Goal: Information Seeking & Learning: Learn about a topic

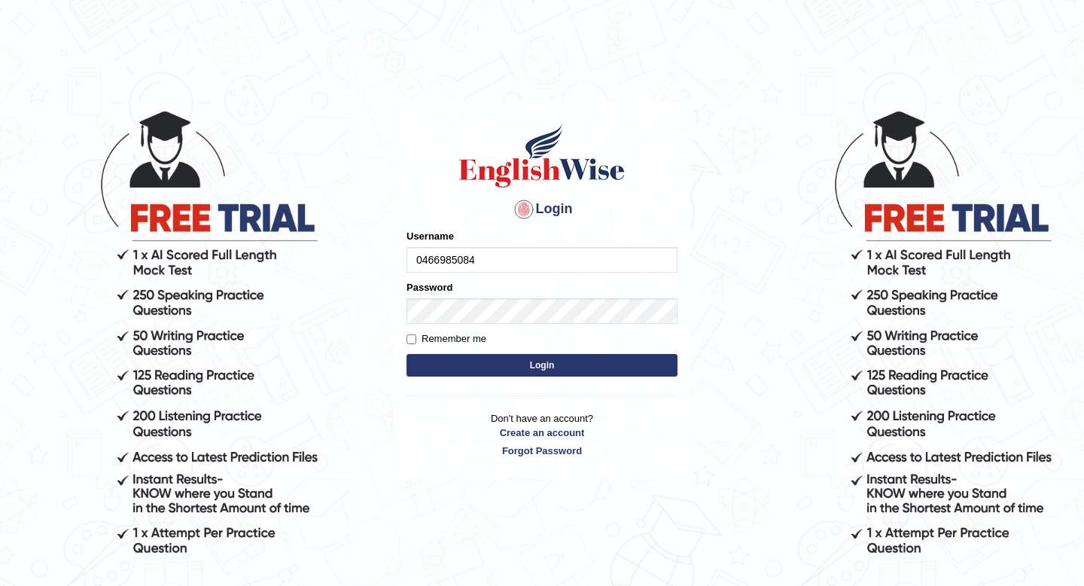
type input "0466985084"
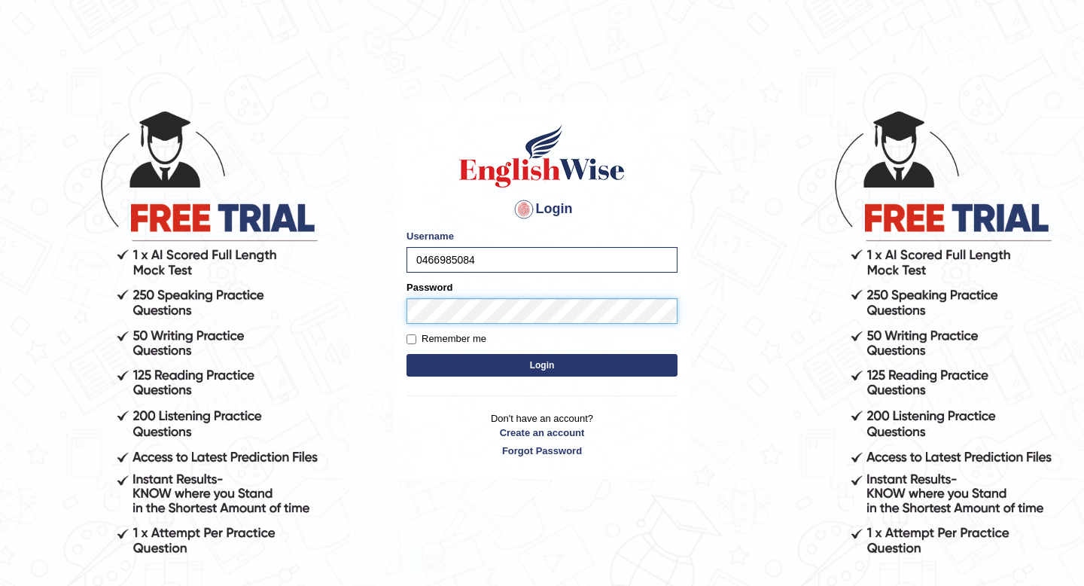
click at [406, 354] on button "Login" at bounding box center [541, 365] width 271 height 23
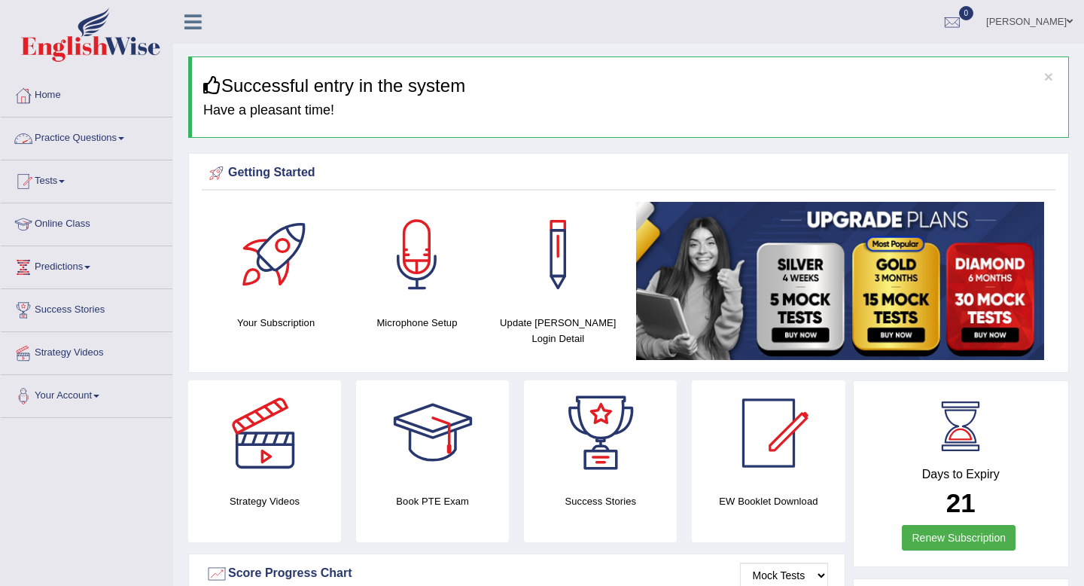
click at [124, 135] on link "Practice Questions" at bounding box center [87, 136] width 172 height 38
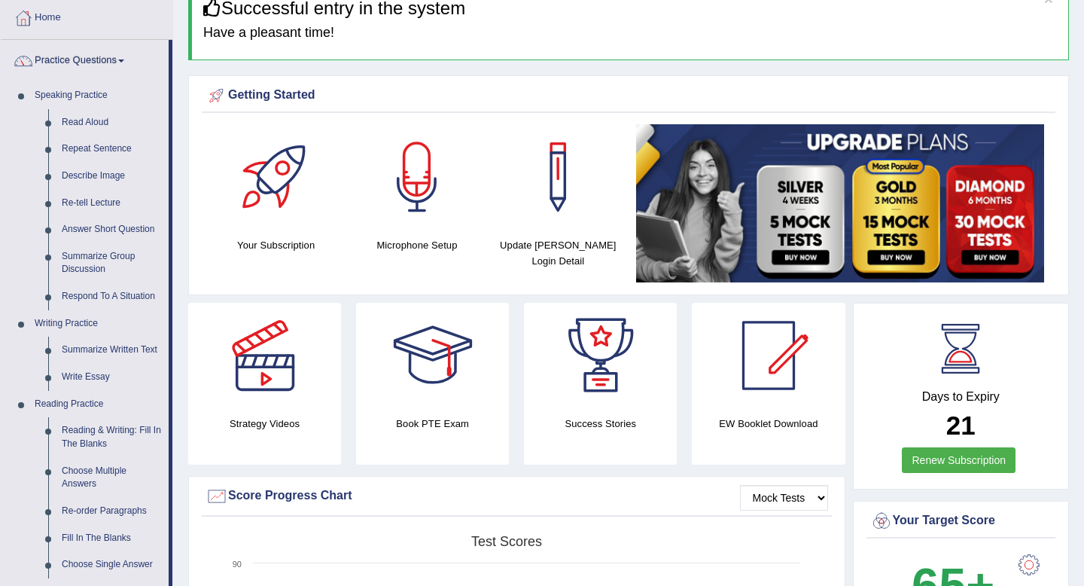
scroll to position [99, 0]
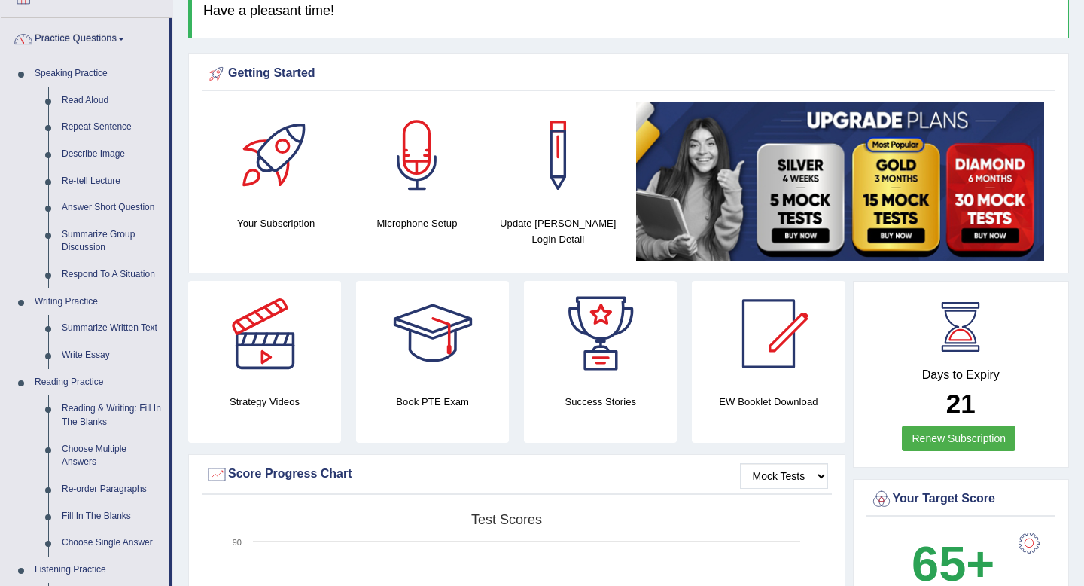
drag, startPoint x: 314, startPoint y: 64, endPoint x: 310, endPoint y: 81, distance: 17.7
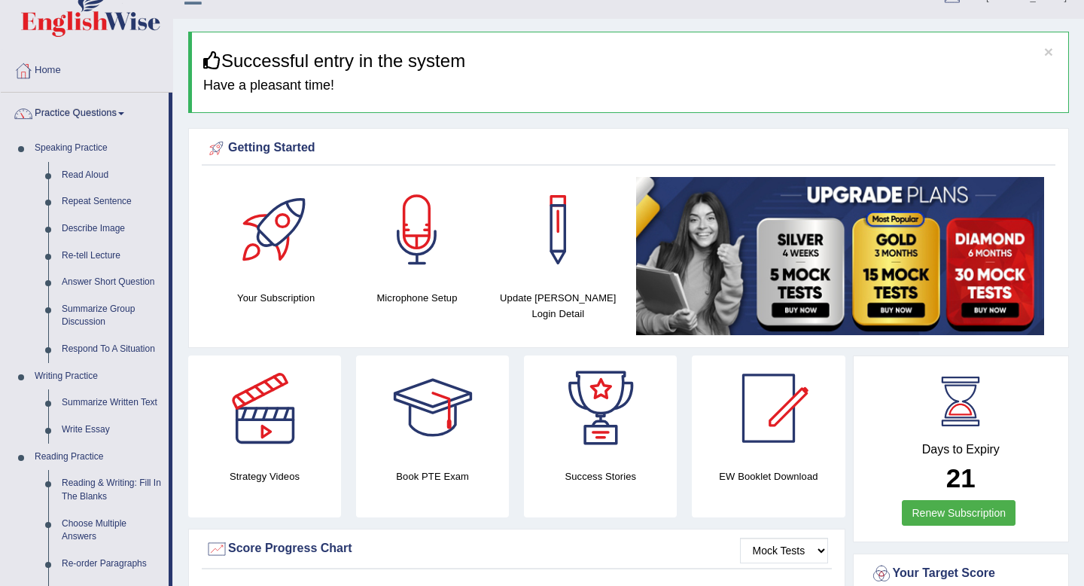
scroll to position [0, 0]
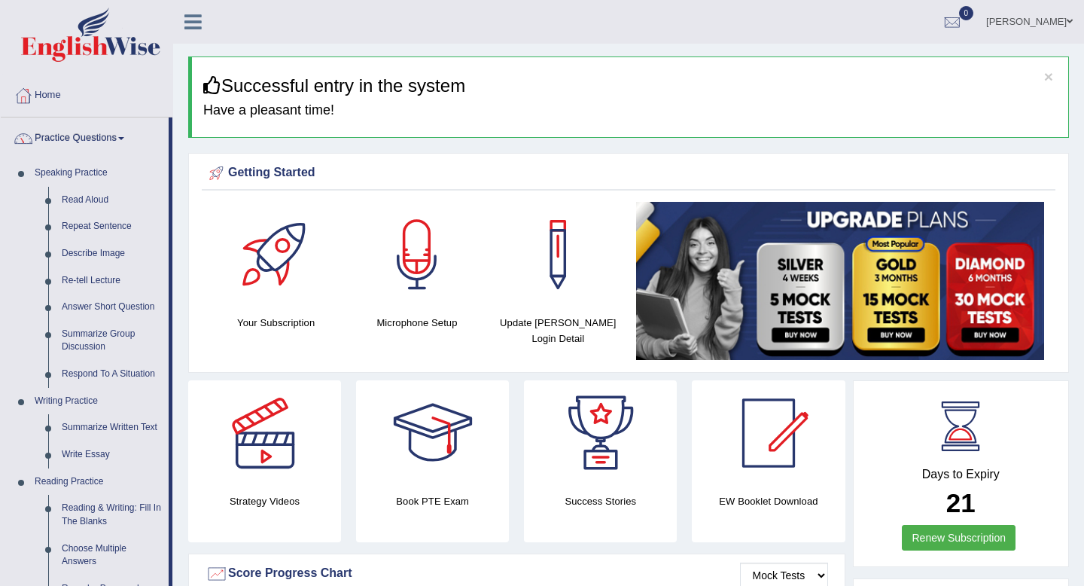
click at [713, 39] on ul "Rida Haidari Toggle navigation Username: 0466985084 Access Type: Online Subscri…" at bounding box center [764, 21] width 637 height 43
click at [108, 281] on link "Re-tell Lecture" at bounding box center [112, 280] width 114 height 27
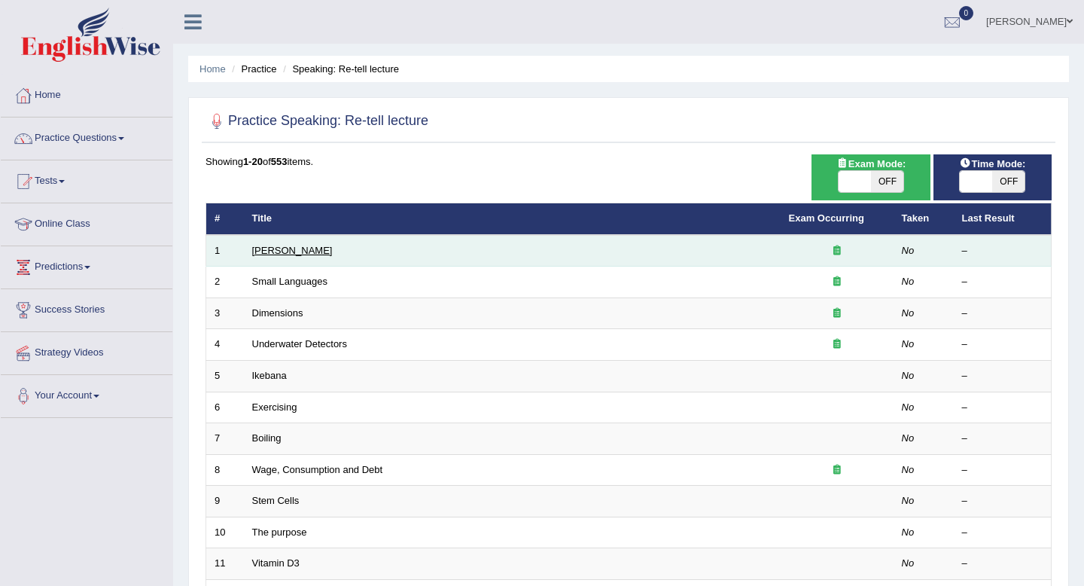
click at [280, 248] on link "Amory Lovins" at bounding box center [292, 250] width 81 height 11
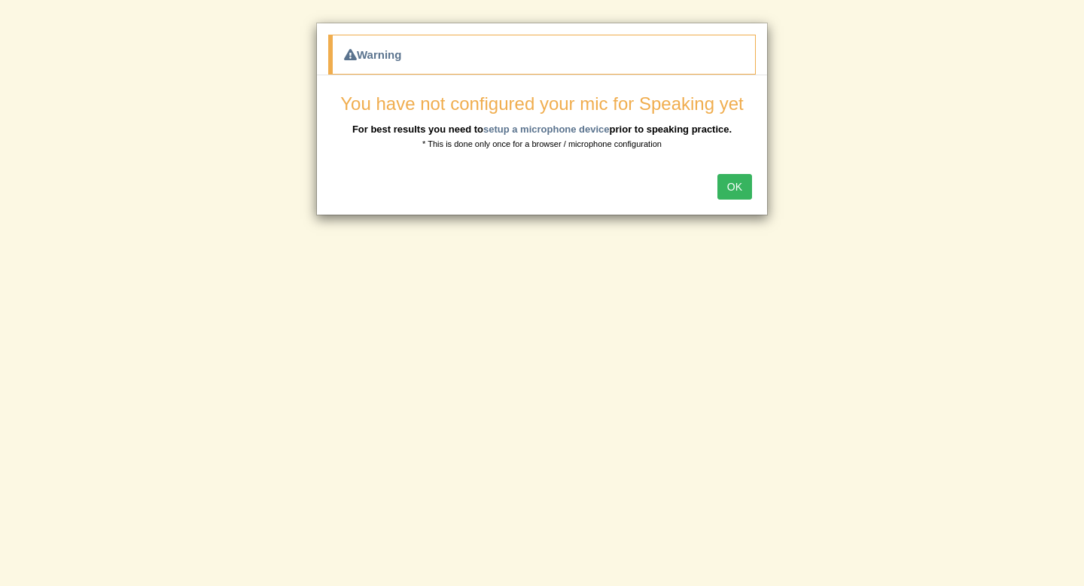
click at [734, 185] on button "OK" at bounding box center [734, 187] width 35 height 26
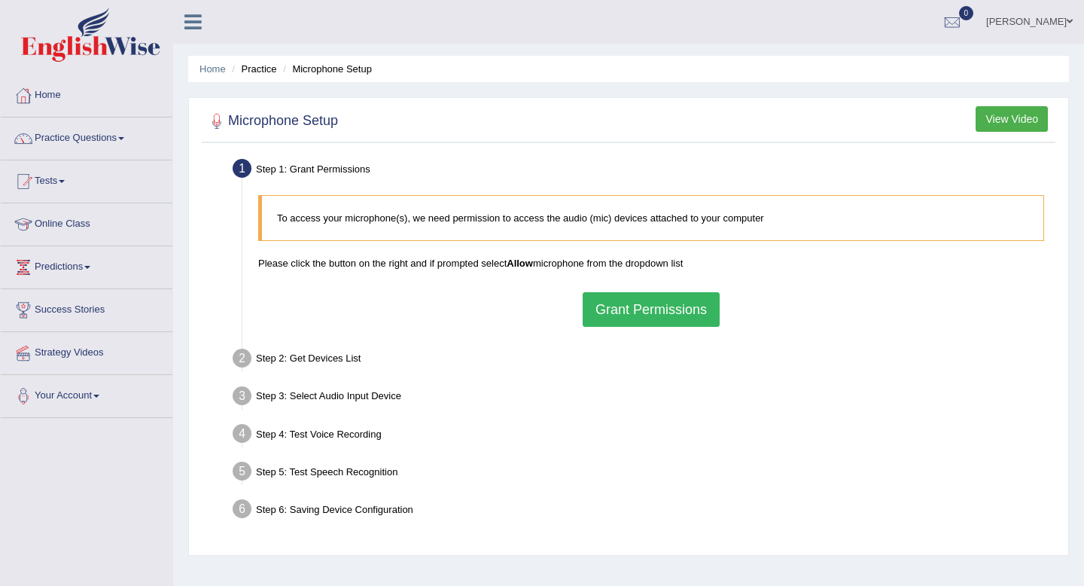
click at [659, 314] on button "Grant Permissions" at bounding box center [651, 309] width 137 height 35
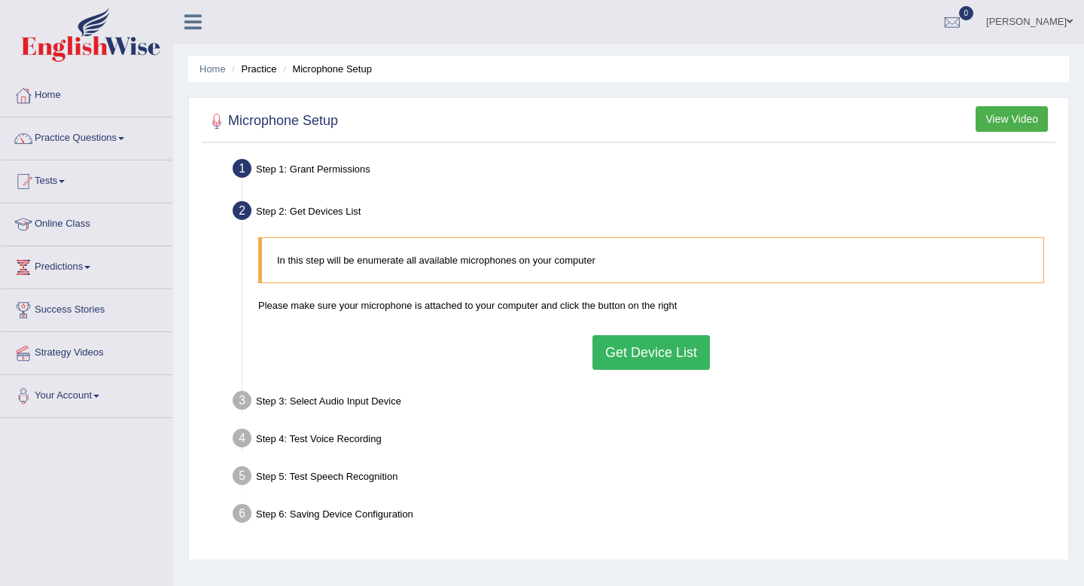
click at [641, 355] on button "Get Device List" at bounding box center [650, 352] width 117 height 35
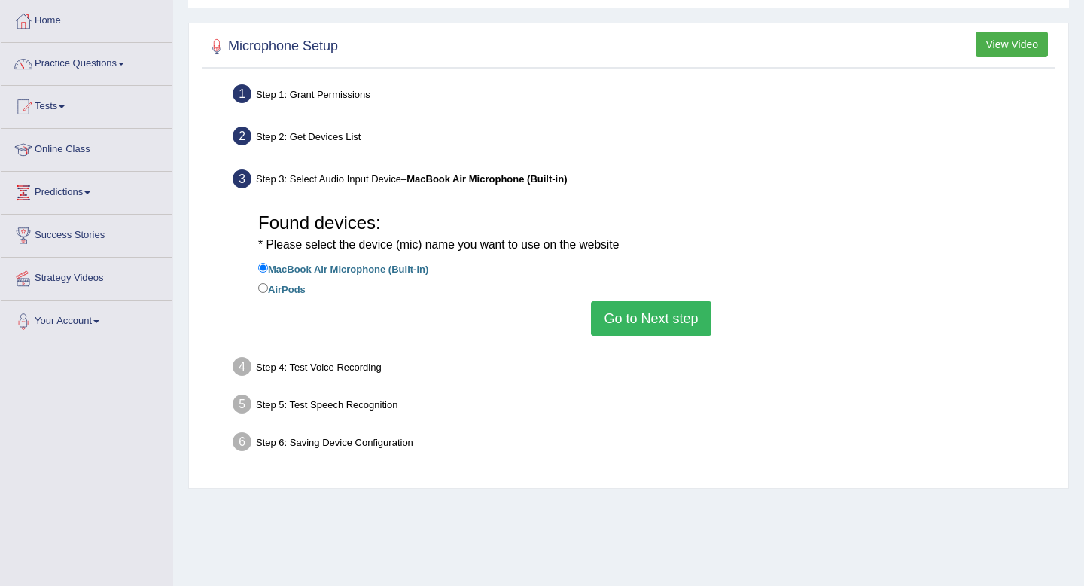
scroll to position [85, 0]
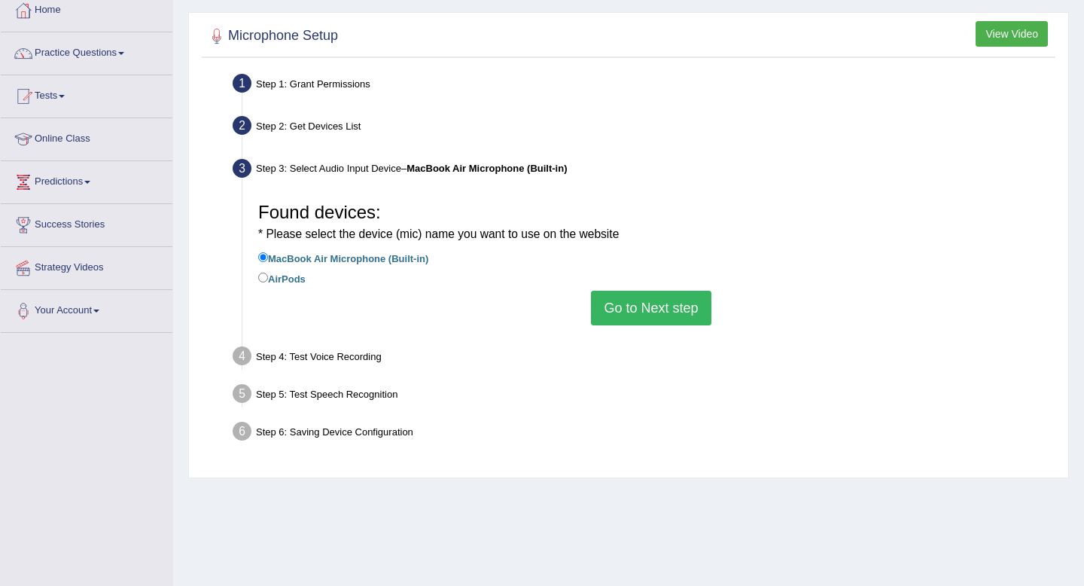
click at [645, 309] on button "Go to Next step" at bounding box center [651, 308] width 120 height 35
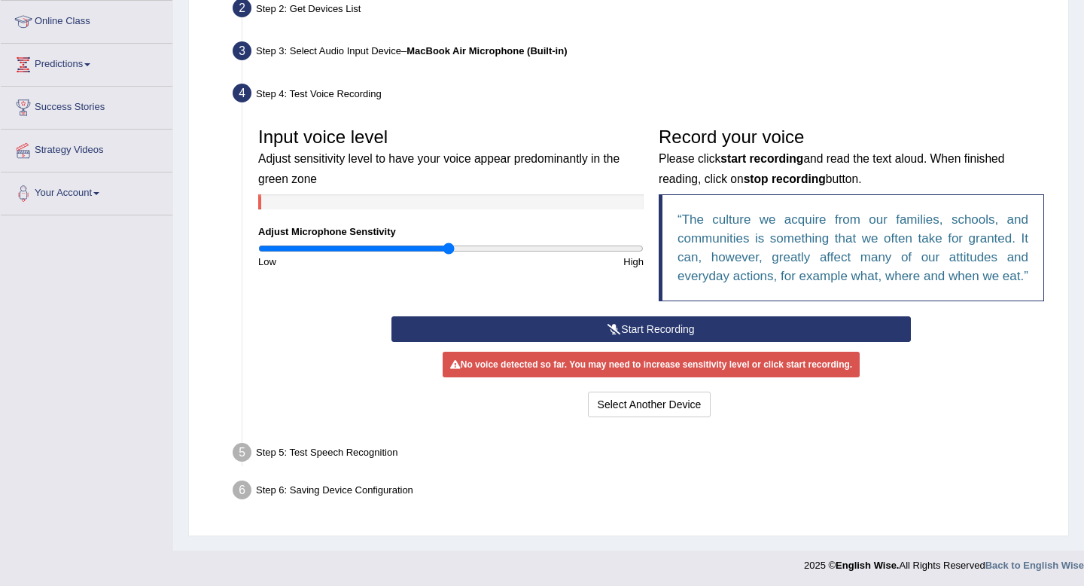
scroll to position [205, 0]
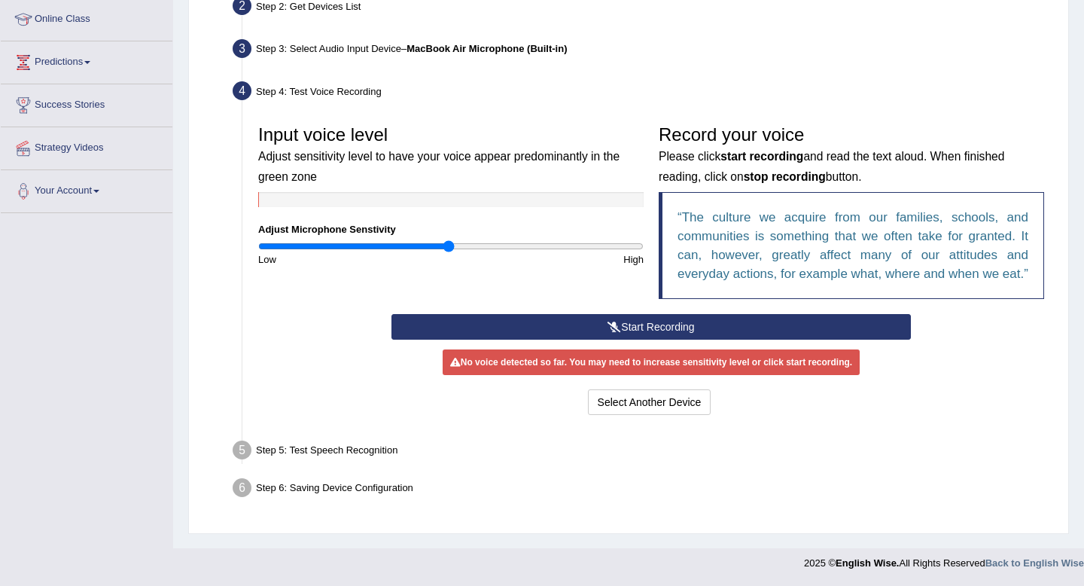
click at [687, 339] on button "Start Recording" at bounding box center [650, 327] width 519 height 26
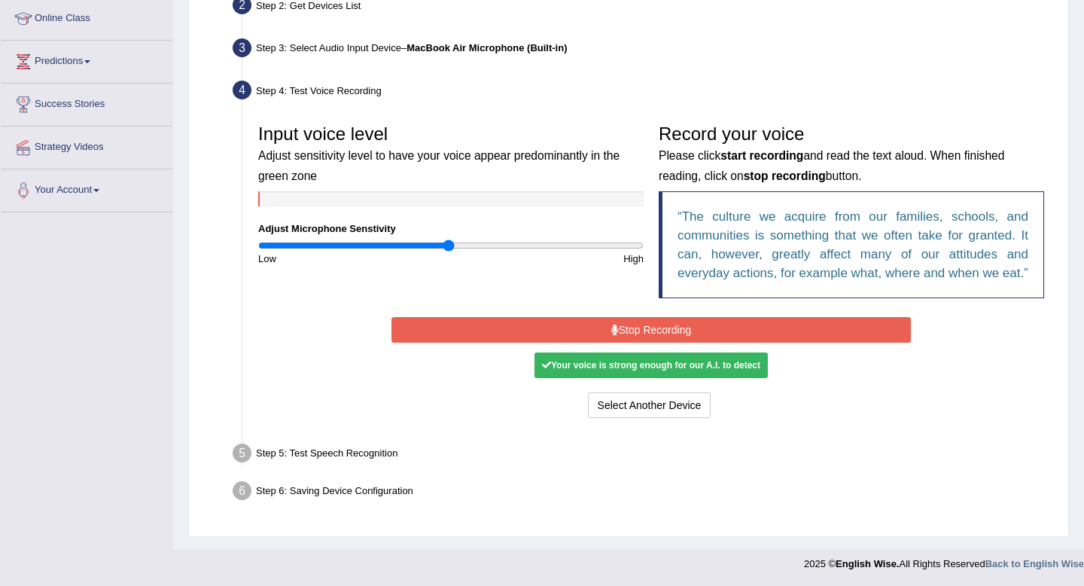
click at [675, 342] on button "Stop Recording" at bounding box center [650, 330] width 519 height 26
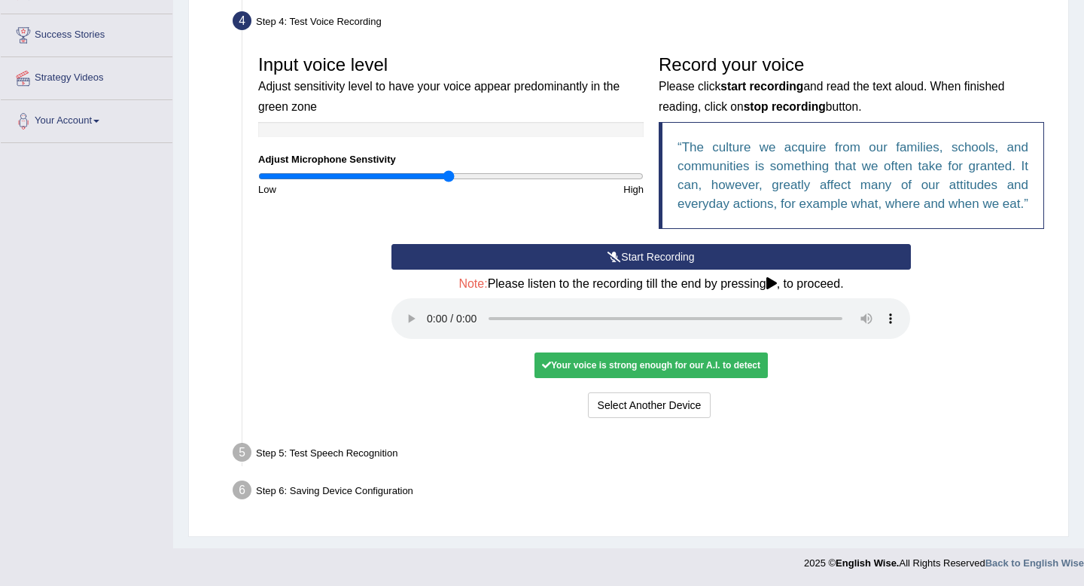
scroll to position [294, 0]
click at [698, 406] on button "Voice is ok. Go to Next step" at bounding box center [714, 405] width 149 height 26
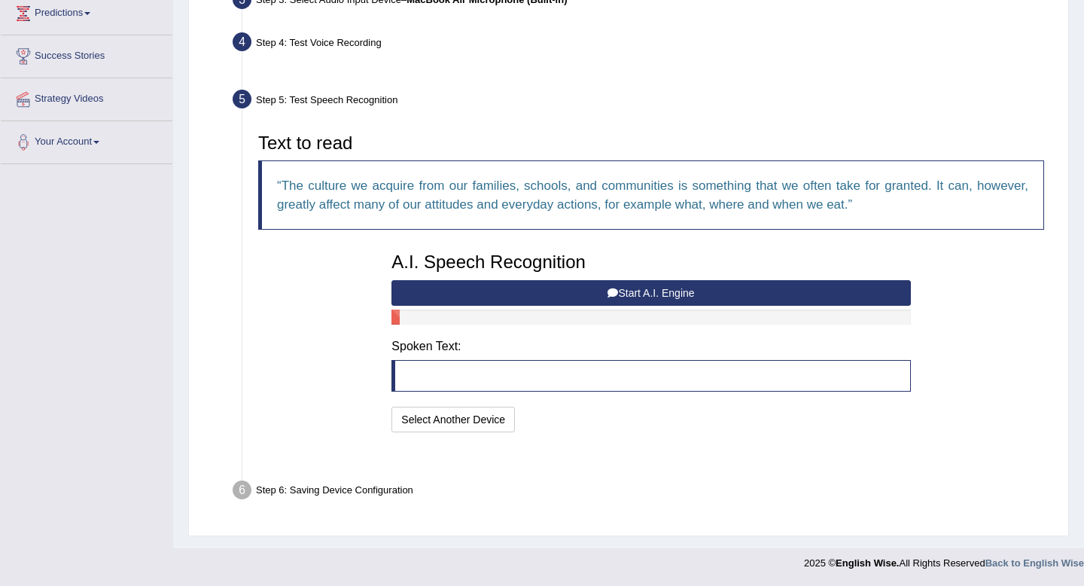
scroll to position [216, 0]
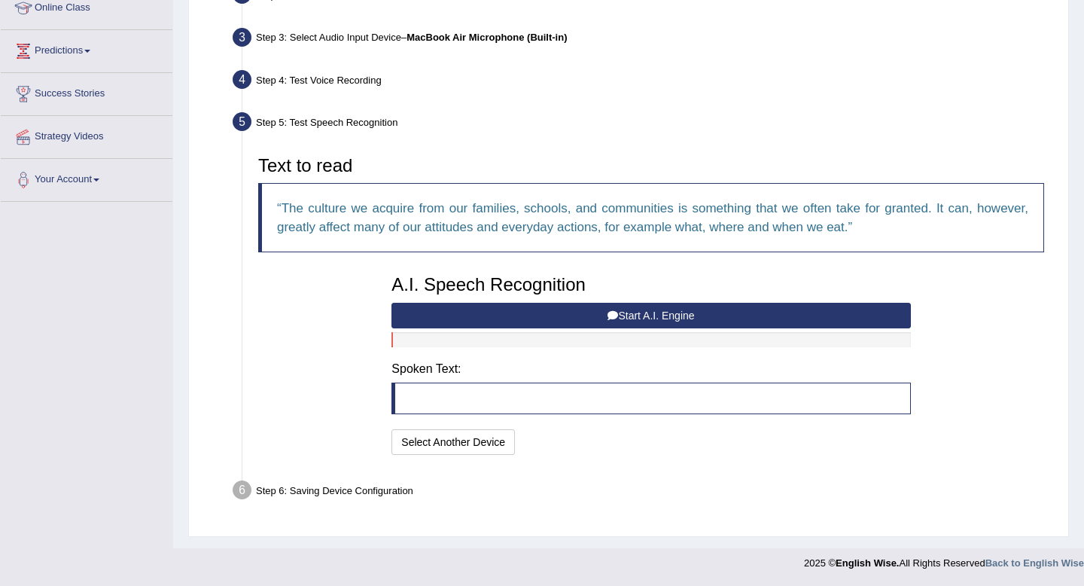
click at [632, 316] on button "Start A.I. Engine" at bounding box center [650, 316] width 519 height 26
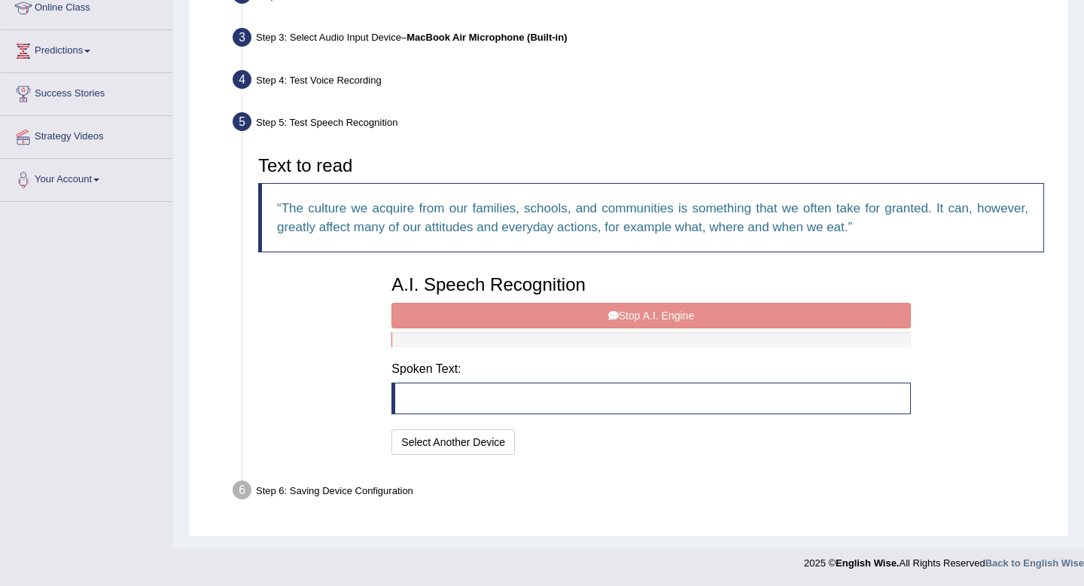
click at [671, 318] on div "A.I. Speech Recognition Start A.I. Engine Stop A.I. Engine Note: Please listen …" at bounding box center [651, 362] width 534 height 191
click at [583, 312] on div "A.I. Speech Recognition Start A.I. Engine Stop A.I. Engine Note: Please listen …" at bounding box center [651, 362] width 534 height 191
click at [656, 317] on div "A.I. Speech Recognition Start A.I. Engine Stop A.I. Engine Note: Please listen …" at bounding box center [651, 362] width 534 height 191
click at [464, 307] on div "A.I. Speech Recognition Start A.I. Engine Stop A.I. Engine Note: Please listen …" at bounding box center [651, 362] width 534 height 191
click at [451, 394] on blockquote at bounding box center [650, 398] width 519 height 32
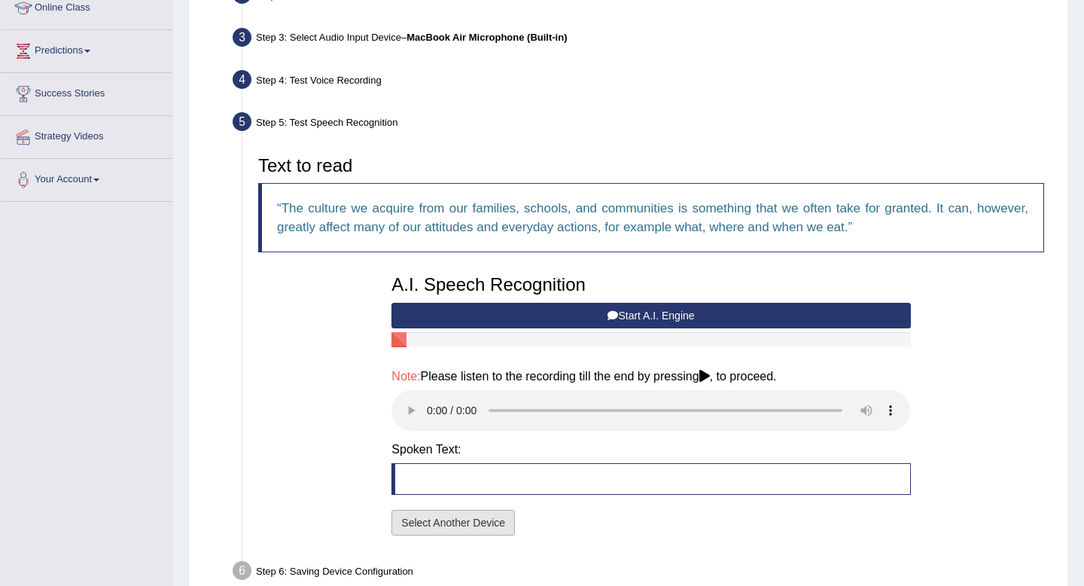
click at [446, 441] on div "A.I. Speech Recognition Start A.I. Engine Stop A.I. Engine Note: Please listen …" at bounding box center [651, 403] width 534 height 272
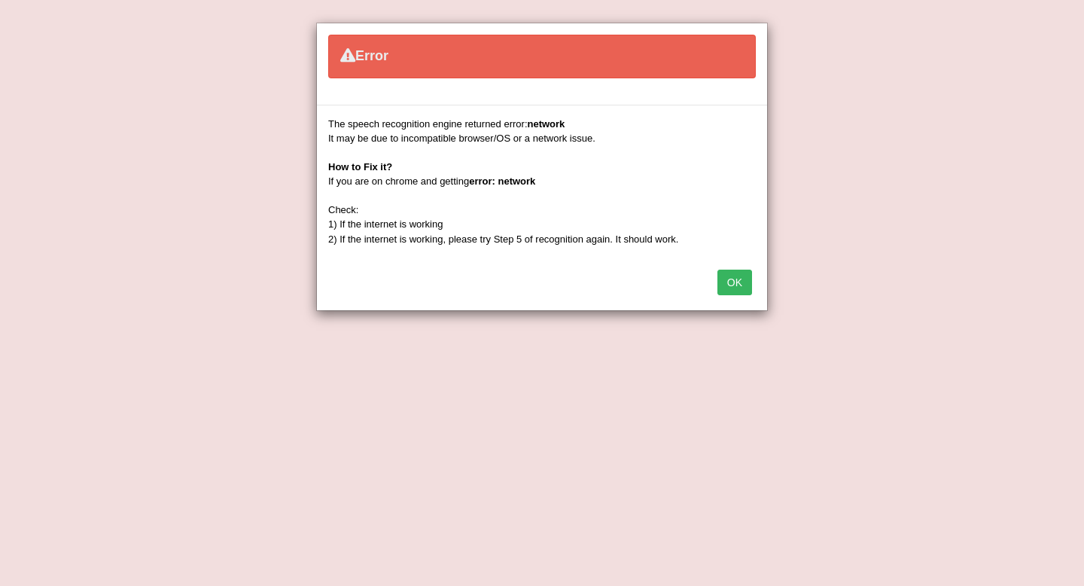
click at [739, 284] on button "OK" at bounding box center [734, 282] width 35 height 26
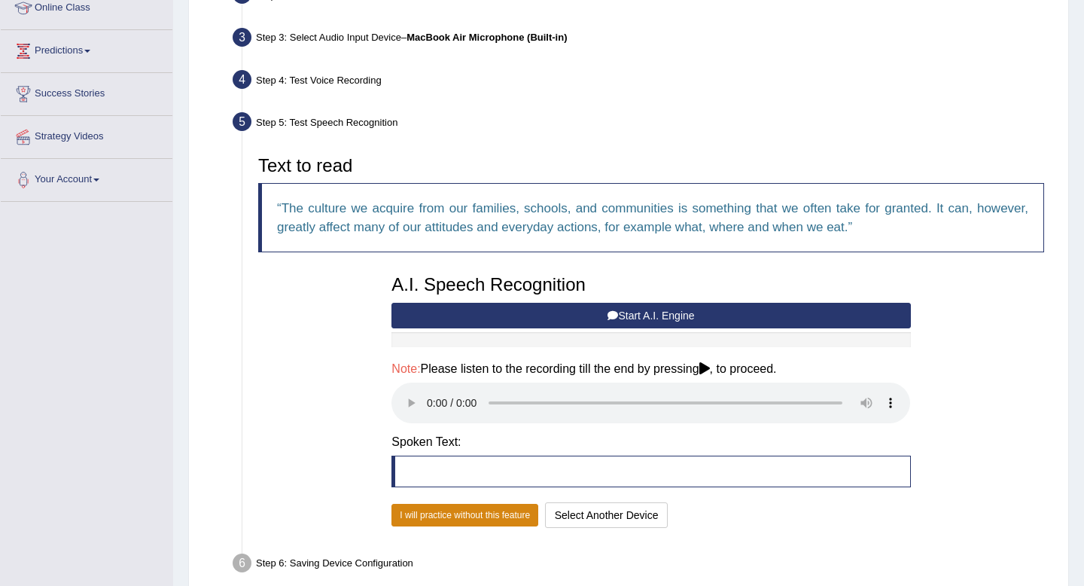
click at [498, 519] on button "I will practice without this feature" at bounding box center [464, 514] width 147 height 23
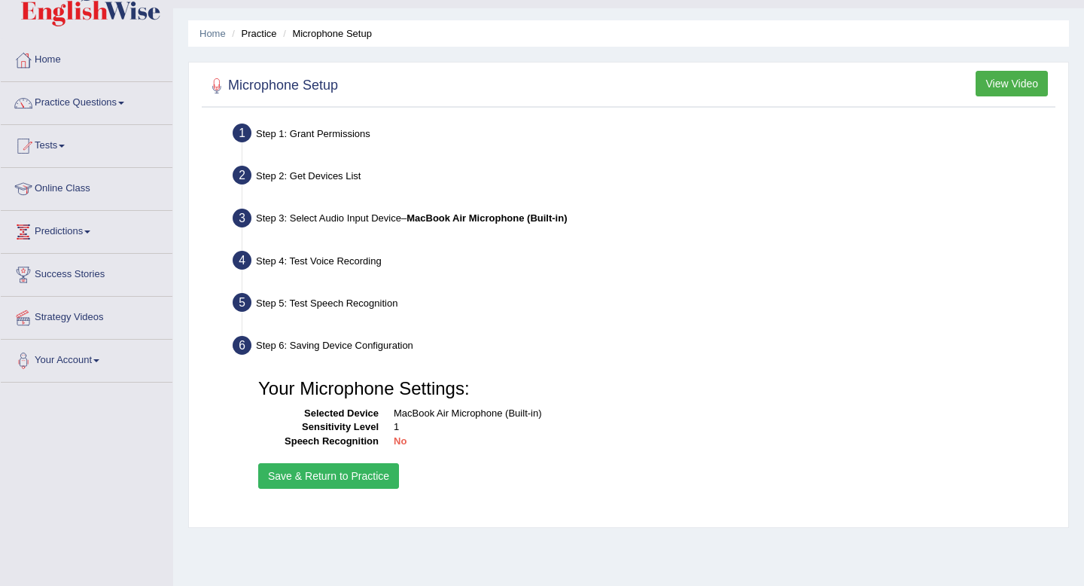
scroll to position [0, 0]
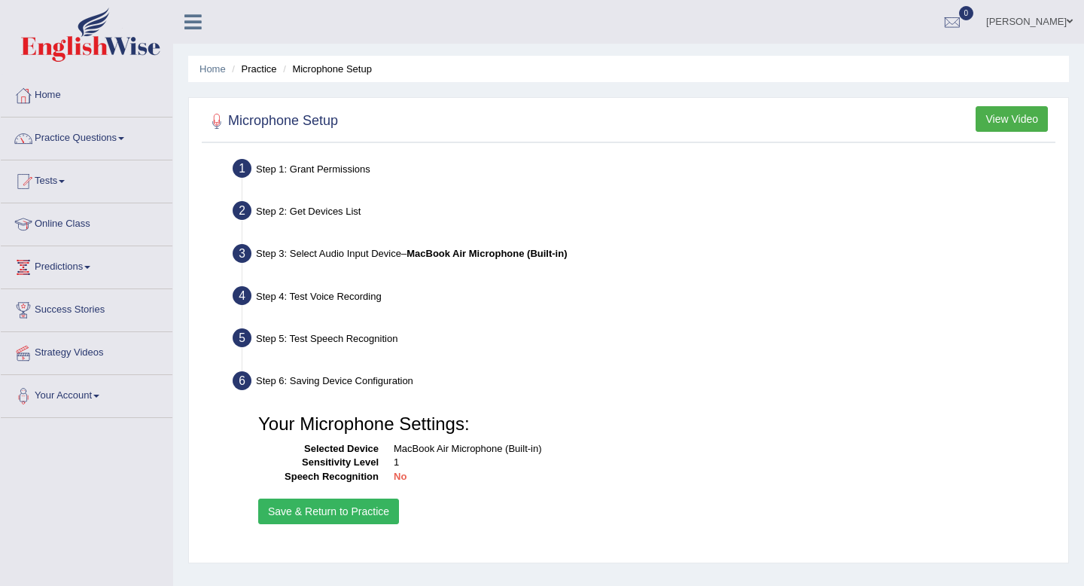
click at [1002, 119] on button "View Video" at bounding box center [1011, 119] width 72 height 26
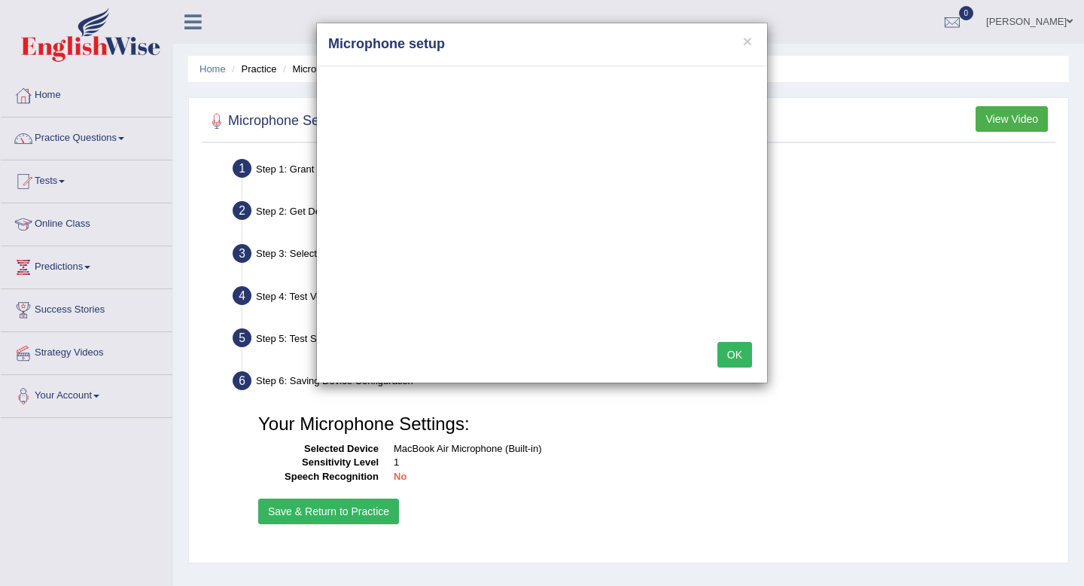
click at [738, 359] on button "OK" at bounding box center [734, 355] width 35 height 26
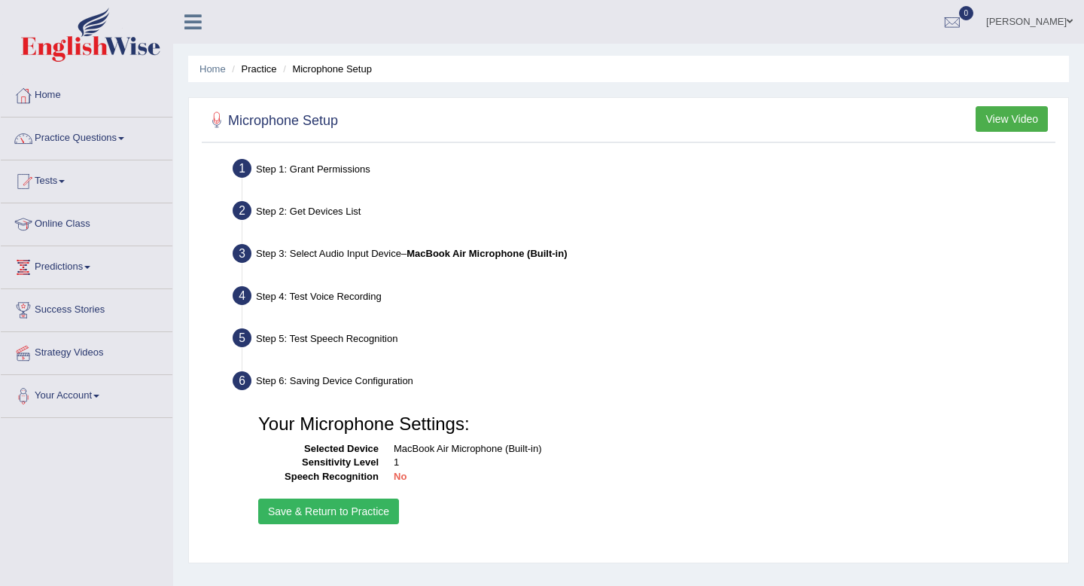
click at [216, 123] on div at bounding box center [216, 121] width 23 height 23
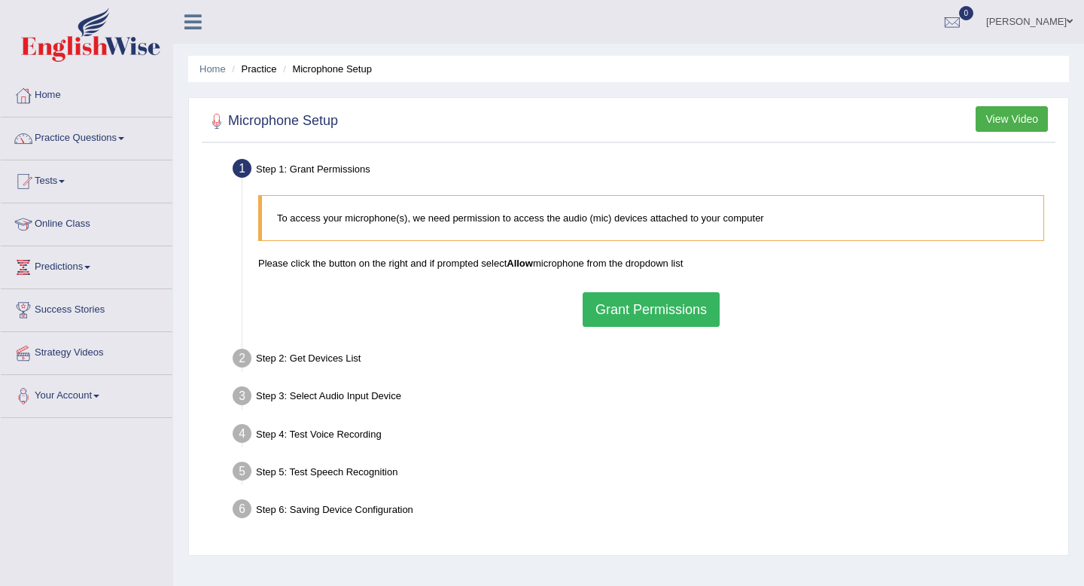
click at [656, 311] on button "Grant Permissions" at bounding box center [651, 309] width 137 height 35
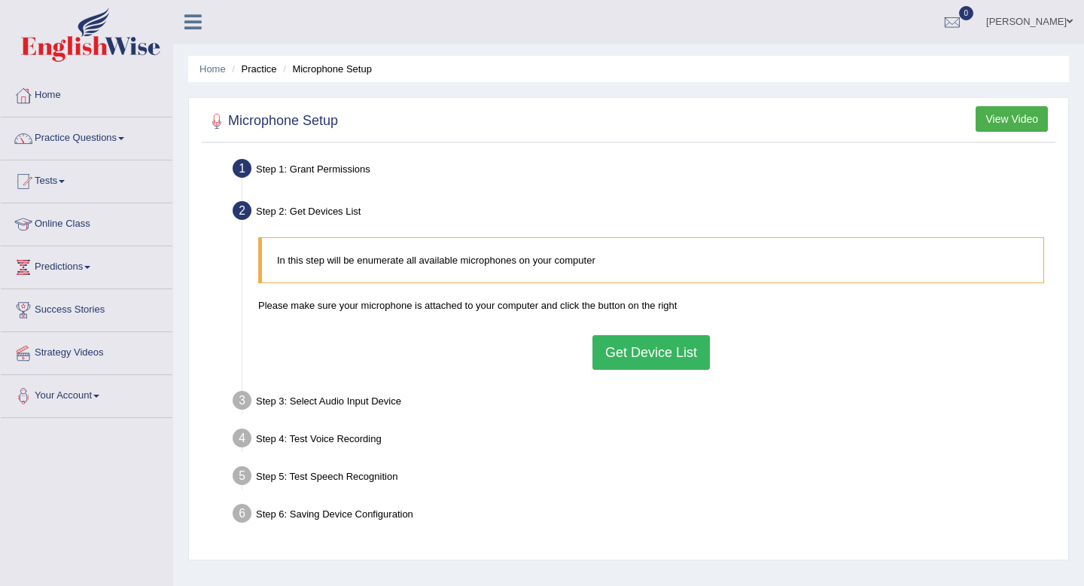
click at [661, 362] on button "Get Device List" at bounding box center [650, 352] width 117 height 35
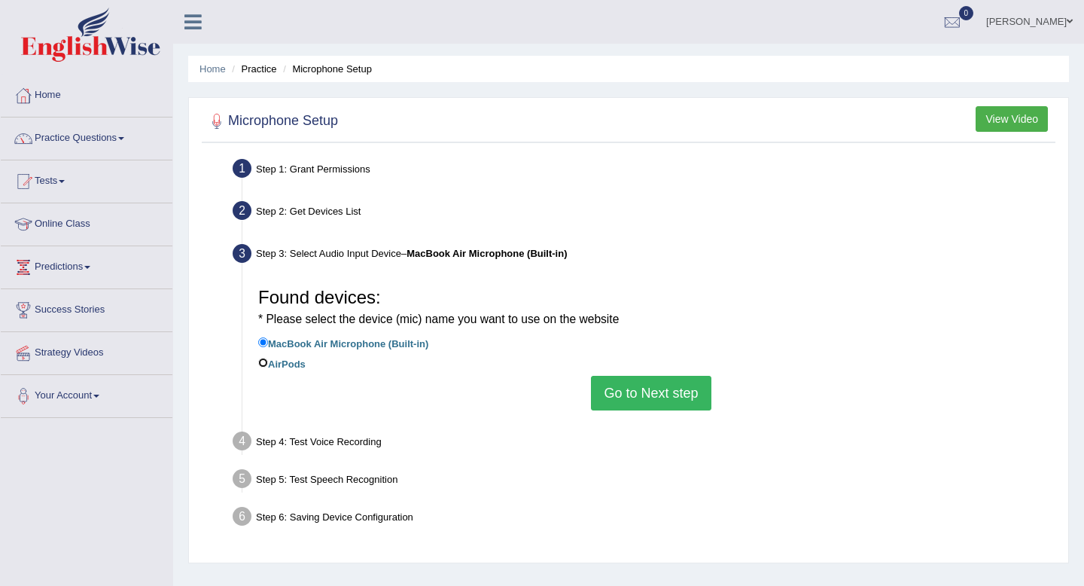
click at [265, 365] on input "AirPods" at bounding box center [263, 362] width 10 height 10
radio input "true"
click at [261, 342] on input "MacBook Air Microphone (Built-in)" at bounding box center [263, 342] width 10 height 10
radio input "true"
click at [698, 403] on button "Go to Next step" at bounding box center [651, 393] width 120 height 35
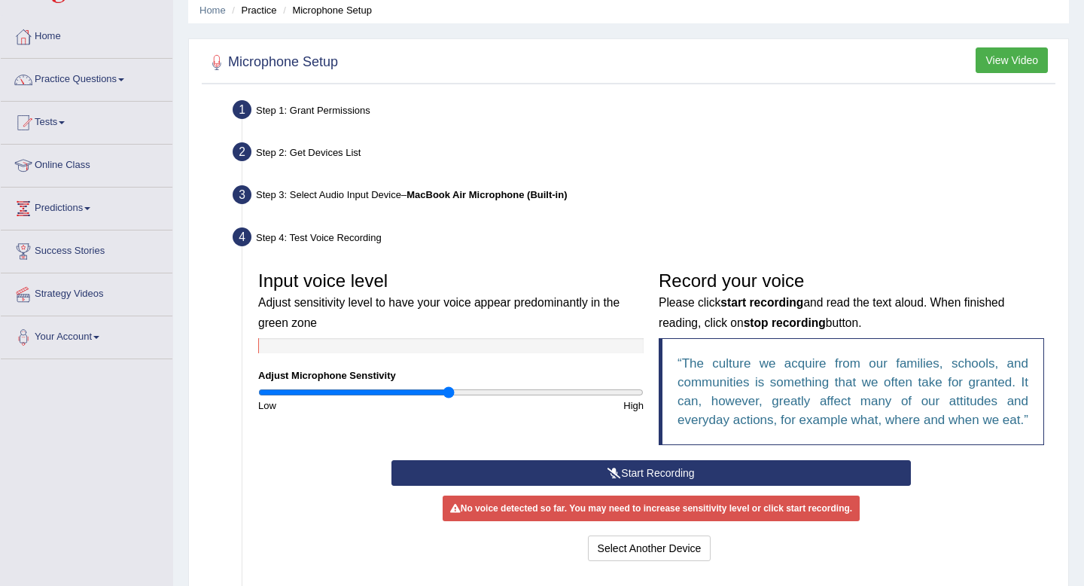
scroll to position [59, 0]
click at [453, 194] on b "MacBook Air Microphone (Built-in)" at bounding box center [486, 193] width 160 height 11
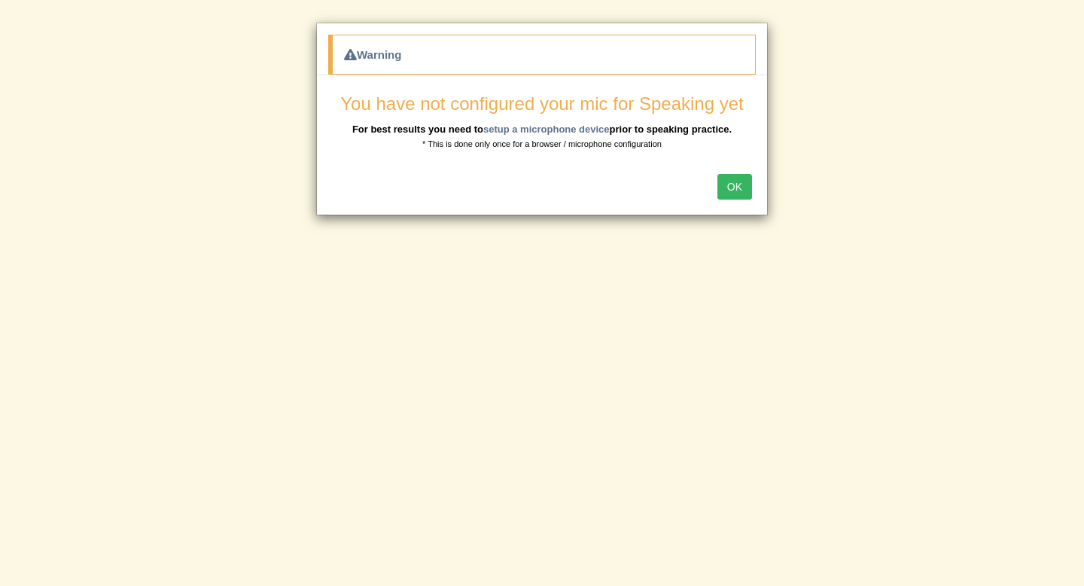
click at [743, 188] on button "OK" at bounding box center [734, 187] width 35 height 26
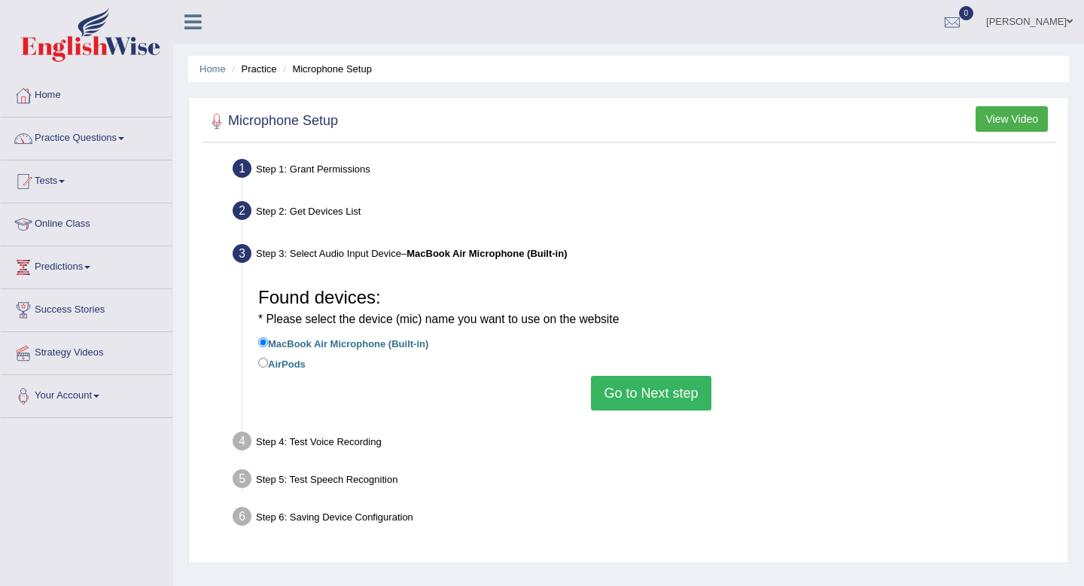
click at [289, 364] on label "AirPods" at bounding box center [281, 362] width 47 height 17
click at [268, 364] on input "AirPods" at bounding box center [263, 362] width 10 height 10
radio input "true"
click at [658, 385] on button "Go to Next step" at bounding box center [651, 393] width 120 height 35
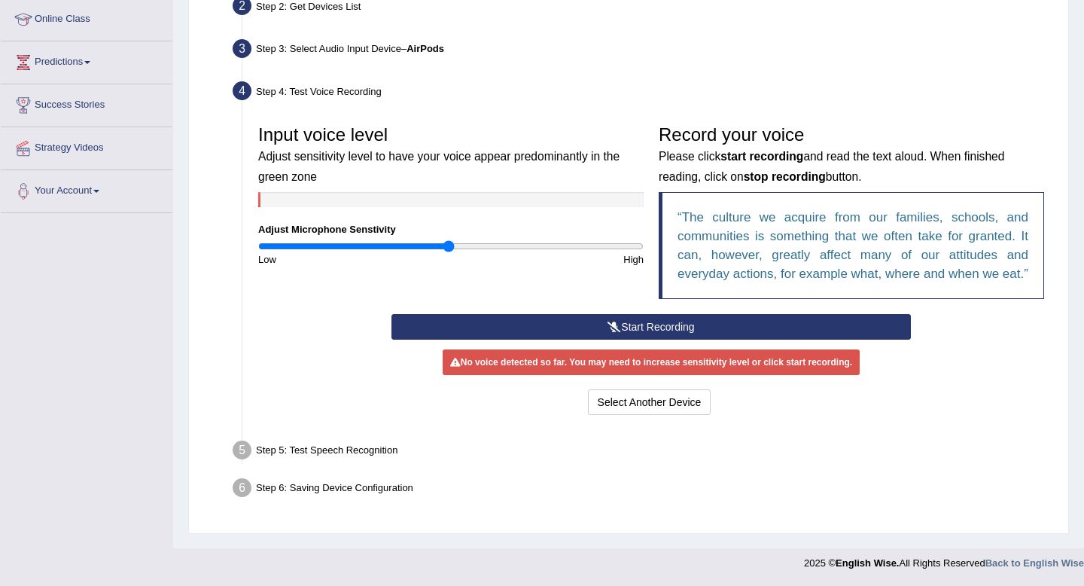
scroll to position [221, 0]
click at [626, 330] on button "Start Recording" at bounding box center [650, 327] width 519 height 26
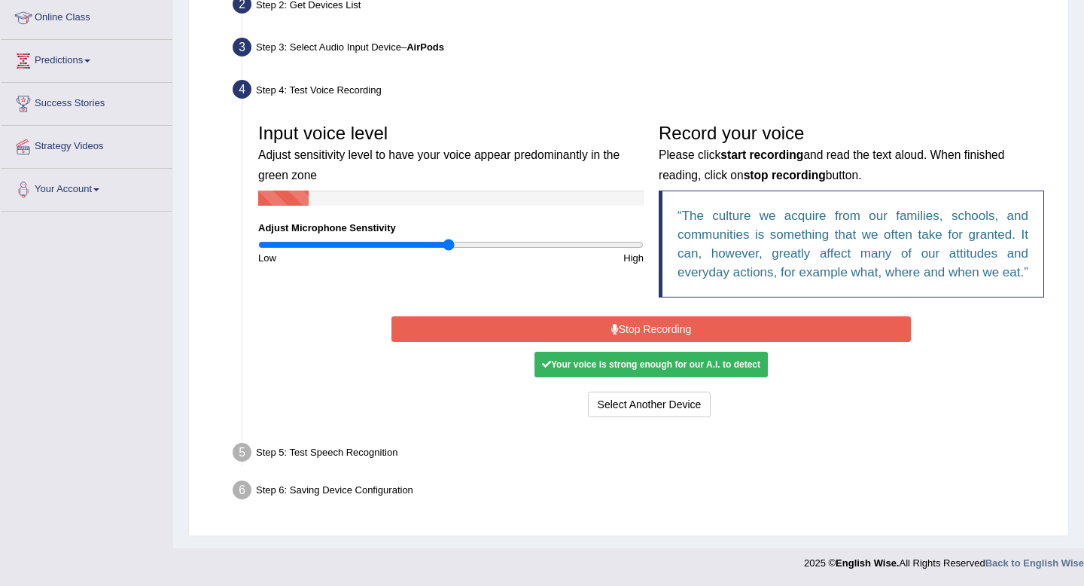
click at [733, 333] on button "Stop Recording" at bounding box center [650, 329] width 519 height 26
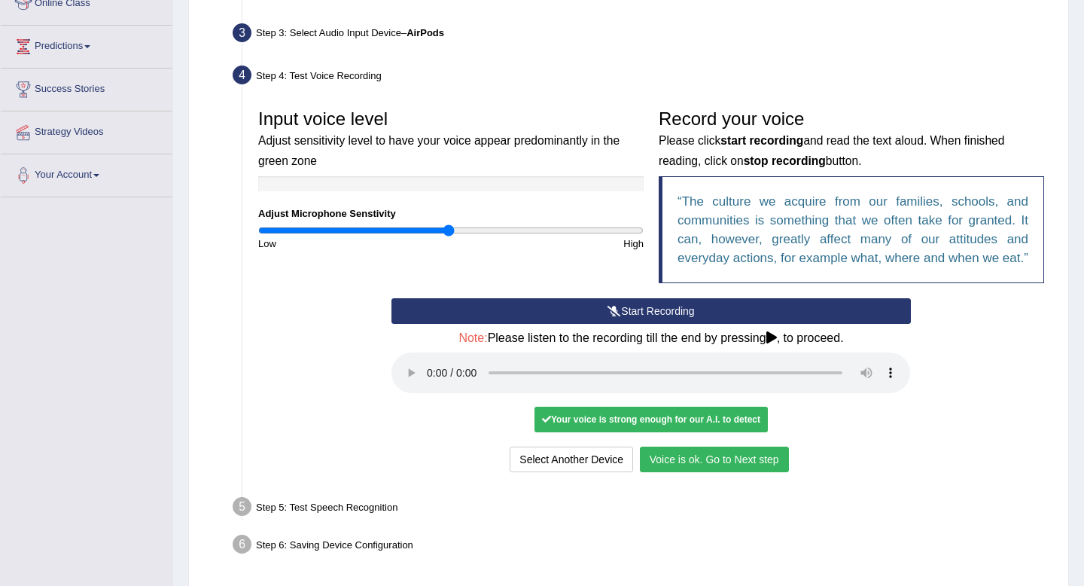
click at [733, 472] on button "Voice is ok. Go to Next step" at bounding box center [714, 459] width 149 height 26
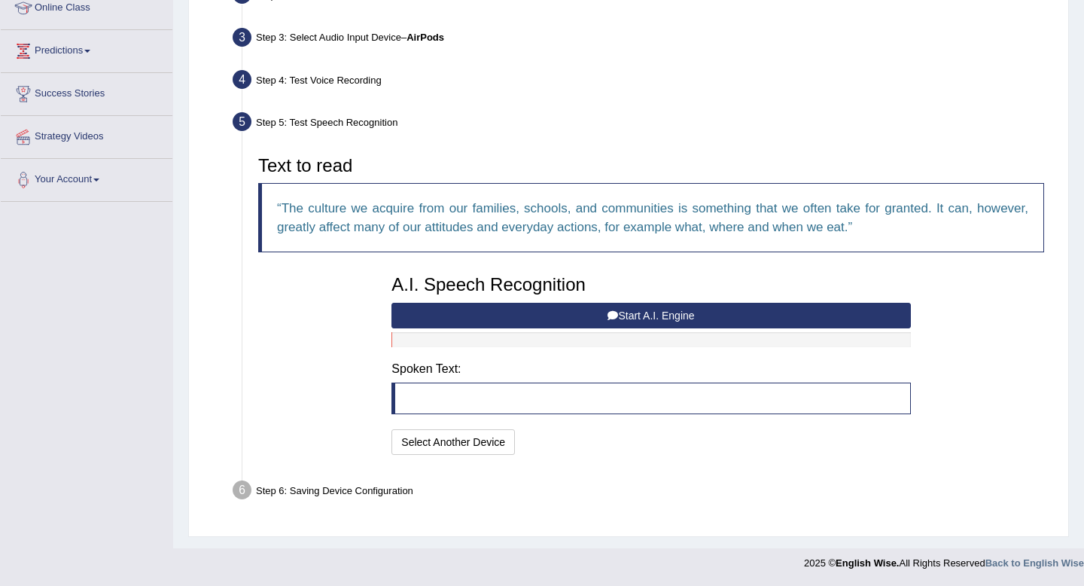
scroll to position [216, 0]
click at [638, 317] on button "Start A.I. Engine" at bounding box center [650, 316] width 519 height 26
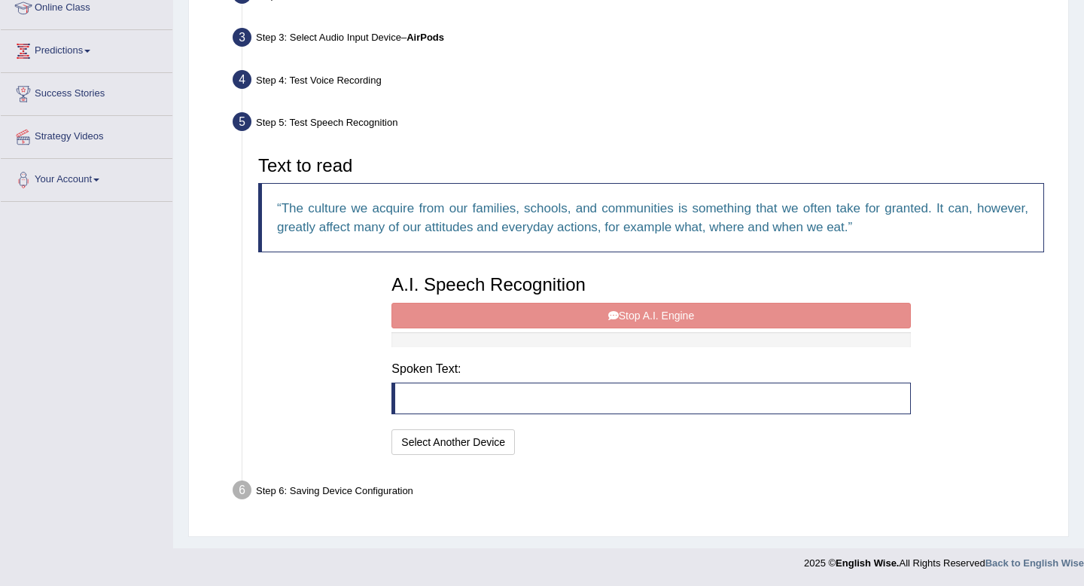
click at [629, 318] on div "A.I. Speech Recognition Start A.I. Engine Stop A.I. Engine Note: Please listen …" at bounding box center [651, 362] width 534 height 191
click at [460, 443] on button "Select Another Device" at bounding box center [452, 442] width 123 height 26
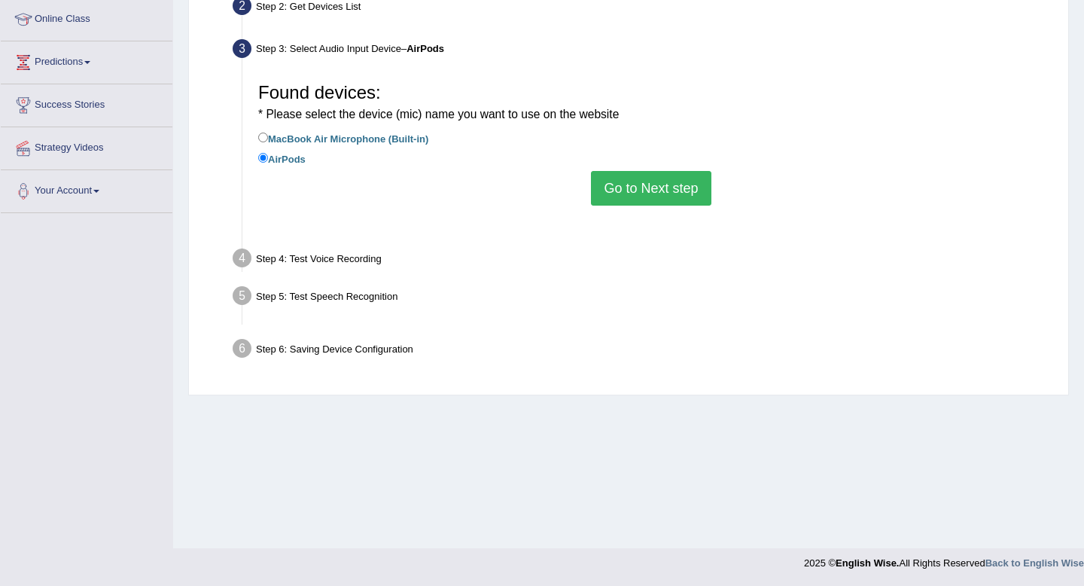
scroll to position [205, 0]
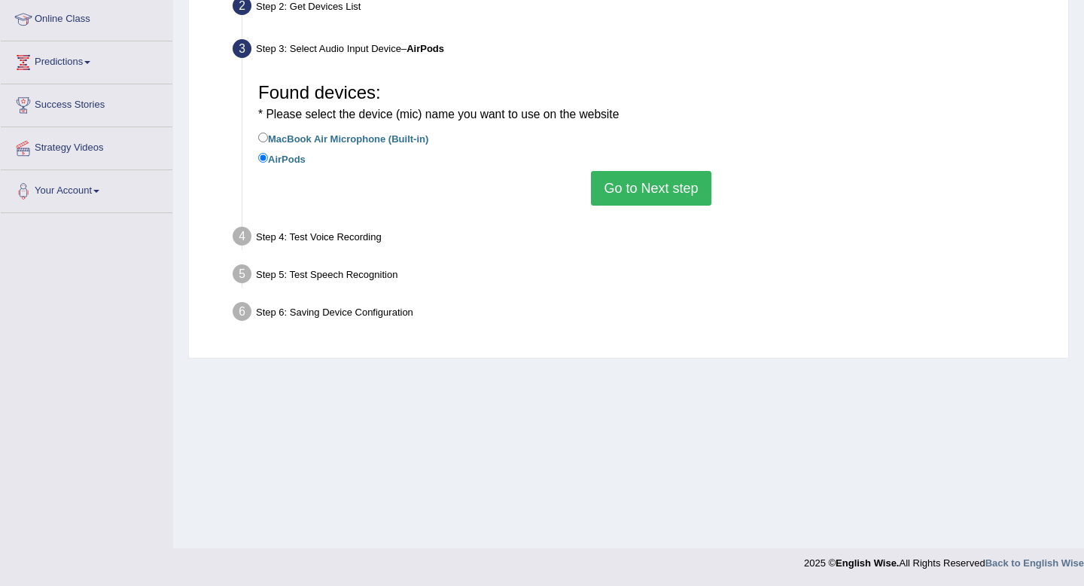
click at [376, 140] on label "MacBook Air Microphone (Built-in)" at bounding box center [343, 137] width 170 height 17
click at [268, 140] on input "MacBook Air Microphone (Built-in)" at bounding box center [263, 137] width 10 height 10
radio input "true"
click at [630, 188] on button "Go to Next step" at bounding box center [651, 188] width 120 height 35
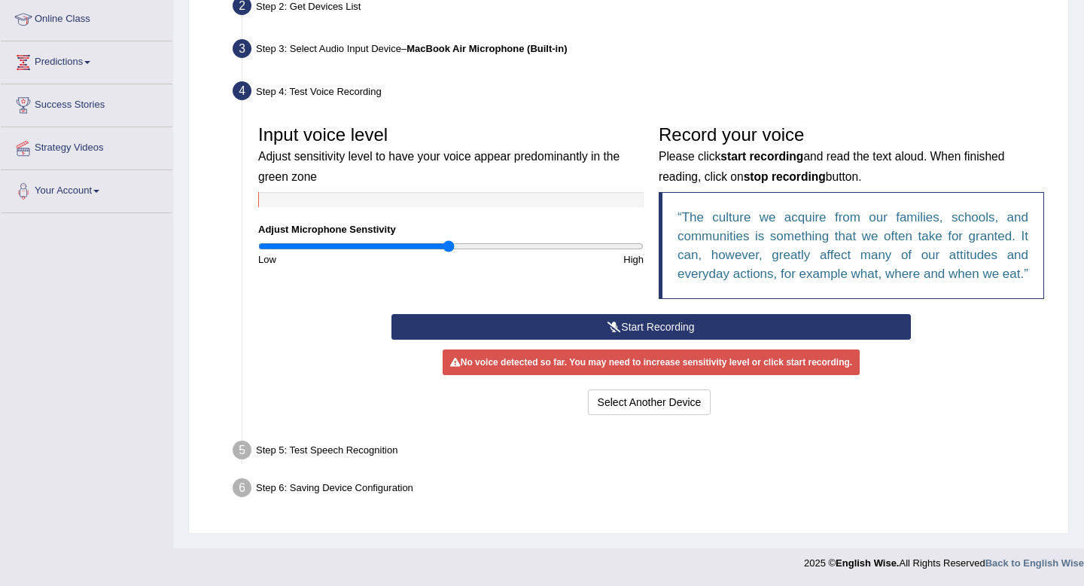
click at [608, 332] on icon at bounding box center [614, 326] width 14 height 11
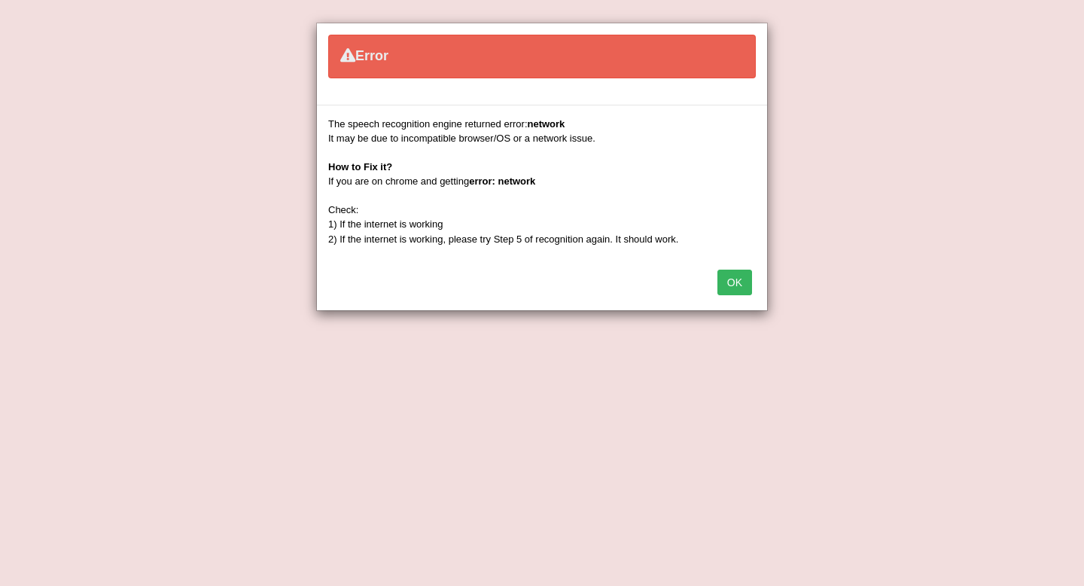
click at [732, 284] on button "OK" at bounding box center [734, 282] width 35 height 26
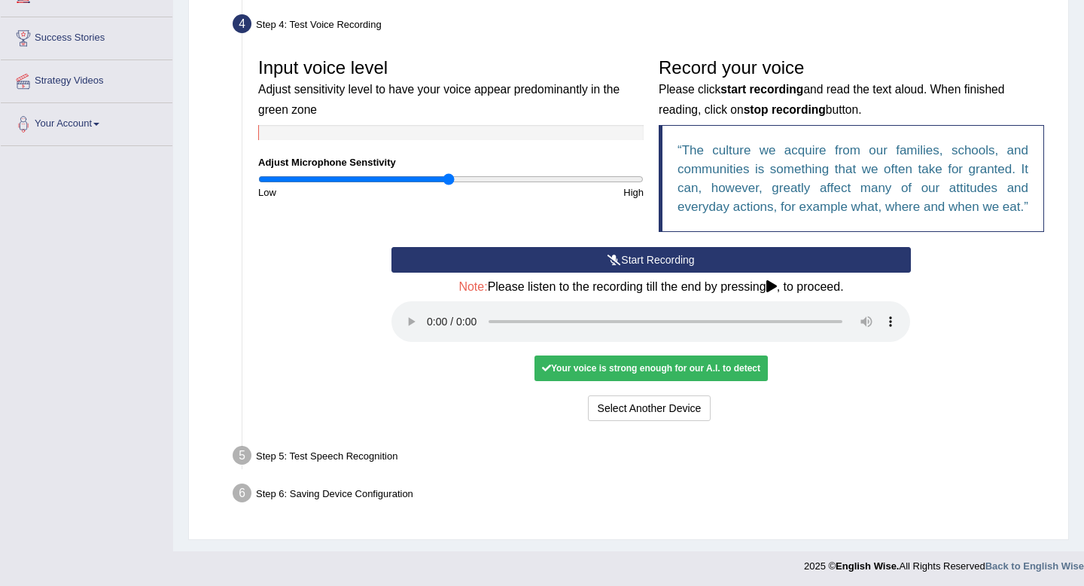
scroll to position [294, 0]
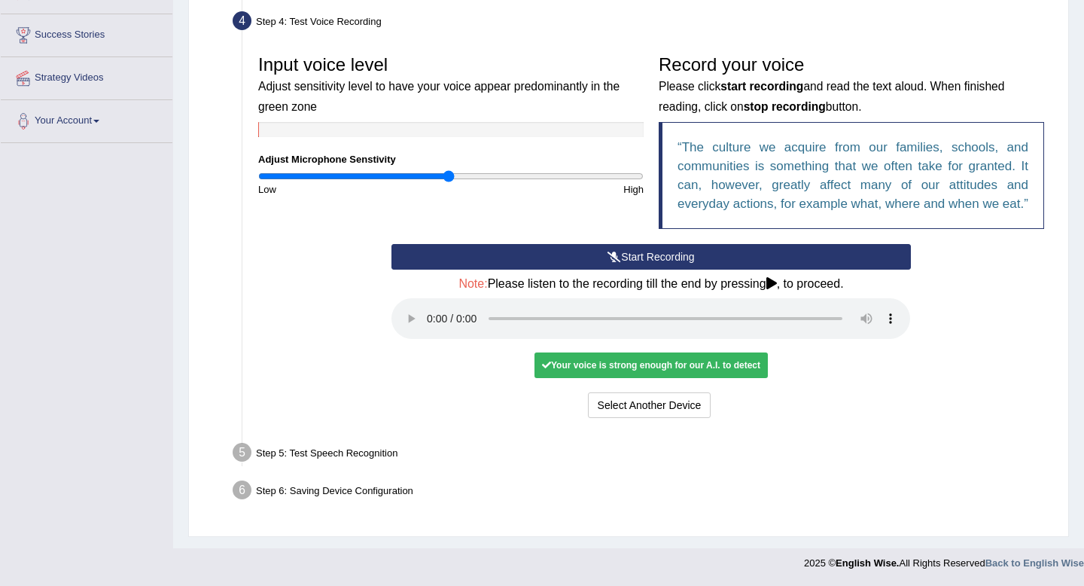
click at [278, 448] on div "Step 5: Test Speech Recognition" at bounding box center [643, 454] width 835 height 33
click at [239, 445] on li "Step 5: Test Speech Recognition Text to read The culture we acquire from our fa…" at bounding box center [644, 454] width 816 height 33
click at [730, 367] on div "Your voice is strong enough for our A.I. to detect" at bounding box center [650, 365] width 233 height 26
click at [719, 404] on button "Voice is ok. Go to Next step" at bounding box center [714, 405] width 149 height 26
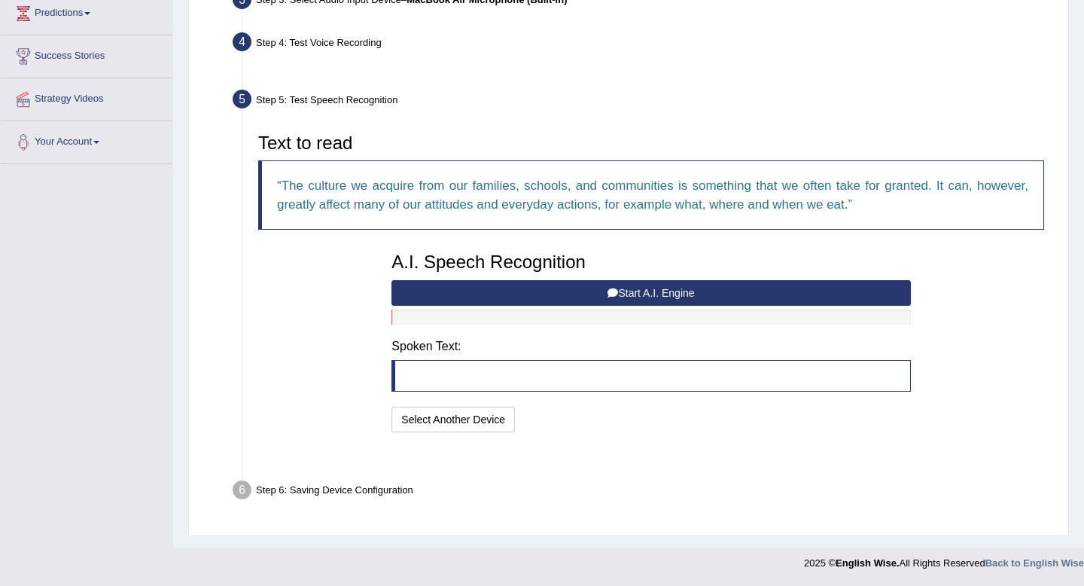
scroll to position [216, 0]
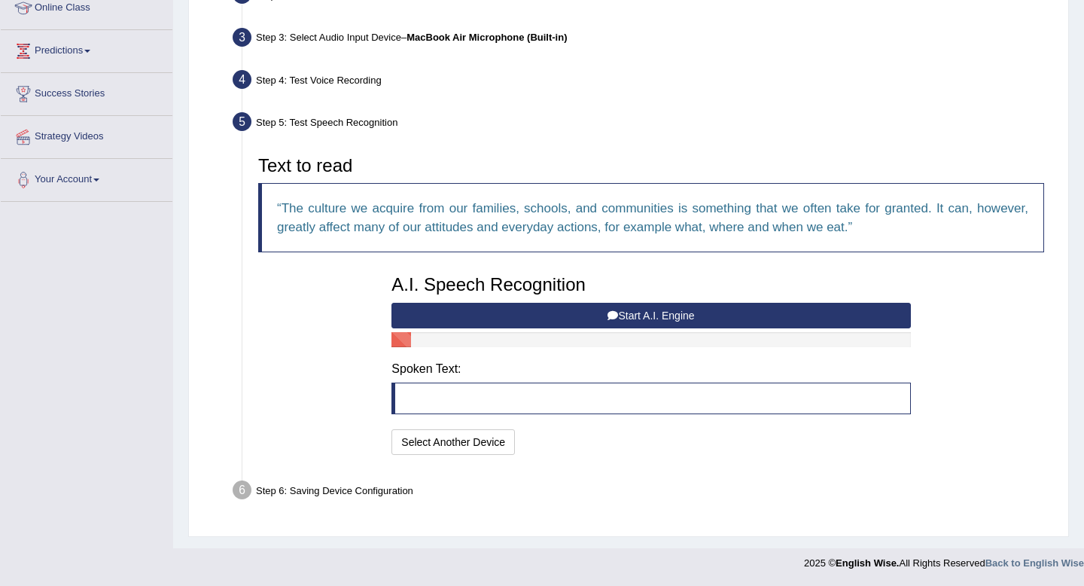
click at [713, 313] on button "Start A.I. Engine" at bounding box center [650, 316] width 519 height 26
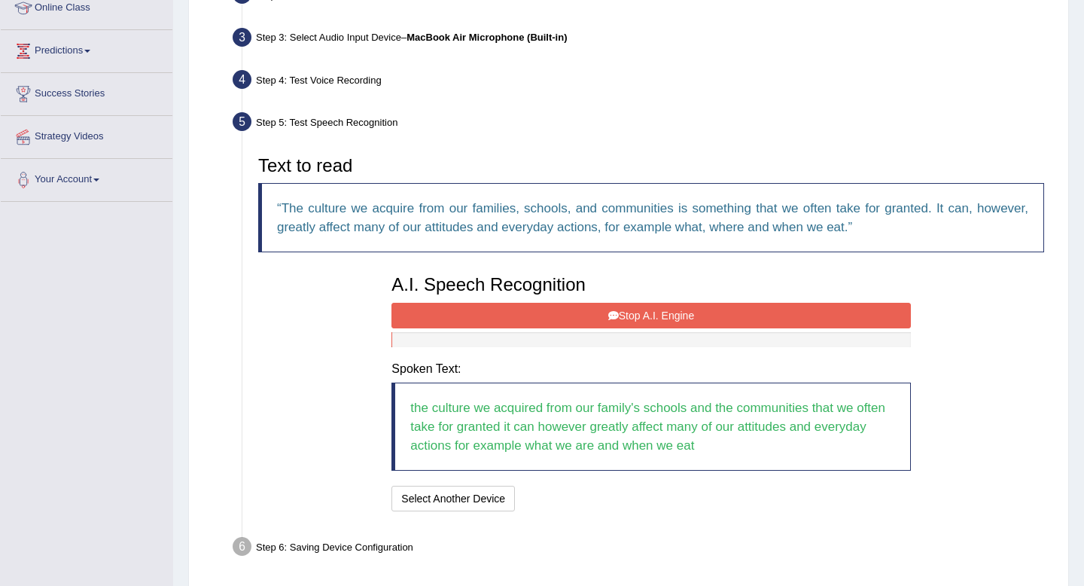
click at [713, 313] on button "Stop A.I. Engine" at bounding box center [650, 316] width 519 height 26
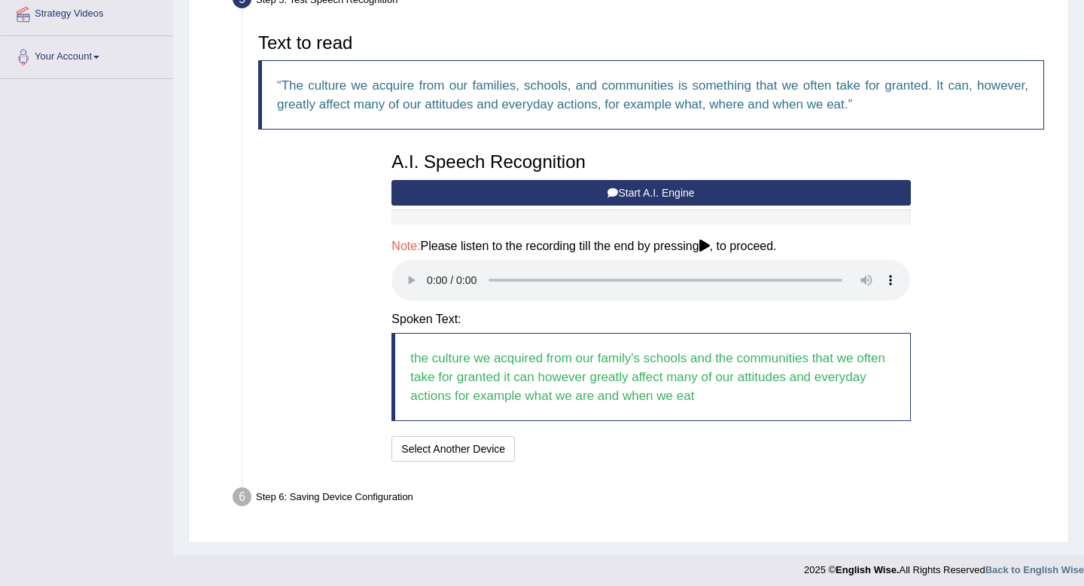
scroll to position [345, 0]
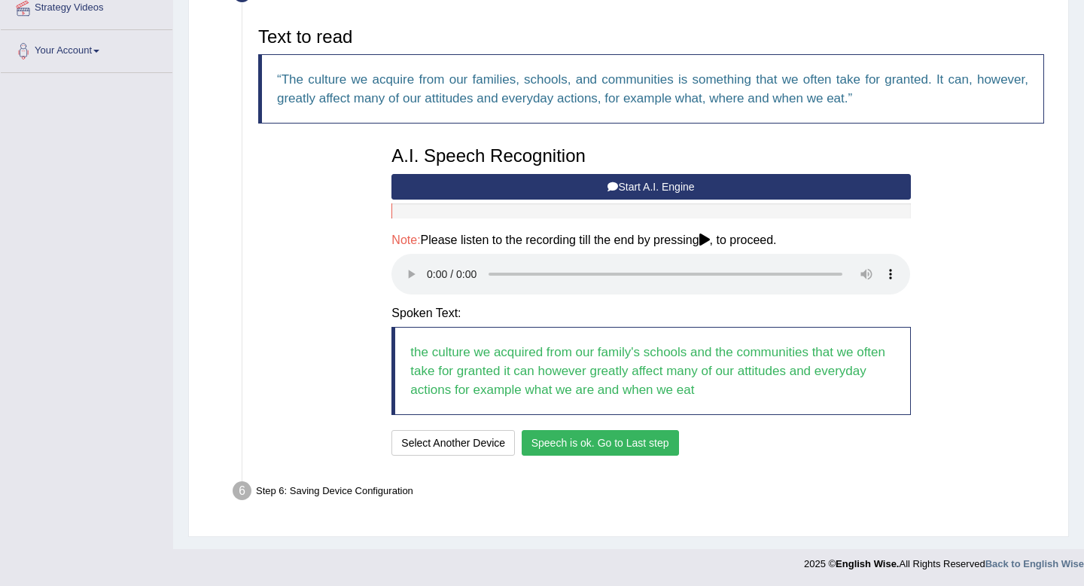
click at [580, 441] on button "Speech is ok. Go to Last step" at bounding box center [600, 443] width 157 height 26
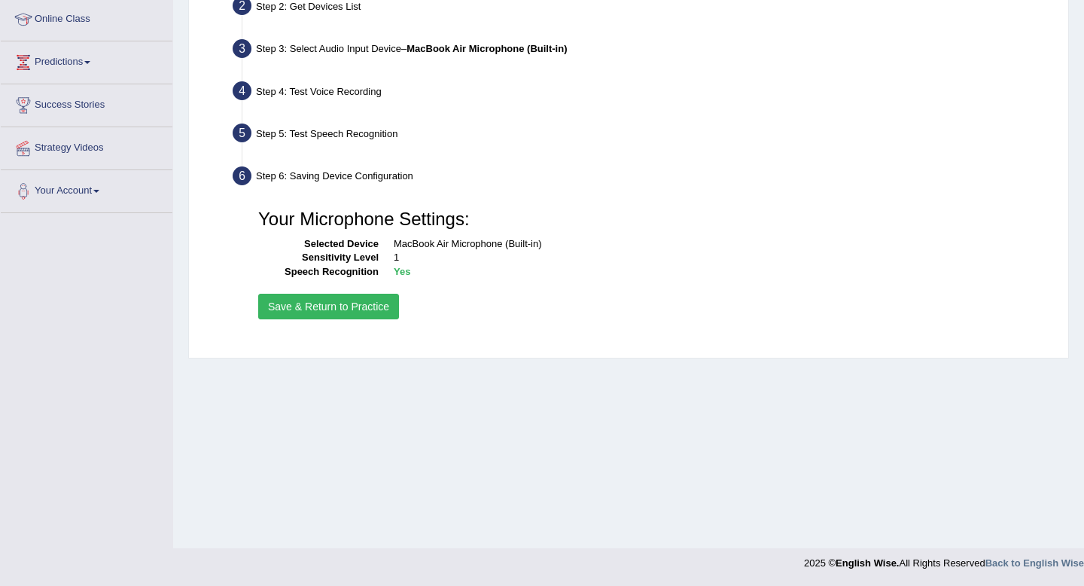
click at [342, 307] on button "Save & Return to Practice" at bounding box center [328, 307] width 141 height 26
click at [282, 308] on button "Save & Return to Practice" at bounding box center [328, 307] width 141 height 26
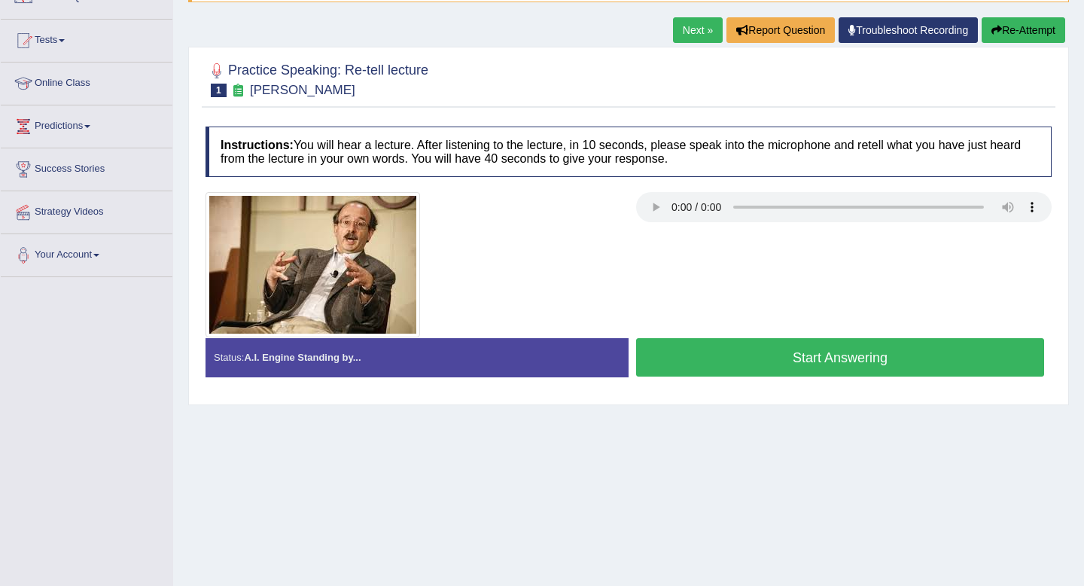
scroll to position [140, 0]
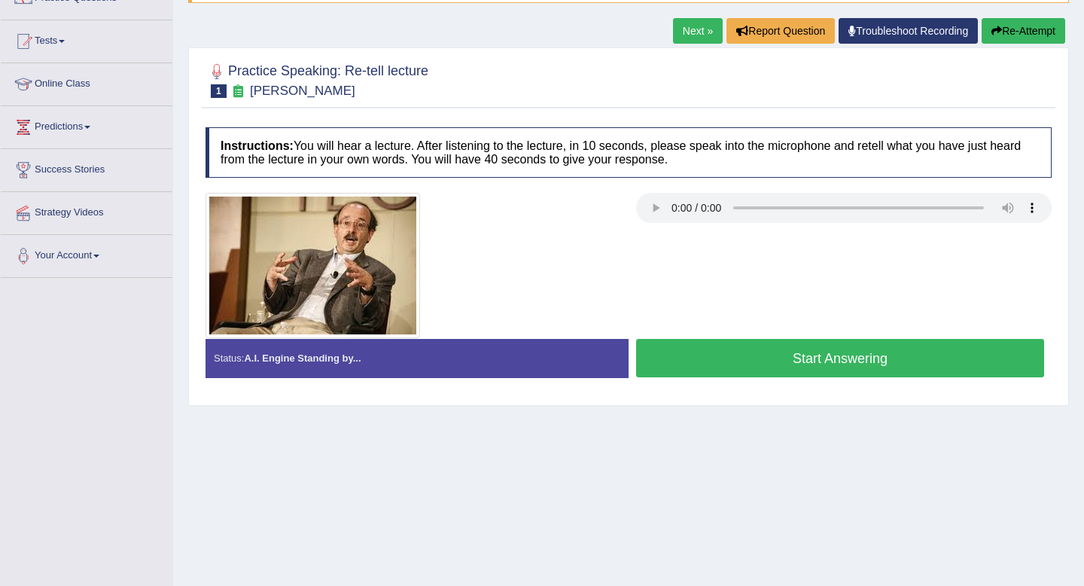
click at [401, 364] on div "Status: A.I. Engine Standing by..." at bounding box center [416, 358] width 423 height 38
click at [391, 361] on div "Status: A.I. Engine Standing by..." at bounding box center [416, 358] width 423 height 38
click at [262, 362] on strong "A.I. Engine Standing by..." at bounding box center [302, 357] width 117 height 11
click at [266, 360] on strong "A.I. Engine Standing by..." at bounding box center [302, 357] width 117 height 11
click at [325, 355] on strong "A.I. Engine Standing by..." at bounding box center [302, 357] width 117 height 11
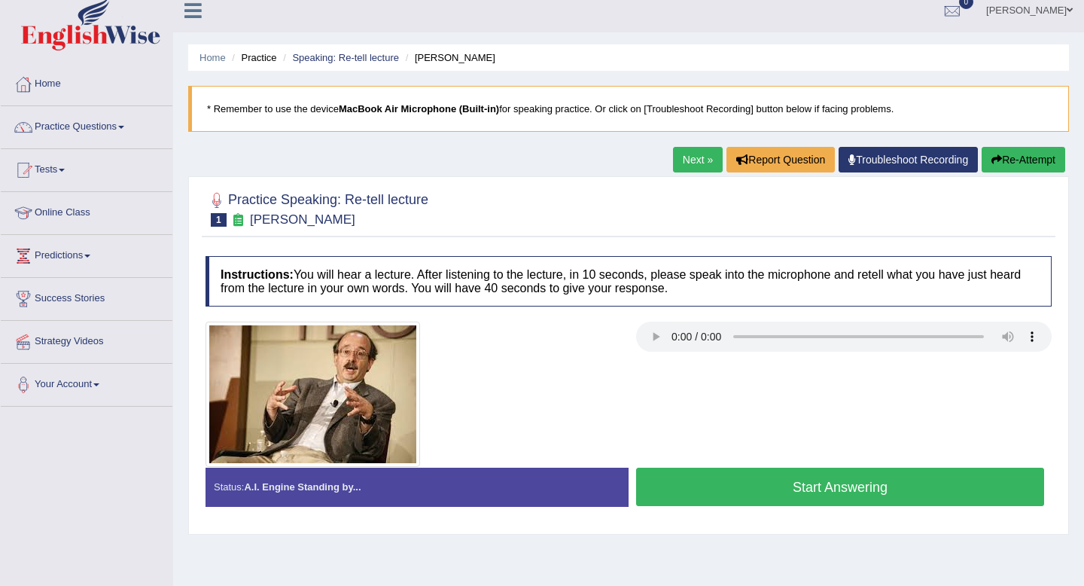
scroll to position [0, 0]
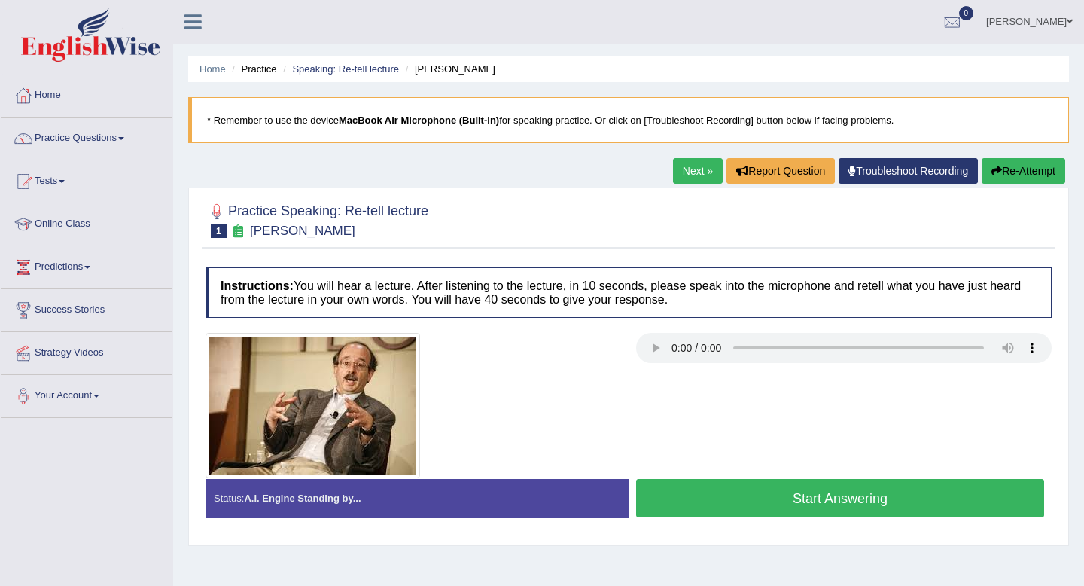
click at [113, 142] on link "Practice Questions" at bounding box center [87, 136] width 172 height 38
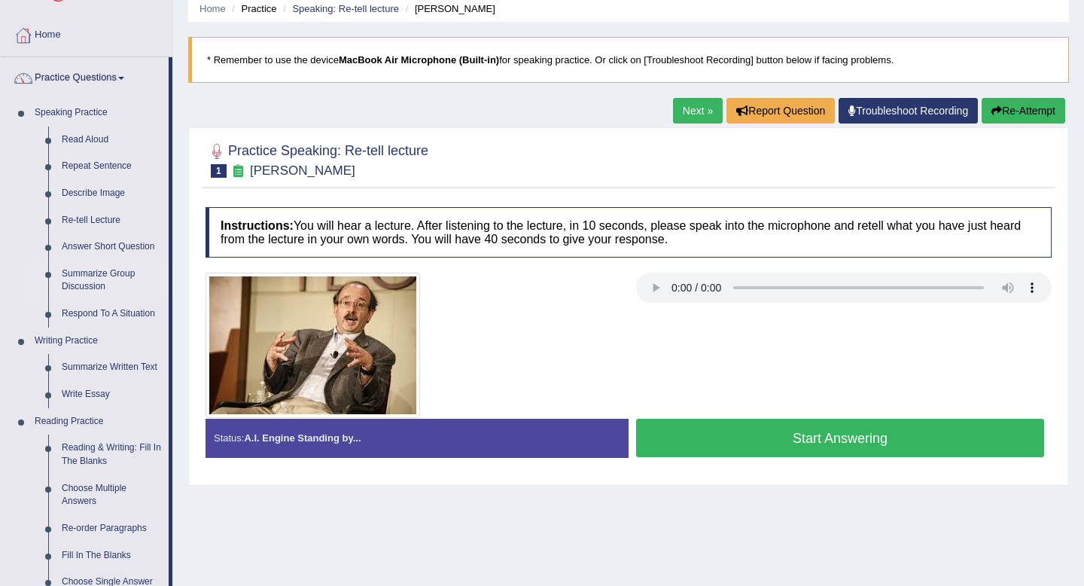
scroll to position [69, 0]
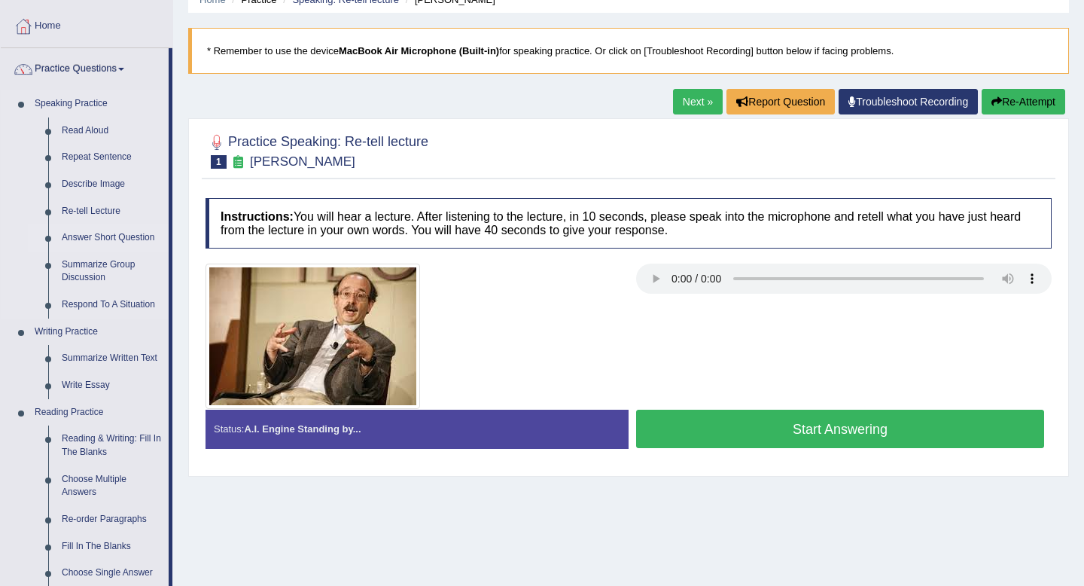
click at [117, 239] on link "Answer Short Question" at bounding box center [112, 237] width 114 height 27
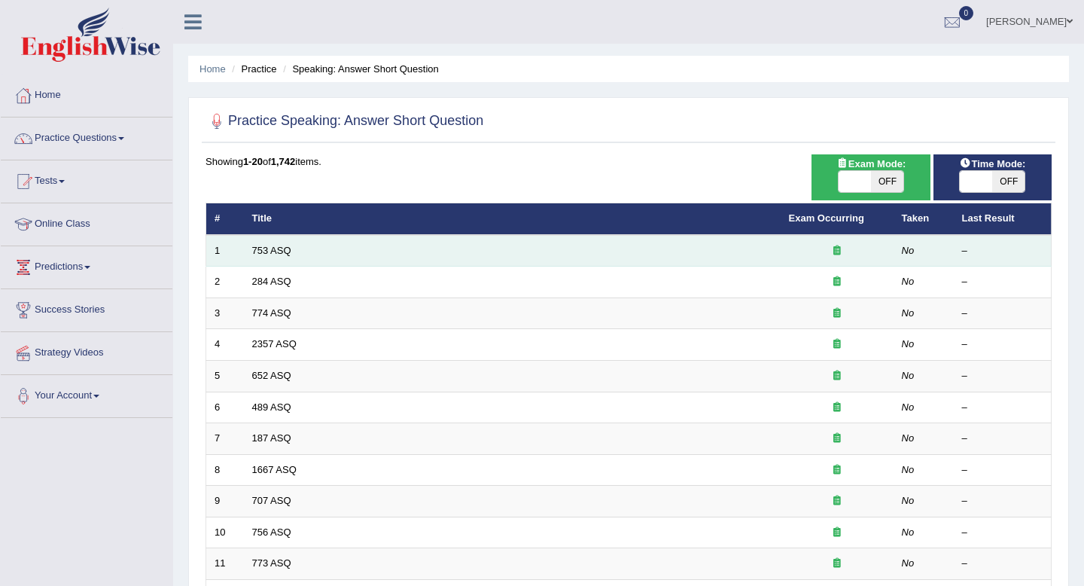
click at [304, 255] on td "753 ASQ" at bounding box center [512, 251] width 537 height 32
click at [271, 251] on link "753 ASQ" at bounding box center [271, 250] width 39 height 11
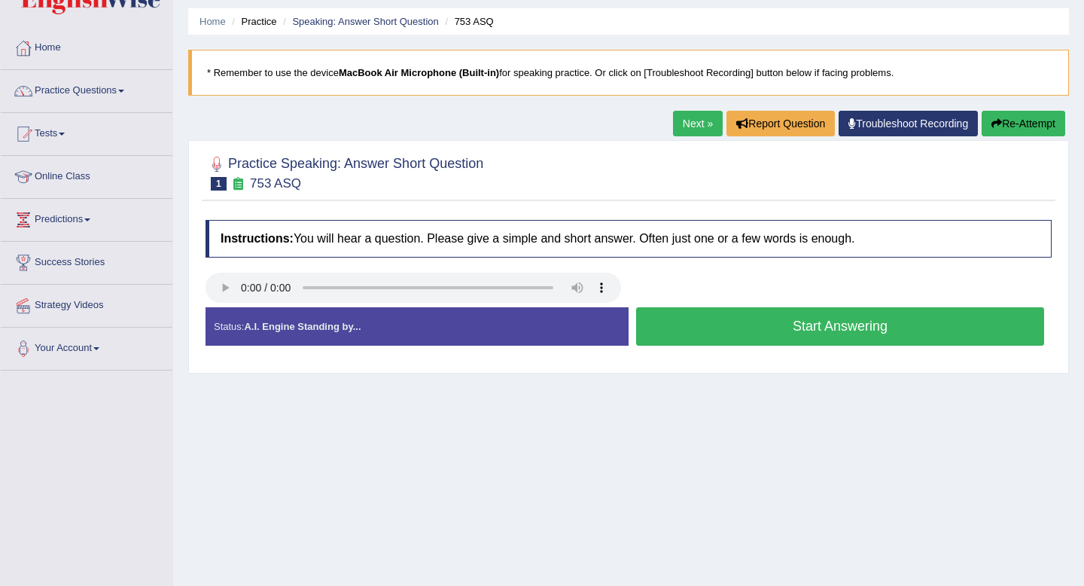
scroll to position [54, 0]
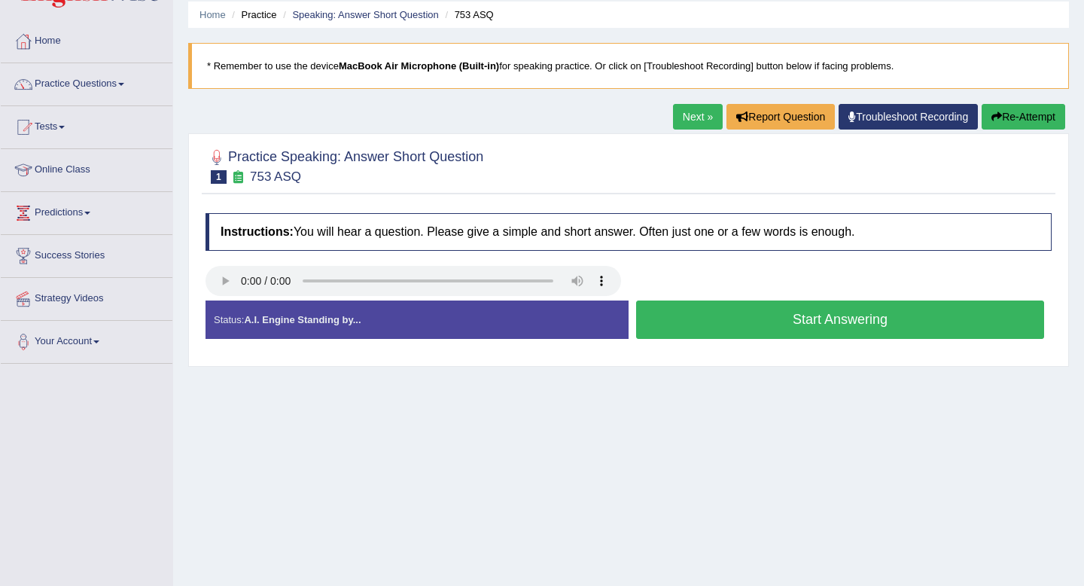
click at [726, 324] on button "Start Answering" at bounding box center [840, 319] width 408 height 38
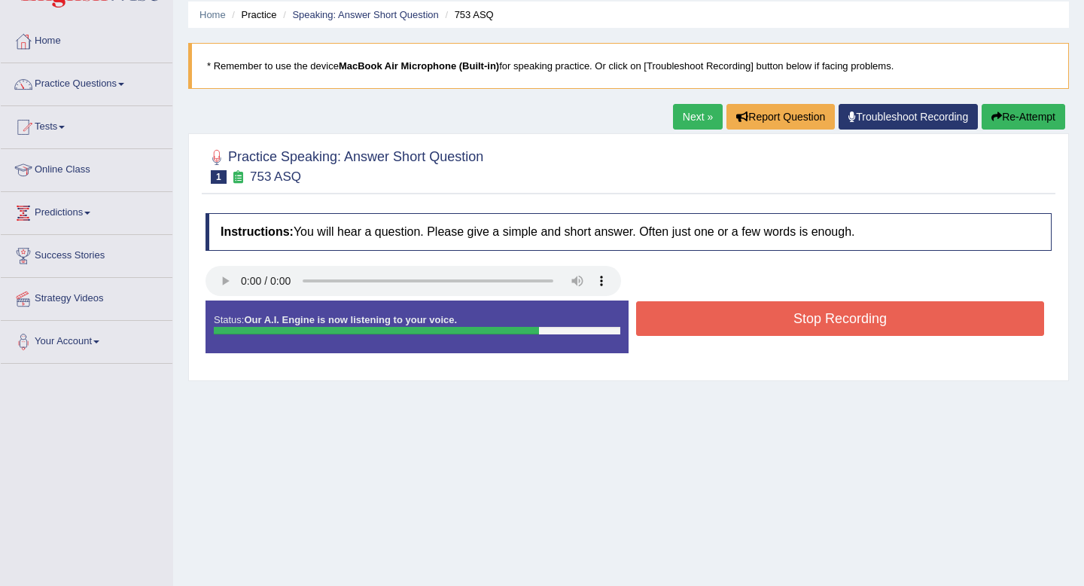
click at [726, 324] on button "Stop Recording" at bounding box center [840, 318] width 408 height 35
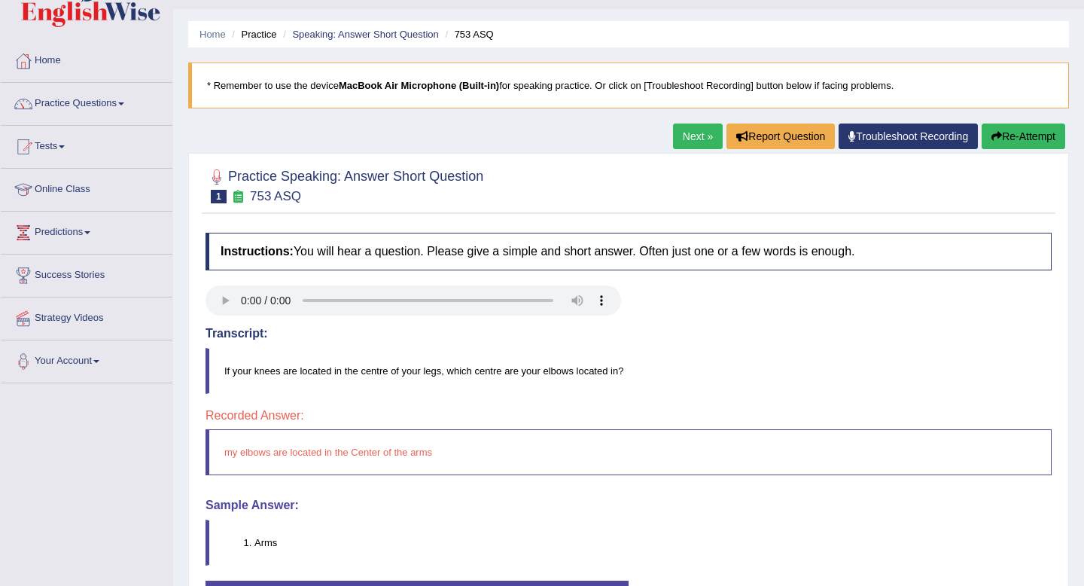
scroll to position [0, 0]
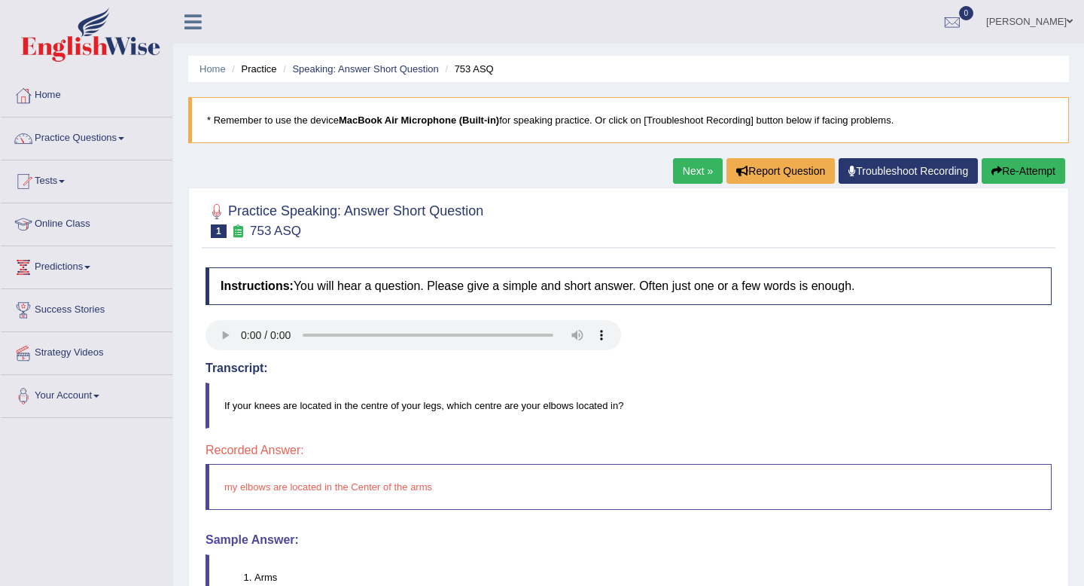
click at [697, 177] on link "Next »" at bounding box center [698, 171] width 50 height 26
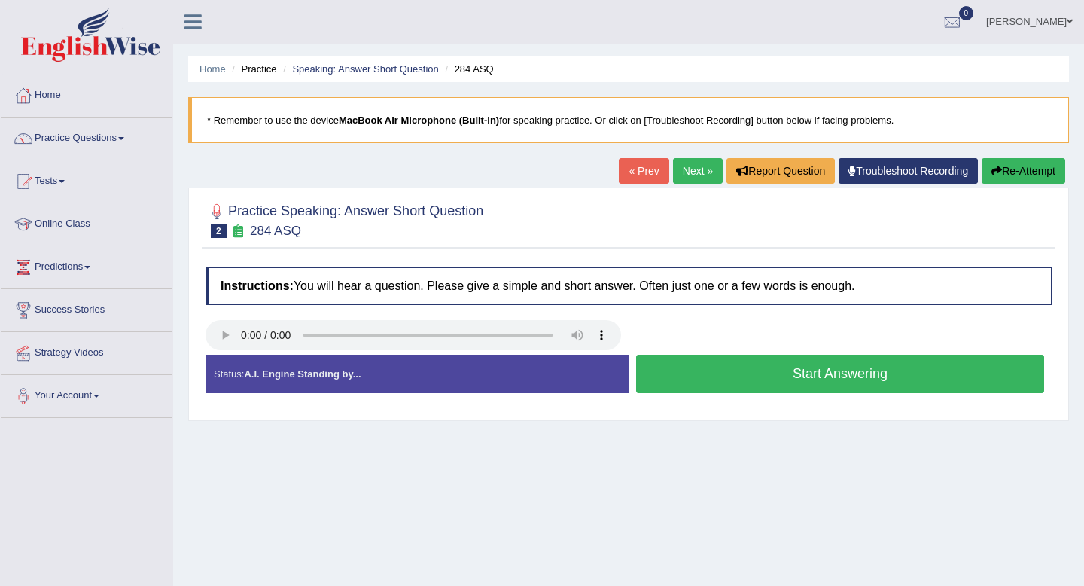
click at [762, 385] on button "Start Answering" at bounding box center [840, 373] width 408 height 38
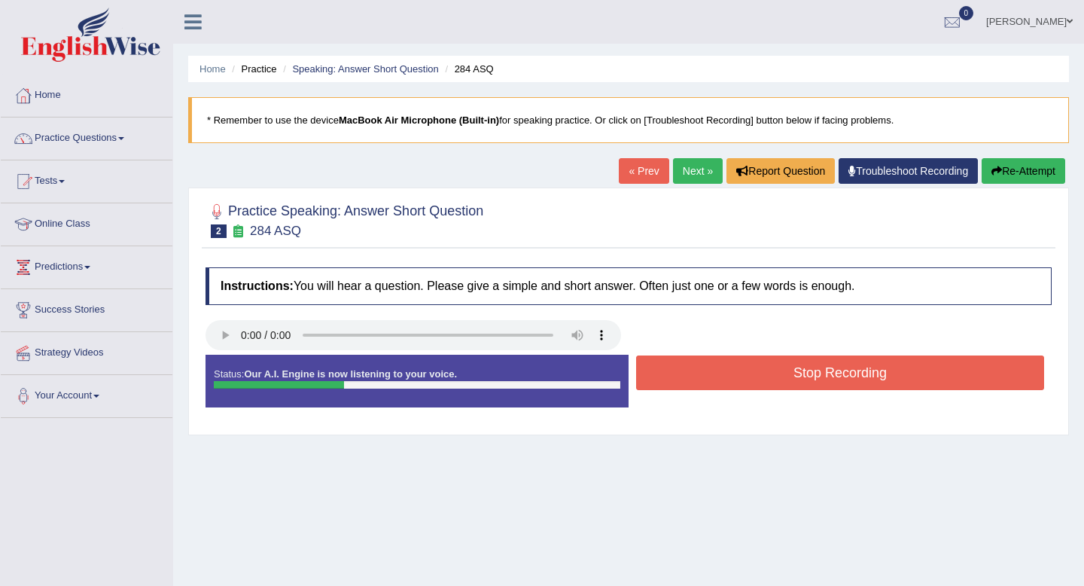
click at [762, 385] on button "Stop Recording" at bounding box center [840, 372] width 408 height 35
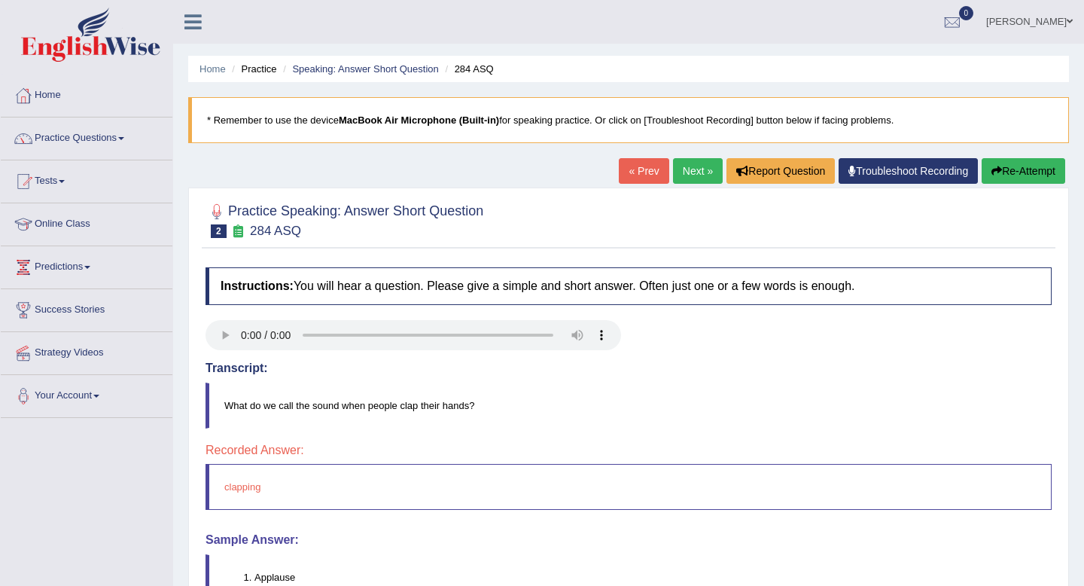
click at [687, 170] on link "Next »" at bounding box center [698, 171] width 50 height 26
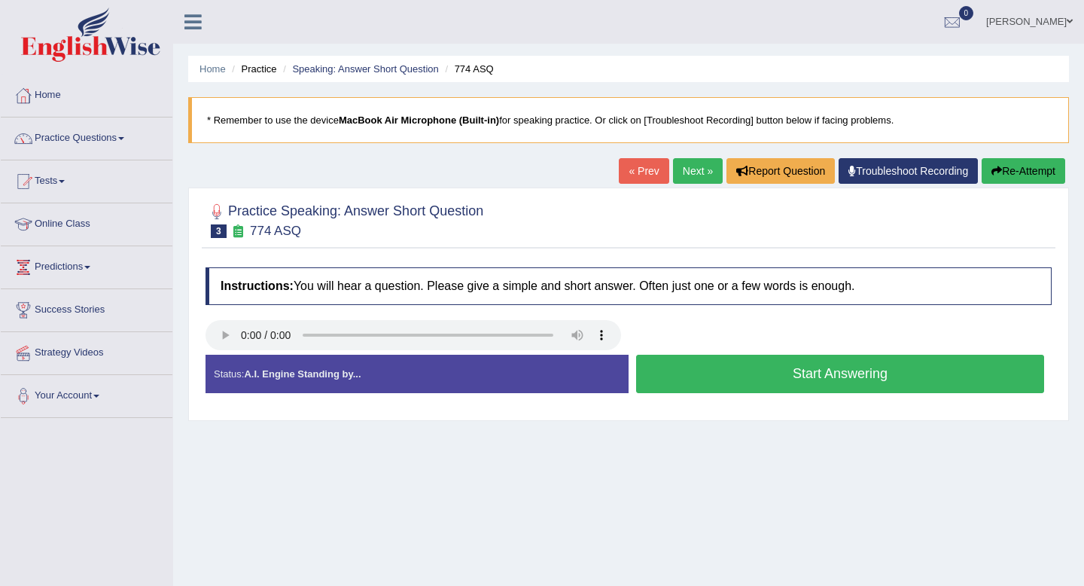
click at [832, 373] on button "Start Answering" at bounding box center [840, 373] width 408 height 38
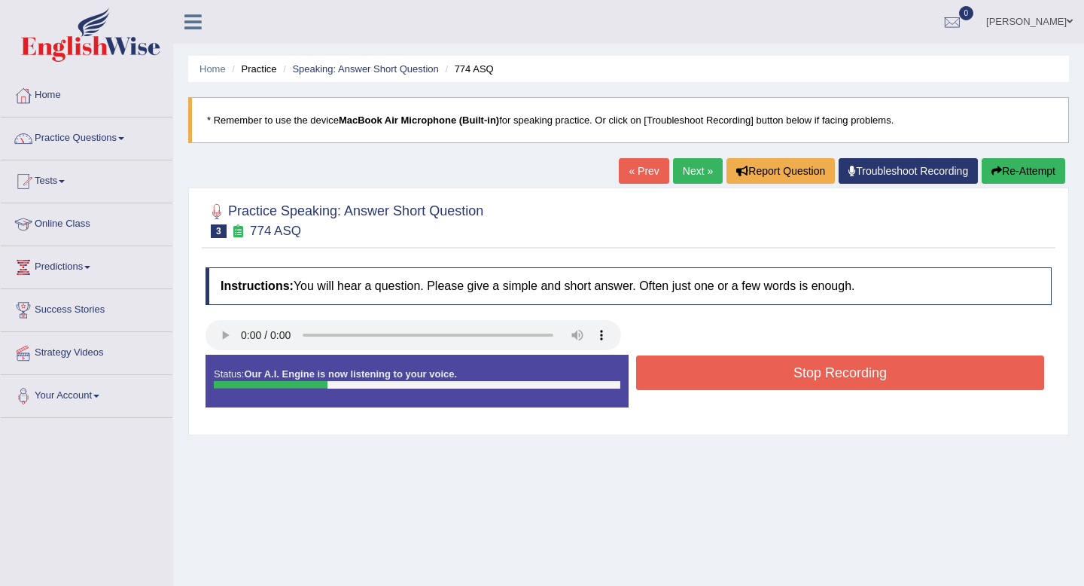
click at [832, 373] on button "Stop Recording" at bounding box center [840, 372] width 408 height 35
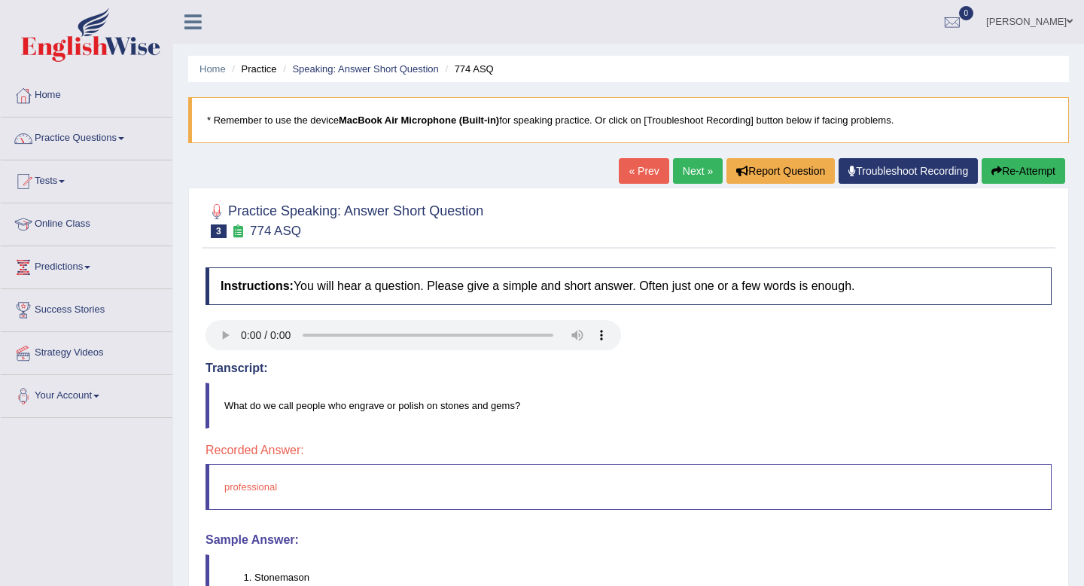
click at [686, 176] on link "Next »" at bounding box center [698, 171] width 50 height 26
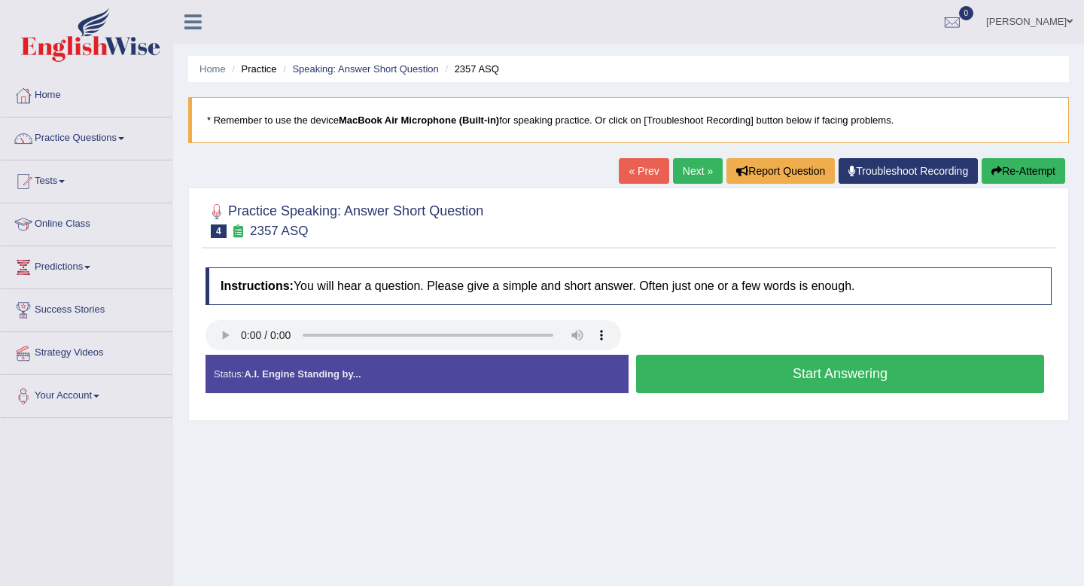
click at [818, 375] on button "Start Answering" at bounding box center [840, 373] width 408 height 38
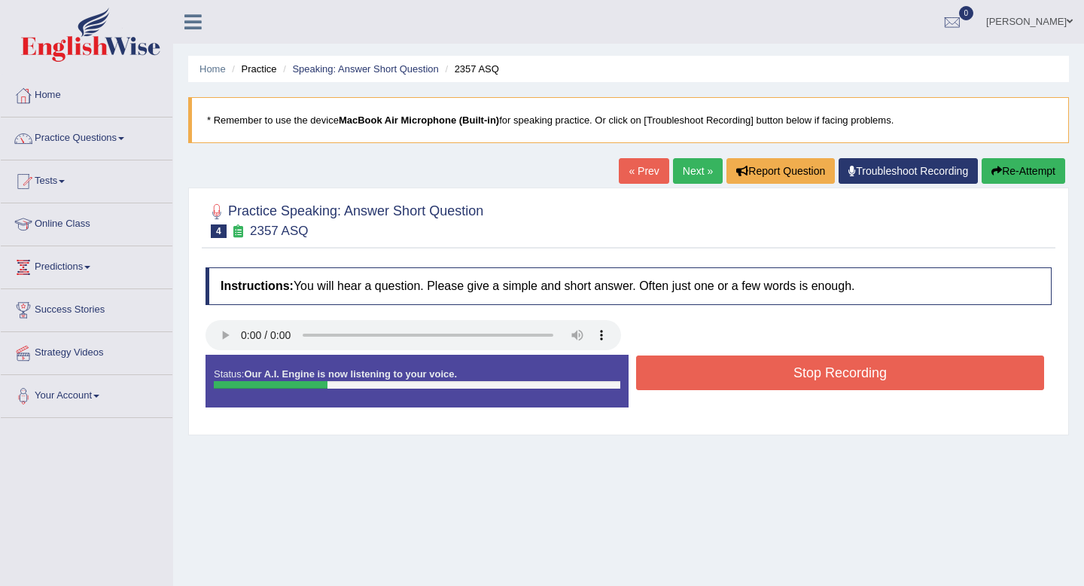
click at [818, 375] on button "Stop Recording" at bounding box center [840, 372] width 408 height 35
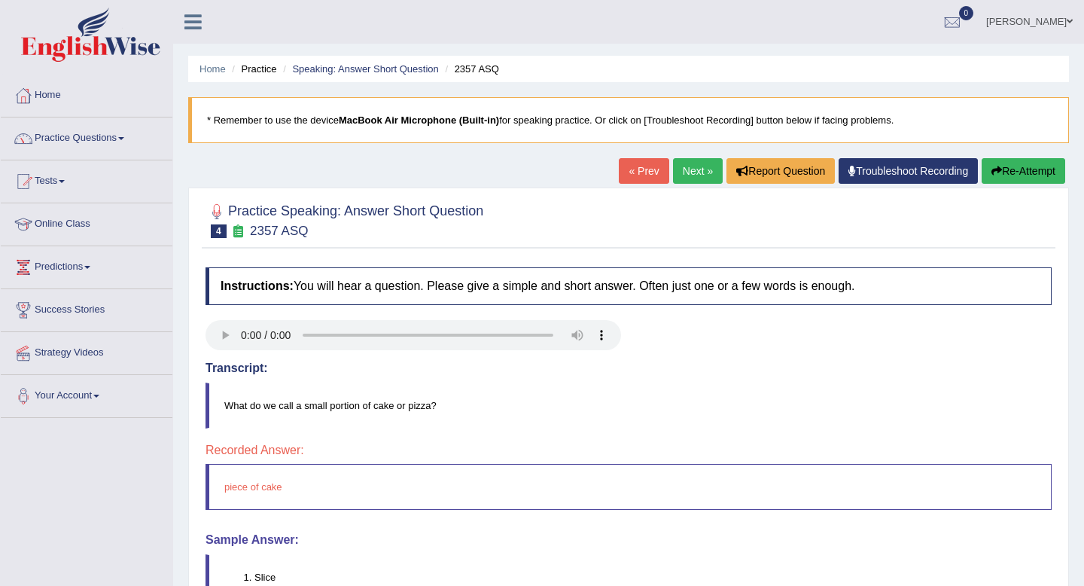
click at [688, 175] on link "Next »" at bounding box center [698, 171] width 50 height 26
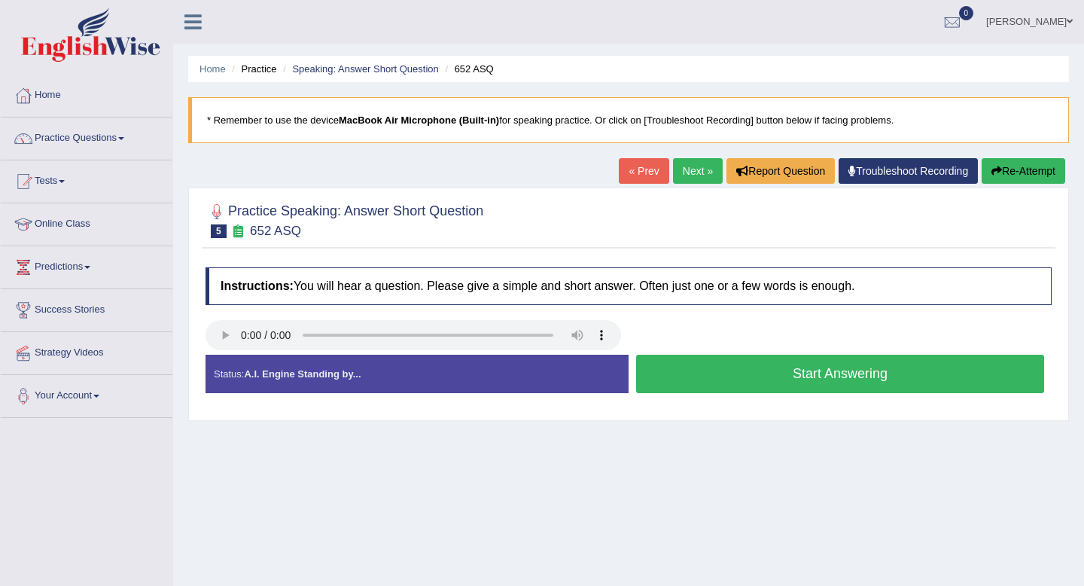
click at [775, 372] on button "Start Answering" at bounding box center [840, 373] width 408 height 38
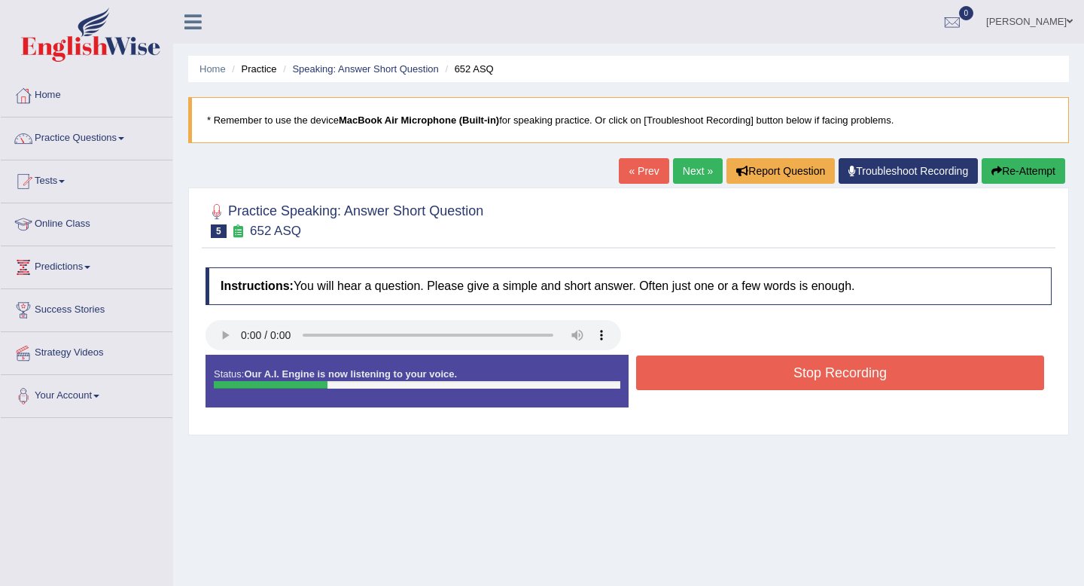
click at [775, 372] on button "Stop Recording" at bounding box center [840, 372] width 408 height 35
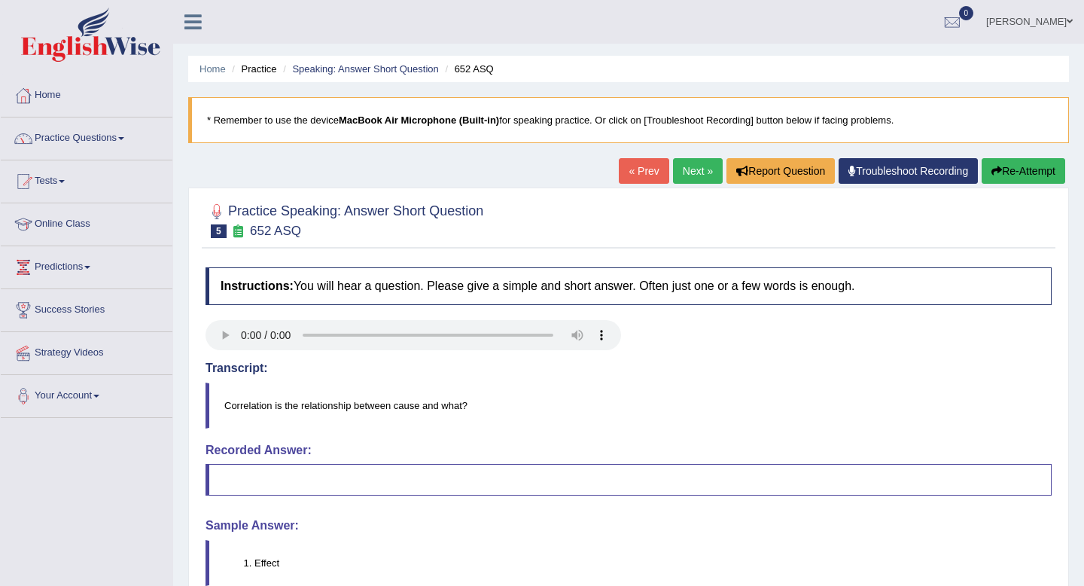
click at [690, 175] on link "Next »" at bounding box center [698, 171] width 50 height 26
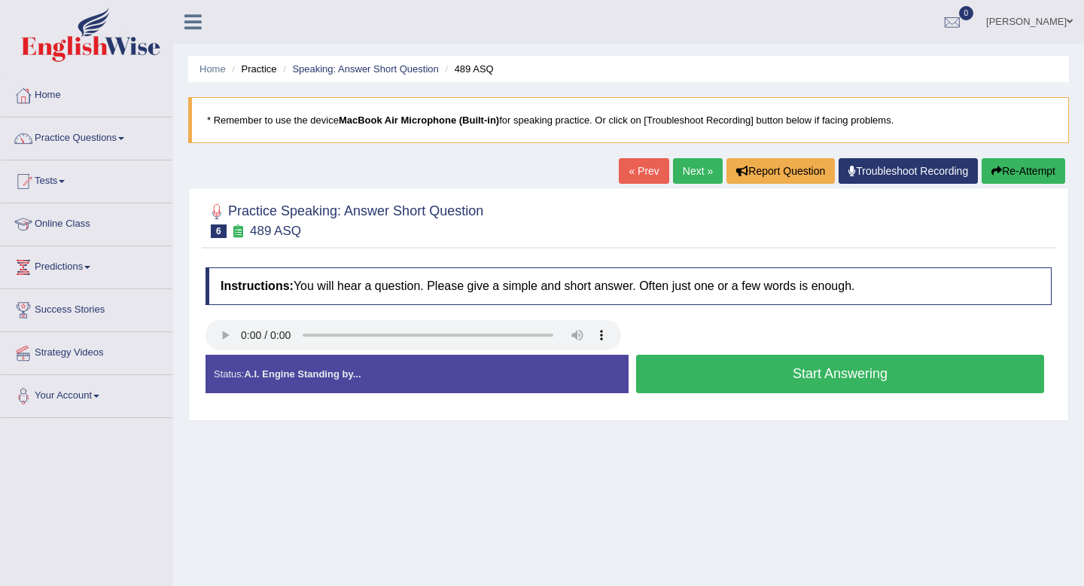
click at [768, 379] on button "Start Answering" at bounding box center [840, 373] width 408 height 38
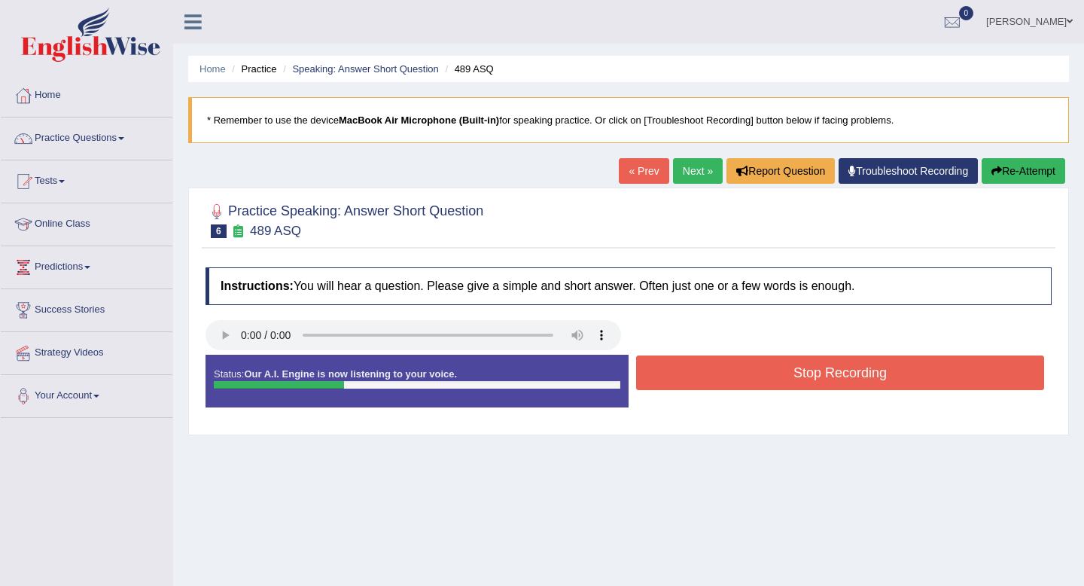
click at [768, 379] on button "Stop Recording" at bounding box center [840, 372] width 408 height 35
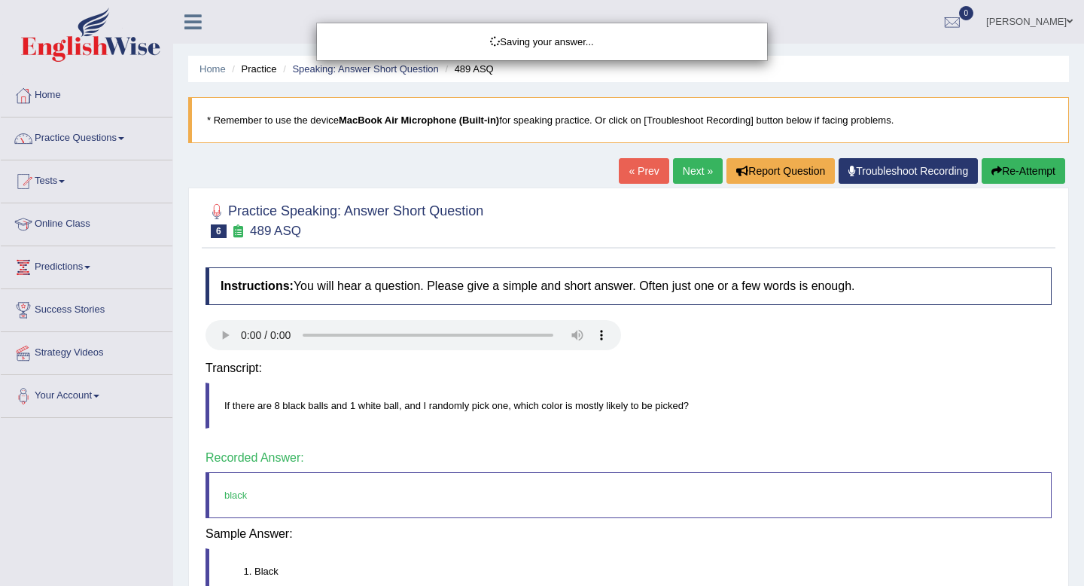
click at [768, 379] on div "Saving your answer..." at bounding box center [542, 293] width 1084 height 586
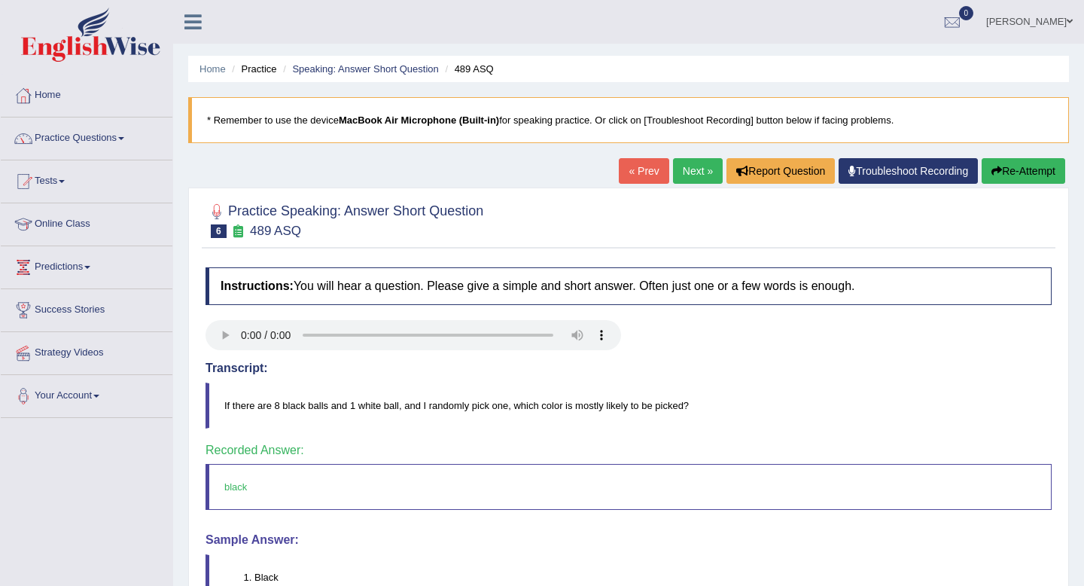
click at [692, 175] on link "Next »" at bounding box center [698, 171] width 50 height 26
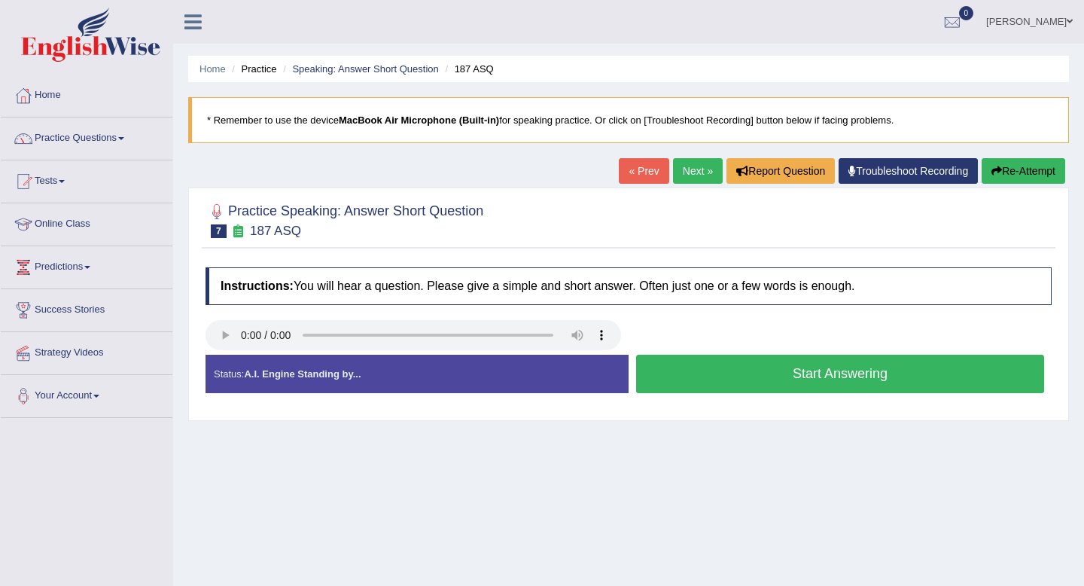
click at [759, 373] on button "Start Answering" at bounding box center [840, 373] width 408 height 38
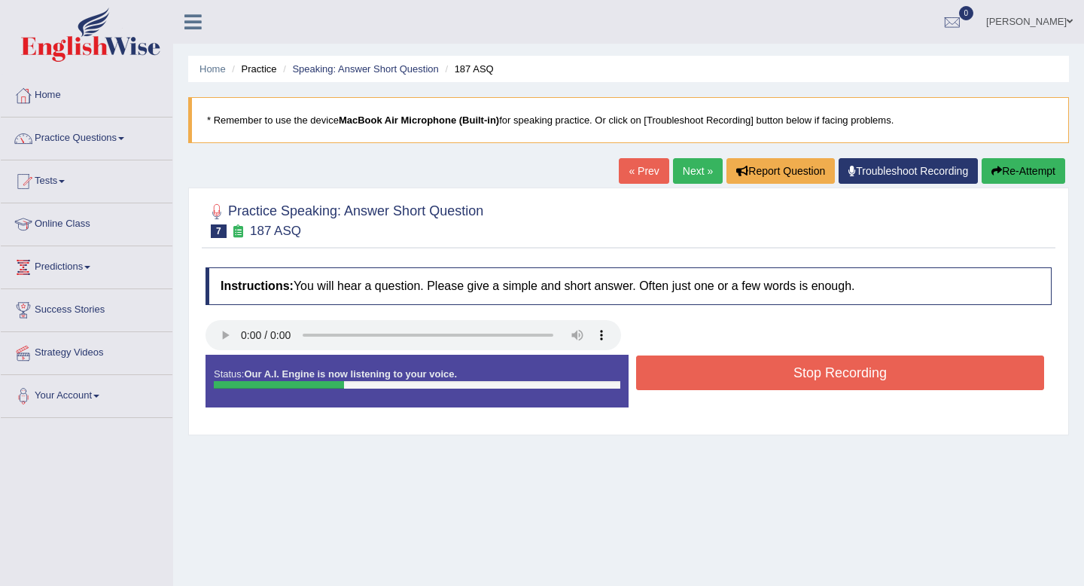
click at [759, 373] on button "Stop Recording" at bounding box center [840, 372] width 408 height 35
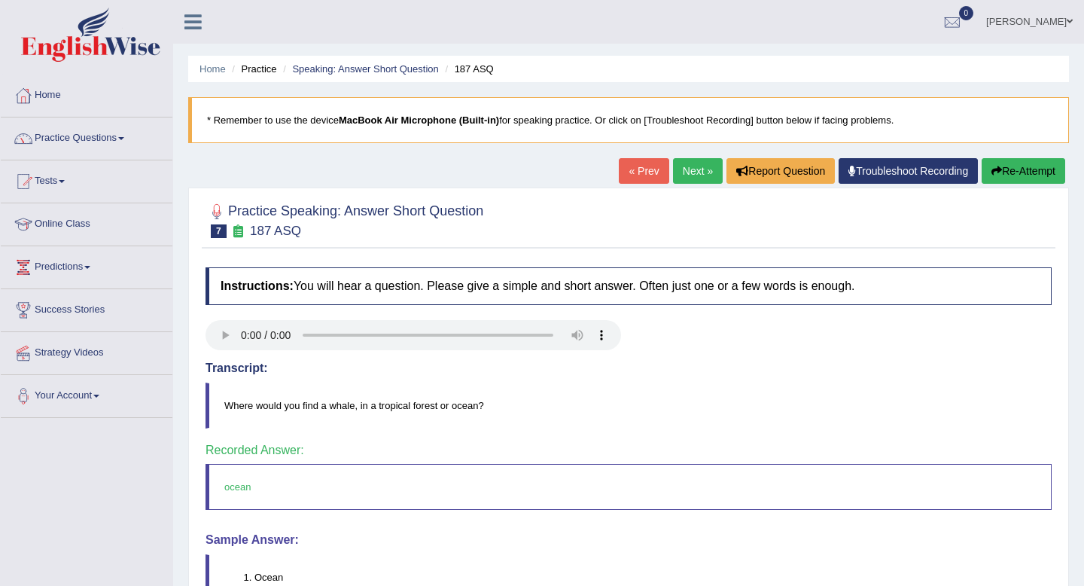
click at [689, 175] on link "Next »" at bounding box center [698, 171] width 50 height 26
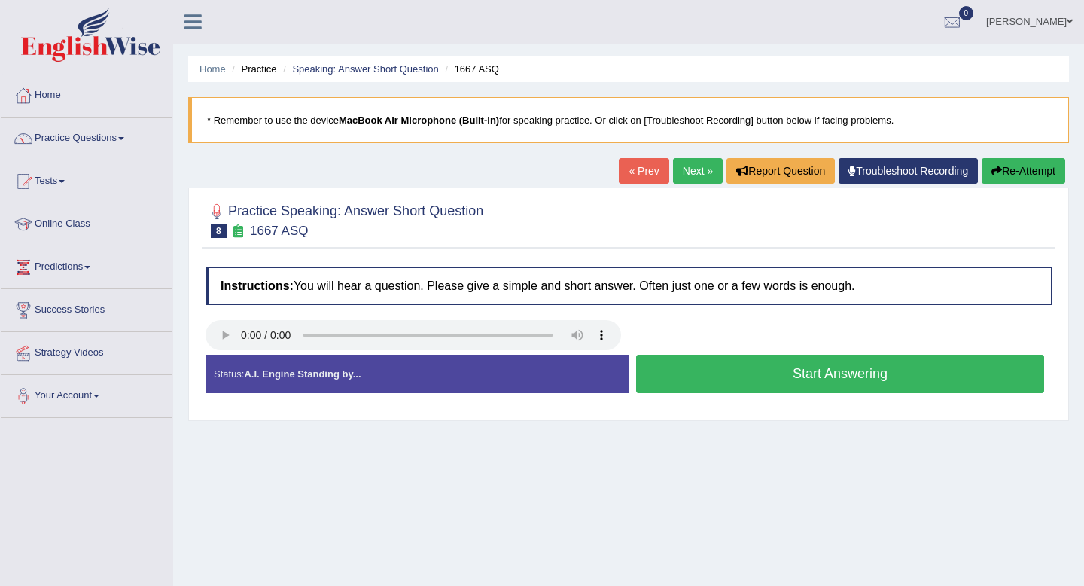
click at [783, 372] on button "Start Answering" at bounding box center [840, 373] width 408 height 38
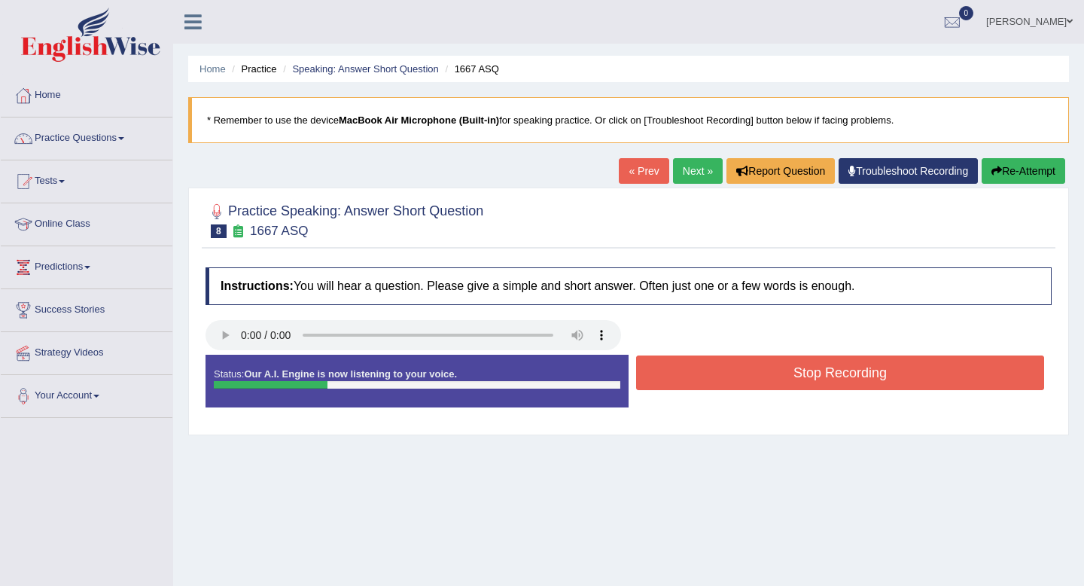
click at [783, 372] on button "Stop Recording" at bounding box center [840, 372] width 408 height 35
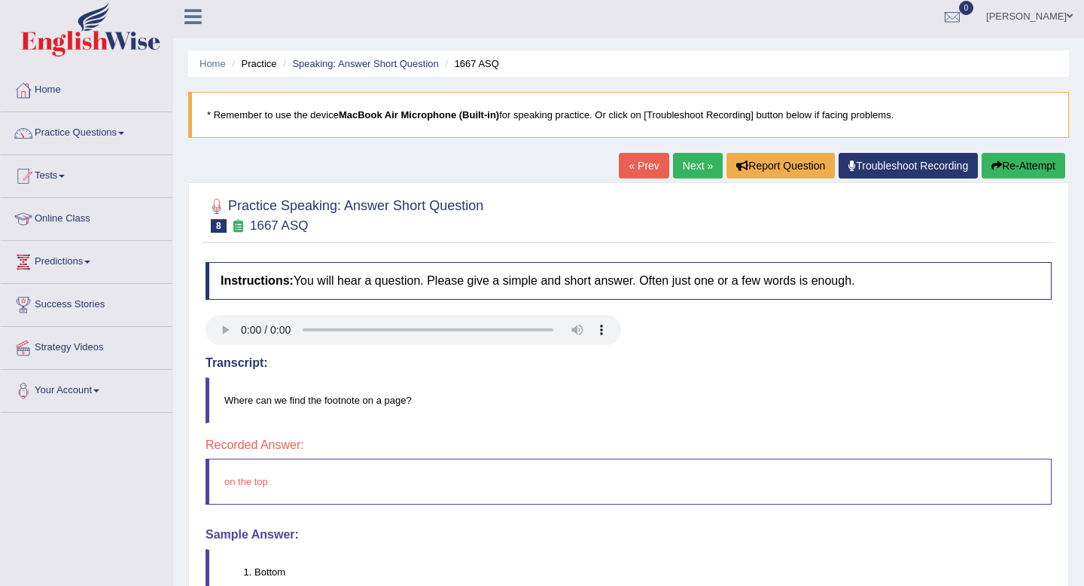
scroll to position [8, 0]
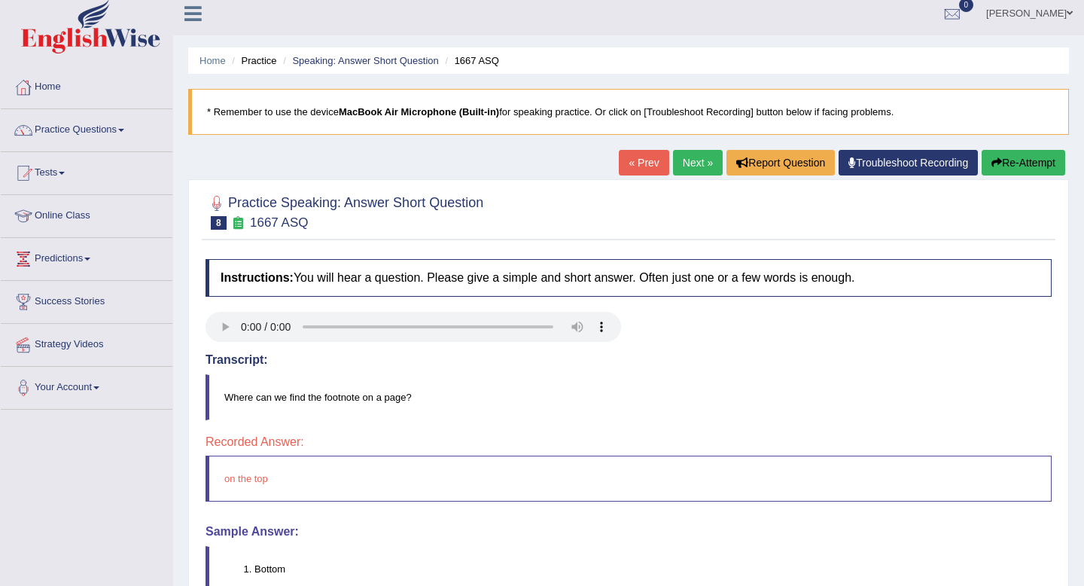
click at [688, 165] on link "Next »" at bounding box center [698, 163] width 50 height 26
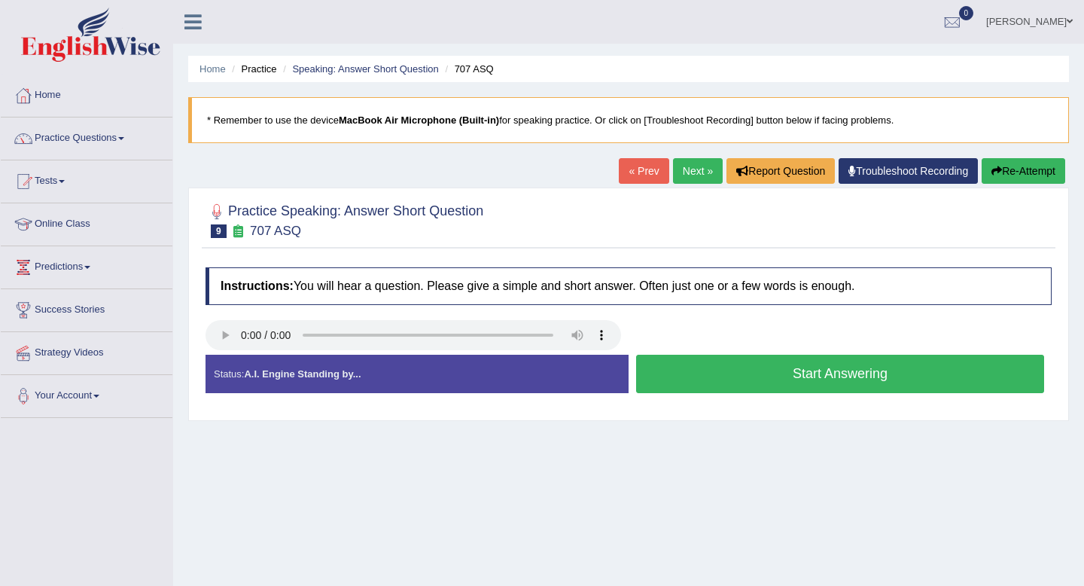
click at [704, 369] on button "Start Answering" at bounding box center [840, 373] width 408 height 38
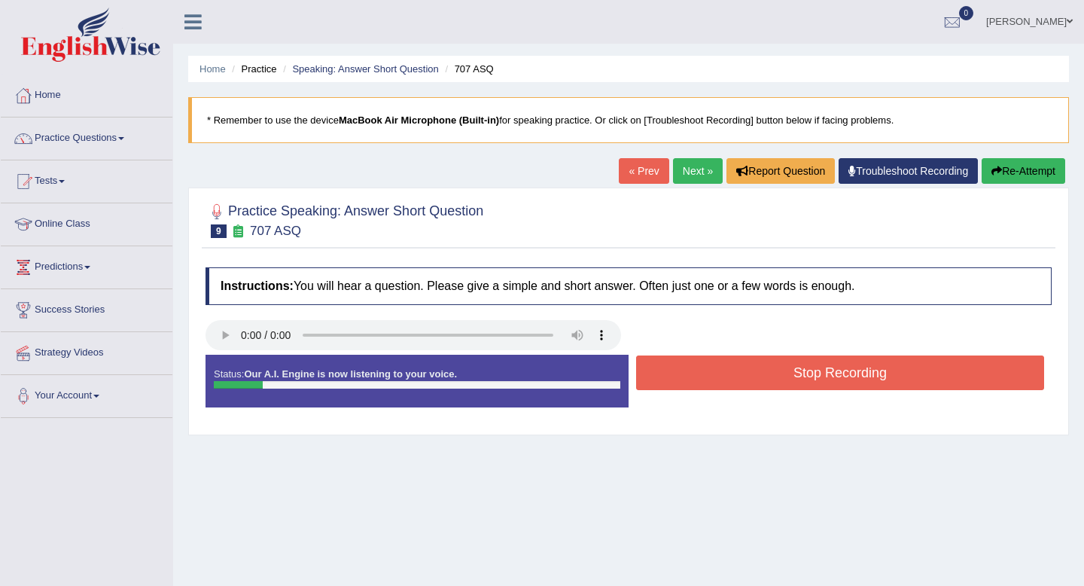
click at [704, 369] on button "Stop Recording" at bounding box center [840, 372] width 408 height 35
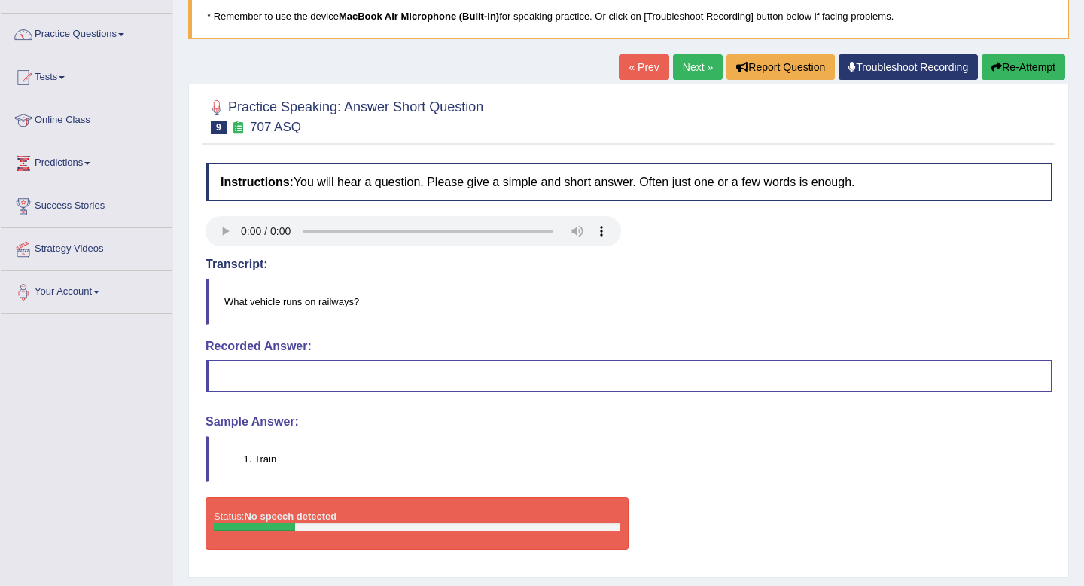
scroll to position [68, 0]
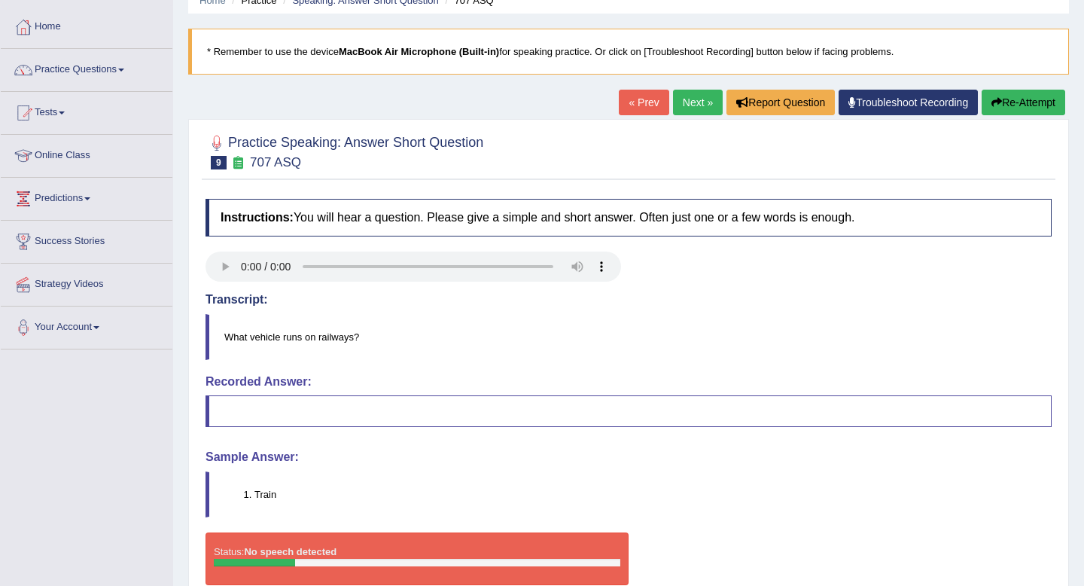
click at [684, 110] on link "Next »" at bounding box center [698, 103] width 50 height 26
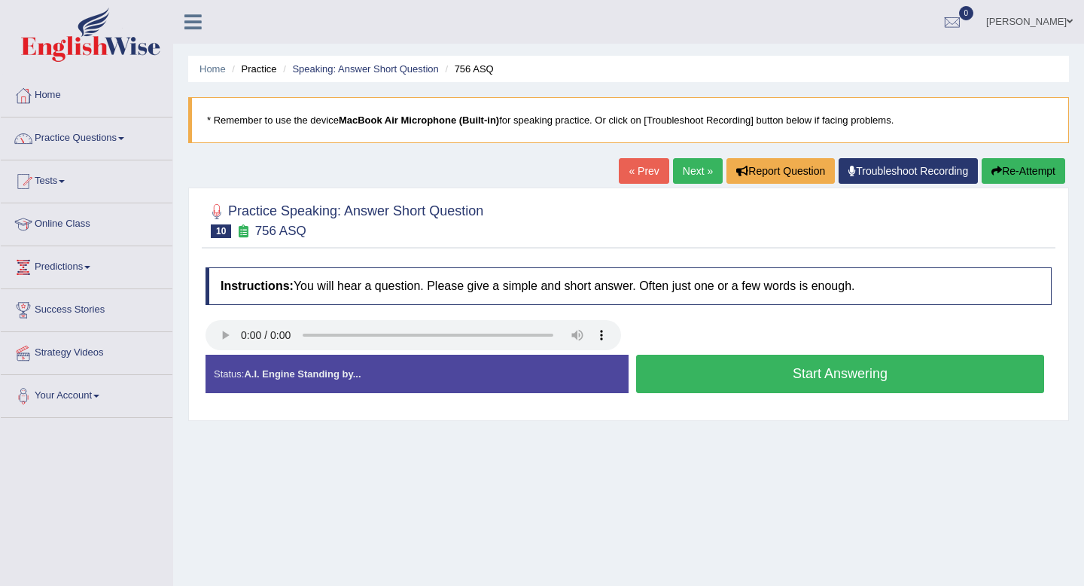
click at [631, 166] on link "« Prev" at bounding box center [644, 171] width 50 height 26
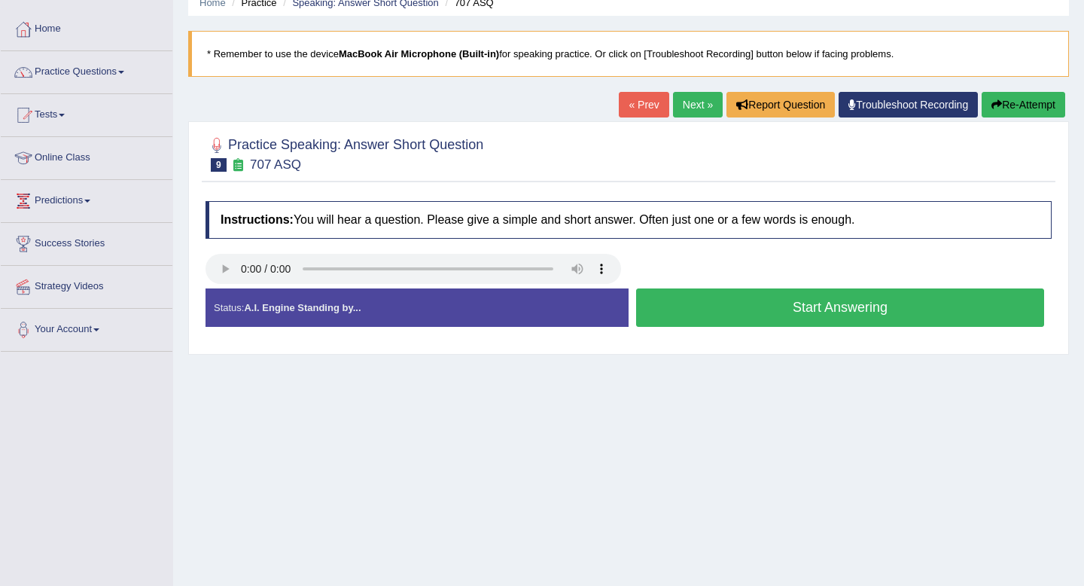
click at [710, 308] on button "Start Answering" at bounding box center [840, 307] width 408 height 38
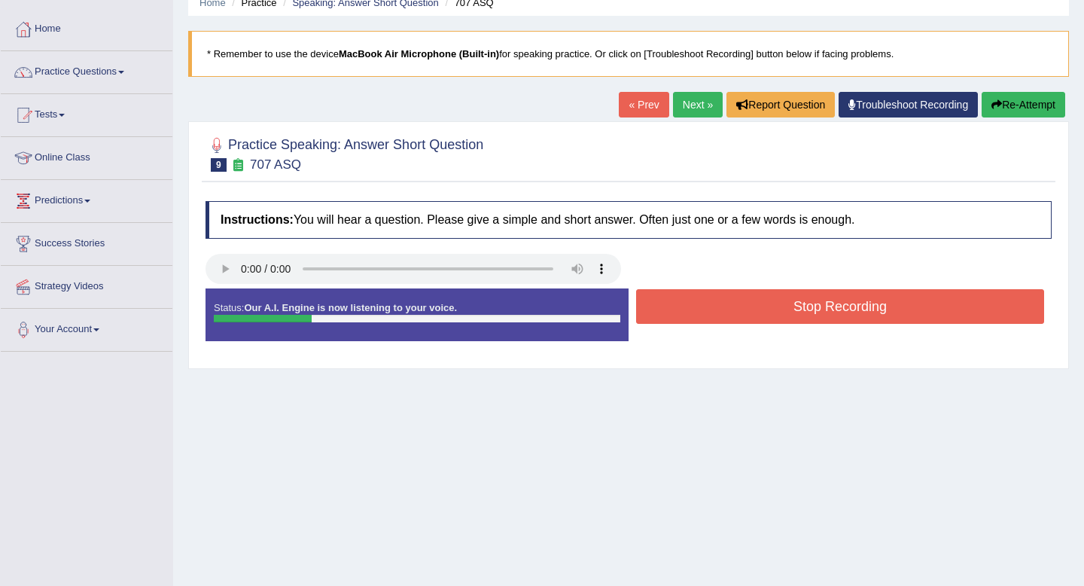
click at [710, 308] on button "Stop Recording" at bounding box center [840, 306] width 408 height 35
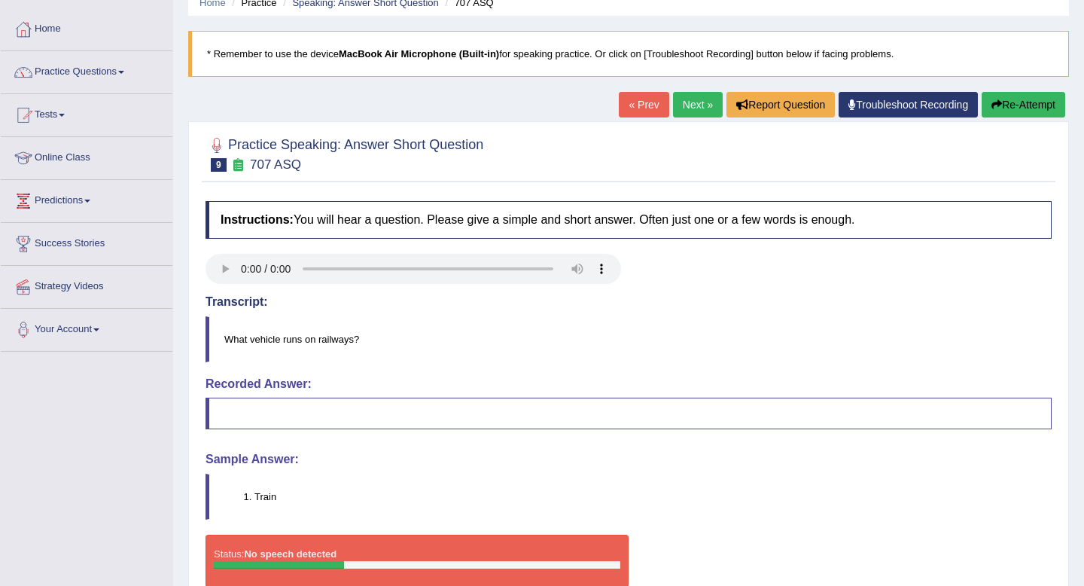
click at [687, 111] on link "Next »" at bounding box center [698, 105] width 50 height 26
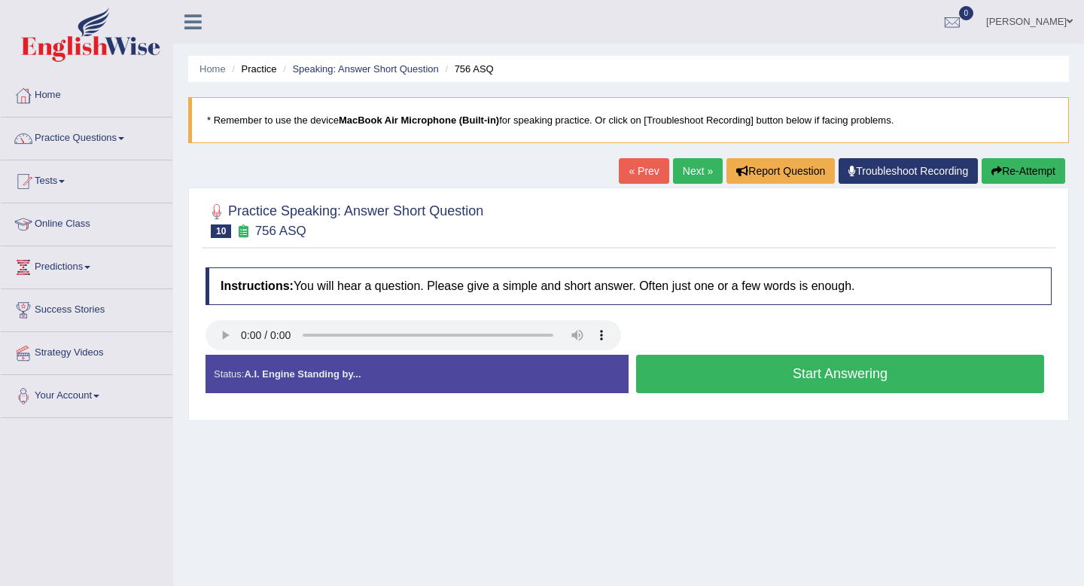
click at [806, 377] on button "Start Answering" at bounding box center [840, 373] width 408 height 38
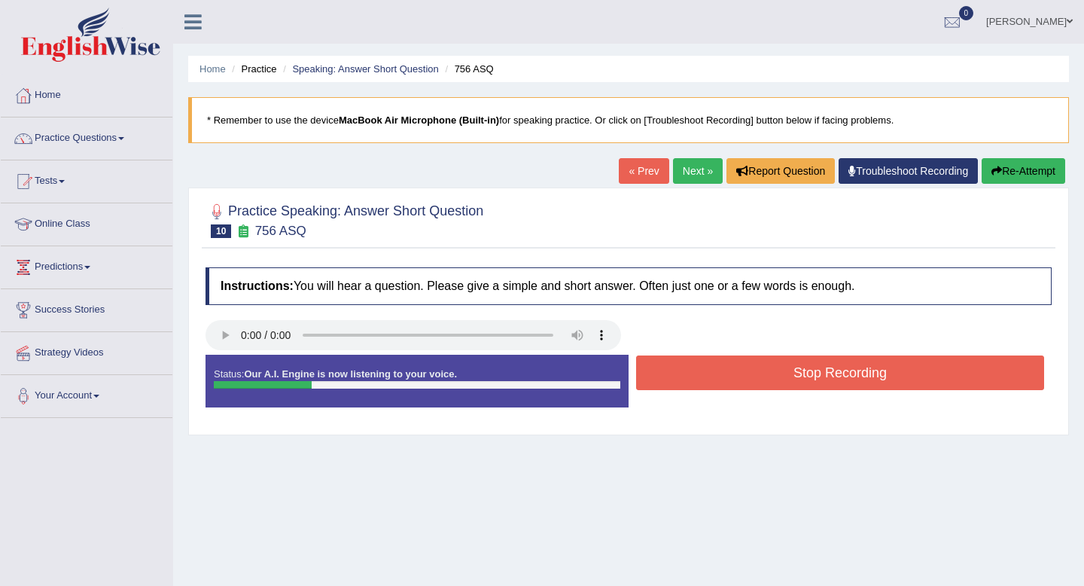
click at [806, 377] on button "Stop Recording" at bounding box center [840, 372] width 408 height 35
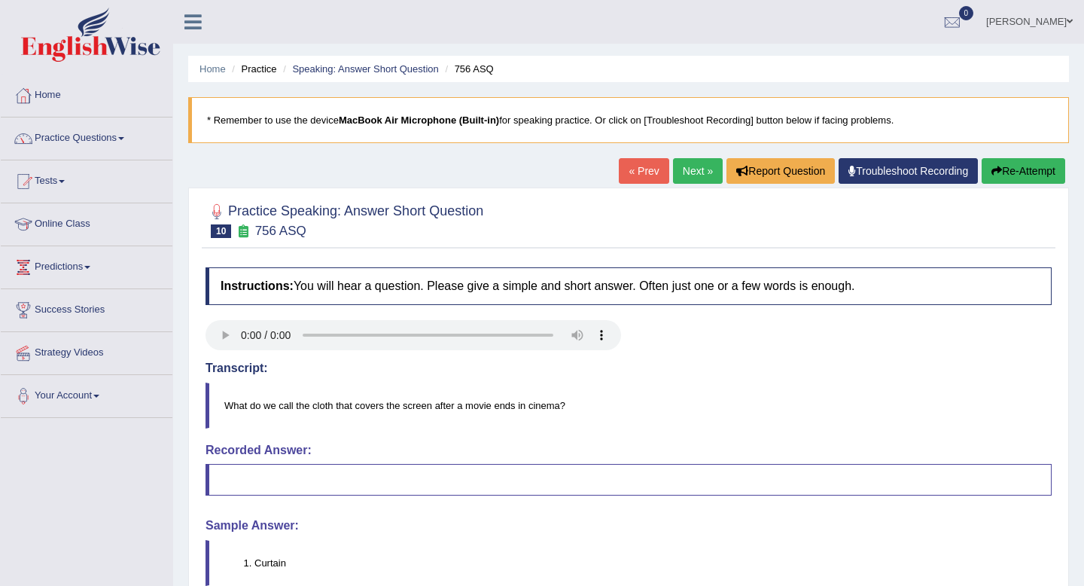
click at [685, 173] on link "Next »" at bounding box center [698, 171] width 50 height 26
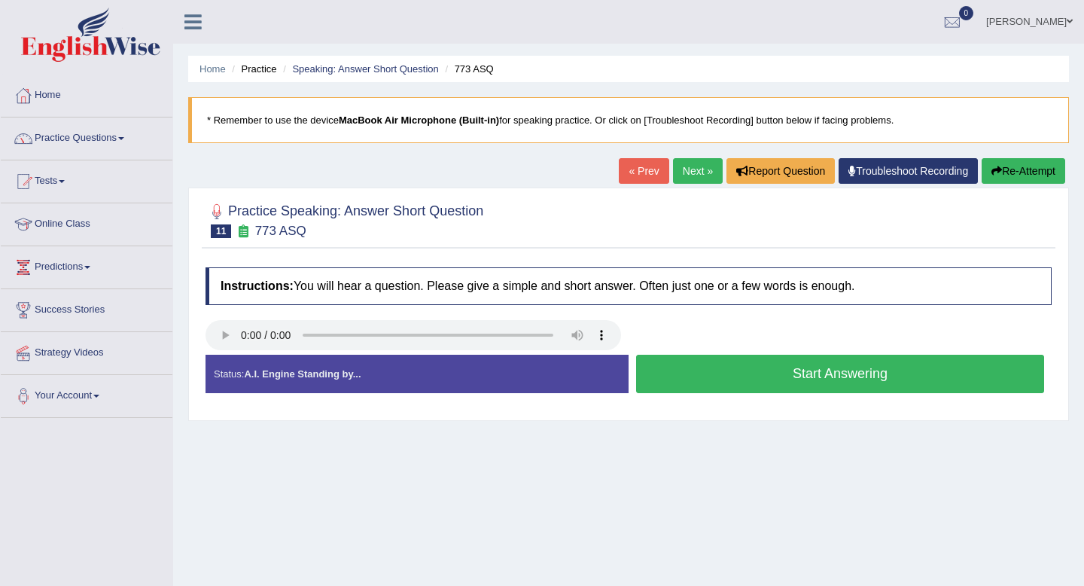
click at [764, 367] on button "Start Answering" at bounding box center [840, 373] width 408 height 38
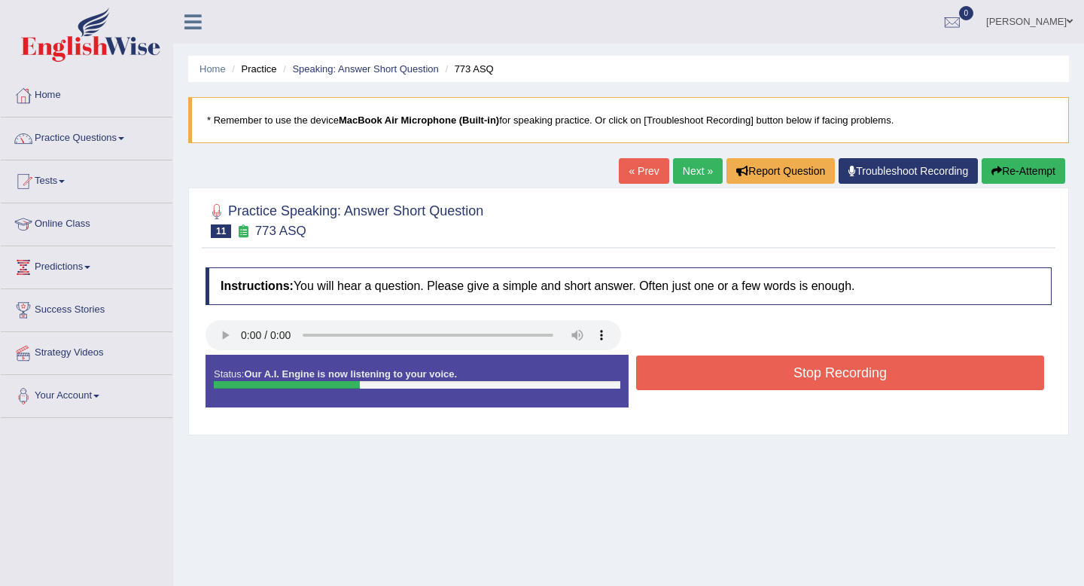
click at [764, 367] on button "Stop Recording" at bounding box center [840, 372] width 408 height 35
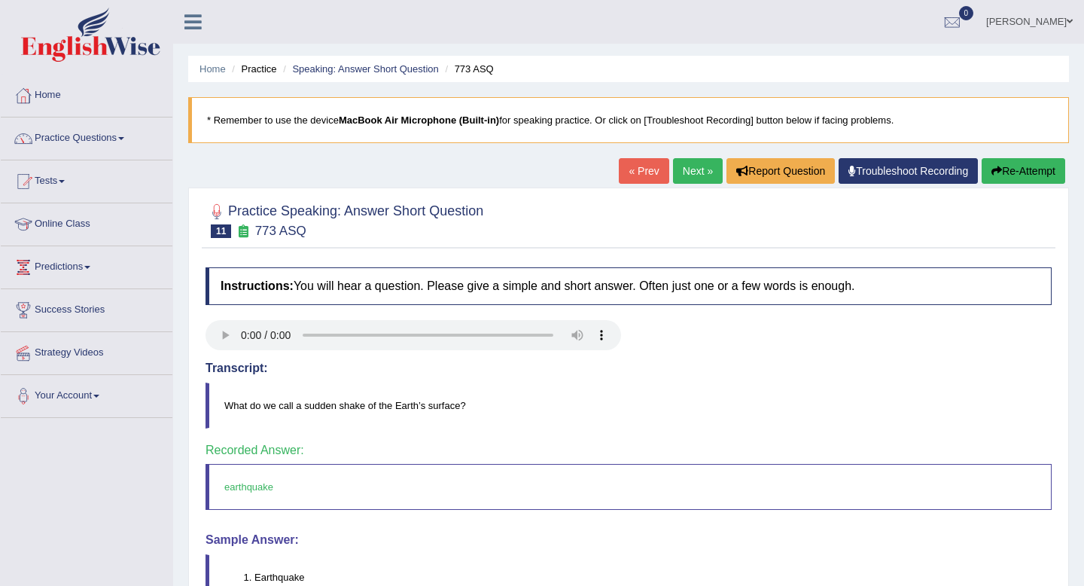
click at [684, 177] on link "Next »" at bounding box center [698, 171] width 50 height 26
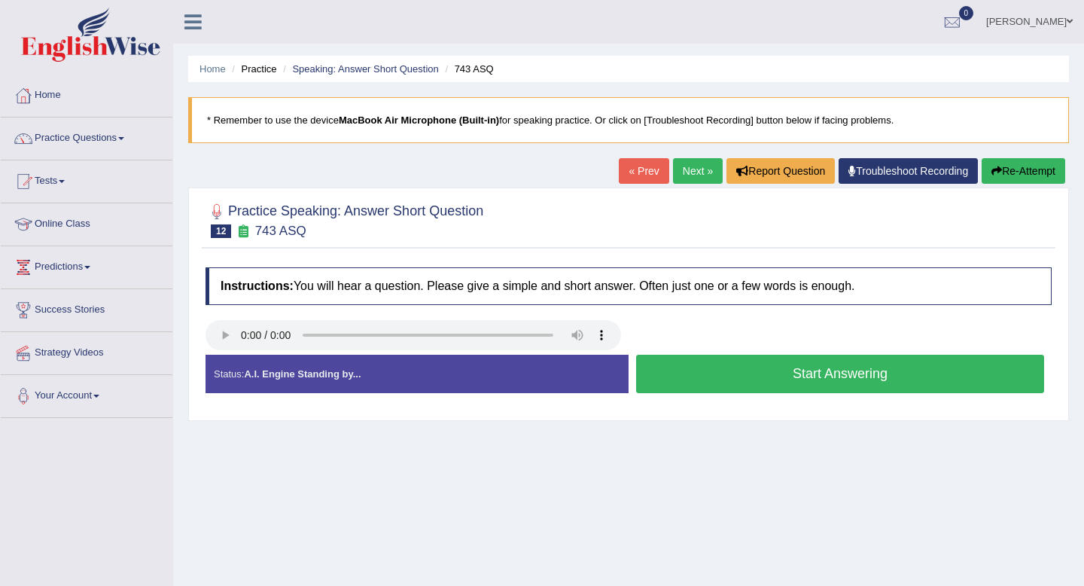
click at [740, 372] on button "Start Answering" at bounding box center [840, 373] width 408 height 38
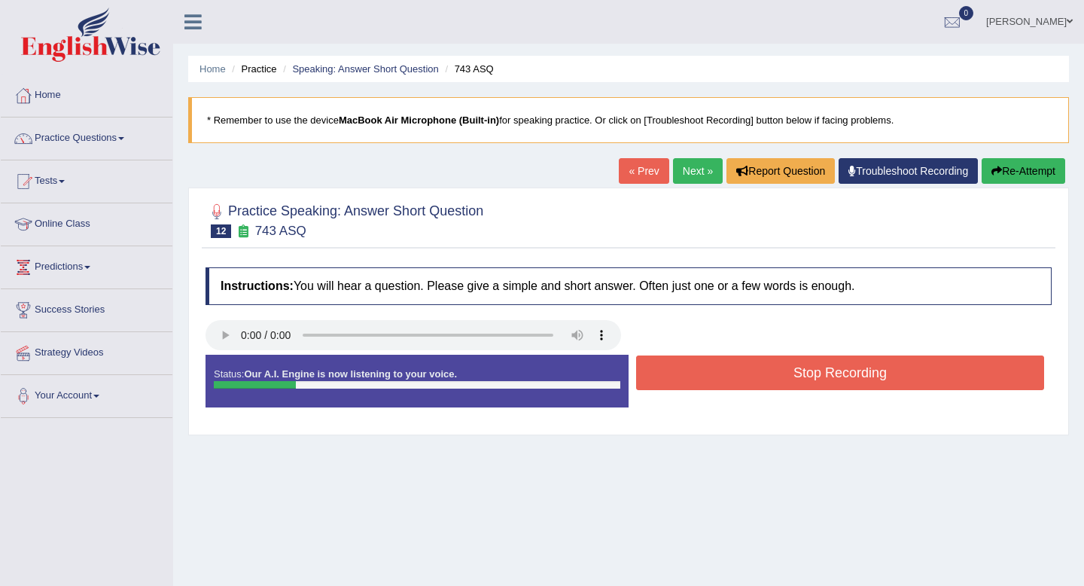
click at [740, 372] on button "Stop Recording" at bounding box center [840, 372] width 408 height 35
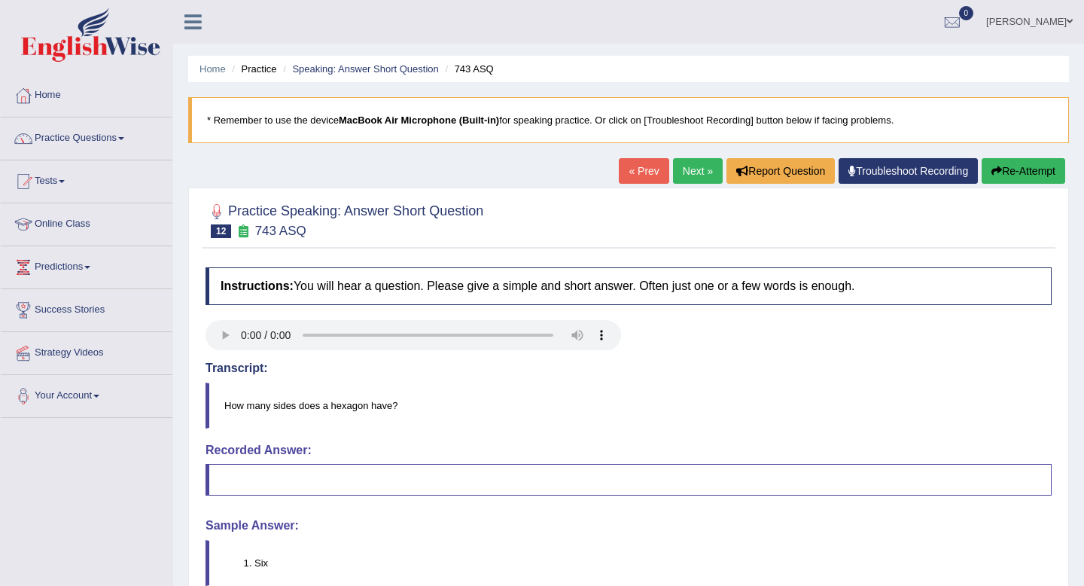
click at [688, 176] on link "Next »" at bounding box center [698, 171] width 50 height 26
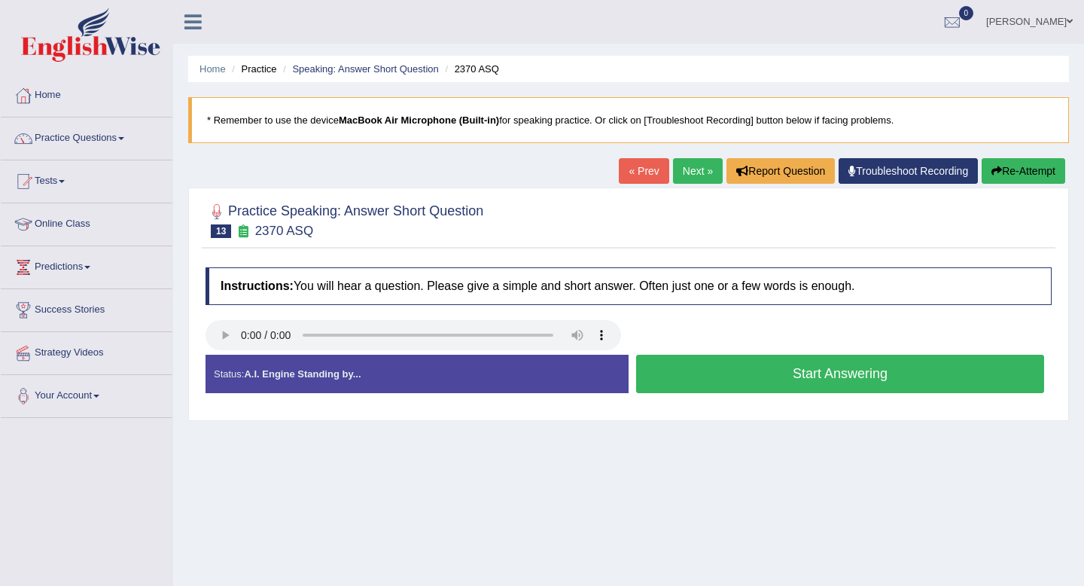
click at [784, 373] on button "Start Answering" at bounding box center [840, 373] width 408 height 38
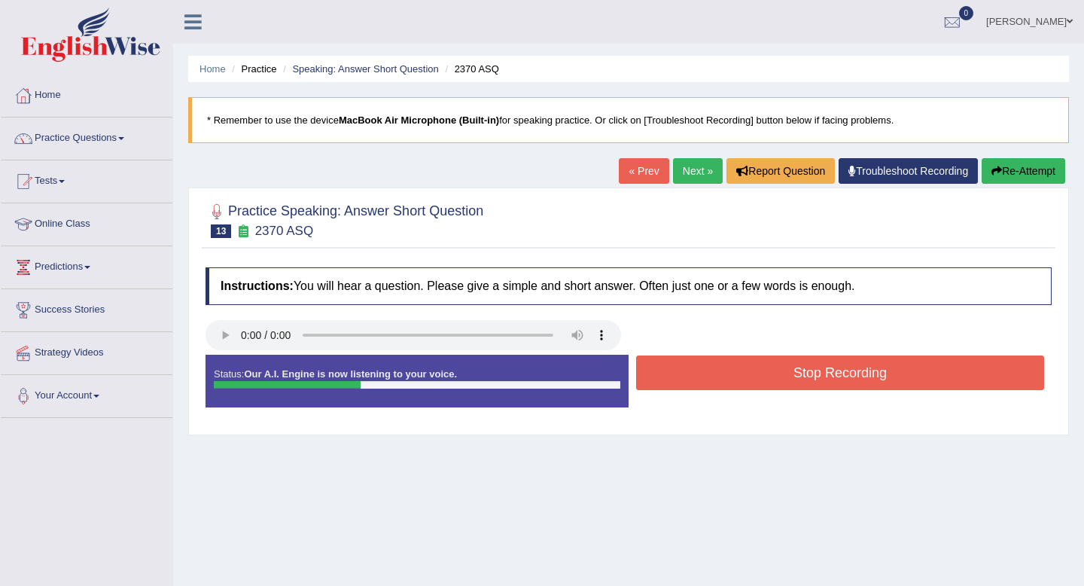
click at [784, 373] on button "Stop Recording" at bounding box center [840, 372] width 408 height 35
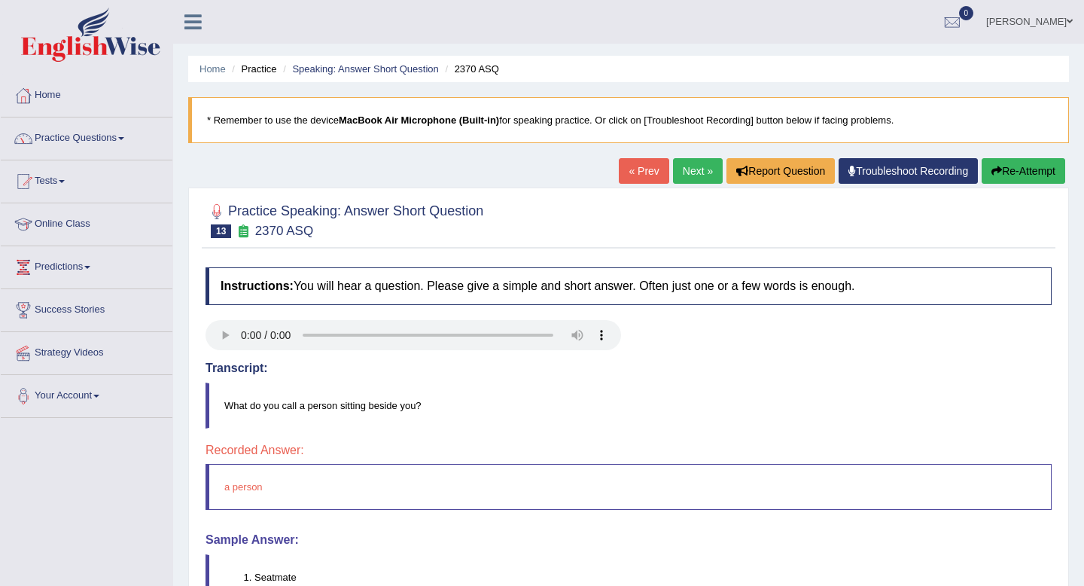
click at [689, 177] on link "Next »" at bounding box center [698, 171] width 50 height 26
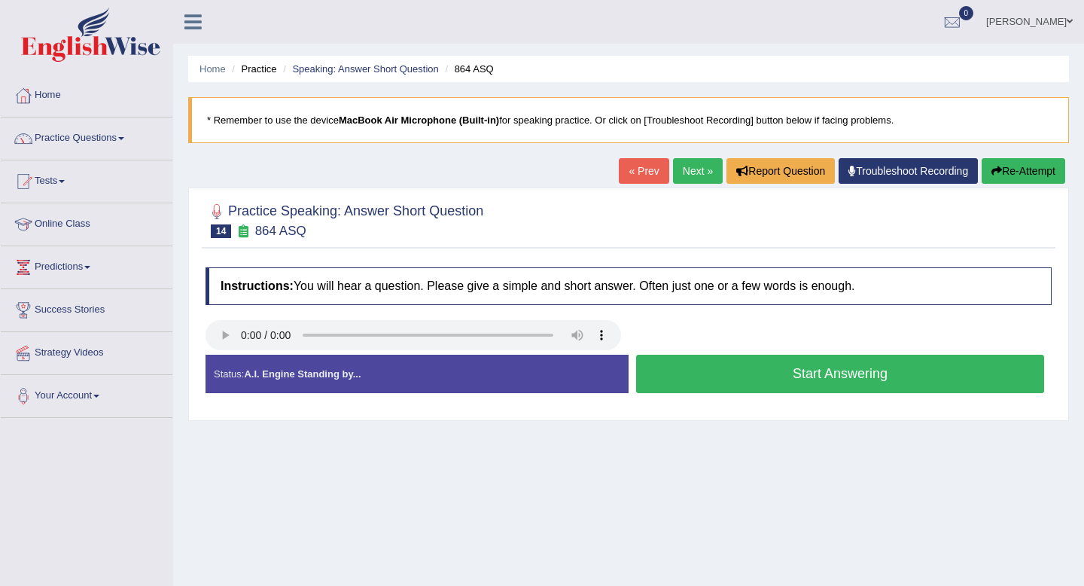
click at [777, 377] on button "Start Answering" at bounding box center [840, 373] width 408 height 38
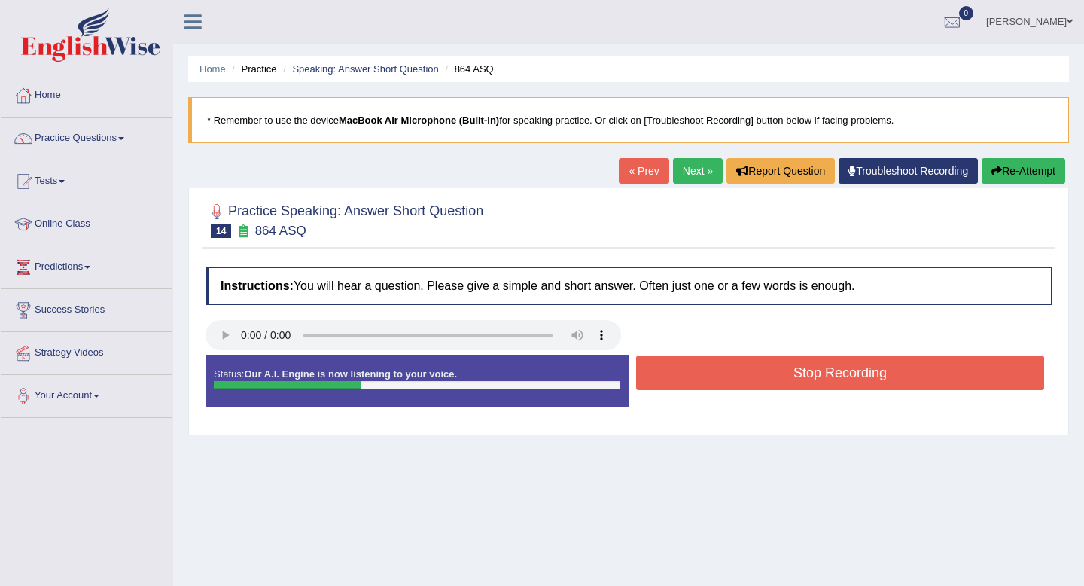
click at [777, 377] on button "Stop Recording" at bounding box center [840, 372] width 408 height 35
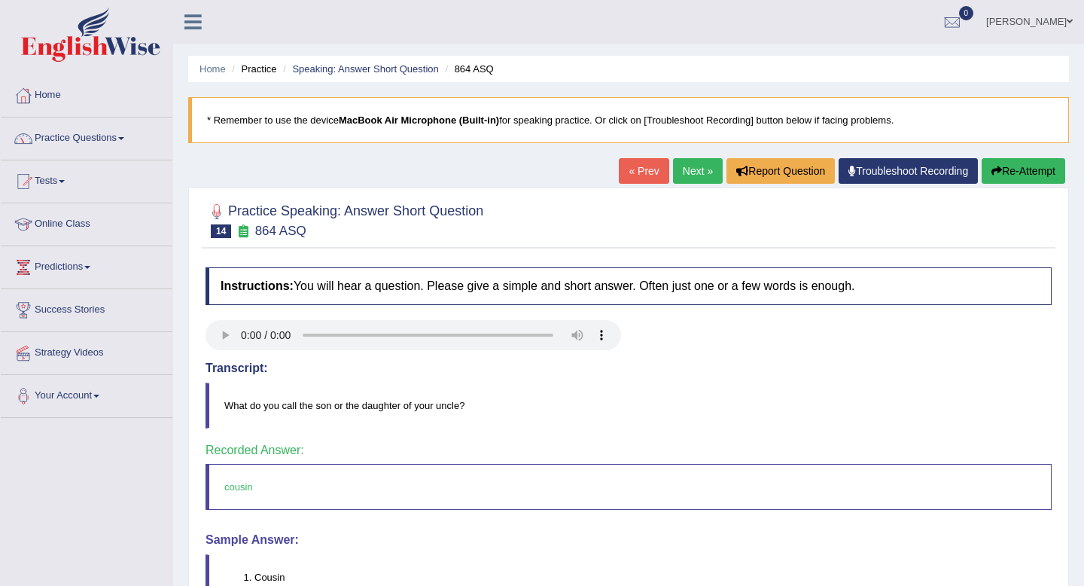
click at [683, 173] on link "Next »" at bounding box center [698, 171] width 50 height 26
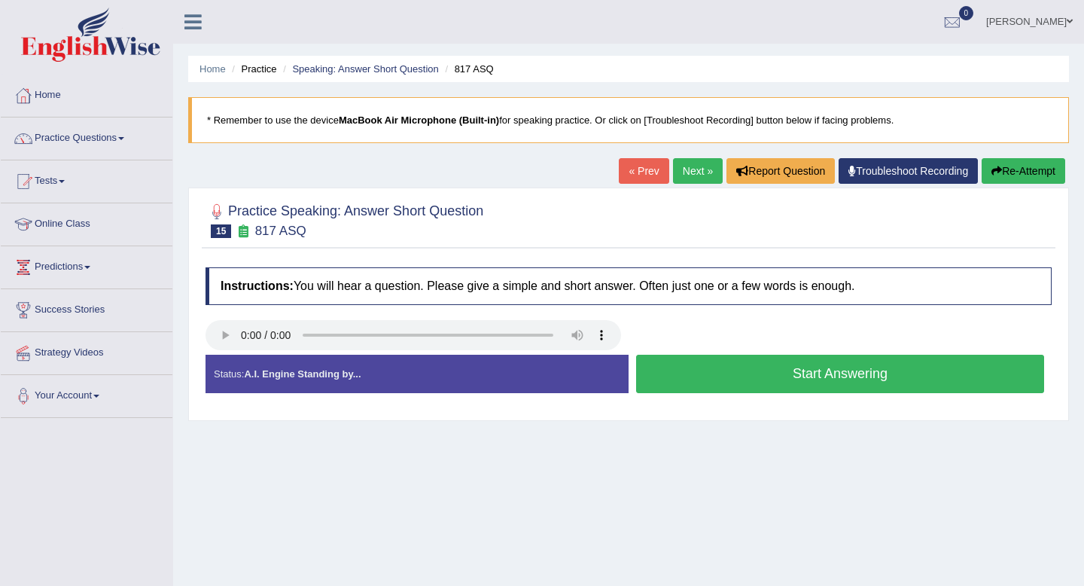
click at [803, 370] on button "Start Answering" at bounding box center [840, 373] width 408 height 38
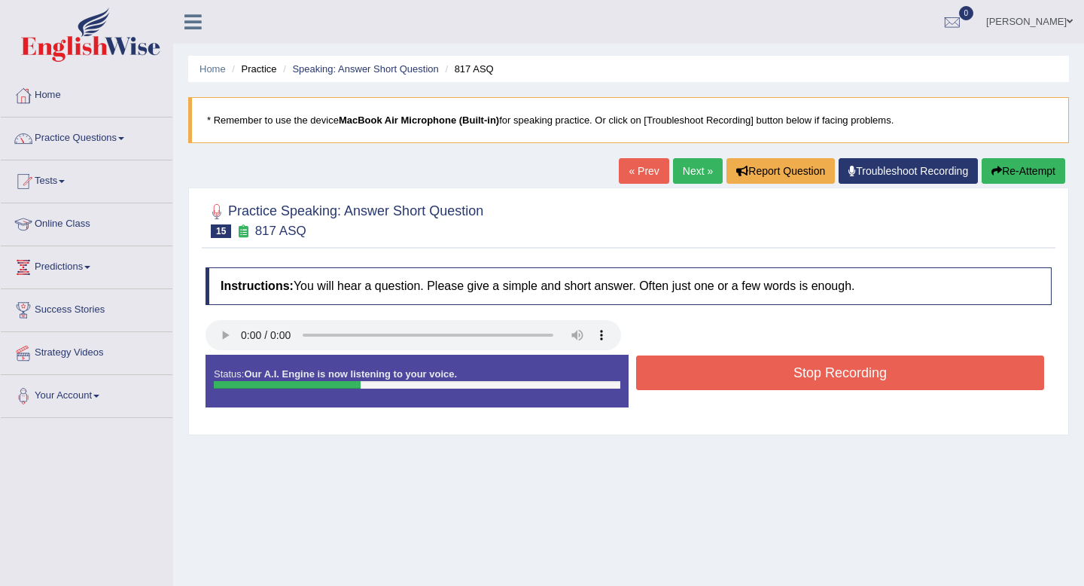
click at [803, 370] on button "Stop Recording" at bounding box center [840, 372] width 408 height 35
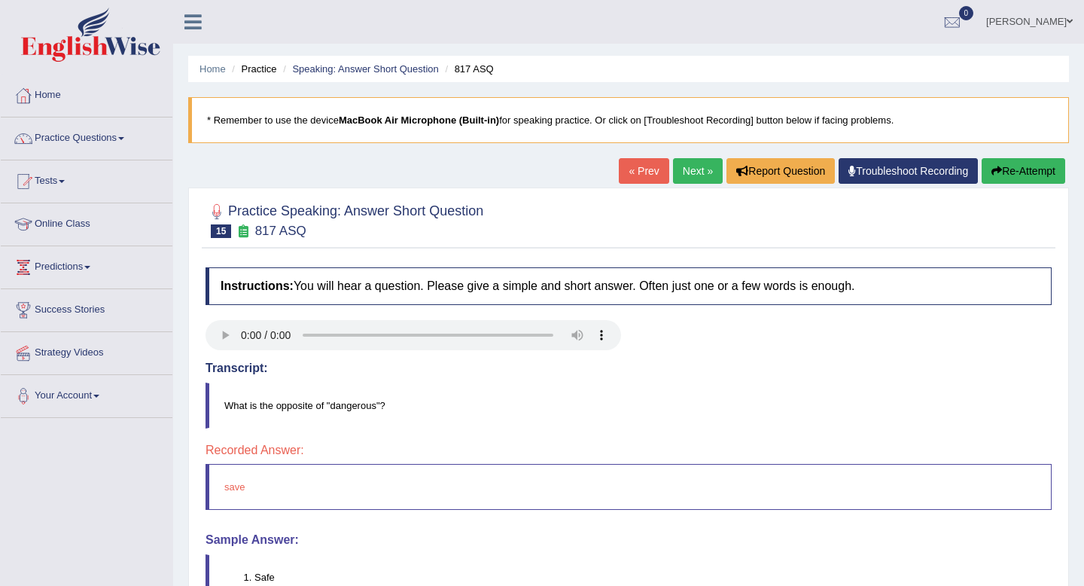
click at [996, 173] on icon "button" at bounding box center [996, 171] width 11 height 11
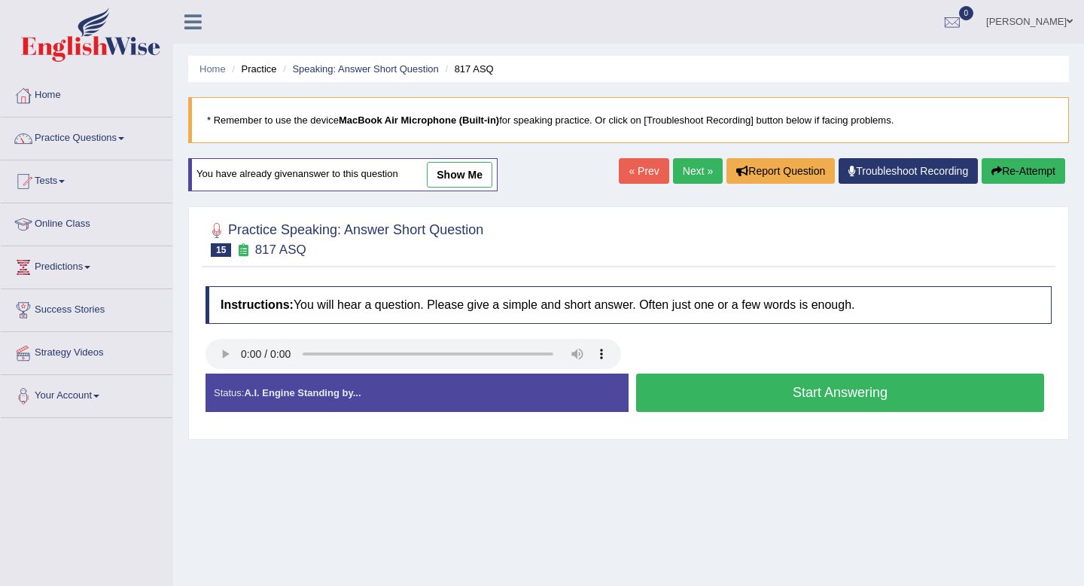
click at [791, 399] on button "Start Answering" at bounding box center [840, 392] width 408 height 38
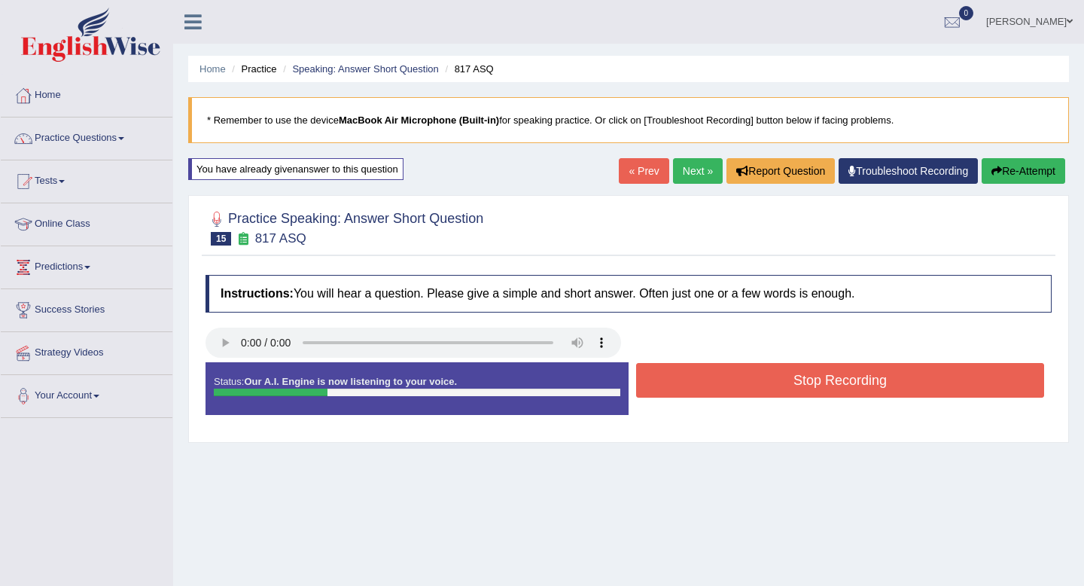
click at [791, 399] on div "Stop Recording" at bounding box center [839, 382] width 423 height 38
click at [786, 373] on button "Stop Recording" at bounding box center [840, 380] width 408 height 35
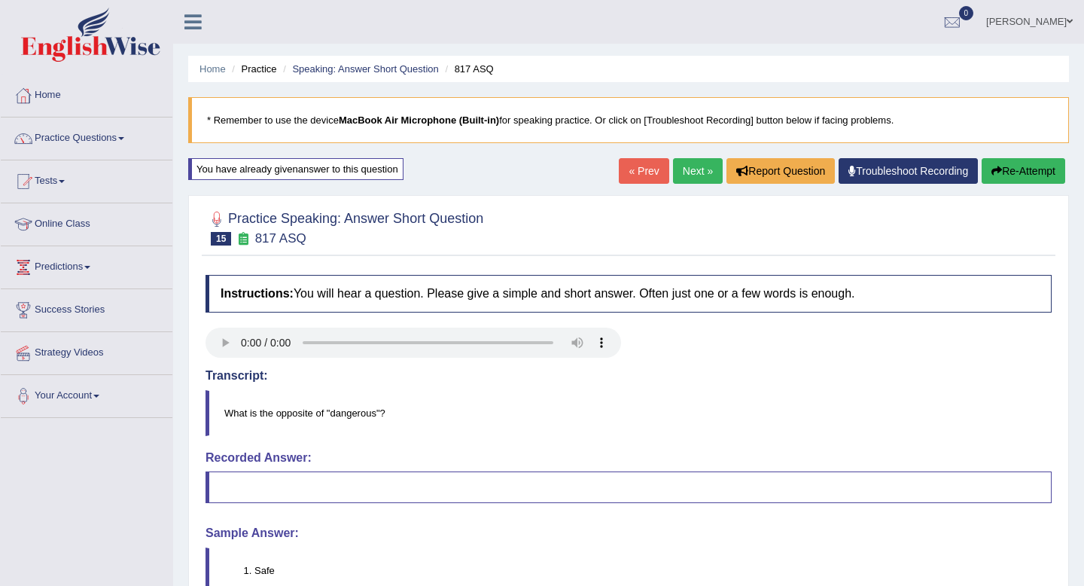
click at [1031, 169] on button "Re-Attempt" at bounding box center [1023, 171] width 84 height 26
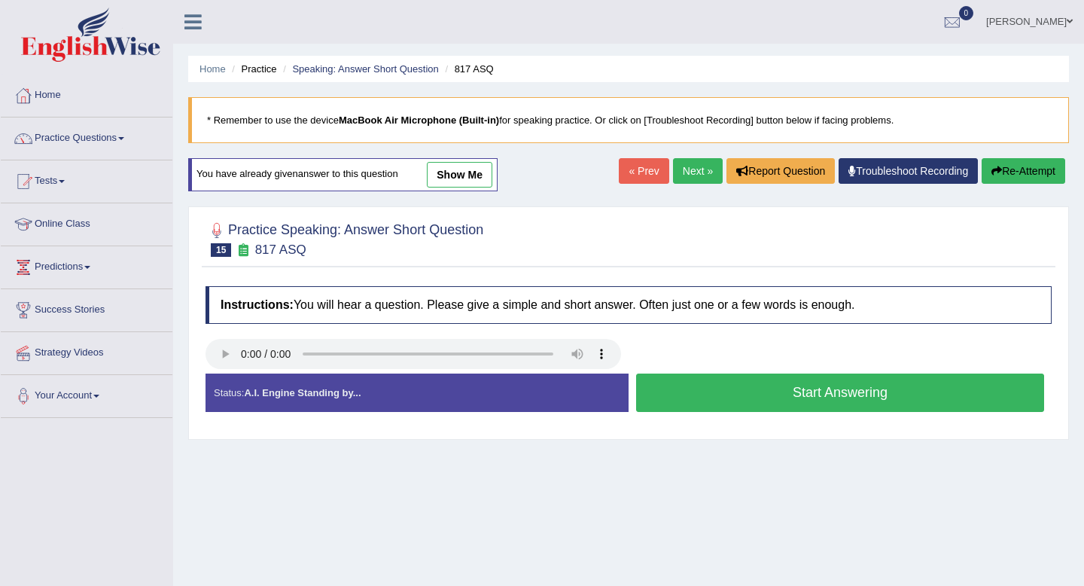
click at [773, 392] on button "Start Answering" at bounding box center [840, 392] width 408 height 38
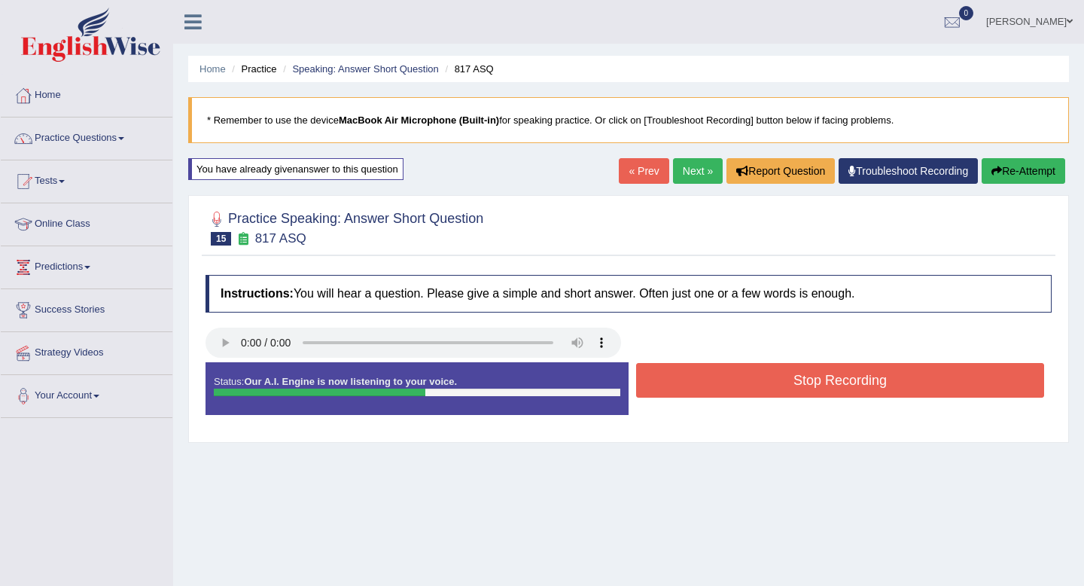
click at [762, 380] on button "Stop Recording" at bounding box center [840, 380] width 408 height 35
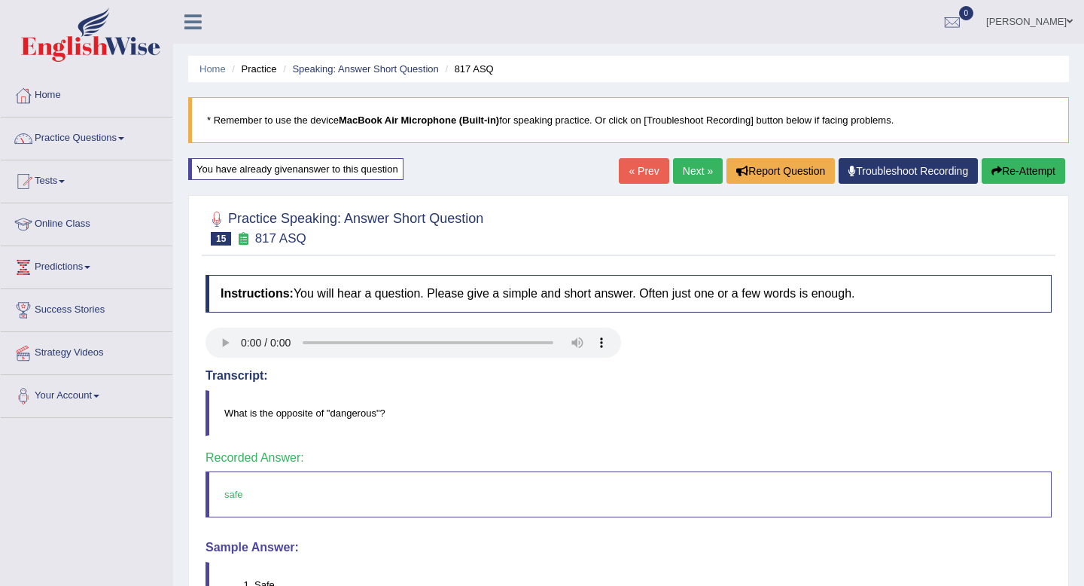
click at [681, 169] on link "Next »" at bounding box center [698, 171] width 50 height 26
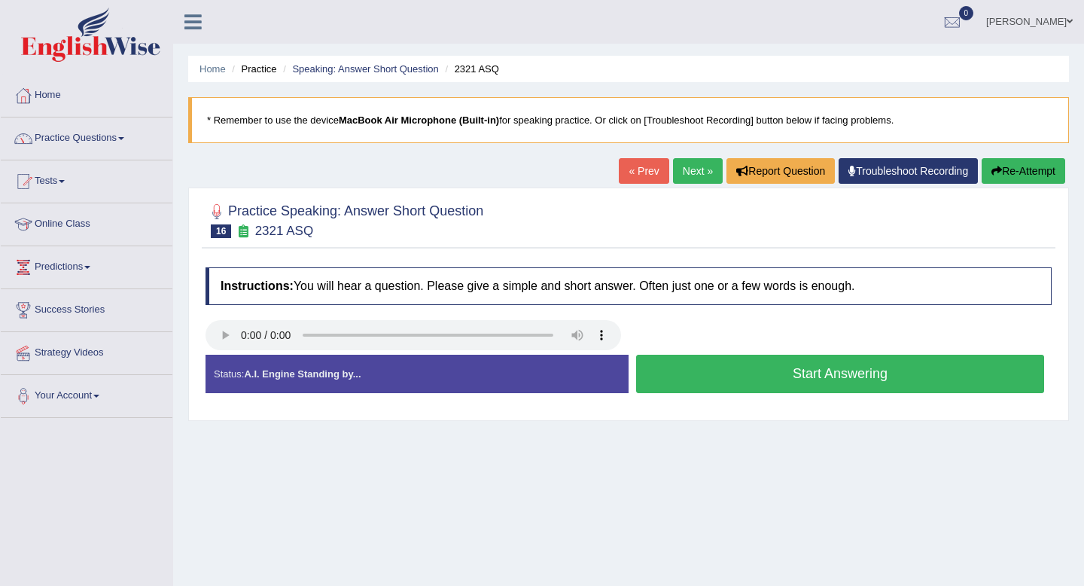
click at [759, 368] on button "Start Answering" at bounding box center [840, 373] width 408 height 38
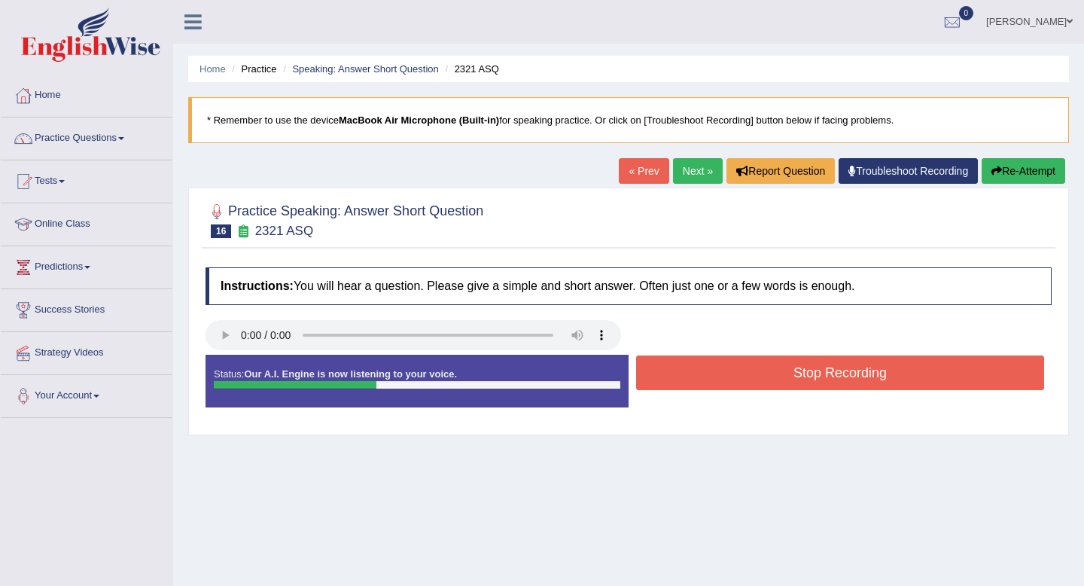
click at [759, 368] on button "Stop Recording" at bounding box center [840, 372] width 408 height 35
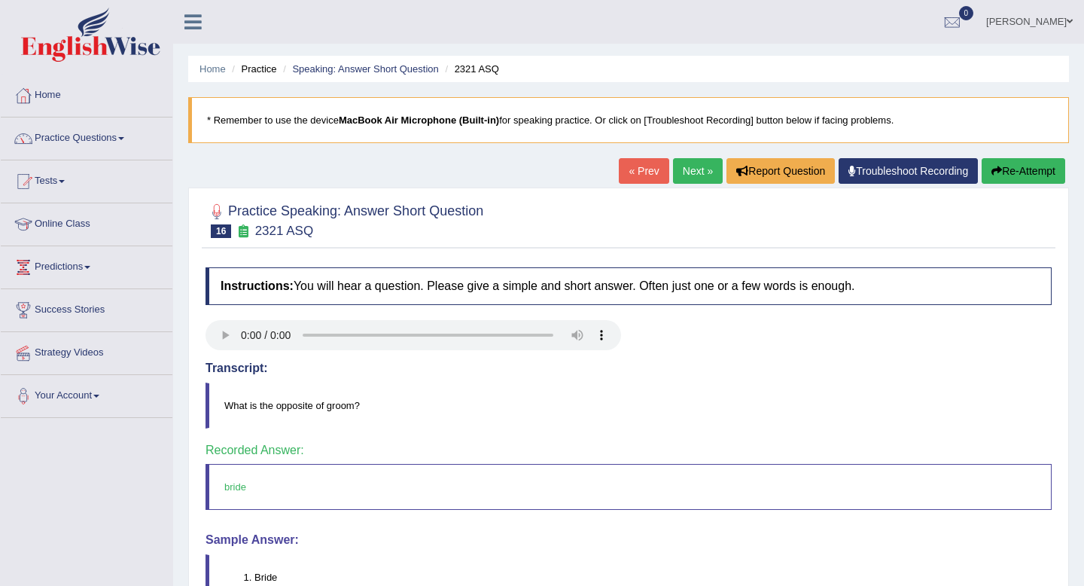
click at [696, 177] on link "Next »" at bounding box center [698, 171] width 50 height 26
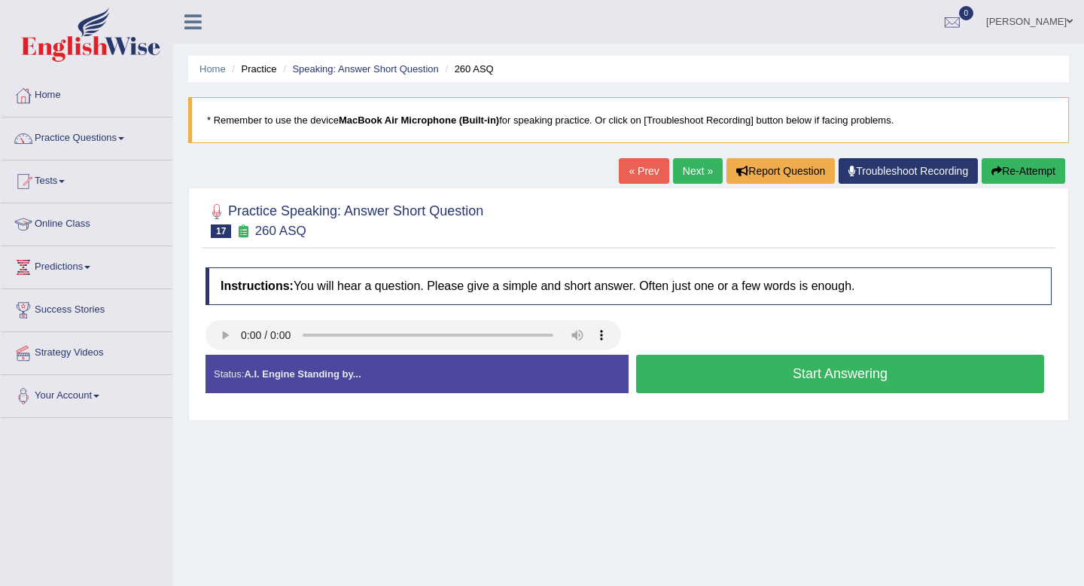
click at [779, 369] on button "Start Answering" at bounding box center [840, 373] width 408 height 38
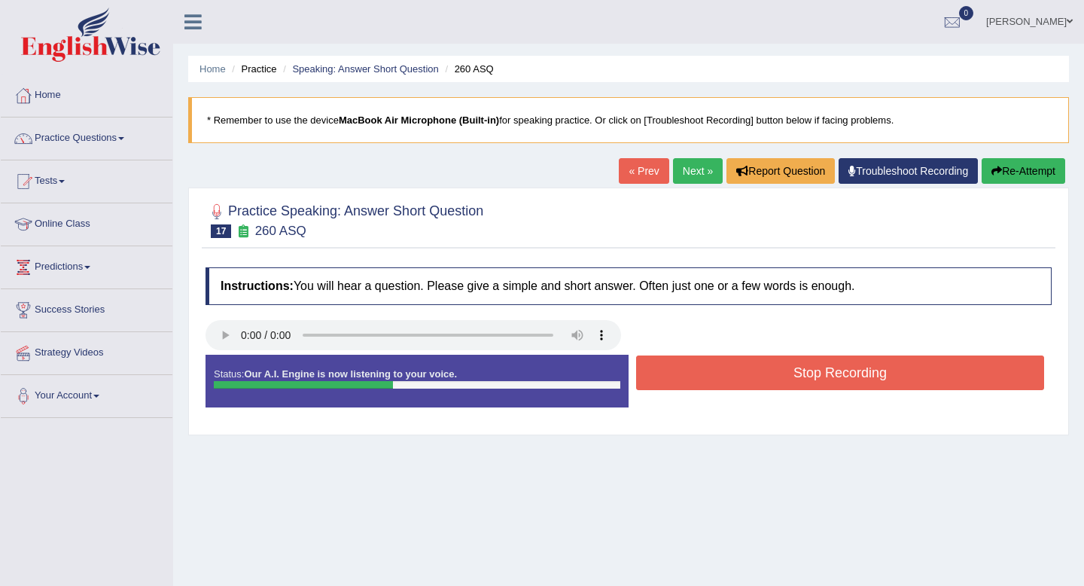
click at [779, 369] on button "Stop Recording" at bounding box center [840, 372] width 408 height 35
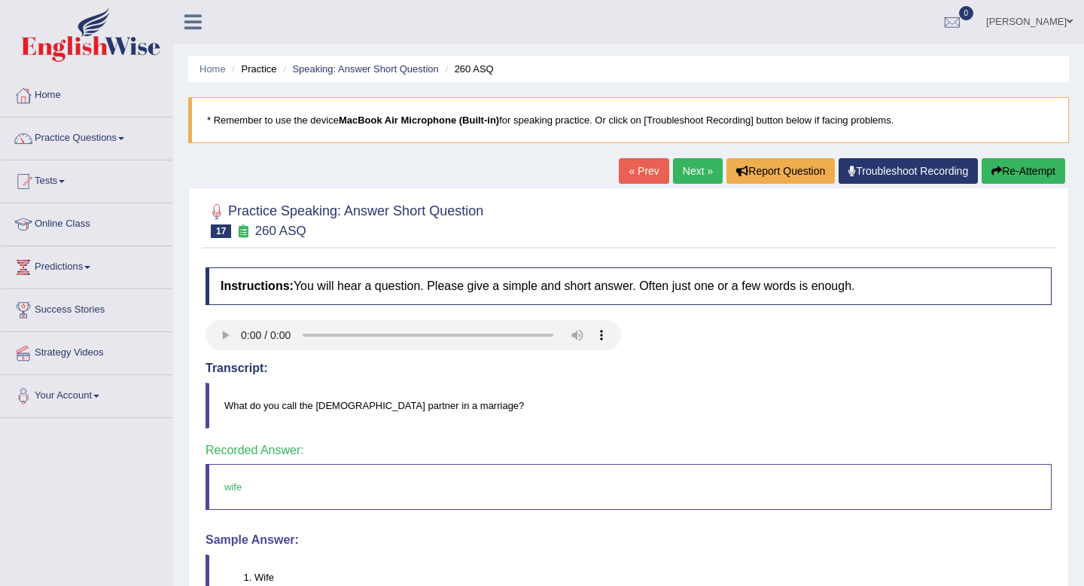
click at [683, 175] on link "Next »" at bounding box center [698, 171] width 50 height 26
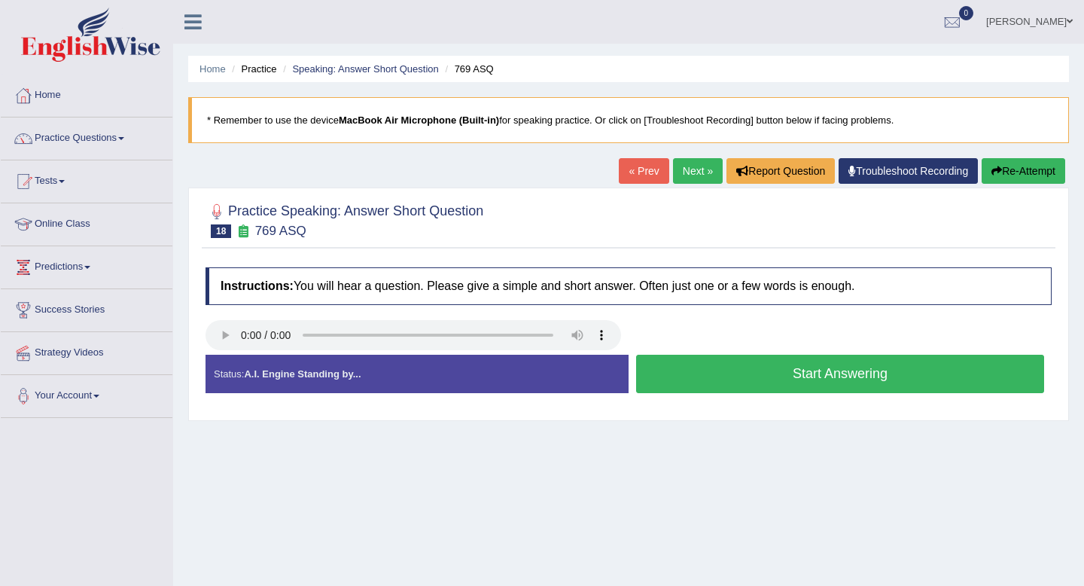
click at [768, 372] on button "Start Answering" at bounding box center [840, 373] width 408 height 38
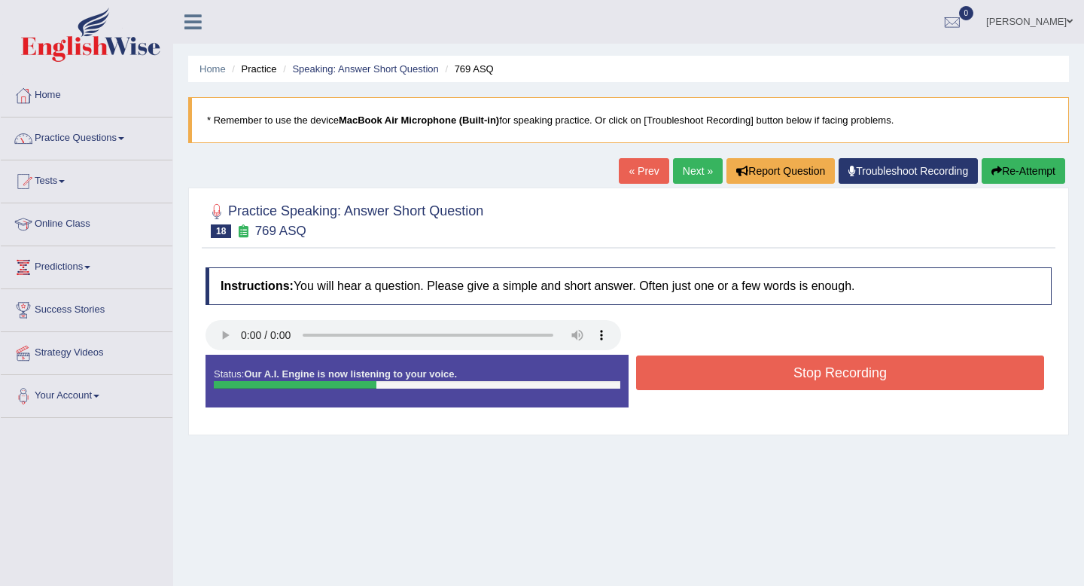
click at [768, 372] on button "Stop Recording" at bounding box center [840, 372] width 408 height 35
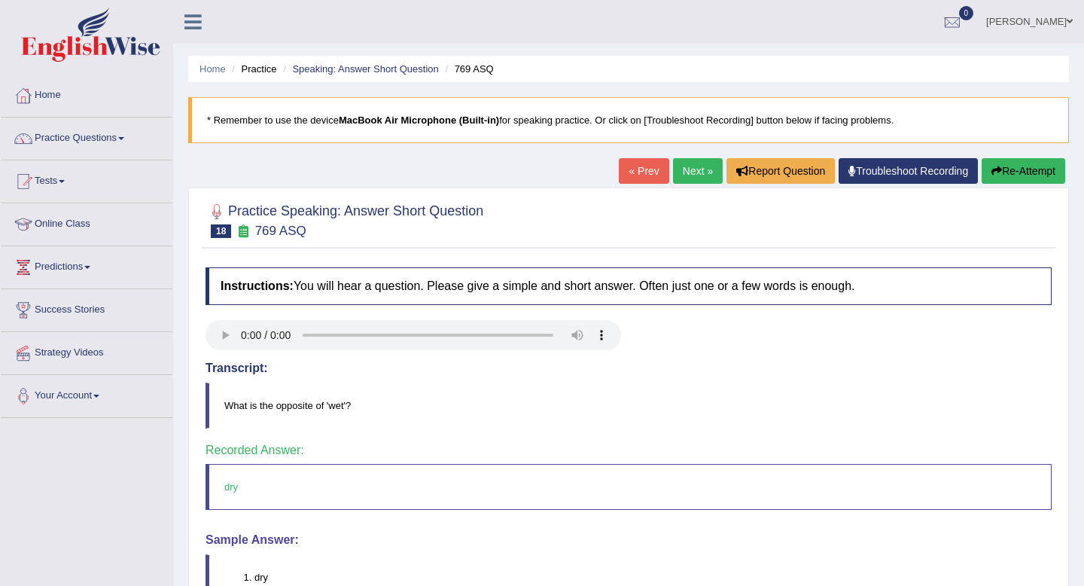
click at [689, 169] on link "Next »" at bounding box center [698, 171] width 50 height 26
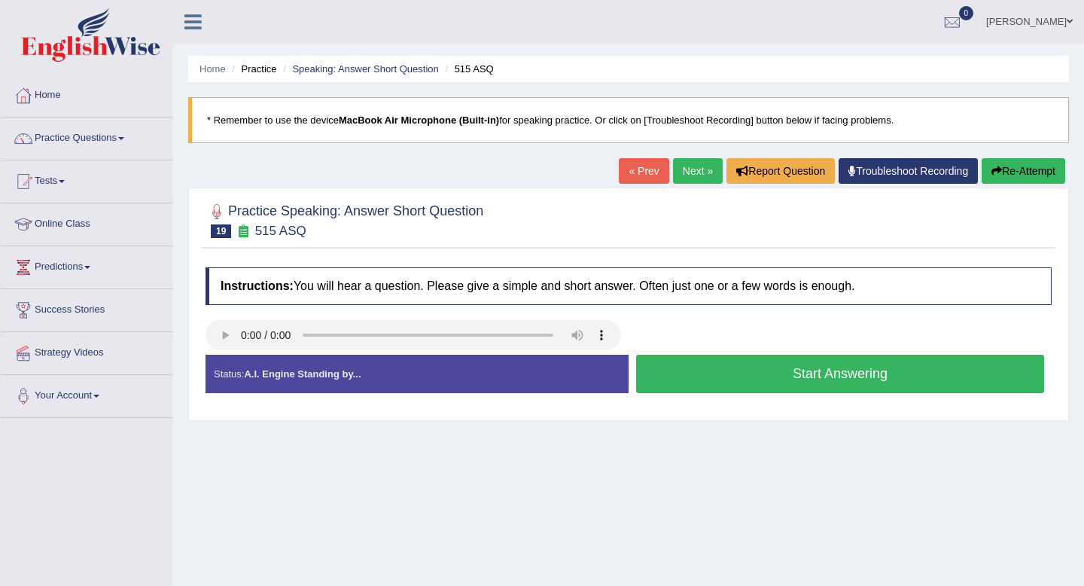
click at [759, 379] on button "Start Answering" at bounding box center [840, 373] width 408 height 38
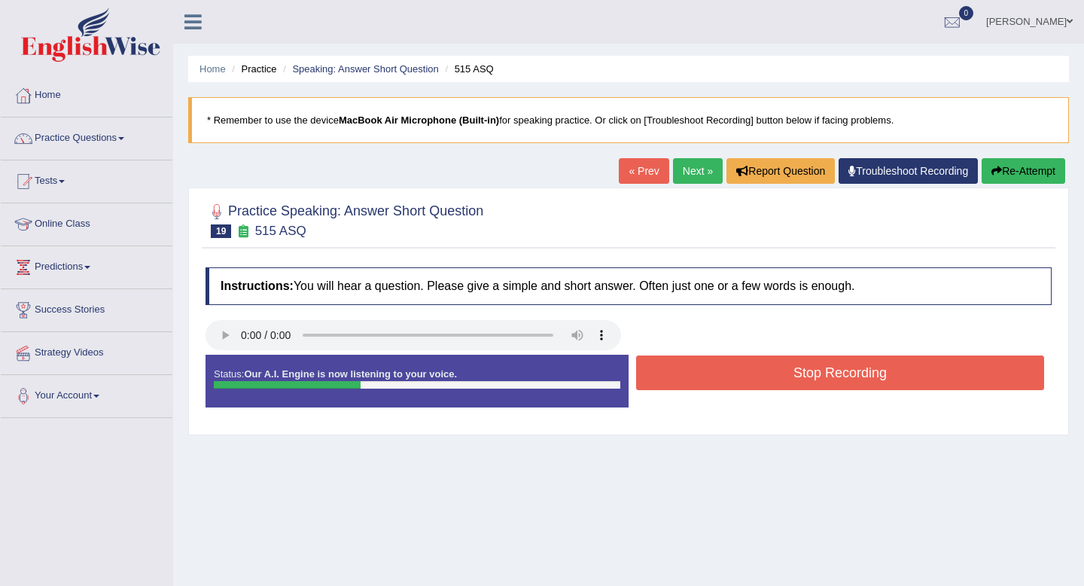
click at [759, 379] on button "Stop Recording" at bounding box center [840, 372] width 408 height 35
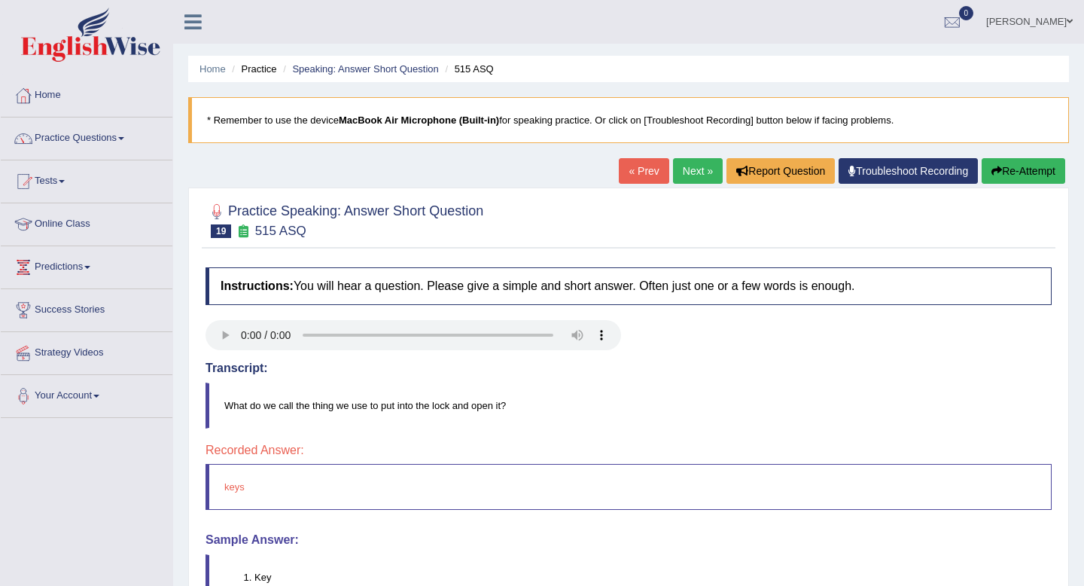
click at [1021, 167] on button "Re-Attempt" at bounding box center [1023, 171] width 84 height 26
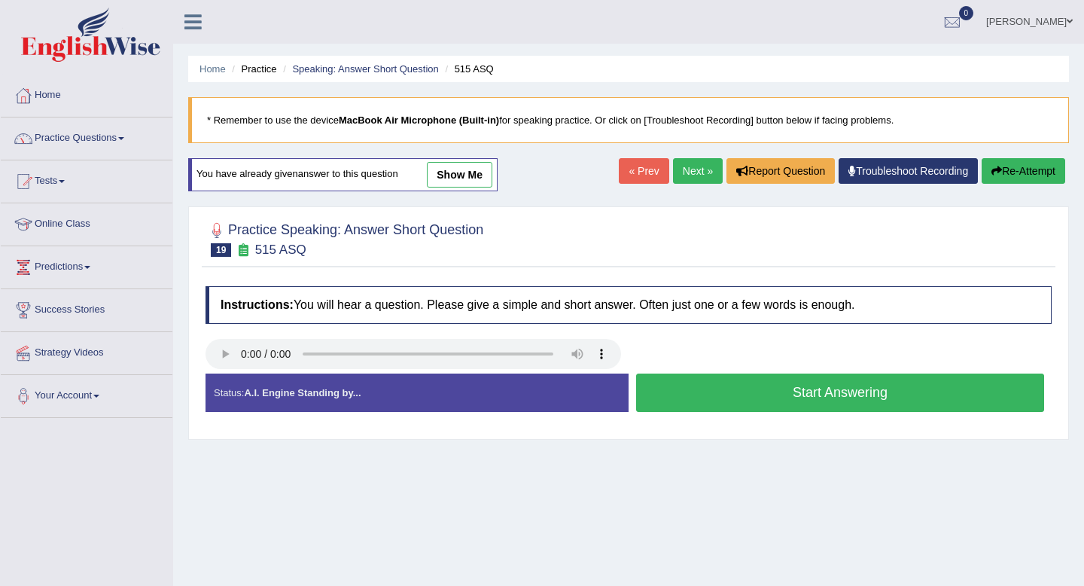
click at [754, 401] on button "Start Answering" at bounding box center [840, 392] width 408 height 38
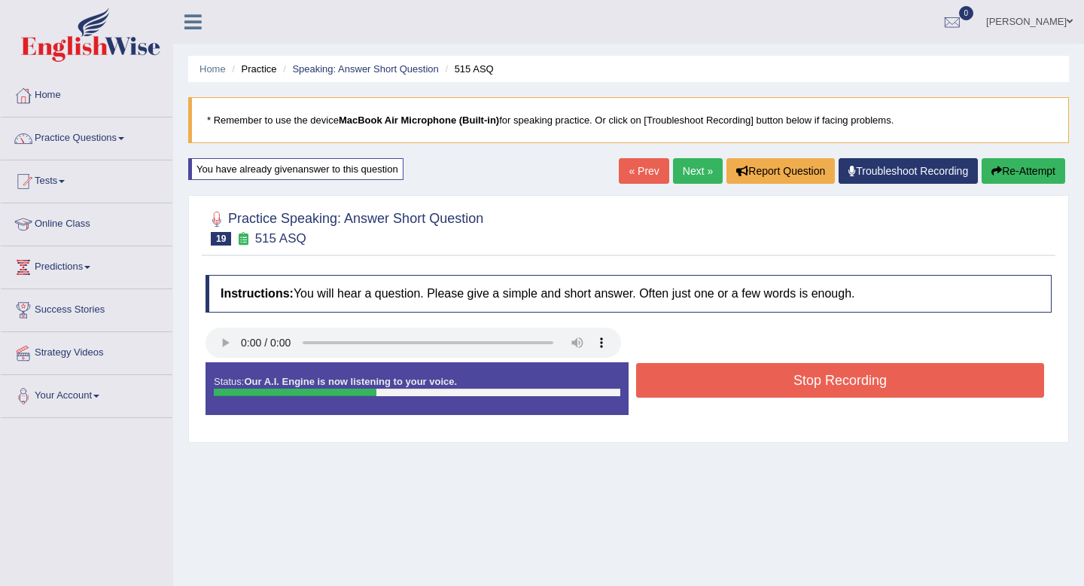
click at [758, 381] on button "Stop Recording" at bounding box center [840, 380] width 408 height 35
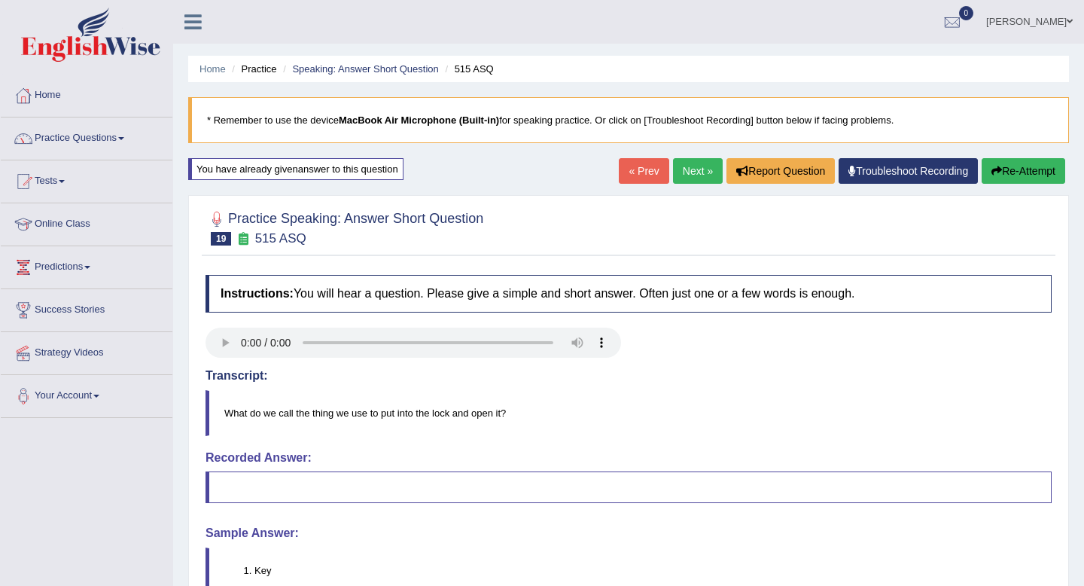
click at [996, 166] on icon "button" at bounding box center [996, 171] width 11 height 11
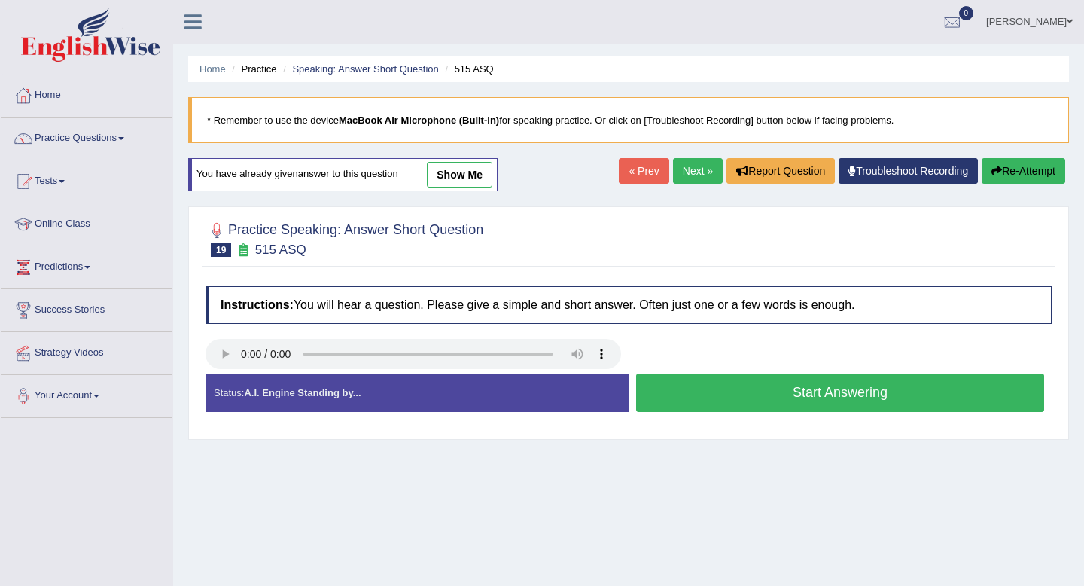
click at [763, 389] on button "Start Answering" at bounding box center [840, 392] width 408 height 38
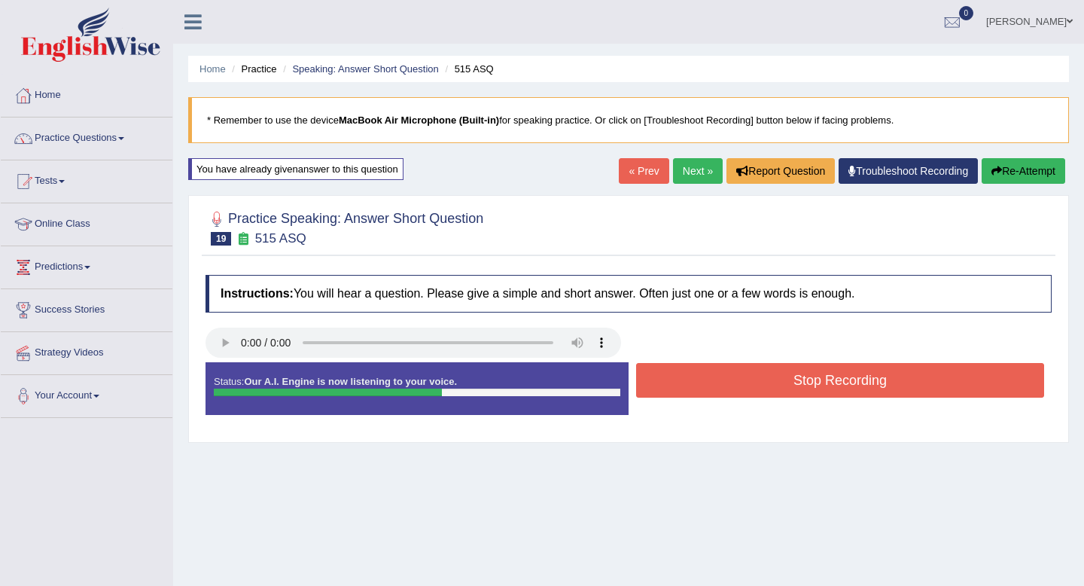
click at [764, 384] on button "Stop Recording" at bounding box center [840, 380] width 408 height 35
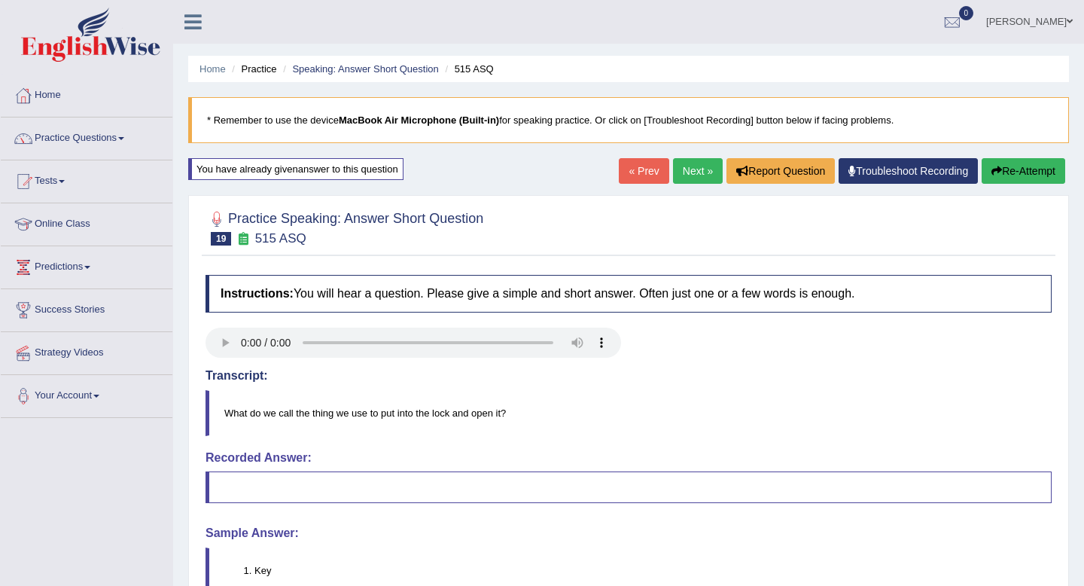
click at [690, 174] on link "Next »" at bounding box center [698, 171] width 50 height 26
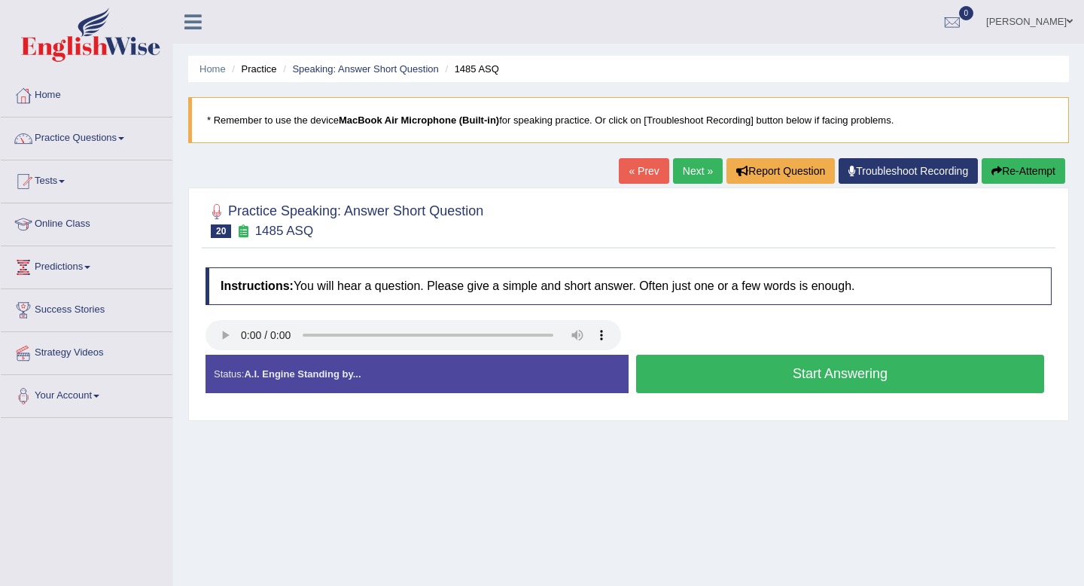
click at [782, 370] on button "Start Answering" at bounding box center [840, 373] width 408 height 38
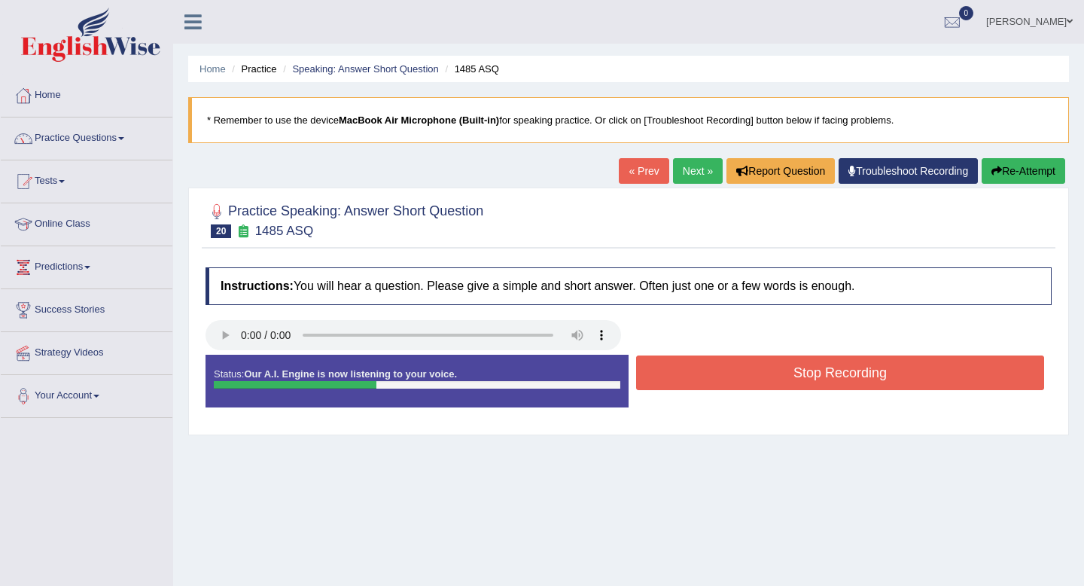
click at [782, 370] on button "Stop Recording" at bounding box center [840, 372] width 408 height 35
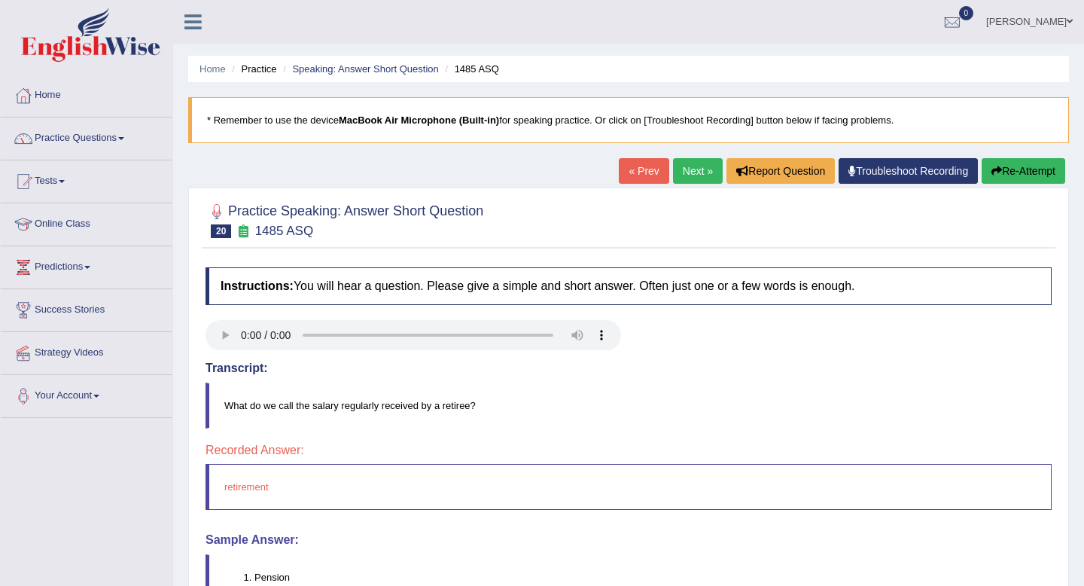
click at [1013, 165] on button "Re-Attempt" at bounding box center [1023, 171] width 84 height 26
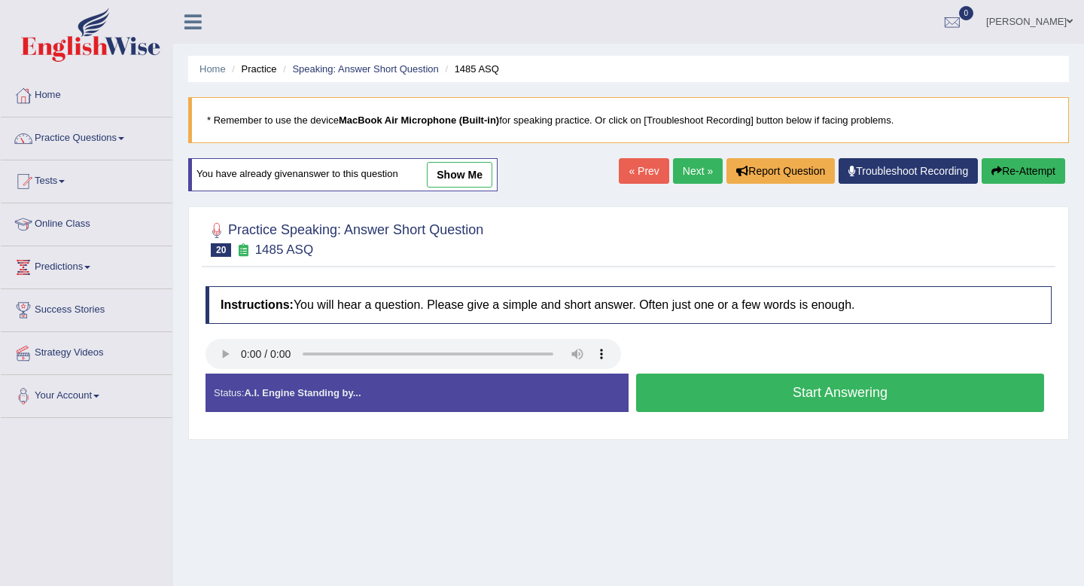
click at [808, 390] on button "Start Answering" at bounding box center [840, 392] width 408 height 38
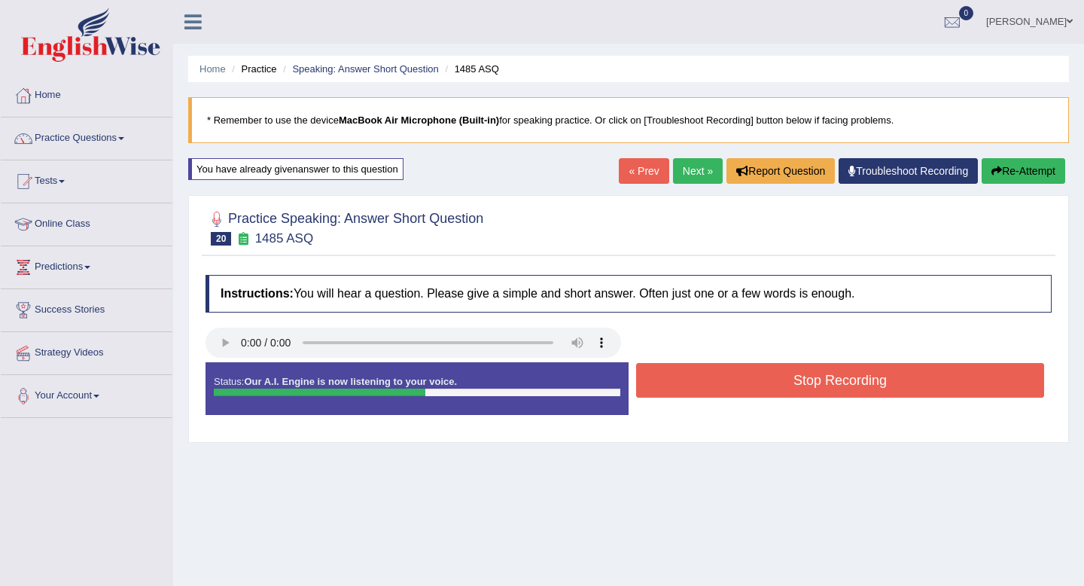
click at [808, 381] on button "Stop Recording" at bounding box center [840, 380] width 408 height 35
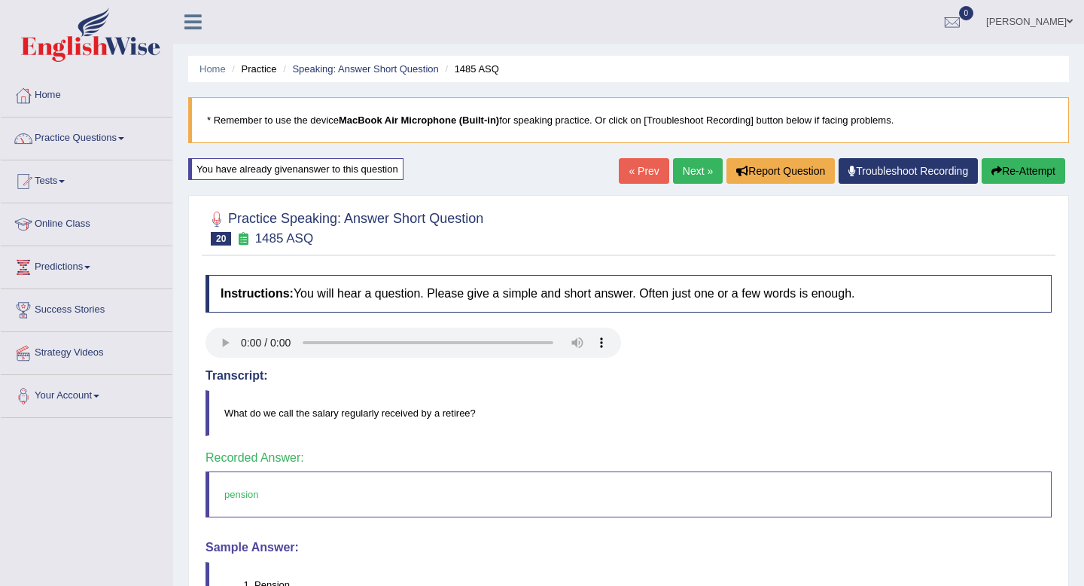
click at [693, 167] on link "Next »" at bounding box center [698, 171] width 50 height 26
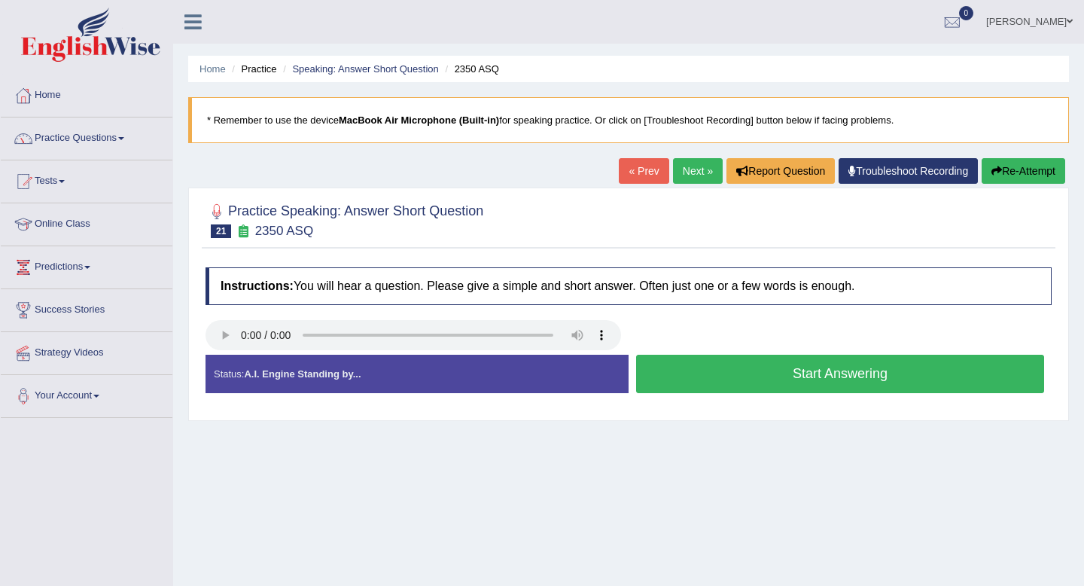
click at [750, 373] on button "Start Answering" at bounding box center [840, 373] width 408 height 38
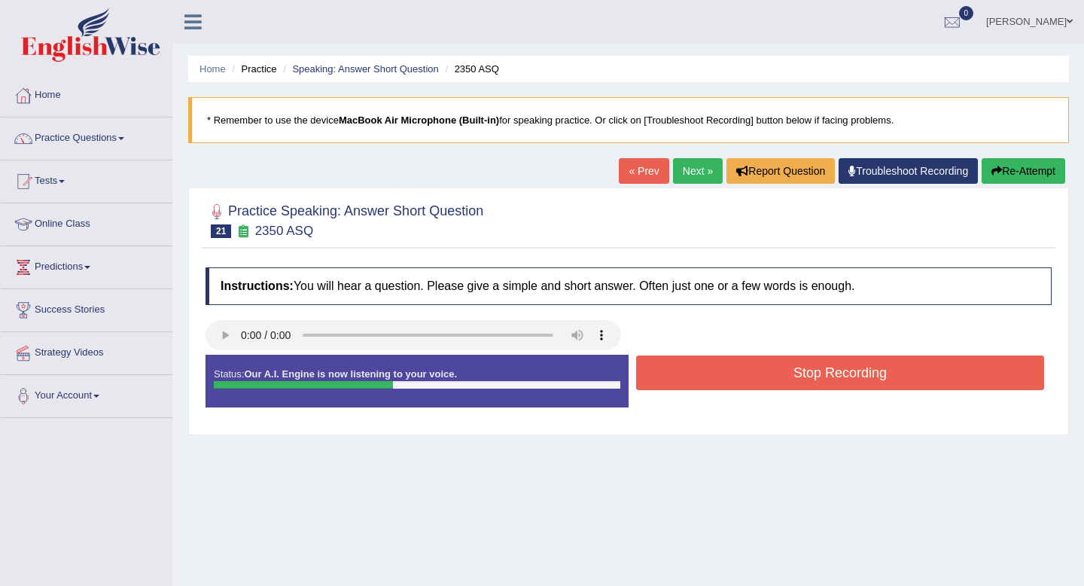
click at [750, 373] on button "Stop Recording" at bounding box center [840, 372] width 408 height 35
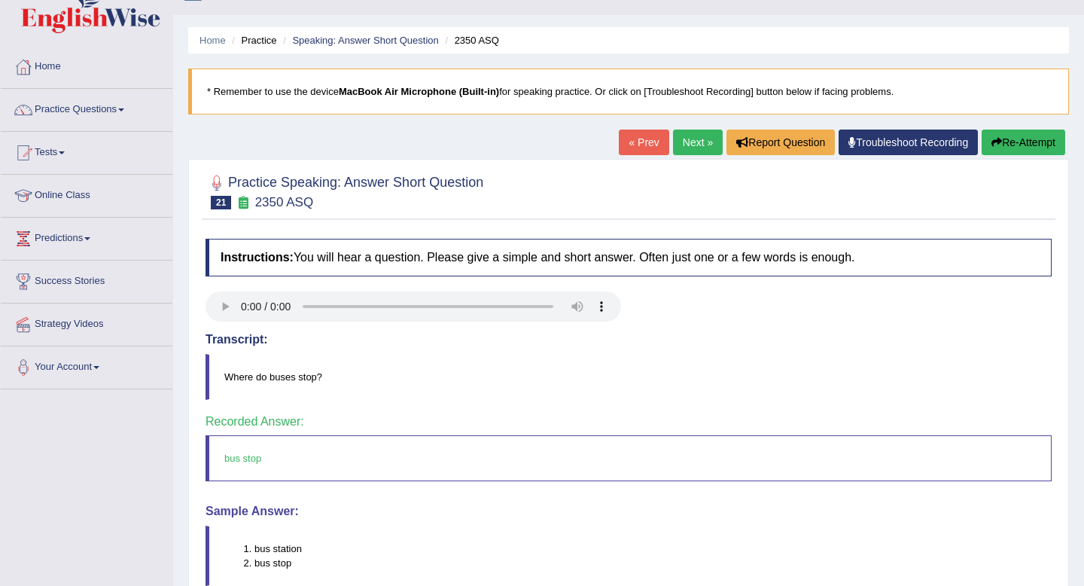
scroll to position [11, 0]
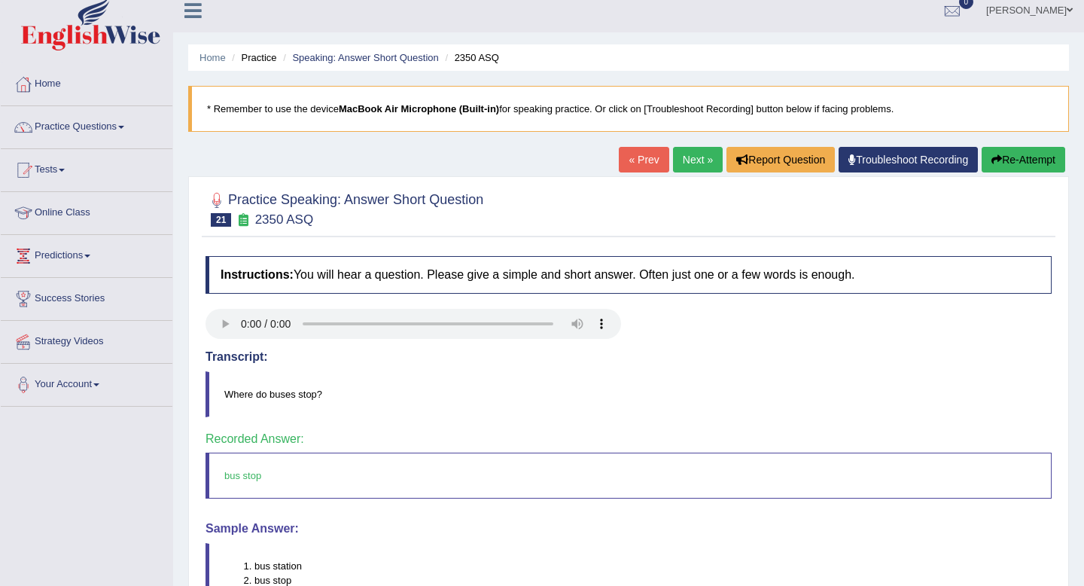
click at [689, 164] on link "Next »" at bounding box center [698, 160] width 50 height 26
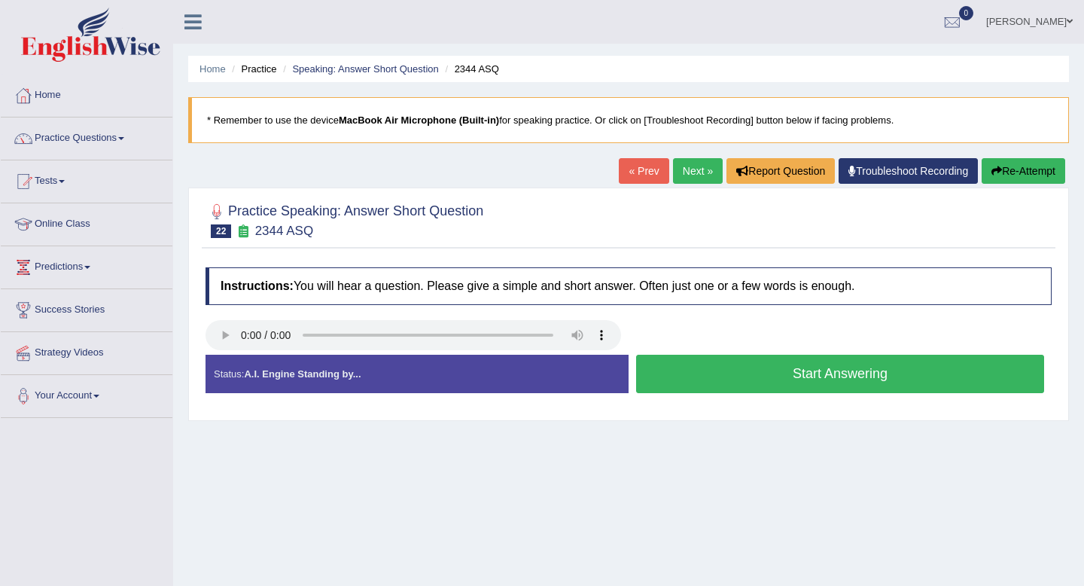
click at [820, 373] on button "Start Answering" at bounding box center [840, 373] width 408 height 38
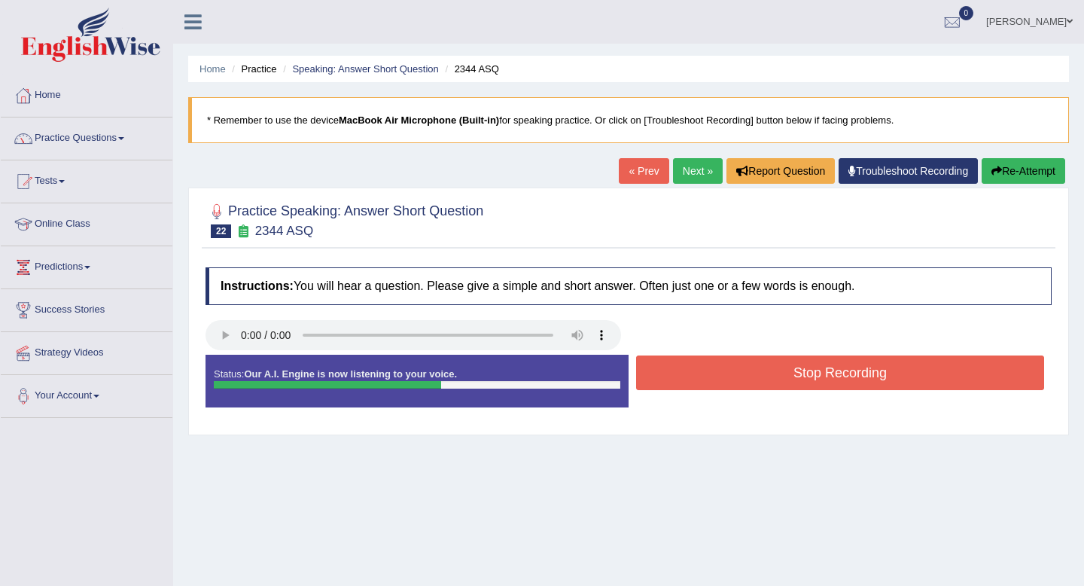
click at [820, 373] on button "Stop Recording" at bounding box center [840, 372] width 408 height 35
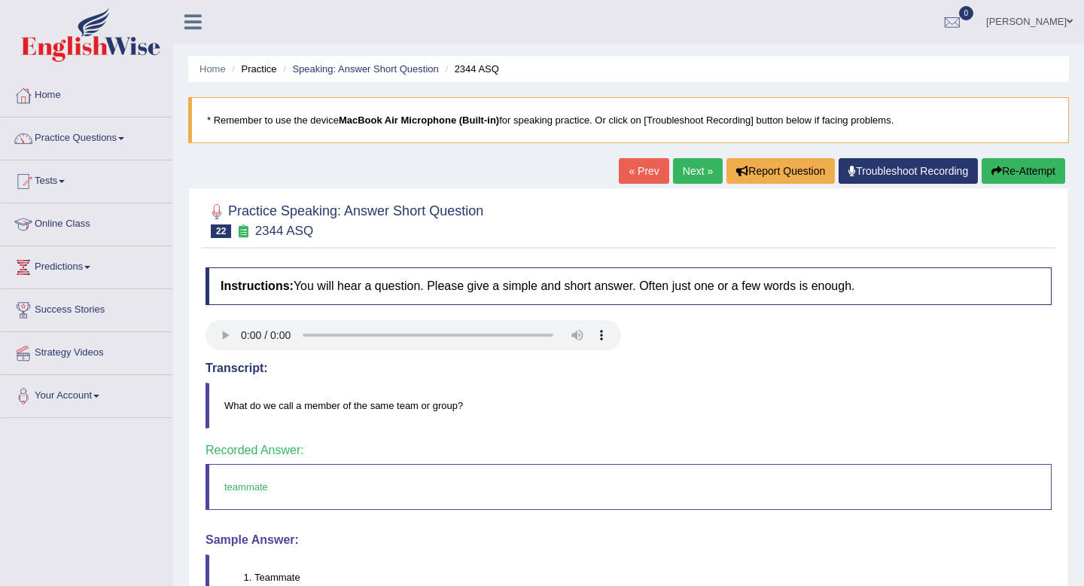
click at [695, 175] on link "Next »" at bounding box center [698, 171] width 50 height 26
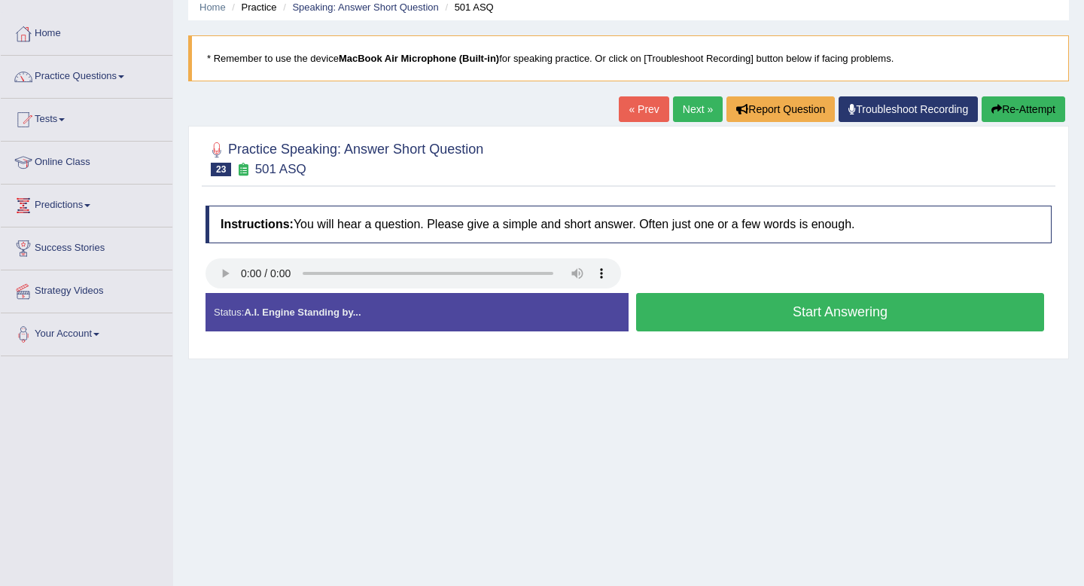
click at [832, 310] on button "Start Answering" at bounding box center [840, 312] width 408 height 38
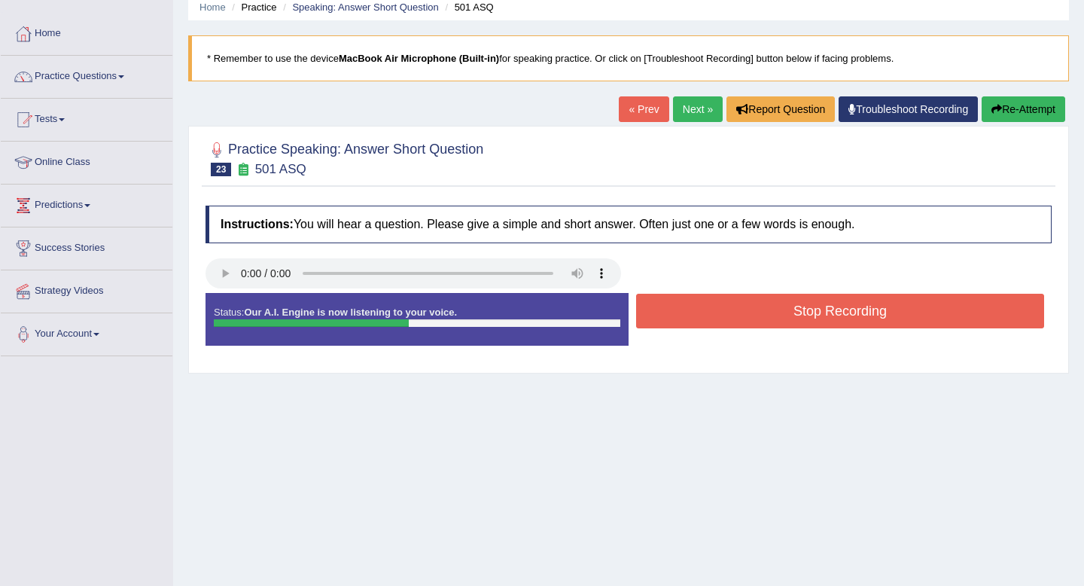
click at [832, 310] on button "Stop Recording" at bounding box center [840, 311] width 408 height 35
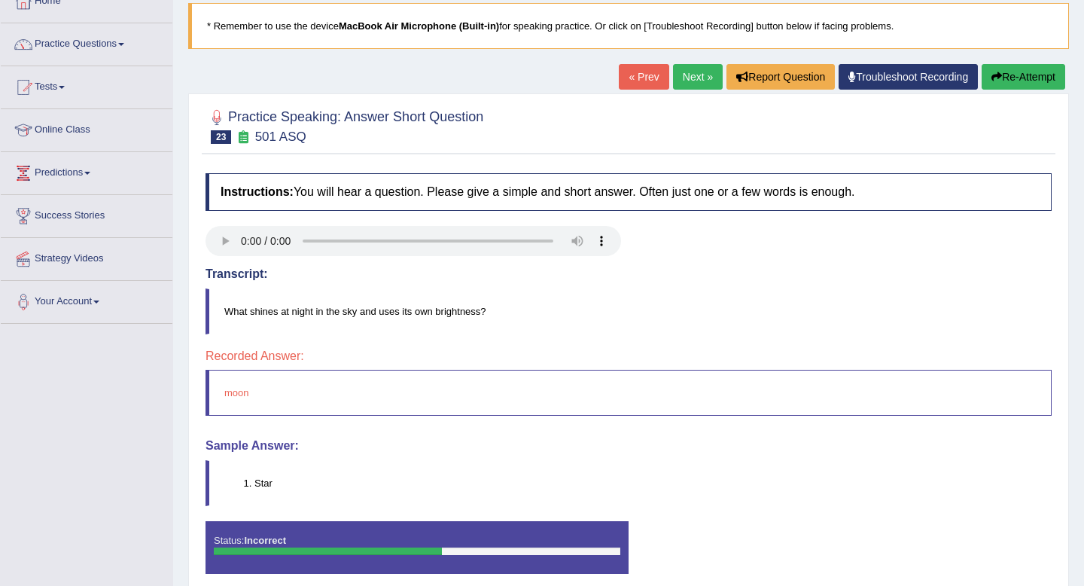
scroll to position [79, 0]
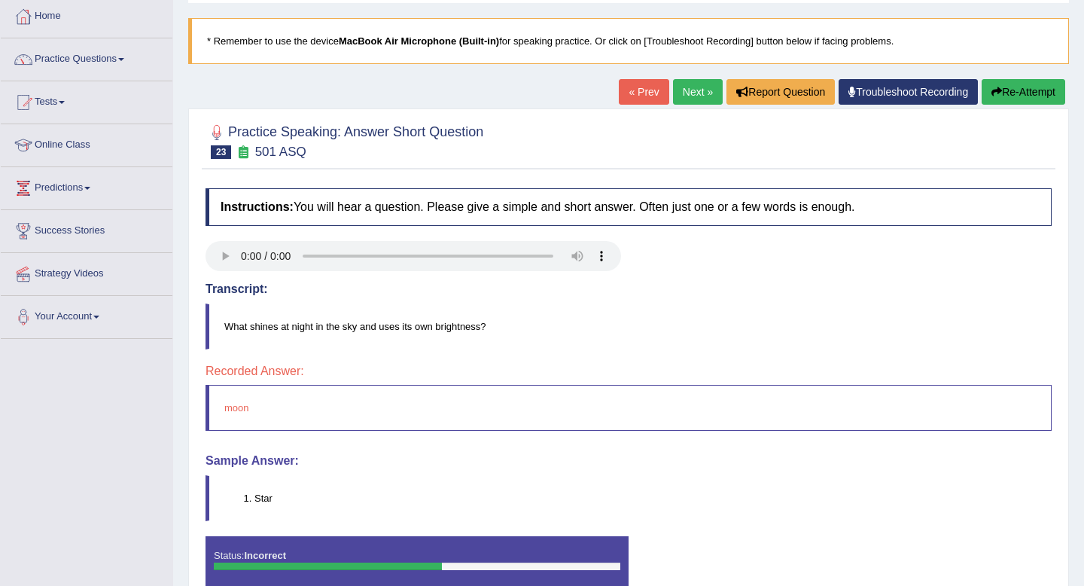
click at [695, 94] on link "Next »" at bounding box center [698, 92] width 50 height 26
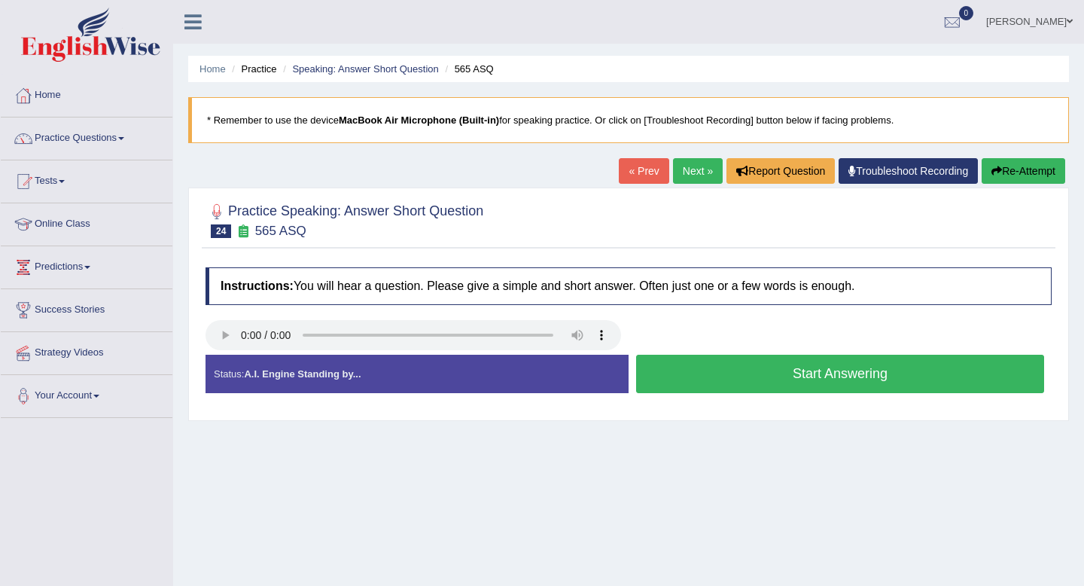
click at [827, 370] on button "Start Answering" at bounding box center [840, 373] width 408 height 38
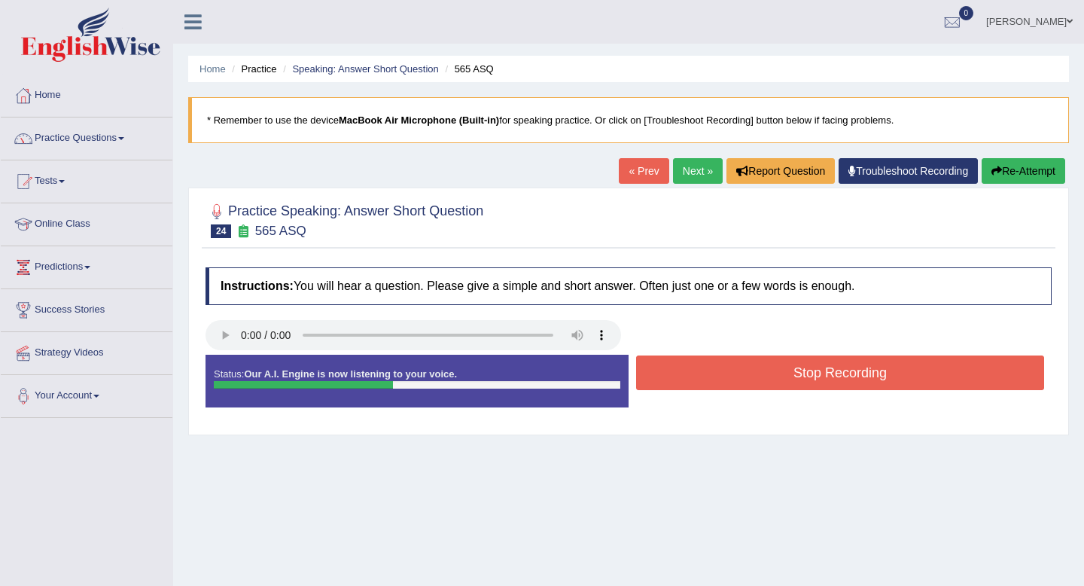
click at [827, 370] on button "Stop Recording" at bounding box center [840, 372] width 408 height 35
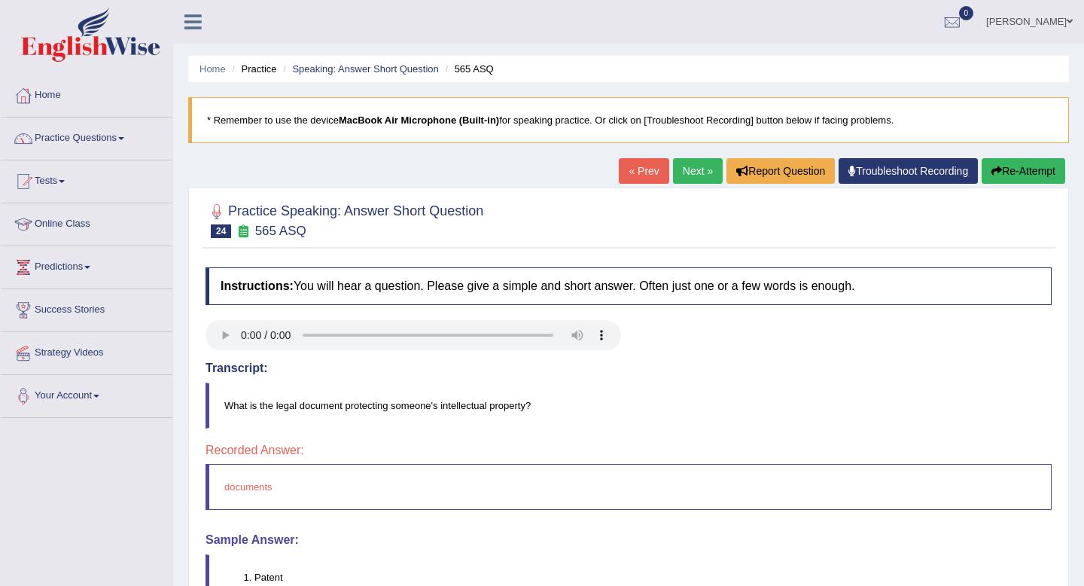
click at [695, 175] on link "Next »" at bounding box center [698, 171] width 50 height 26
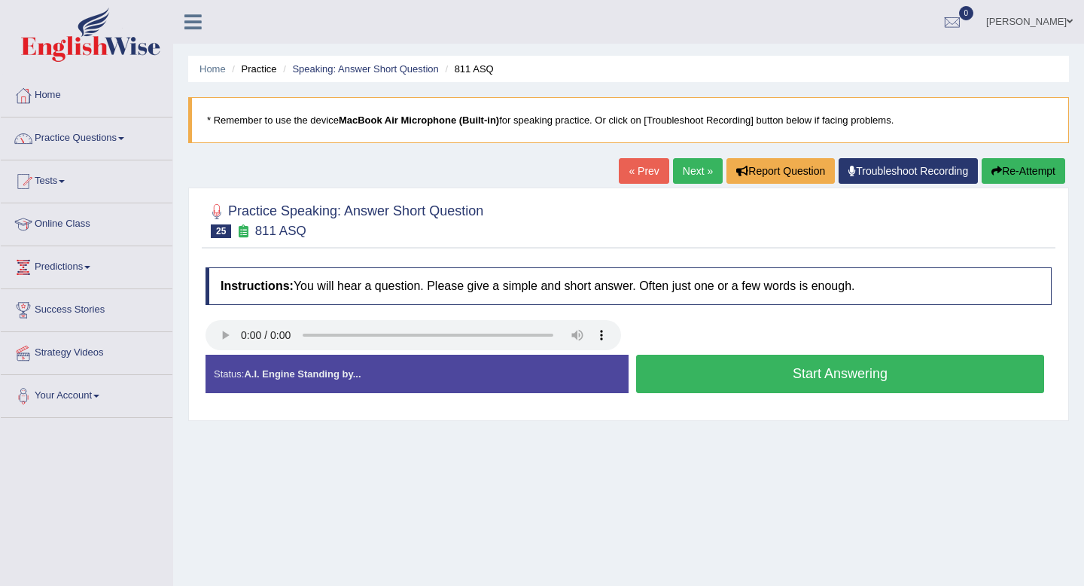
click at [732, 379] on button "Start Answering" at bounding box center [840, 373] width 408 height 38
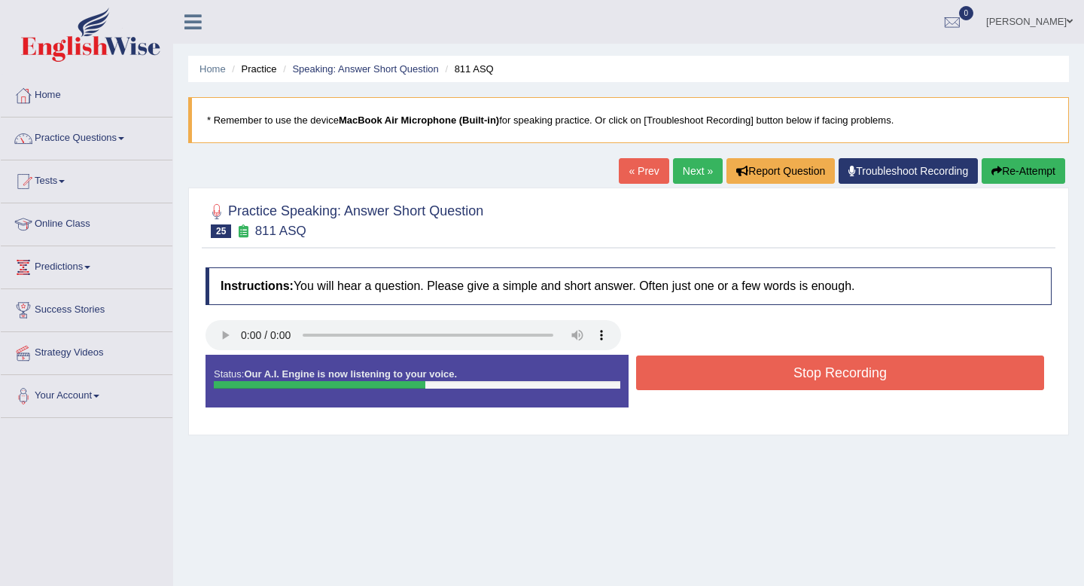
click at [732, 379] on button "Stop Recording" at bounding box center [840, 372] width 408 height 35
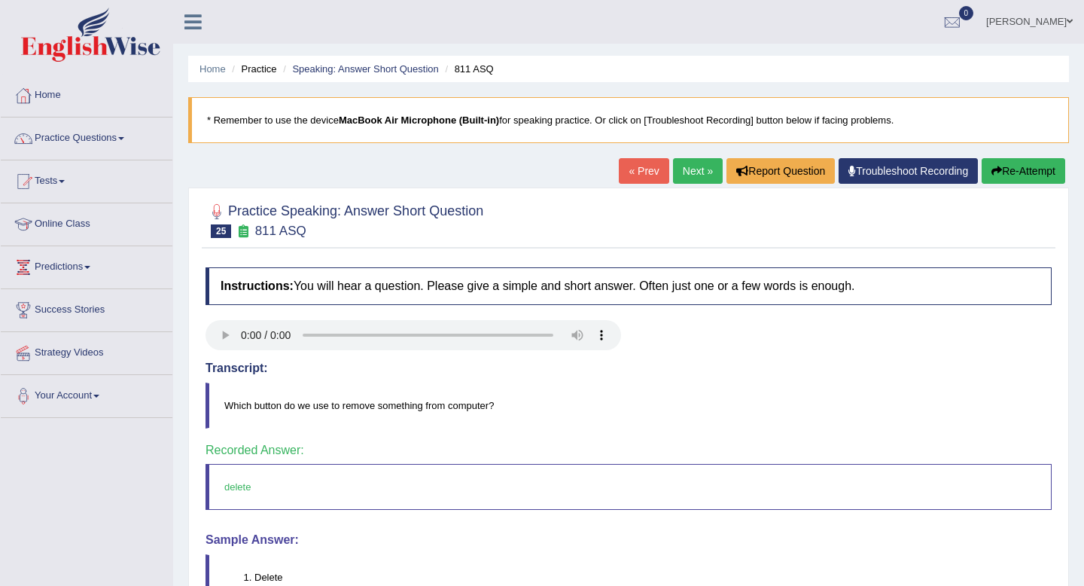
click at [676, 175] on link "Next »" at bounding box center [698, 171] width 50 height 26
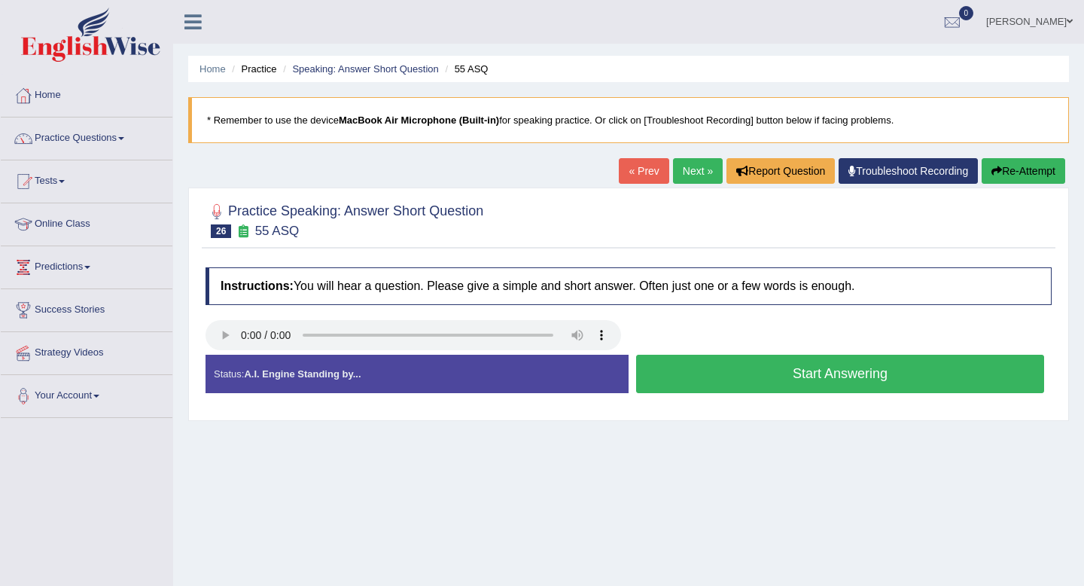
click at [742, 378] on button "Start Answering" at bounding box center [840, 373] width 408 height 38
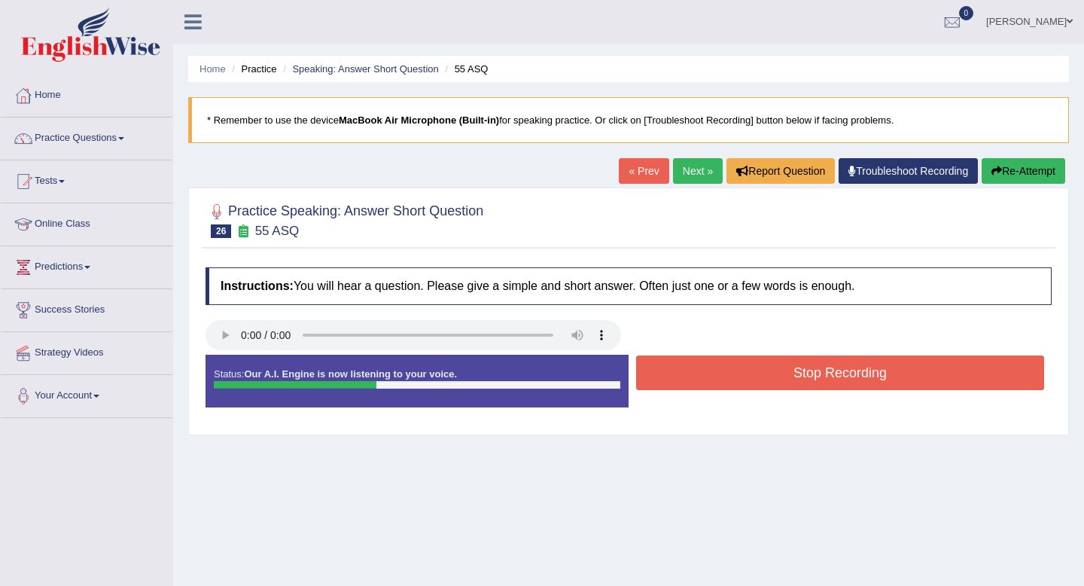
click at [742, 378] on button "Stop Recording" at bounding box center [840, 372] width 408 height 35
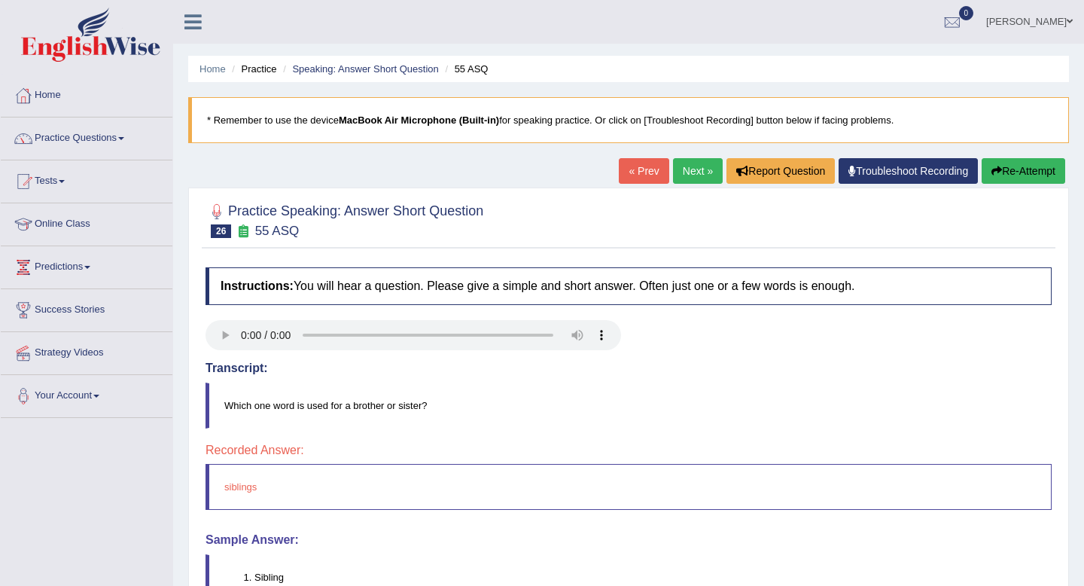
click at [1025, 170] on button "Re-Attempt" at bounding box center [1023, 171] width 84 height 26
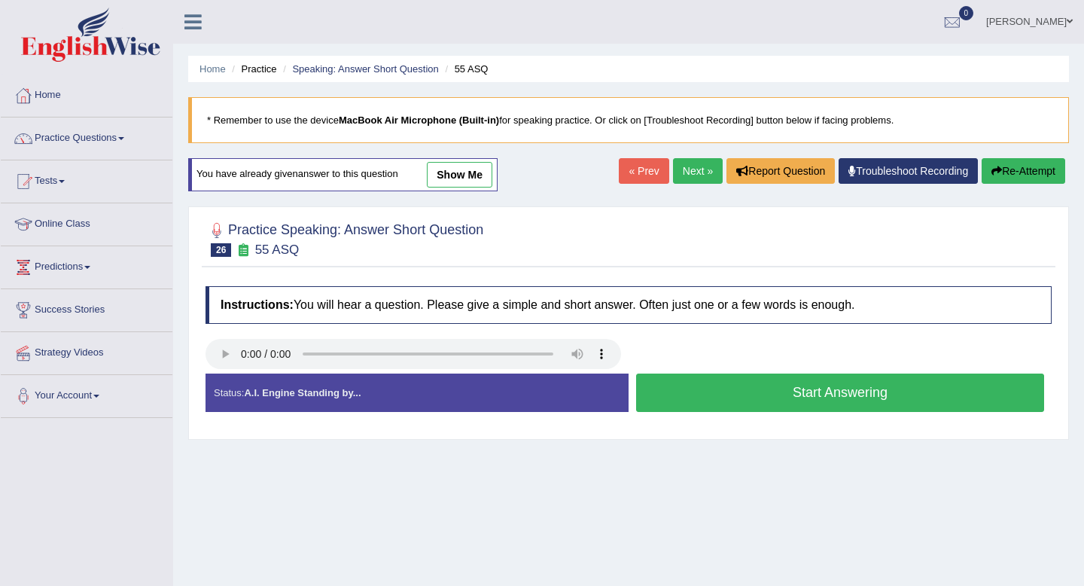
click at [750, 385] on button "Start Answering" at bounding box center [840, 392] width 408 height 38
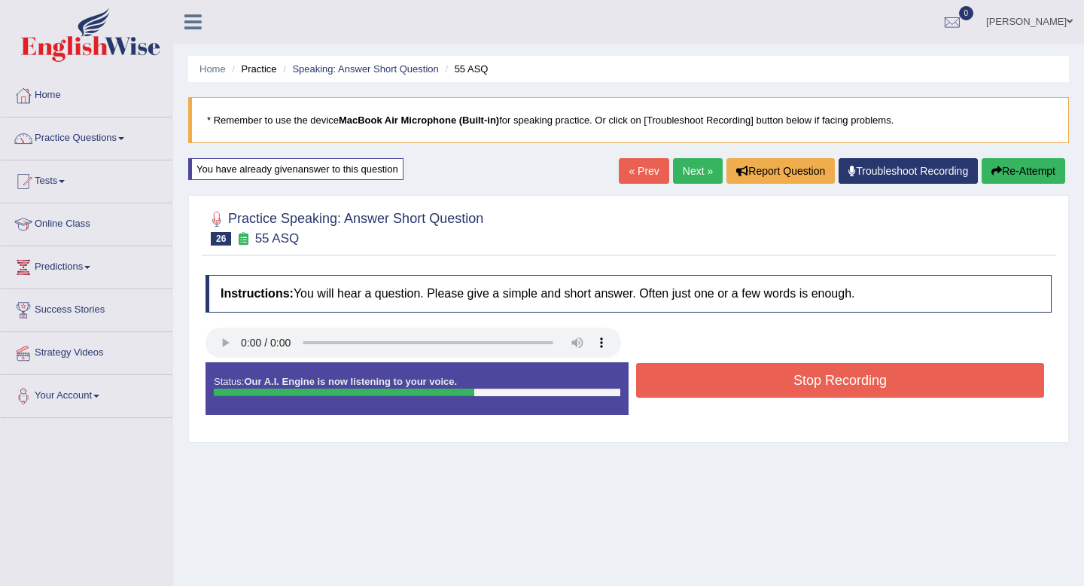
click at [750, 385] on button "Stop Recording" at bounding box center [840, 380] width 408 height 35
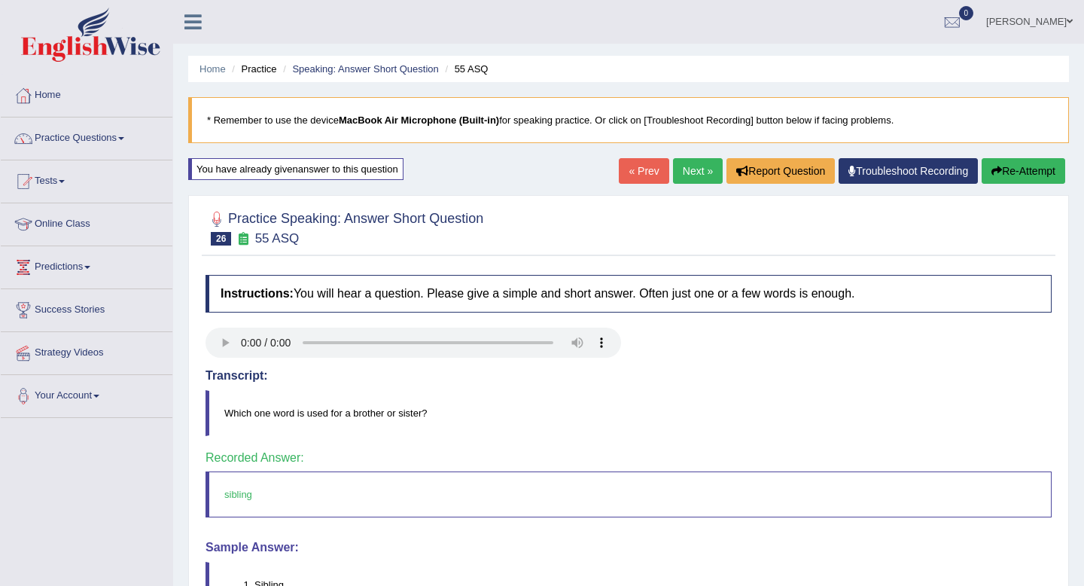
click at [692, 178] on link "Next »" at bounding box center [698, 171] width 50 height 26
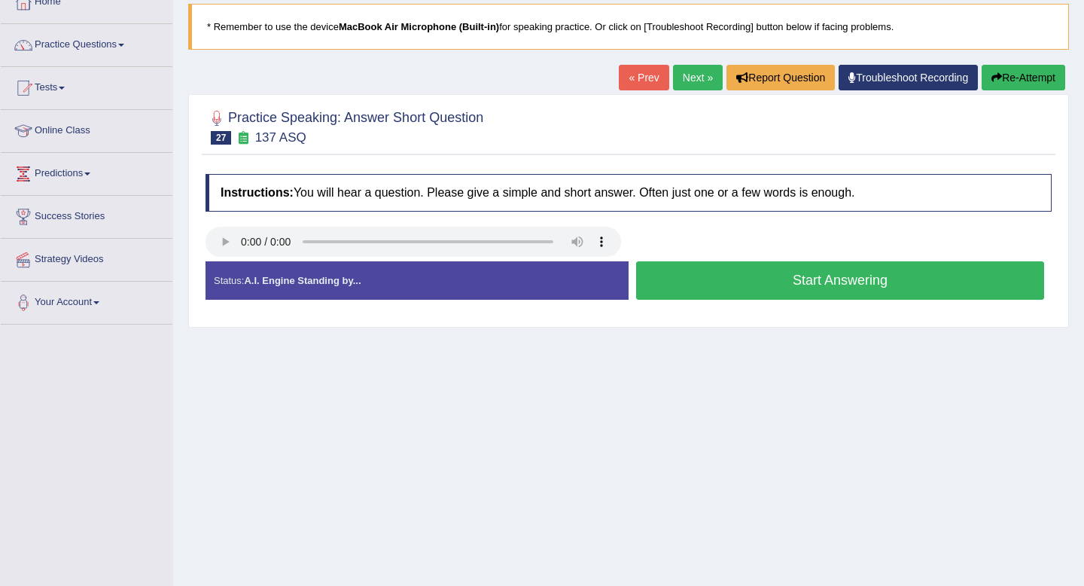
scroll to position [108, 0]
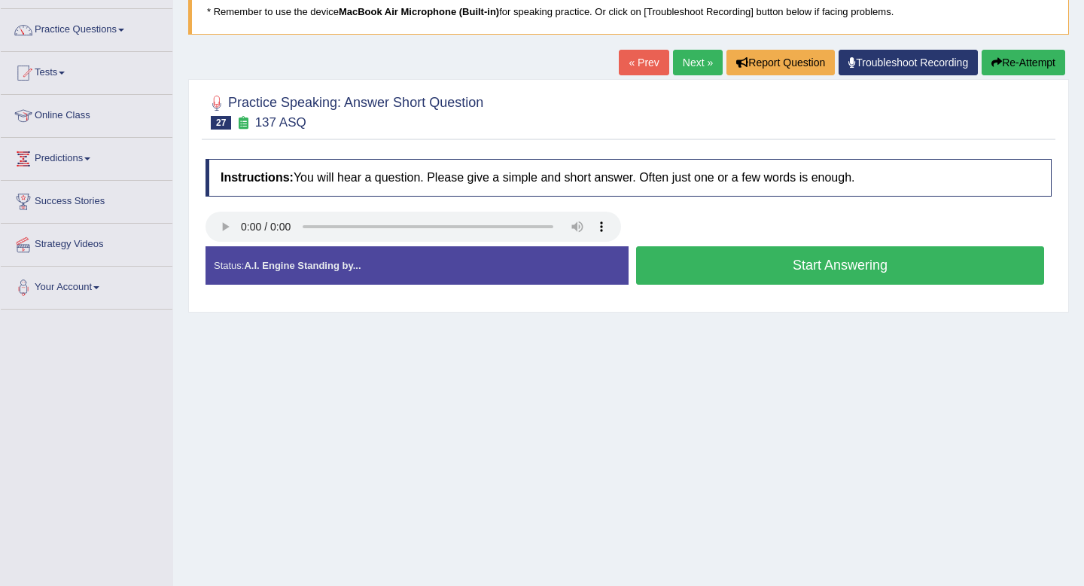
click at [780, 269] on button "Start Answering" at bounding box center [840, 265] width 408 height 38
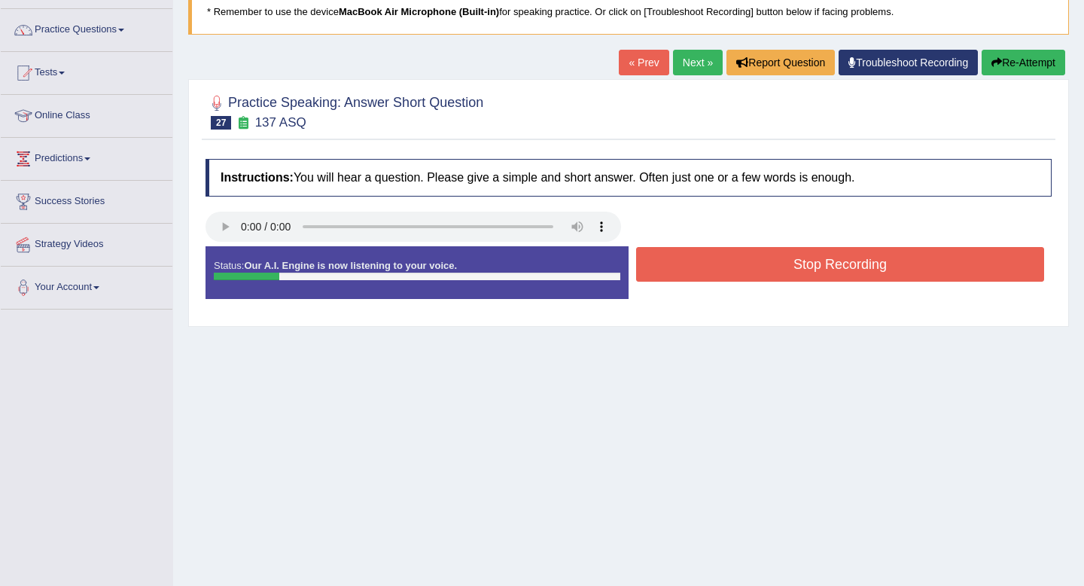
click at [780, 269] on button "Stop Recording" at bounding box center [840, 264] width 408 height 35
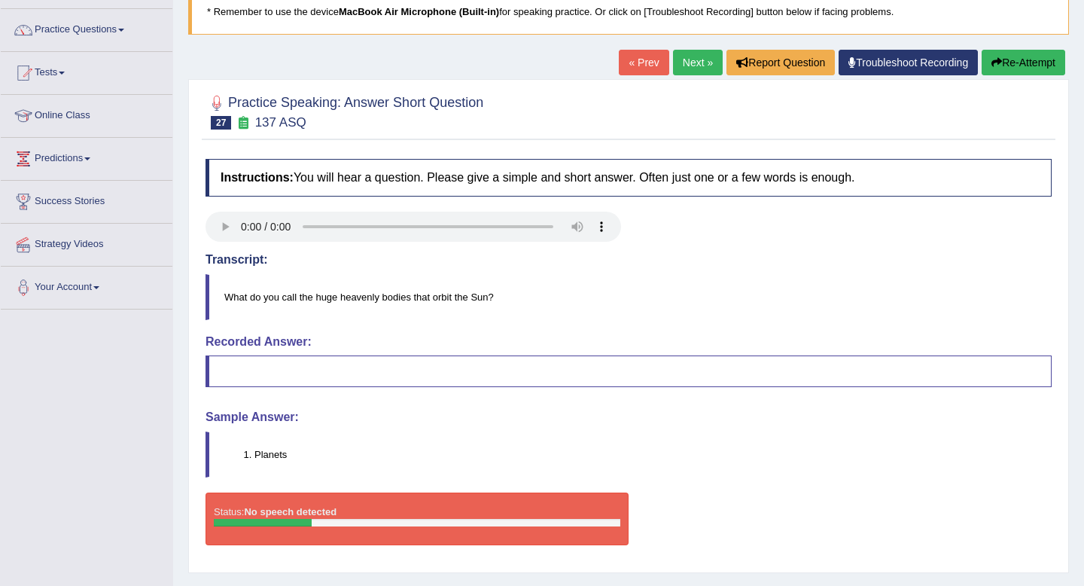
click at [685, 62] on link "Next »" at bounding box center [698, 63] width 50 height 26
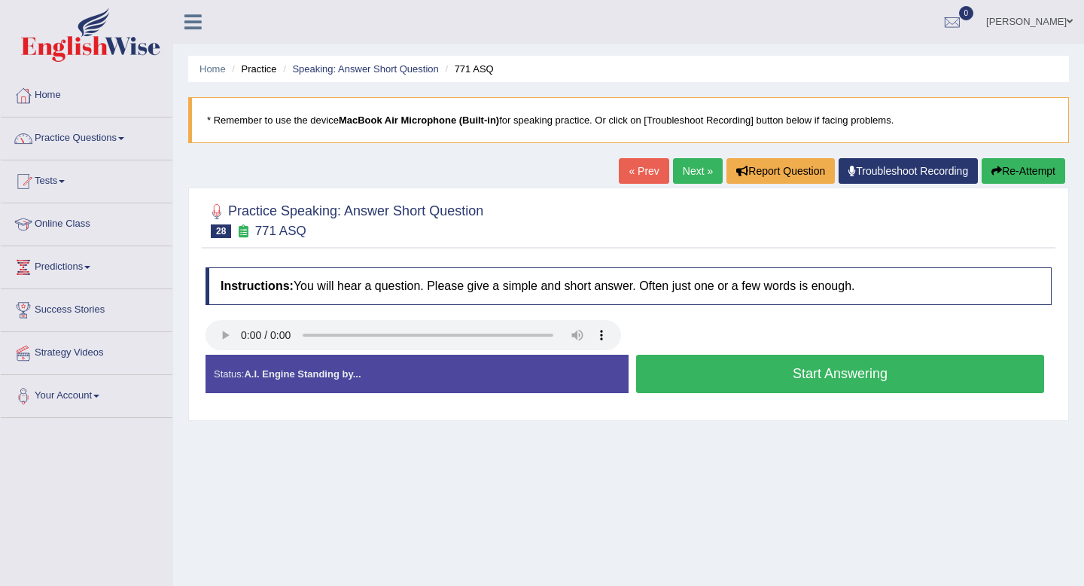
click at [738, 375] on button "Start Answering" at bounding box center [840, 373] width 408 height 38
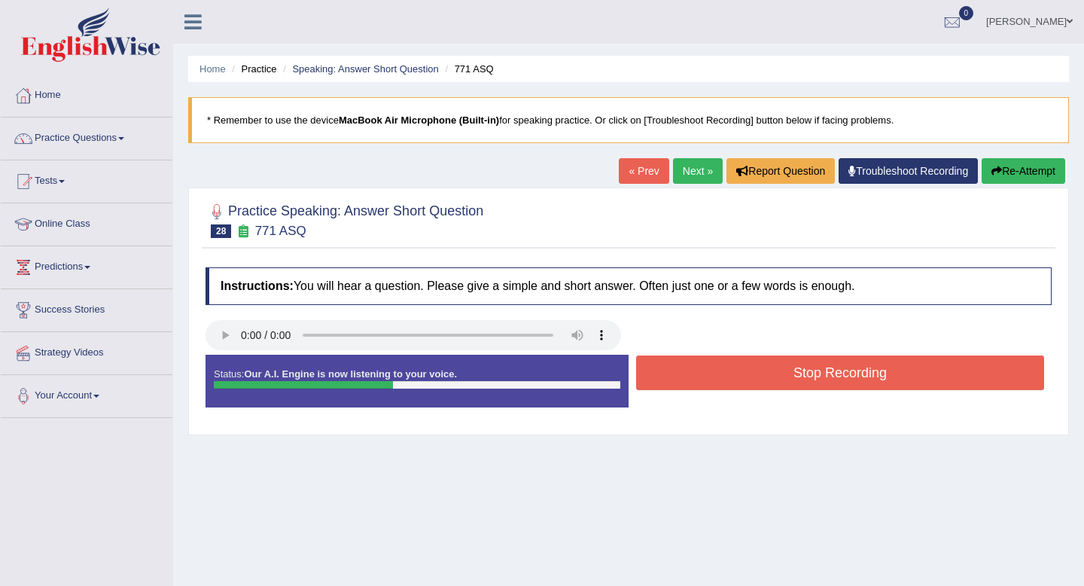
click at [738, 375] on button "Stop Recording" at bounding box center [840, 372] width 408 height 35
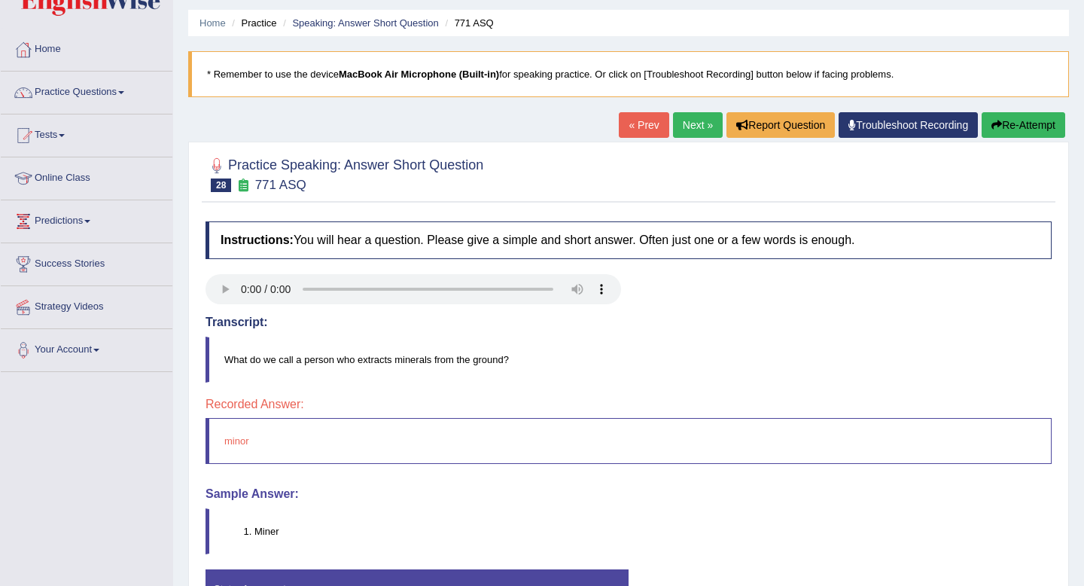
scroll to position [44, 0]
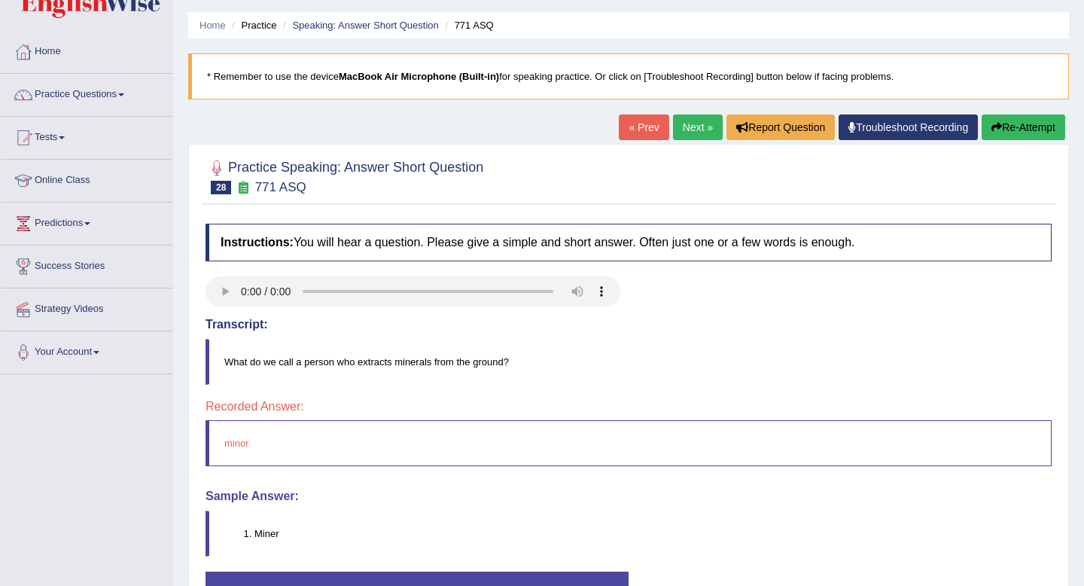
click at [1008, 122] on button "Re-Attempt" at bounding box center [1023, 127] width 84 height 26
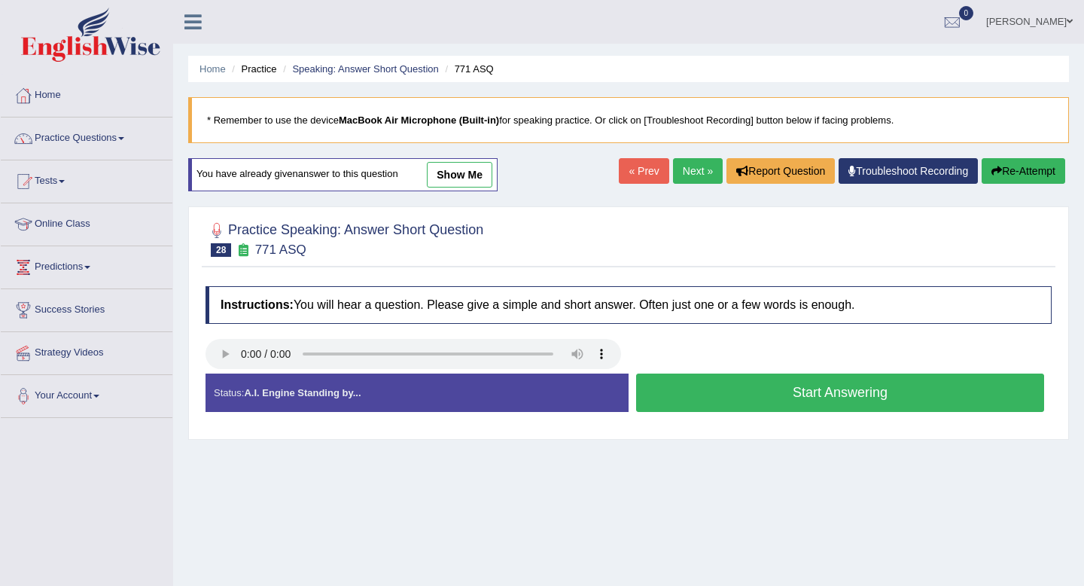
scroll to position [44, 0]
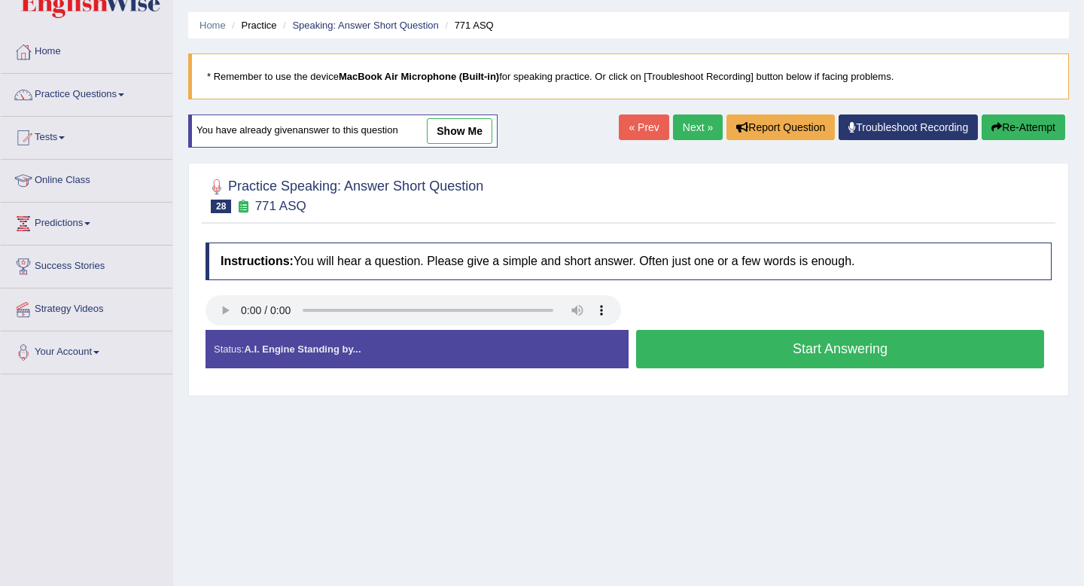
click at [803, 343] on button "Start Answering" at bounding box center [840, 349] width 408 height 38
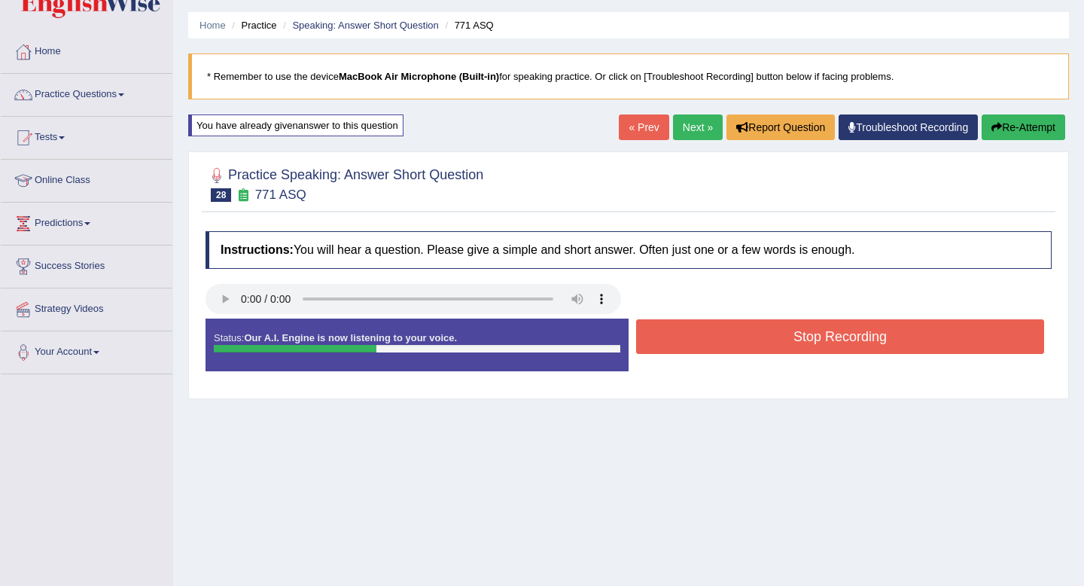
click at [802, 336] on button "Stop Recording" at bounding box center [840, 336] width 408 height 35
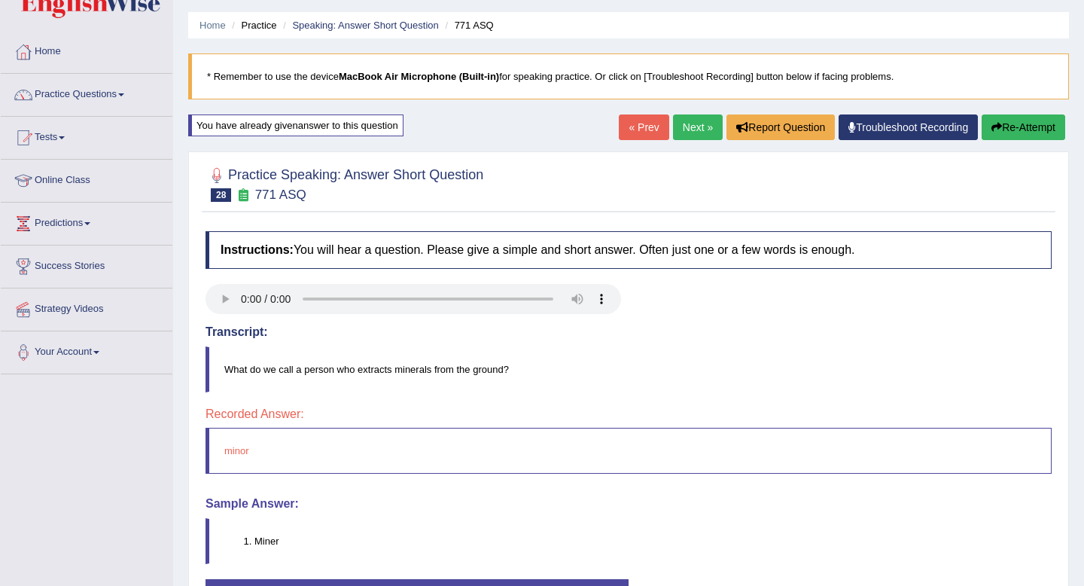
click at [1021, 129] on button "Re-Attempt" at bounding box center [1023, 127] width 84 height 26
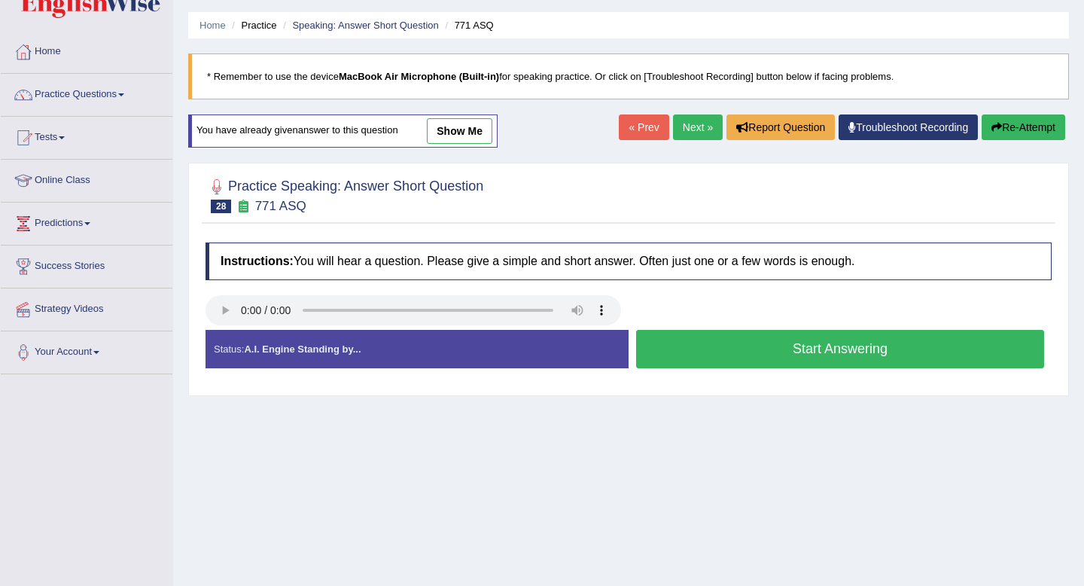
click at [773, 351] on button "Start Answering" at bounding box center [840, 349] width 408 height 38
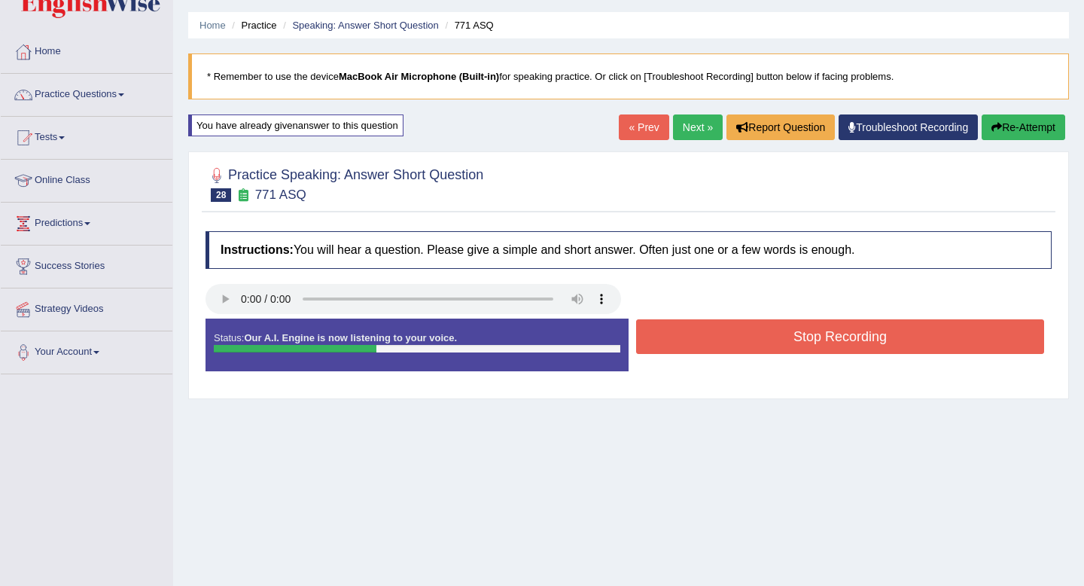
click at [798, 333] on button "Stop Recording" at bounding box center [840, 336] width 408 height 35
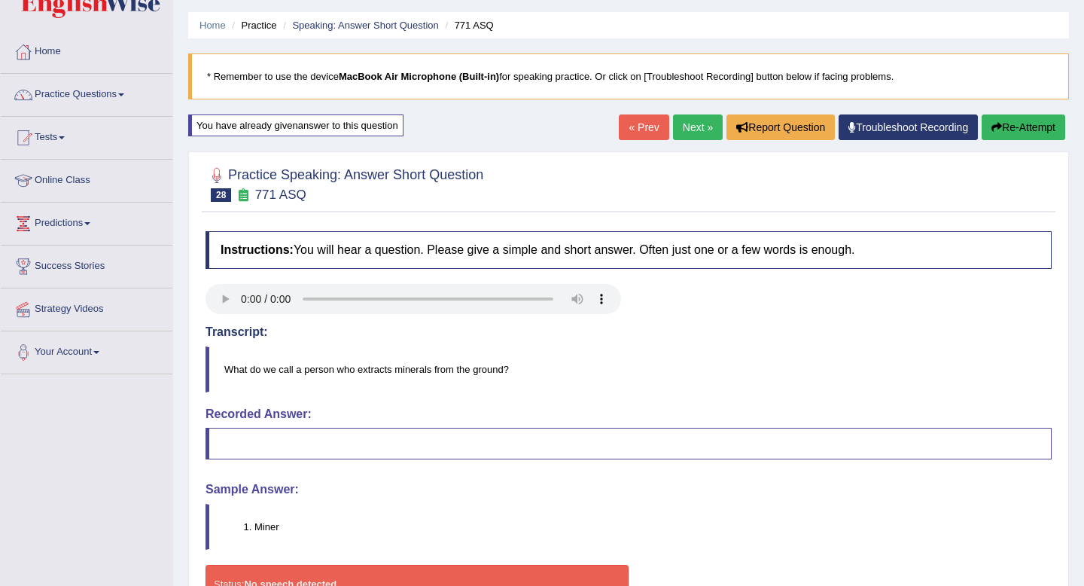
click at [1017, 130] on button "Re-Attempt" at bounding box center [1023, 127] width 84 height 26
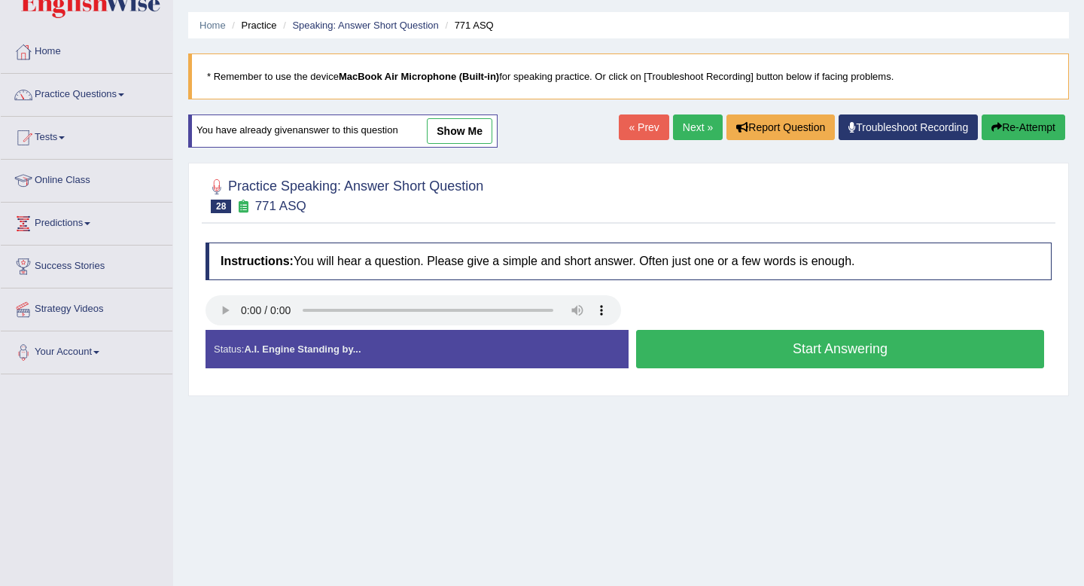
click at [767, 351] on button "Start Answering" at bounding box center [840, 349] width 408 height 38
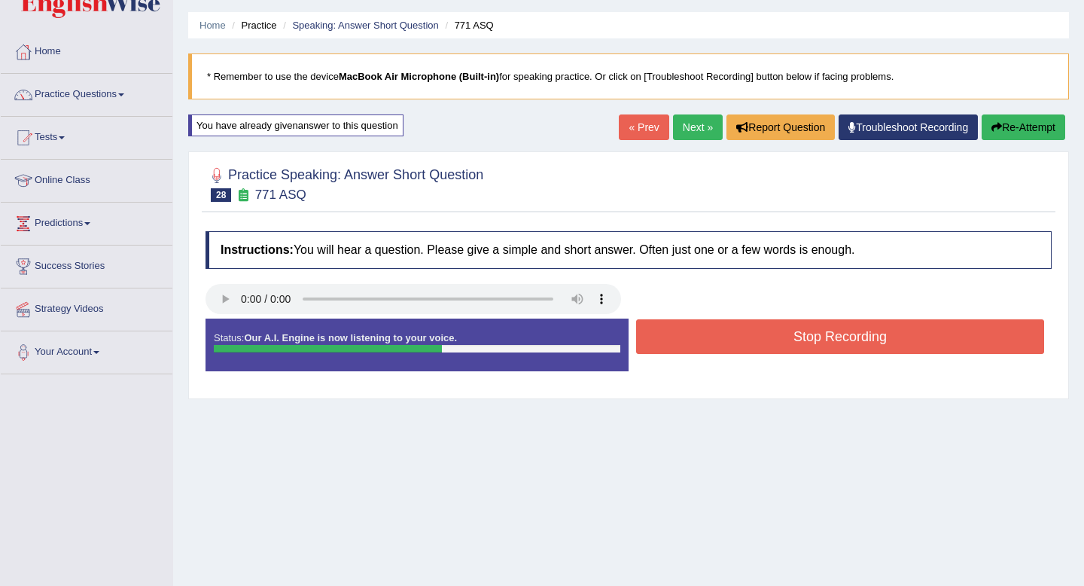
click at [768, 343] on button "Stop Recording" at bounding box center [840, 336] width 408 height 35
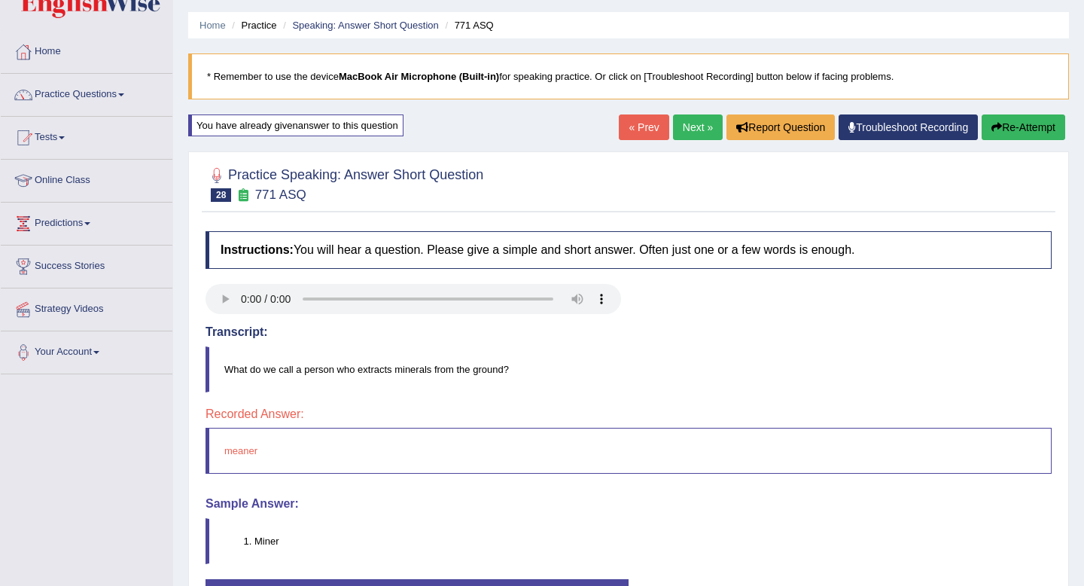
click at [1029, 130] on button "Re-Attempt" at bounding box center [1023, 127] width 84 height 26
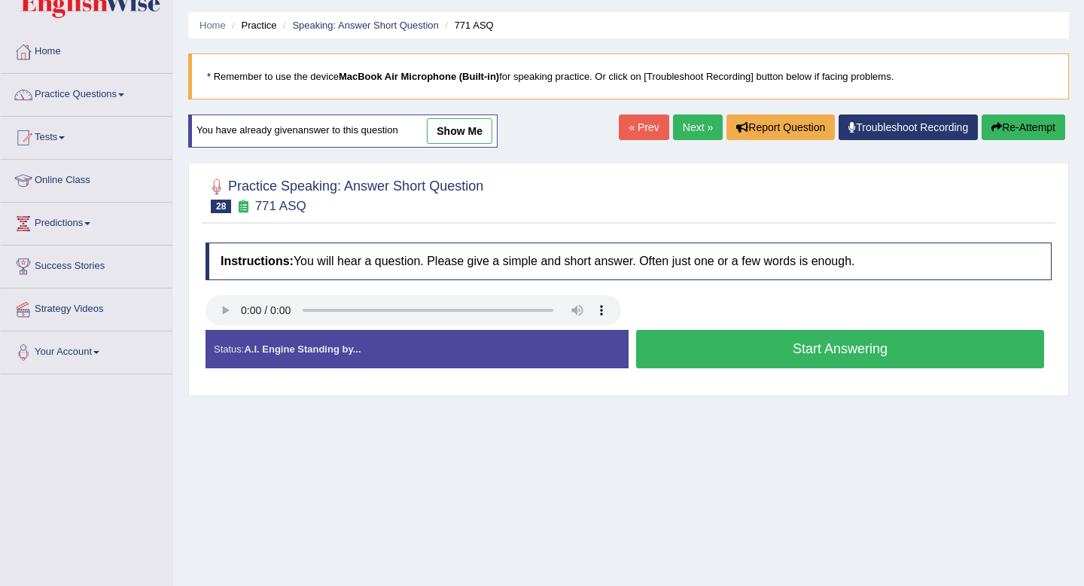
click at [800, 346] on button "Start Answering" at bounding box center [840, 349] width 408 height 38
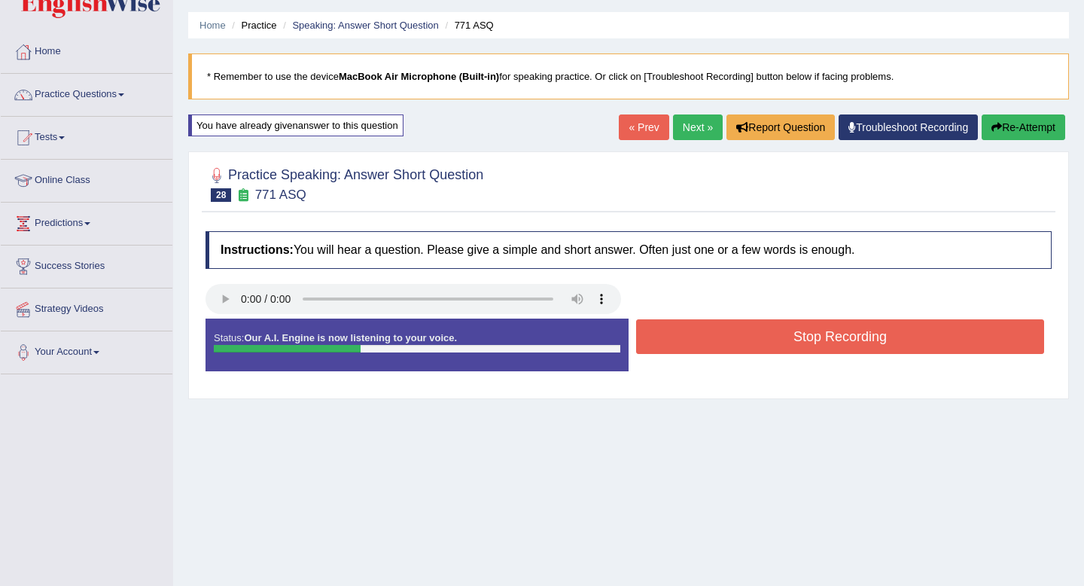
click at [800, 346] on button "Stop Recording" at bounding box center [840, 336] width 408 height 35
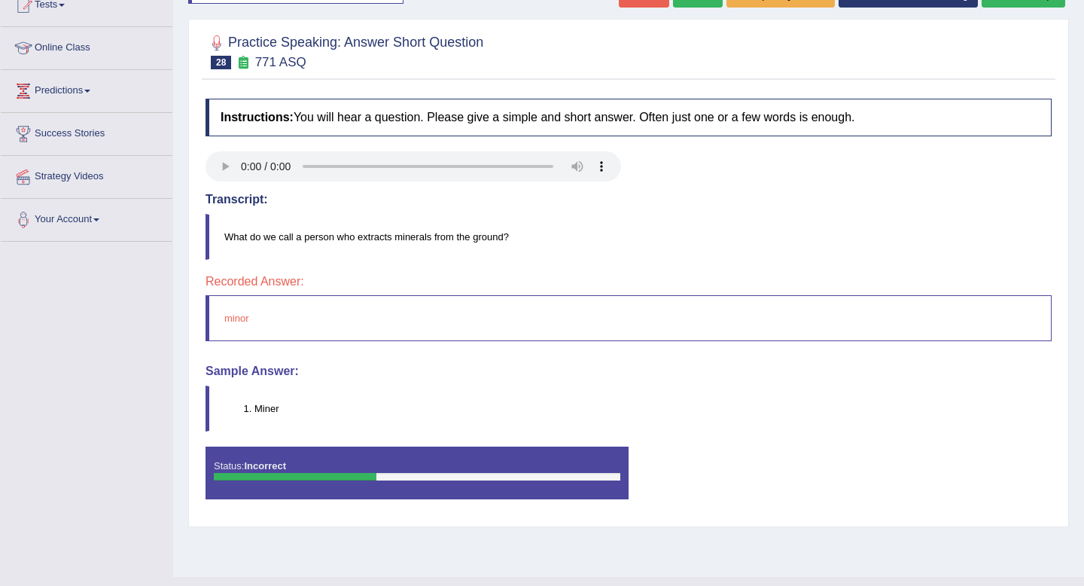
scroll to position [178, 0]
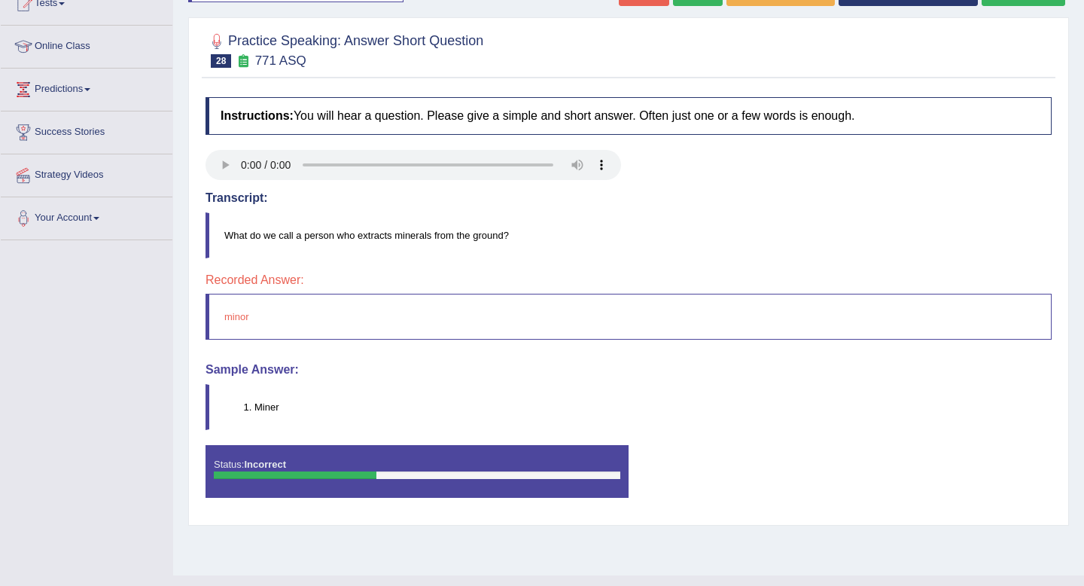
click at [269, 408] on li "Miner" at bounding box center [652, 407] width 796 height 14
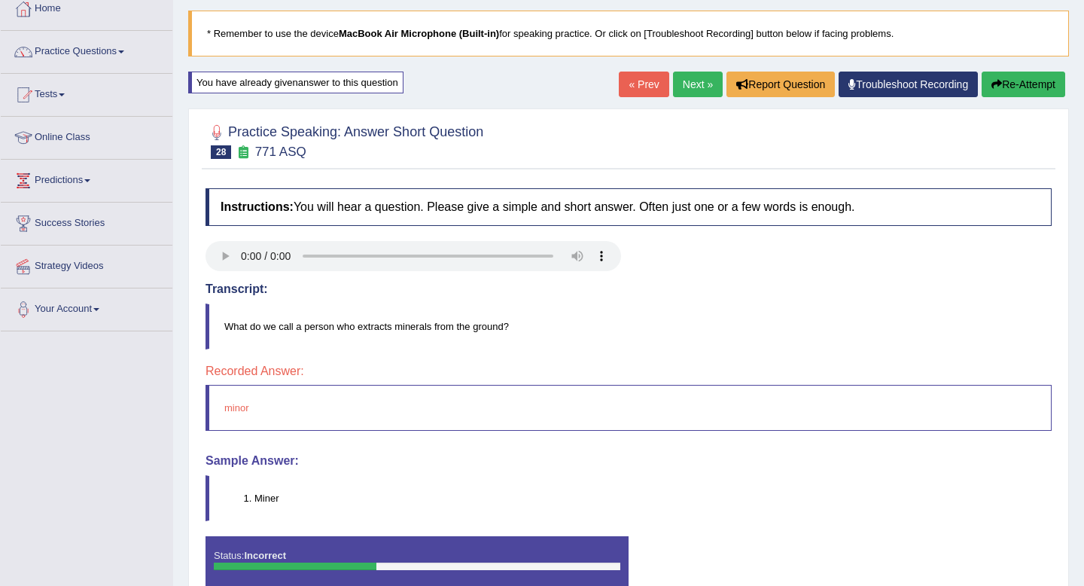
scroll to position [0, 0]
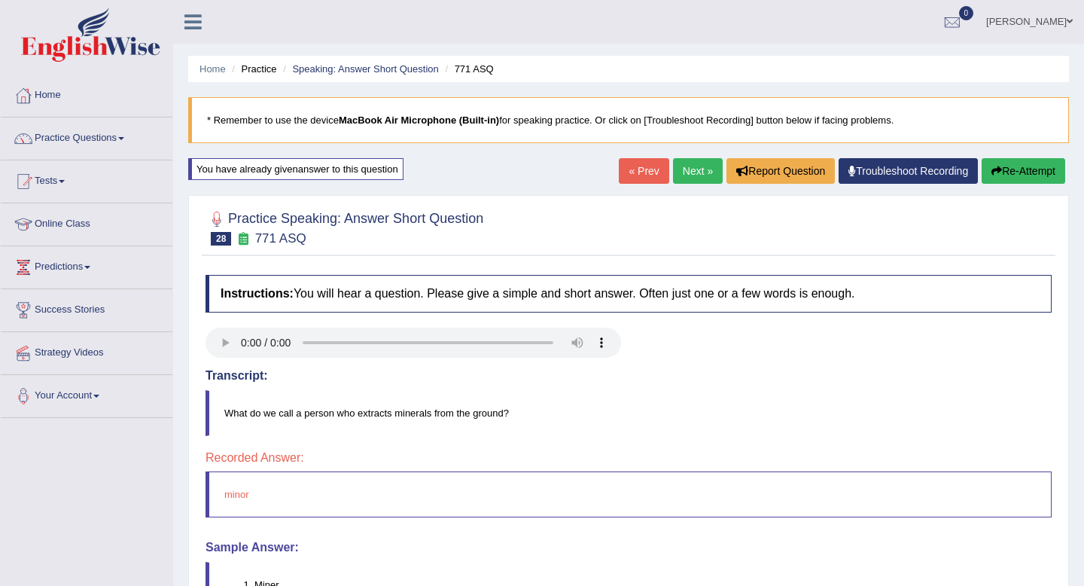
click at [686, 174] on link "Next »" at bounding box center [698, 171] width 50 height 26
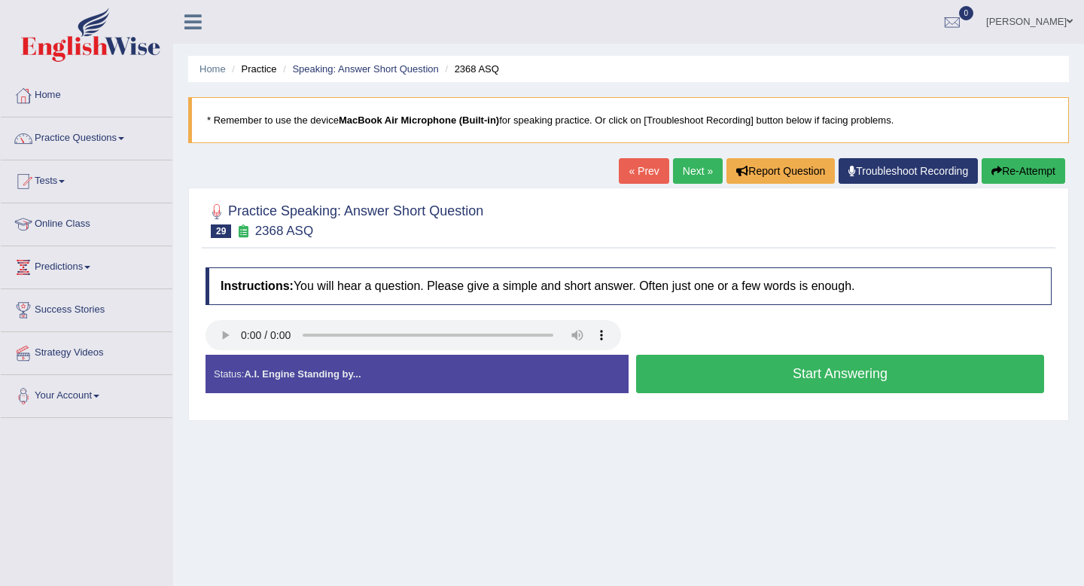
click at [718, 377] on button "Start Answering" at bounding box center [840, 373] width 408 height 38
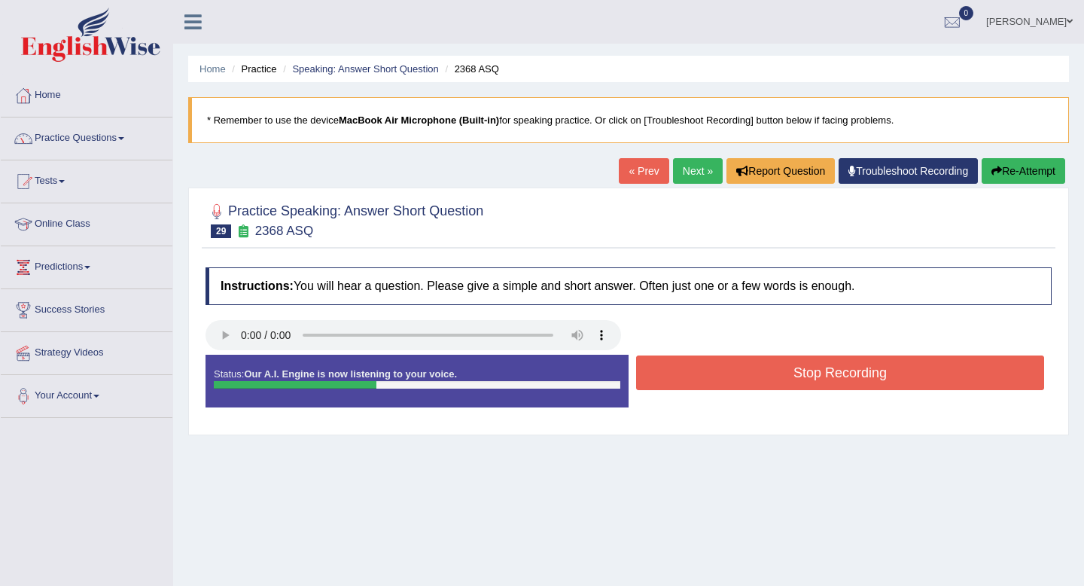
click at [718, 377] on button "Stop Recording" at bounding box center [840, 372] width 408 height 35
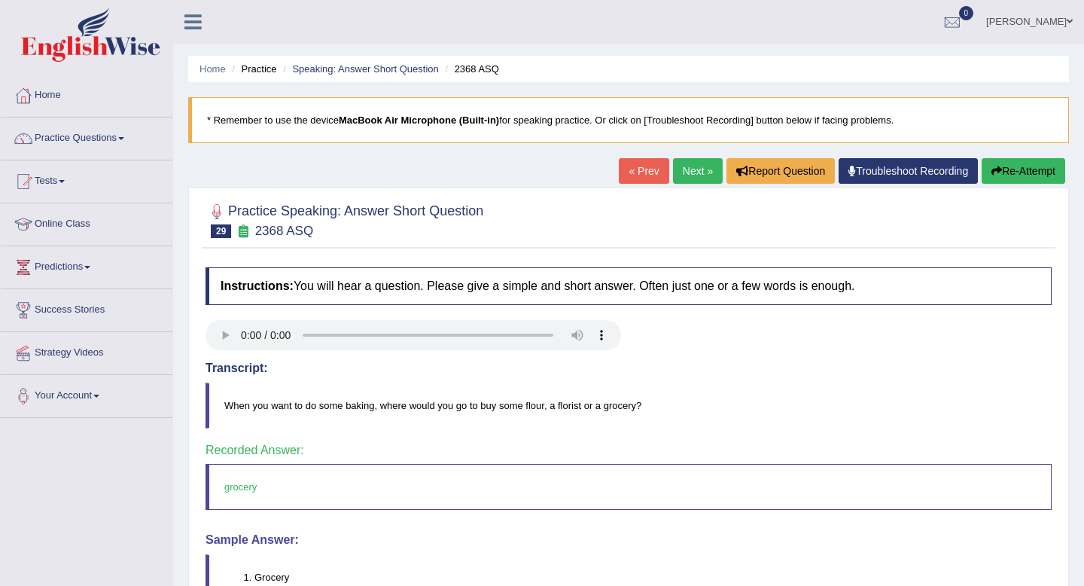
click at [689, 170] on link "Next »" at bounding box center [698, 171] width 50 height 26
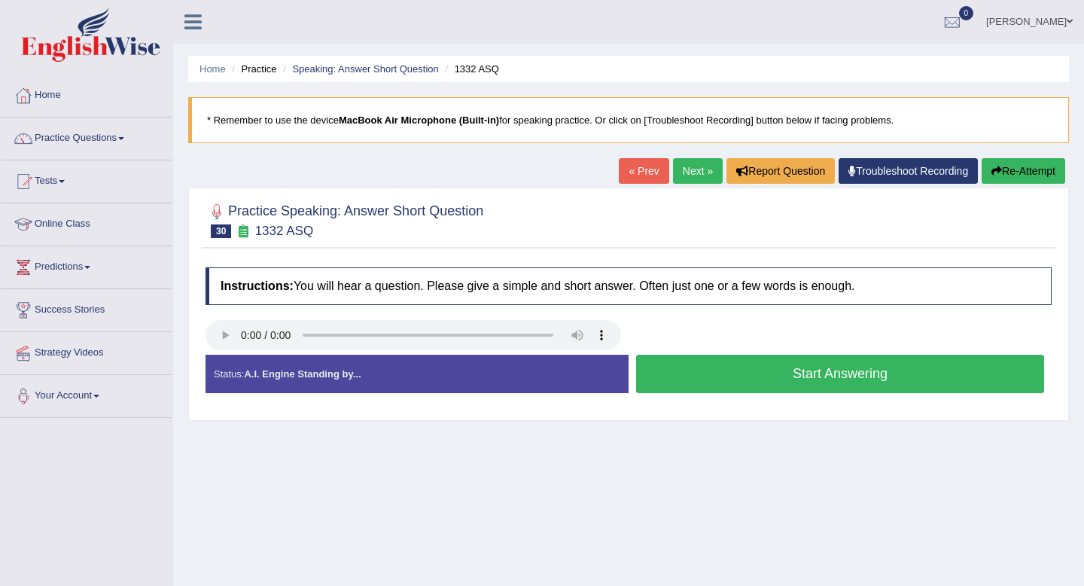
click at [740, 377] on button "Start Answering" at bounding box center [840, 373] width 408 height 38
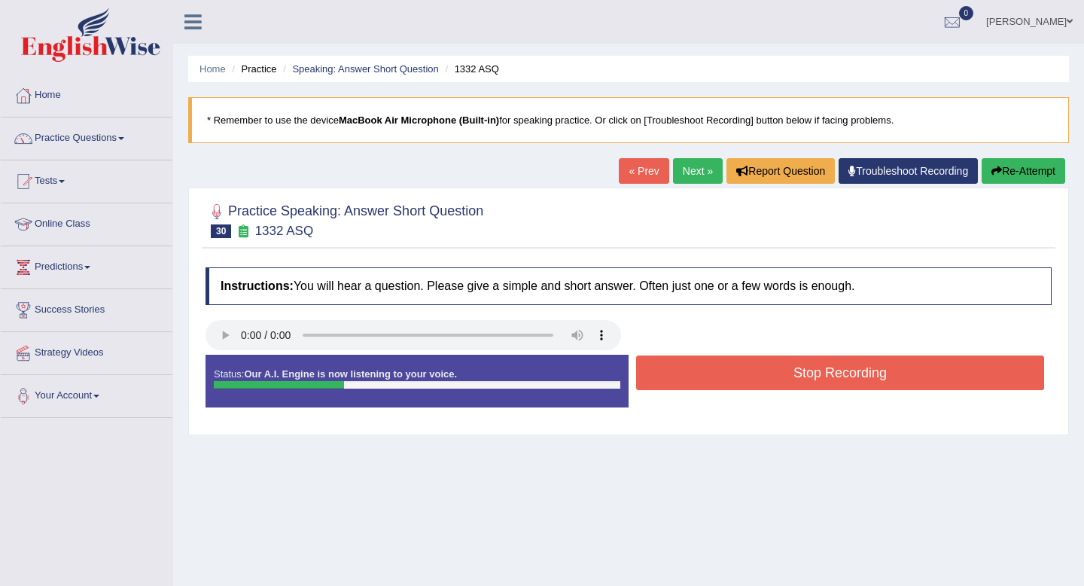
click at [740, 377] on button "Stop Recording" at bounding box center [840, 372] width 408 height 35
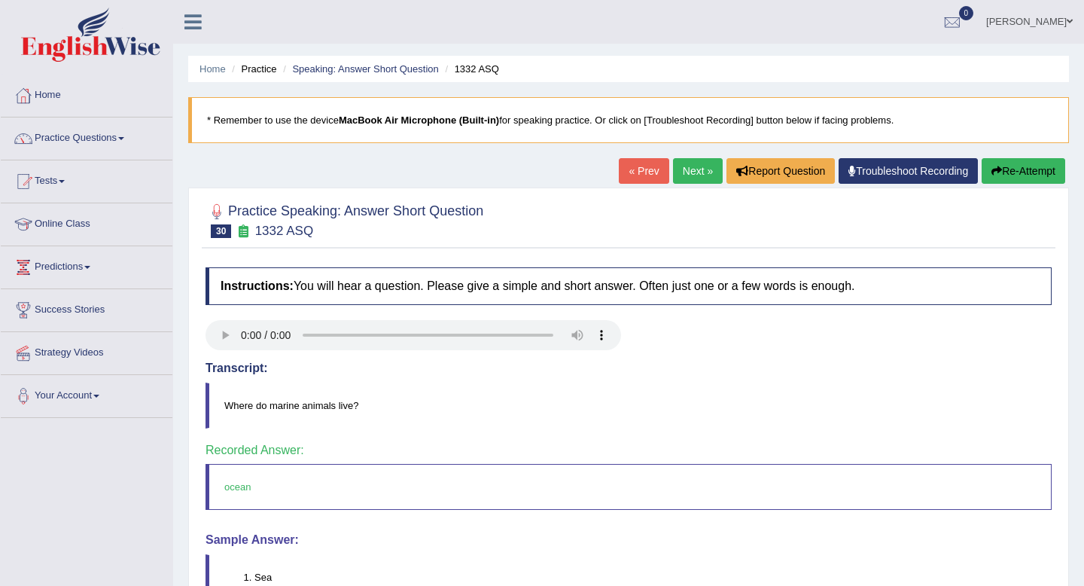
click at [685, 173] on link "Next »" at bounding box center [698, 171] width 50 height 26
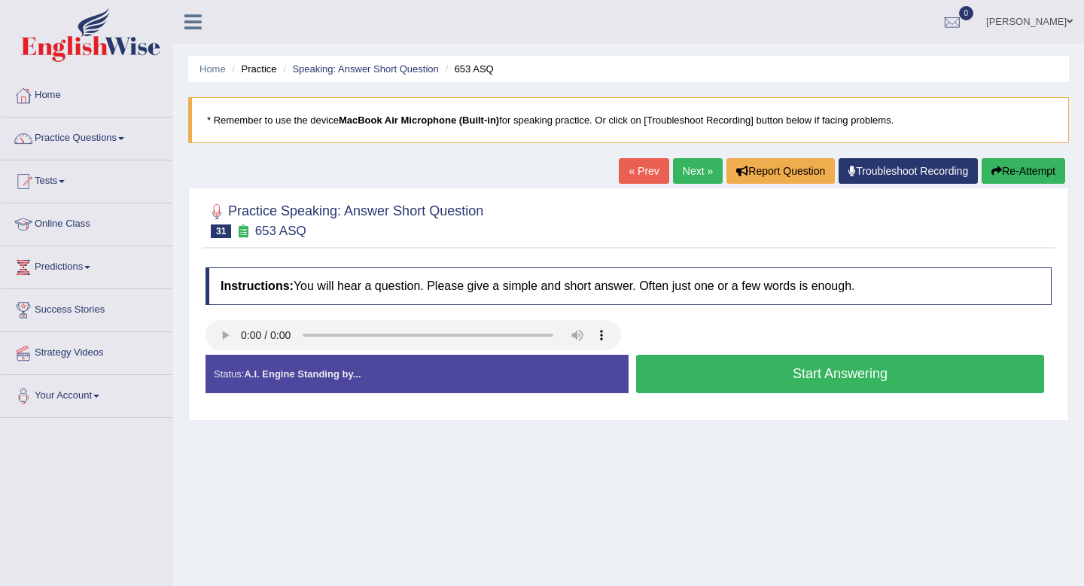
click at [813, 370] on button "Start Answering" at bounding box center [840, 373] width 408 height 38
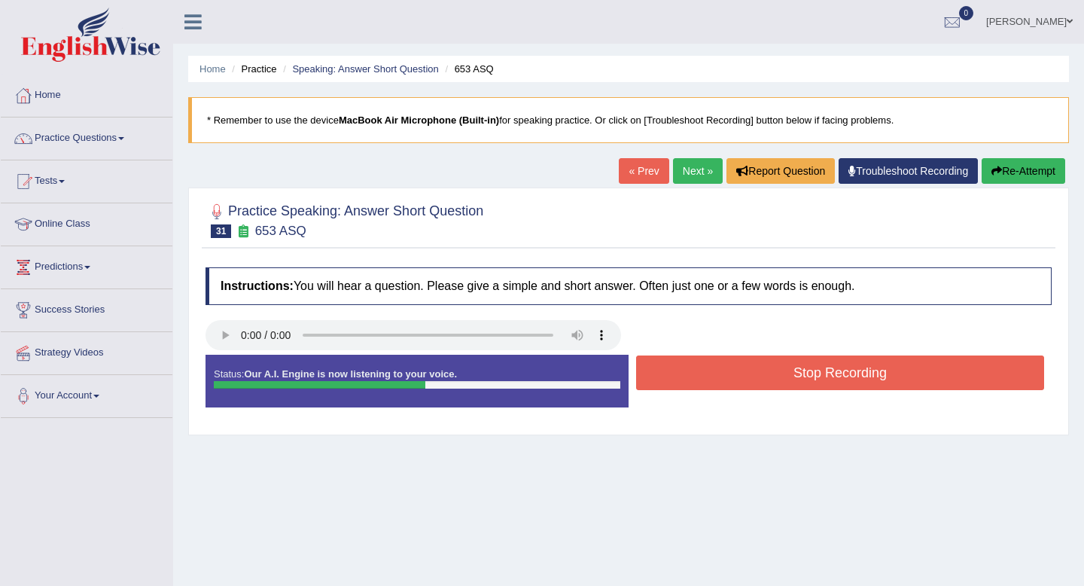
click at [813, 370] on button "Stop Recording" at bounding box center [840, 372] width 408 height 35
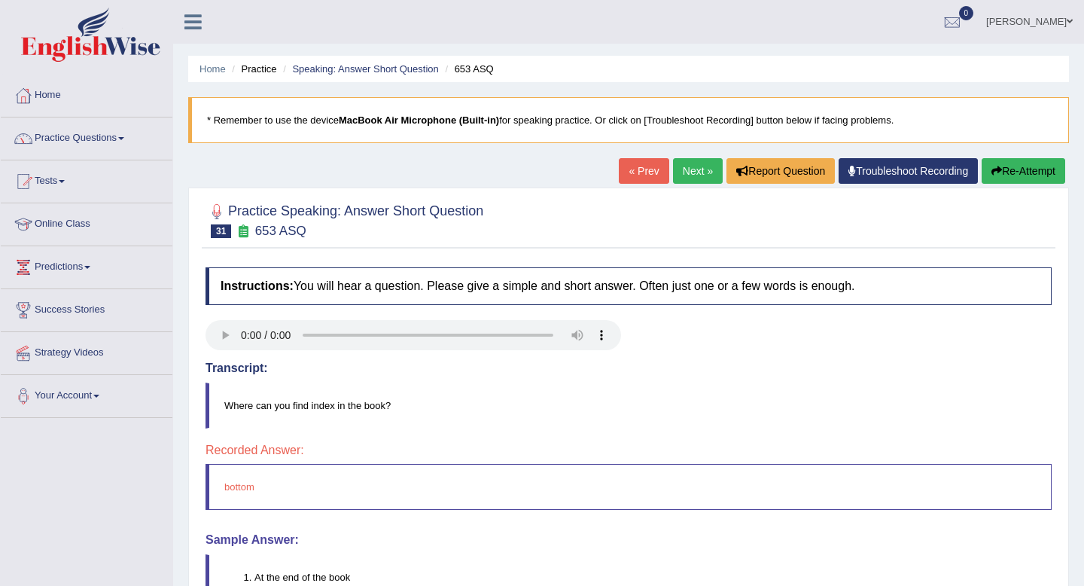
click at [118, 136] on link "Practice Questions" at bounding box center [87, 136] width 172 height 38
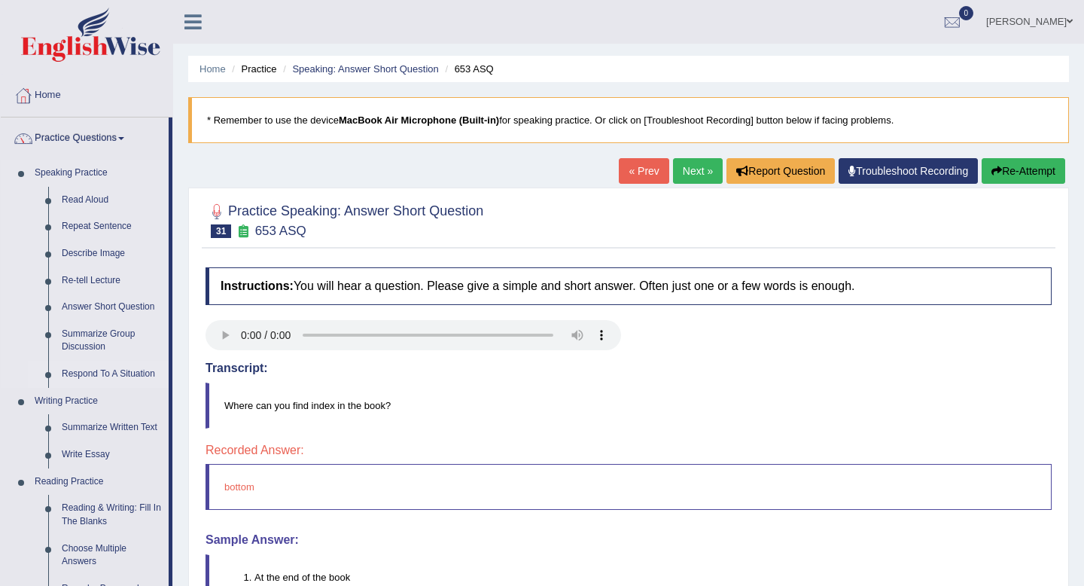
click at [127, 373] on link "Respond To A Situation" at bounding box center [112, 374] width 114 height 27
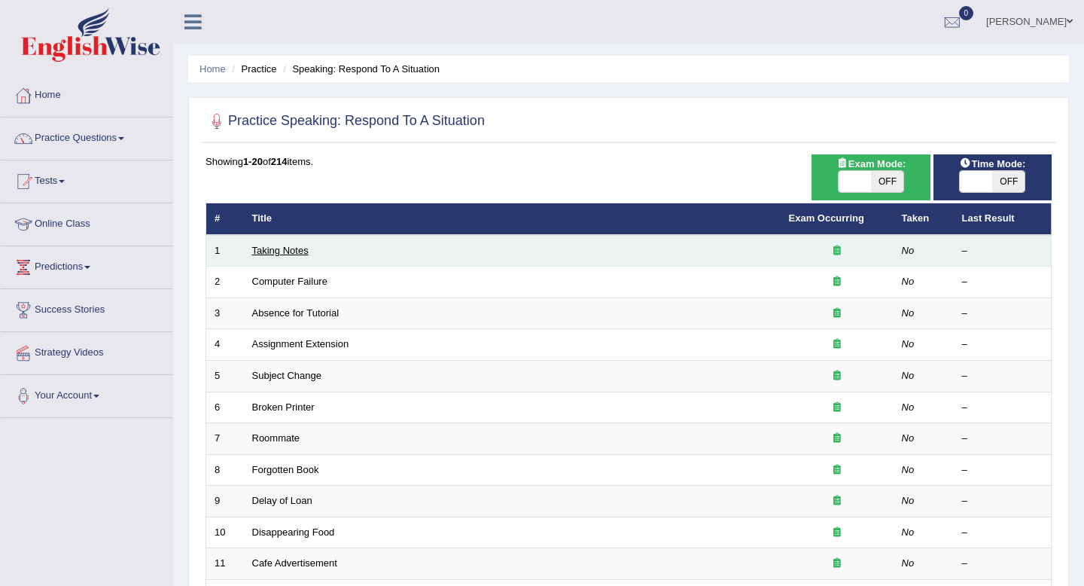
click at [290, 254] on link "Taking Notes" at bounding box center [280, 250] width 56 height 11
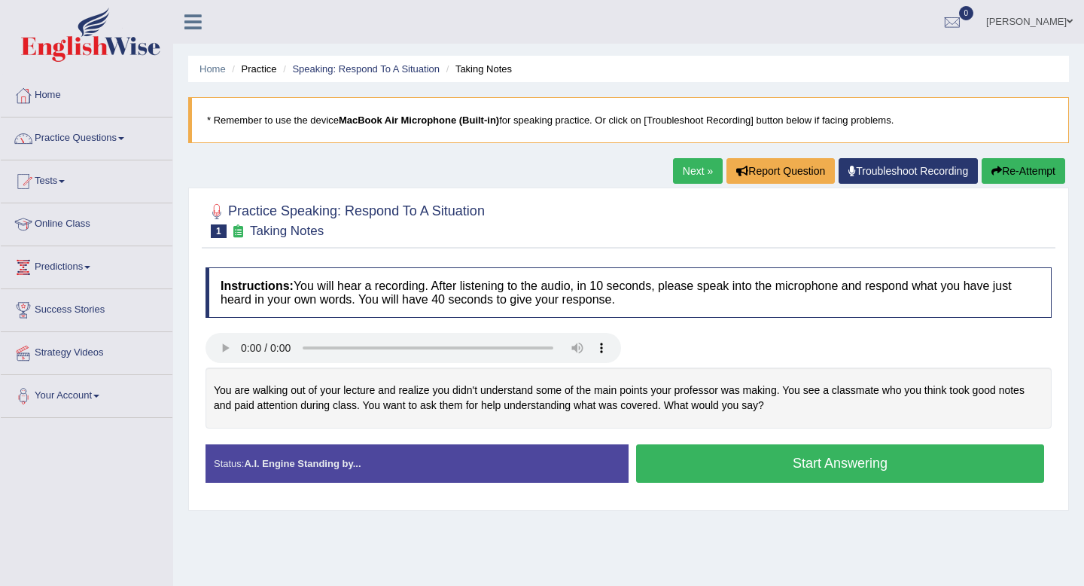
drag, startPoint x: 372, startPoint y: 393, endPoint x: 797, endPoint y: 416, distance: 425.9
click at [797, 416] on div "You are walking out of your lecture and realize you didn't understand some of t…" at bounding box center [628, 397] width 846 height 61
click at [849, 462] on button "Start Answering" at bounding box center [840, 463] width 408 height 38
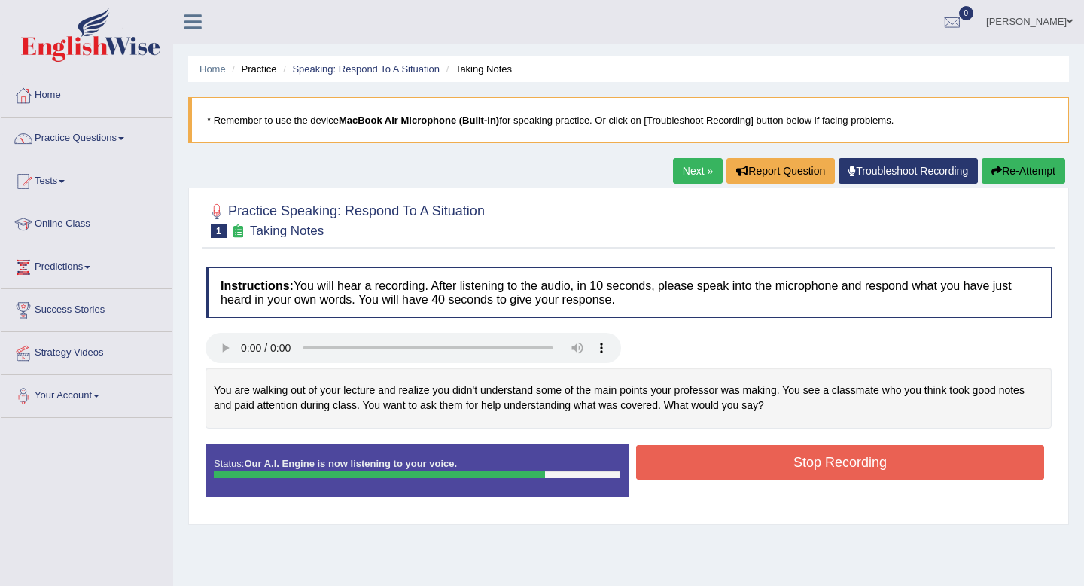
click at [756, 464] on button "Stop Recording" at bounding box center [840, 462] width 408 height 35
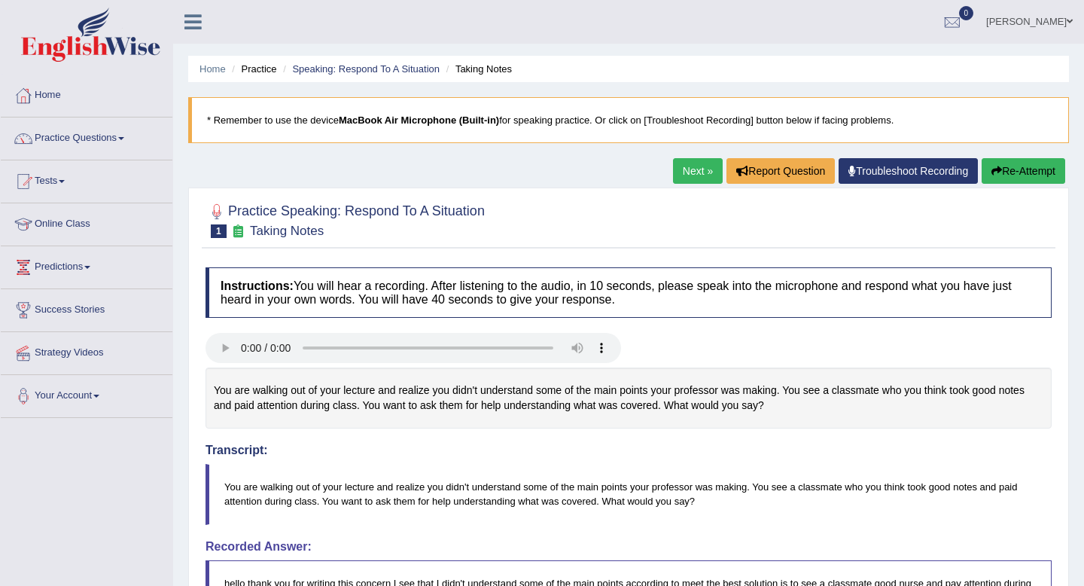
click at [696, 170] on link "Next »" at bounding box center [698, 171] width 50 height 26
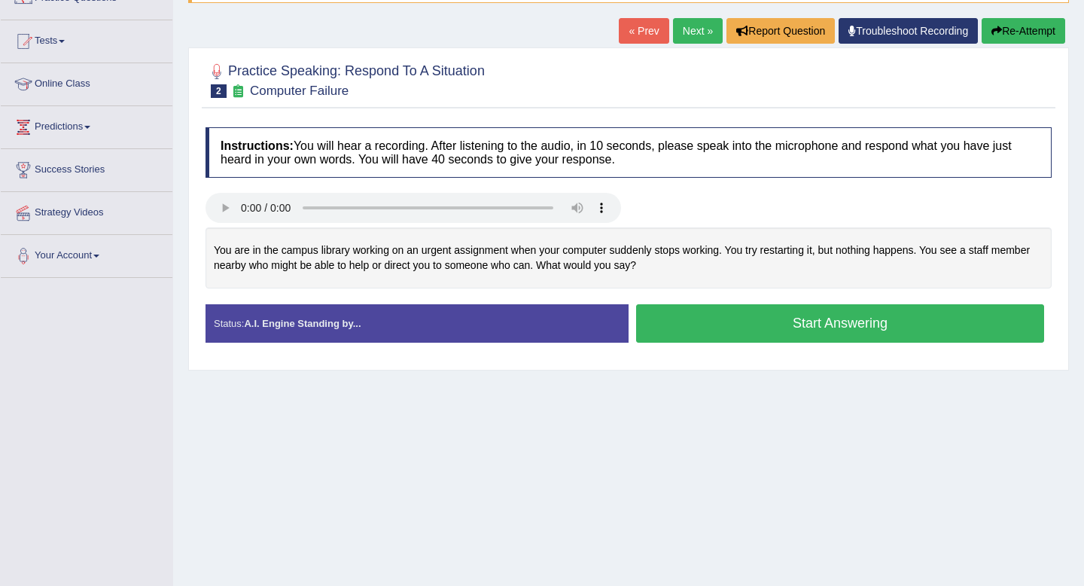
scroll to position [143, 0]
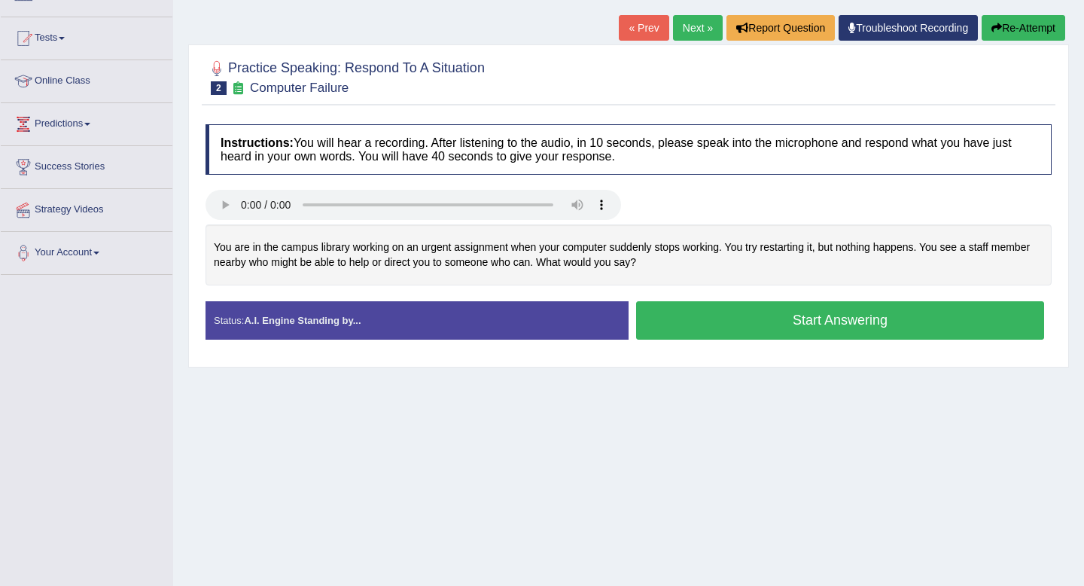
click at [732, 327] on button "Start Answering" at bounding box center [840, 320] width 408 height 38
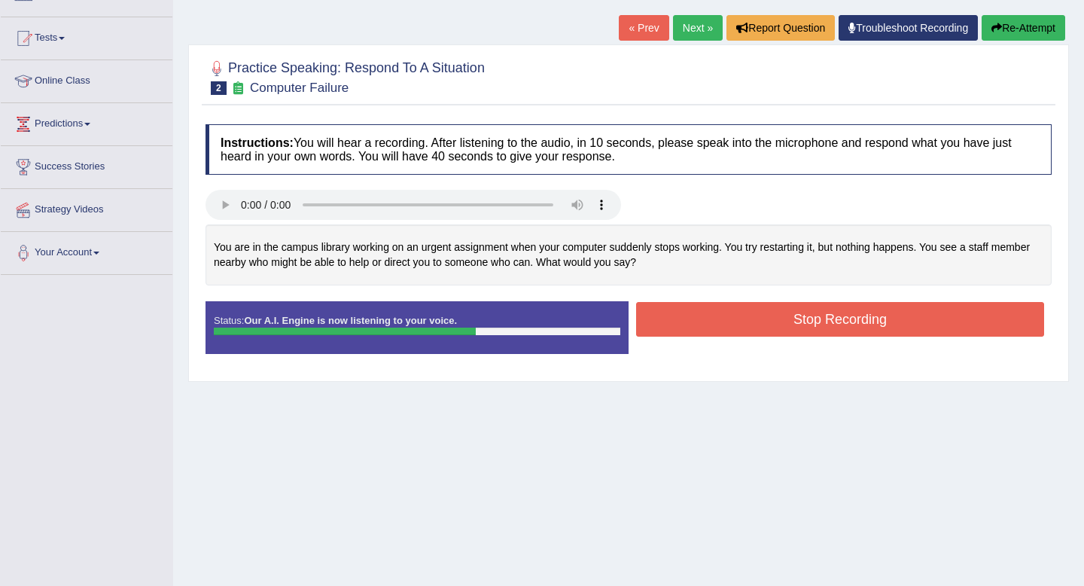
click at [705, 323] on button "Stop Recording" at bounding box center [840, 319] width 408 height 35
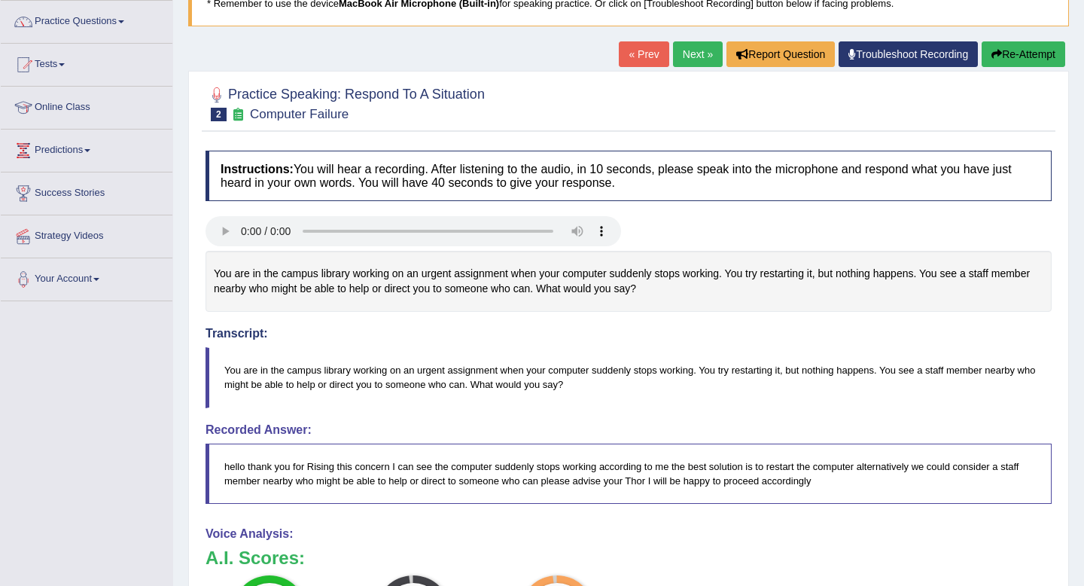
scroll to position [0, 0]
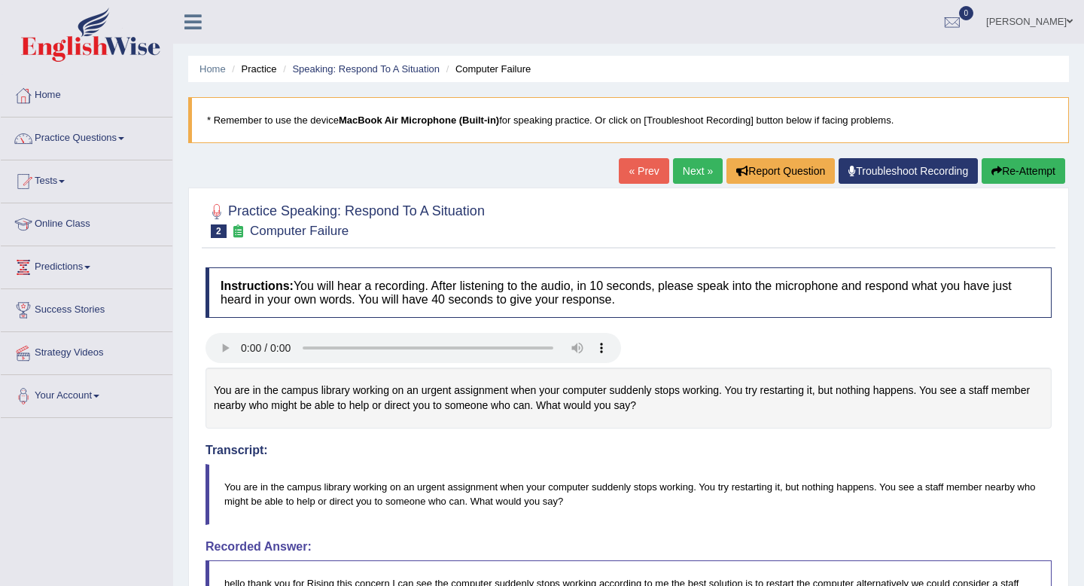
click at [681, 168] on link "Next »" at bounding box center [698, 171] width 50 height 26
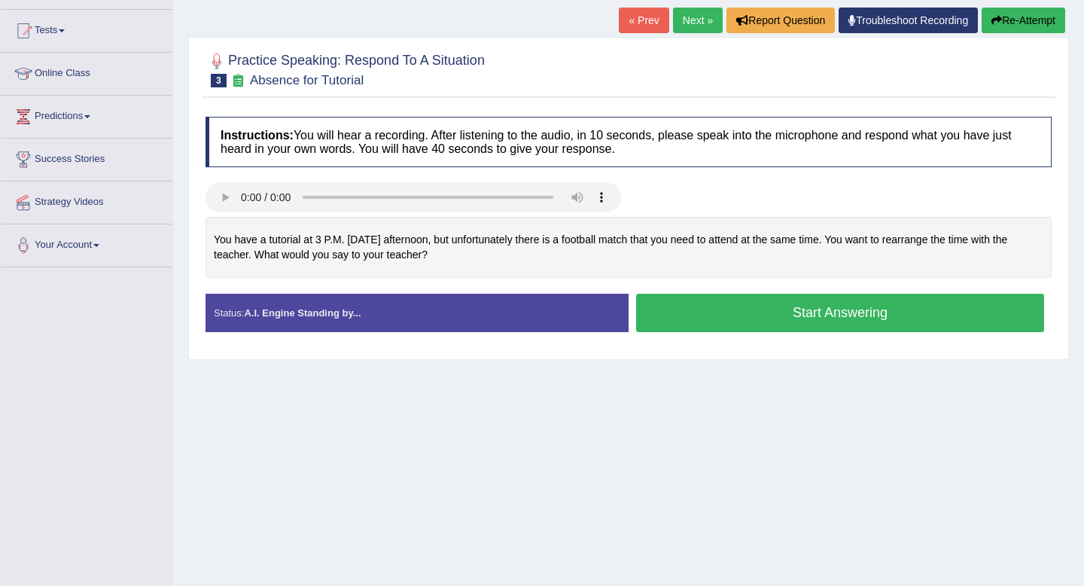
scroll to position [178, 0]
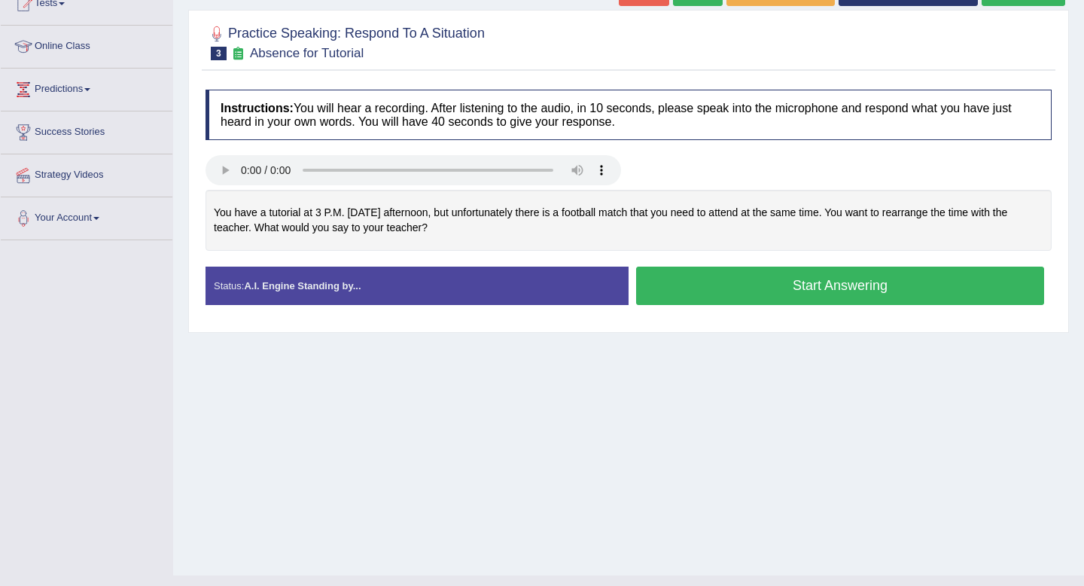
click at [786, 278] on button "Start Answering" at bounding box center [840, 285] width 408 height 38
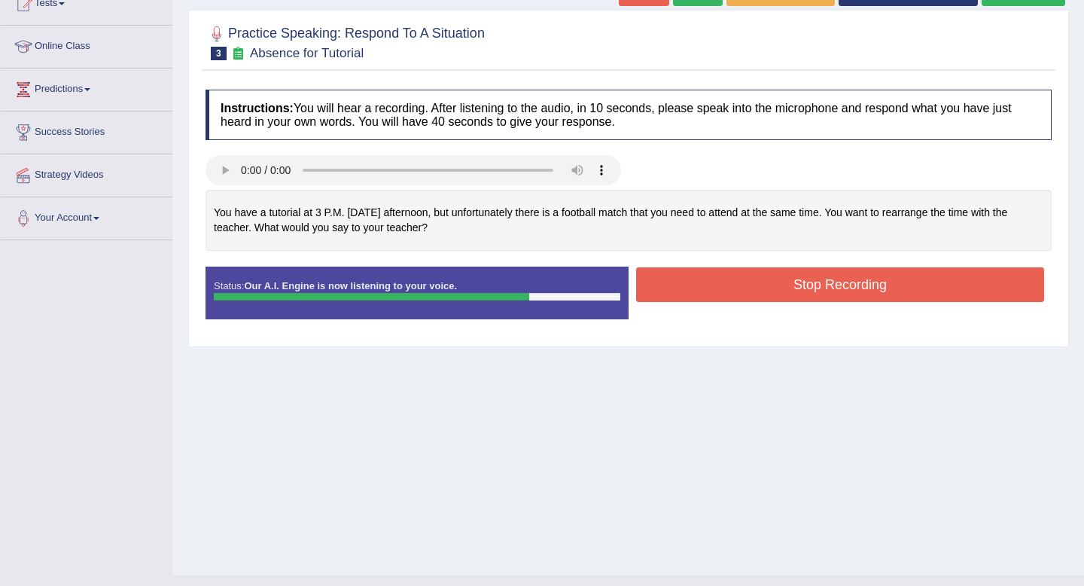
click at [783, 281] on button "Stop Recording" at bounding box center [840, 284] width 408 height 35
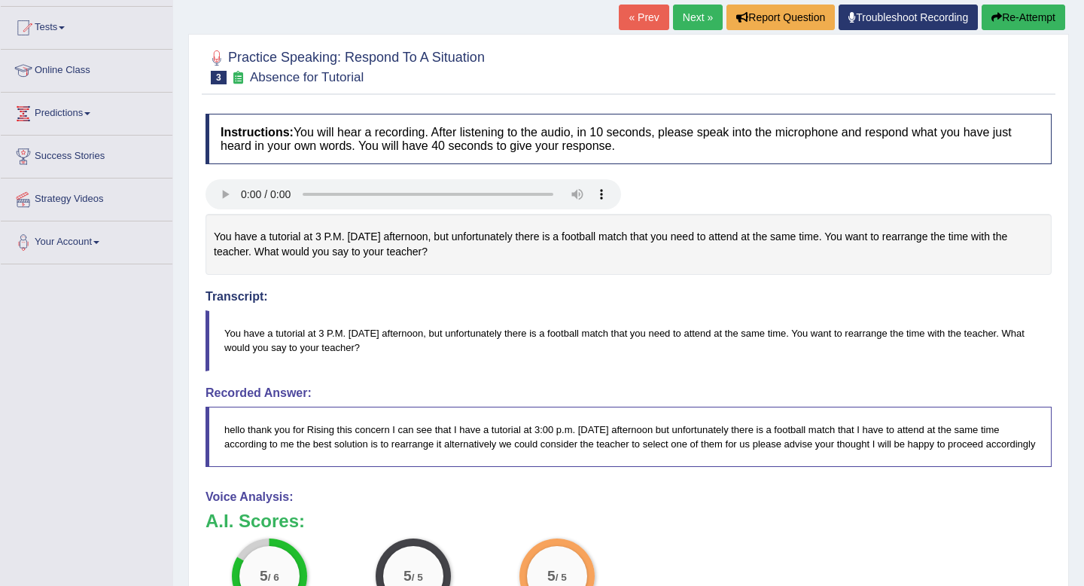
scroll to position [0, 0]
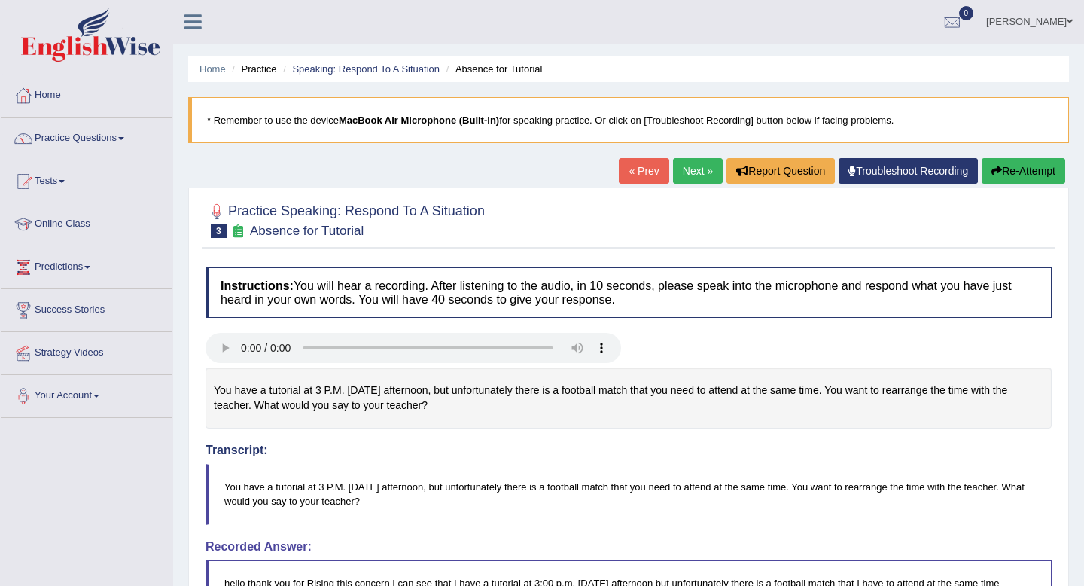
click at [690, 166] on link "Next »" at bounding box center [698, 171] width 50 height 26
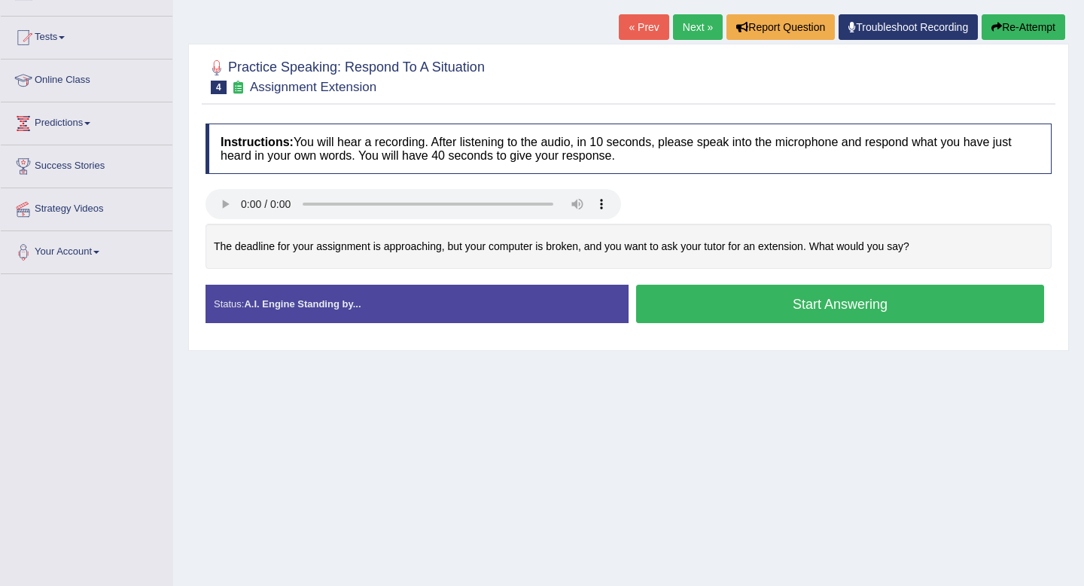
scroll to position [148, 0]
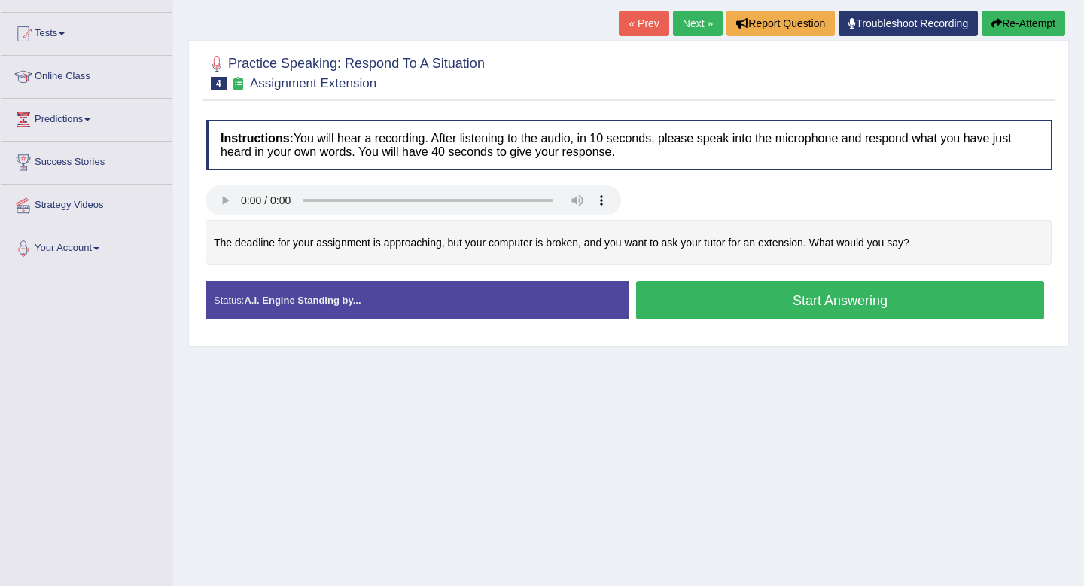
click at [744, 302] on button "Start Answering" at bounding box center [840, 300] width 408 height 38
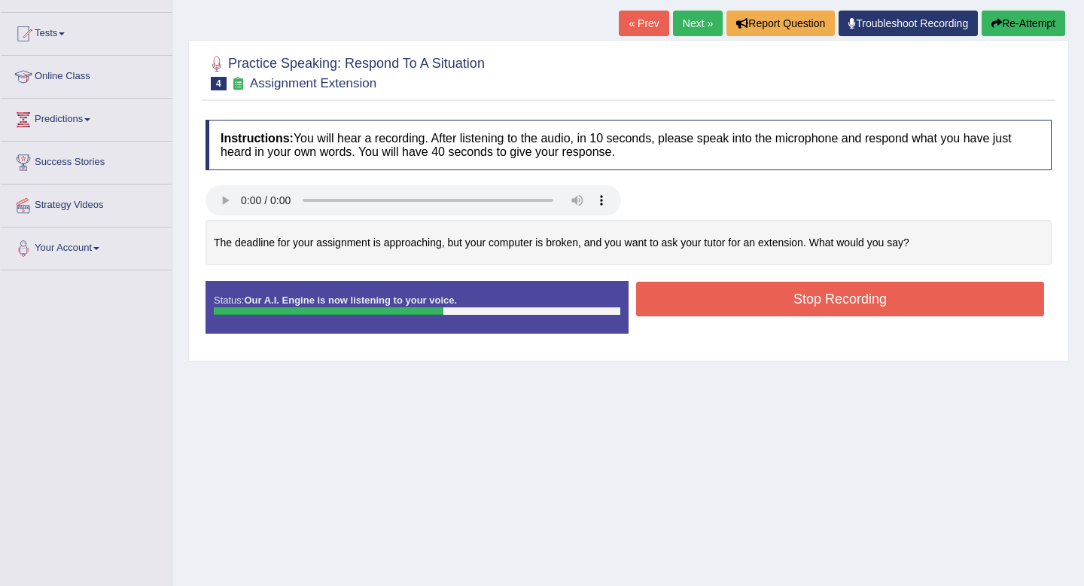
click at [746, 294] on button "Stop Recording" at bounding box center [840, 298] width 408 height 35
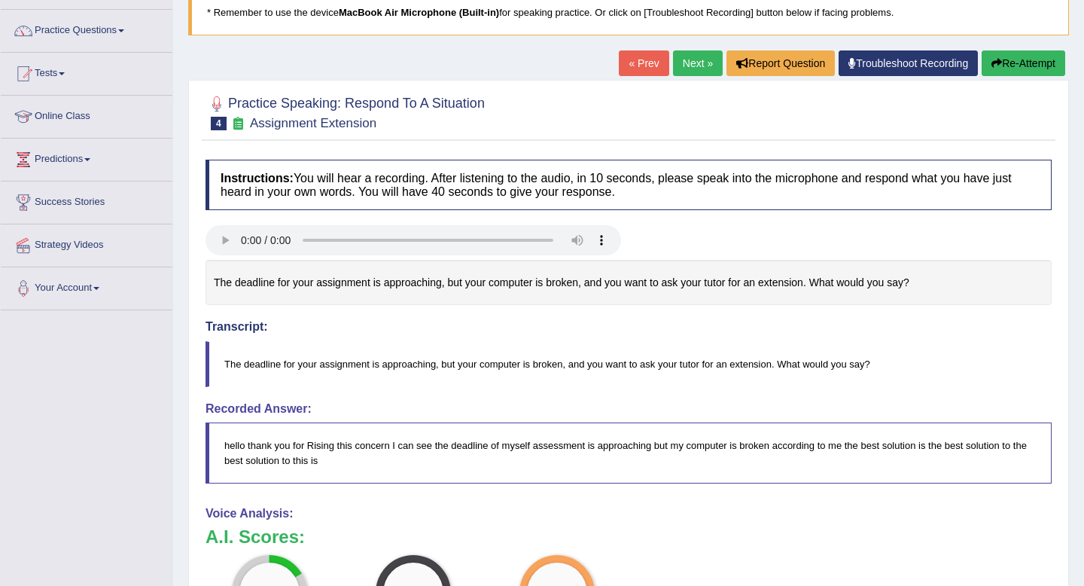
scroll to position [0, 0]
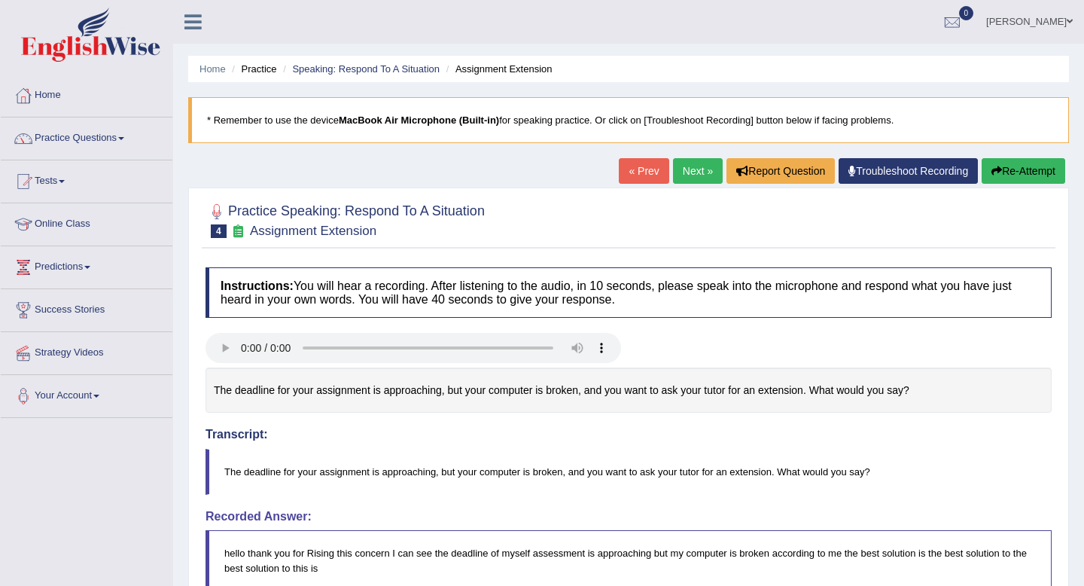
click at [1021, 167] on button "Re-Attempt" at bounding box center [1023, 171] width 84 height 26
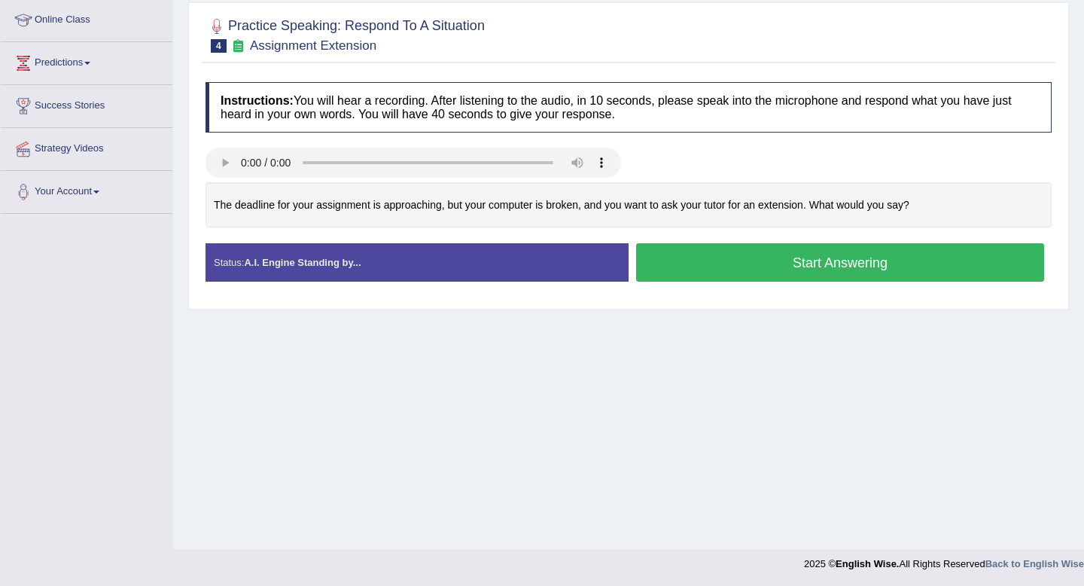
scroll to position [205, 0]
click at [800, 262] on button "Start Answering" at bounding box center [840, 261] width 408 height 38
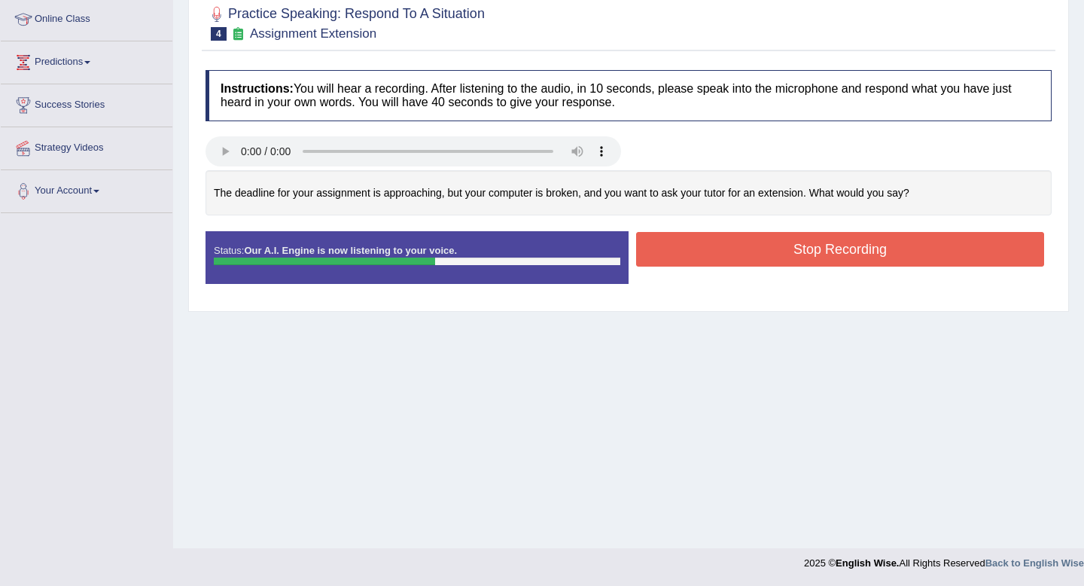
click at [784, 247] on button "Stop Recording" at bounding box center [840, 249] width 408 height 35
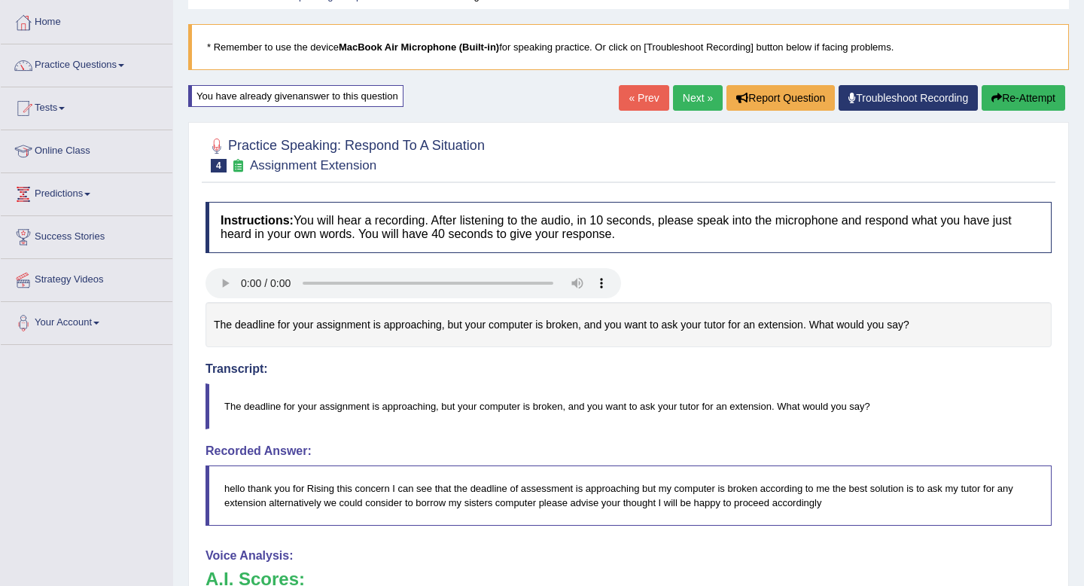
scroll to position [0, 0]
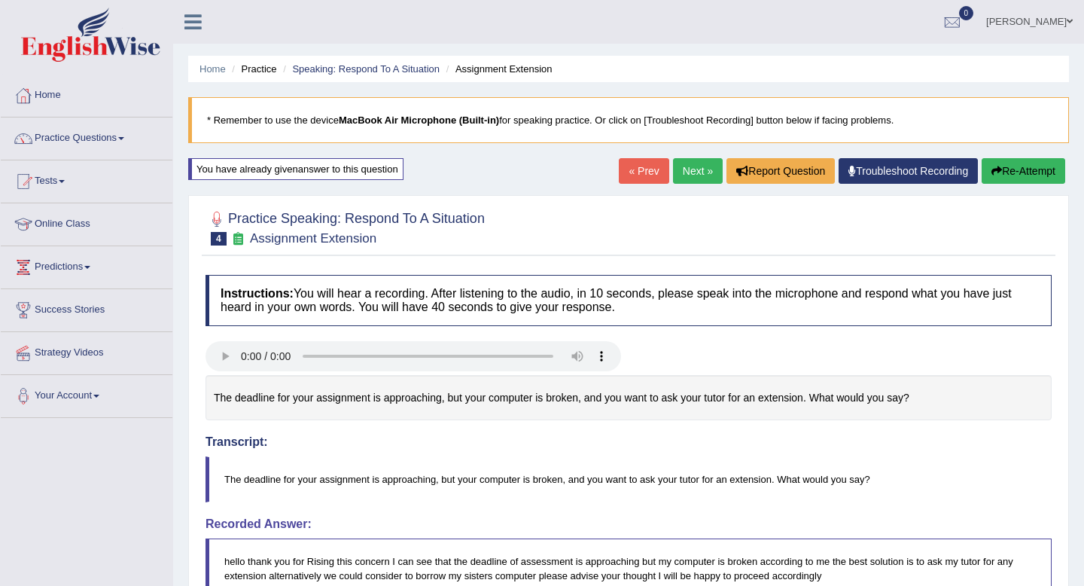
click at [681, 166] on link "Next »" at bounding box center [698, 171] width 50 height 26
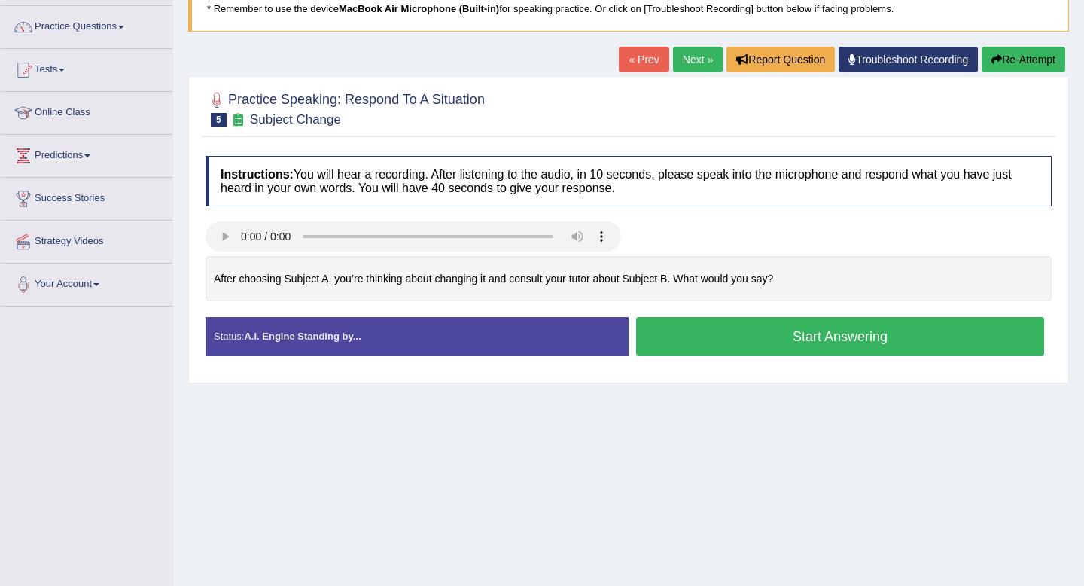
scroll to position [120, 0]
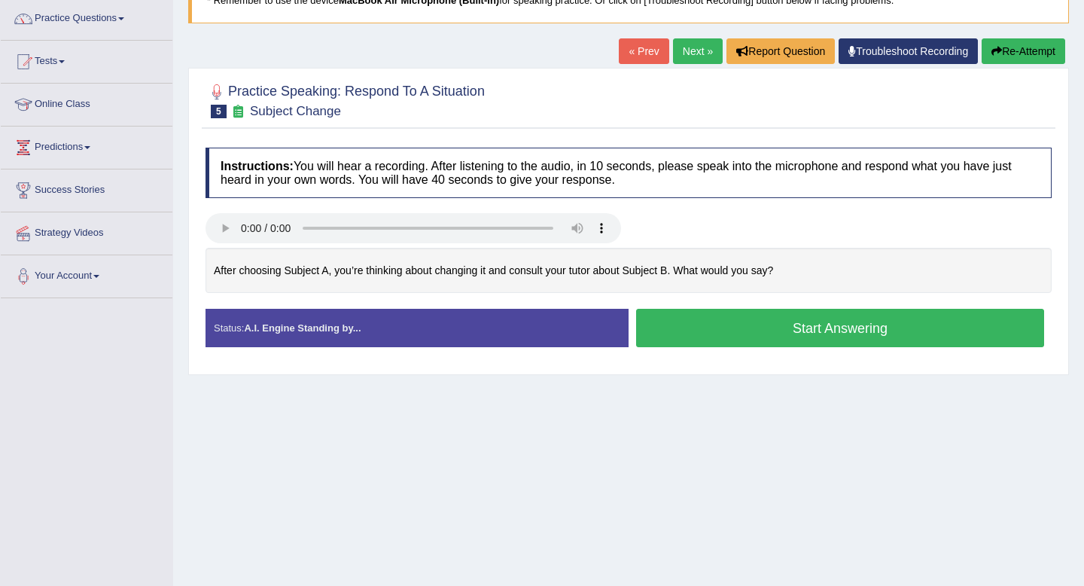
click at [751, 330] on button "Start Answering" at bounding box center [840, 328] width 408 height 38
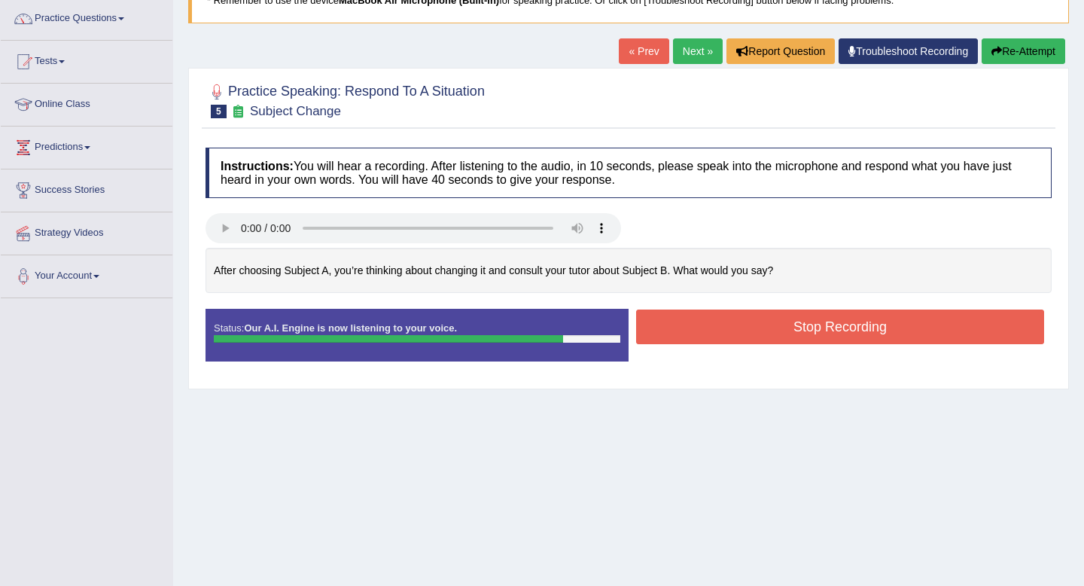
click at [766, 319] on button "Stop Recording" at bounding box center [840, 326] width 408 height 35
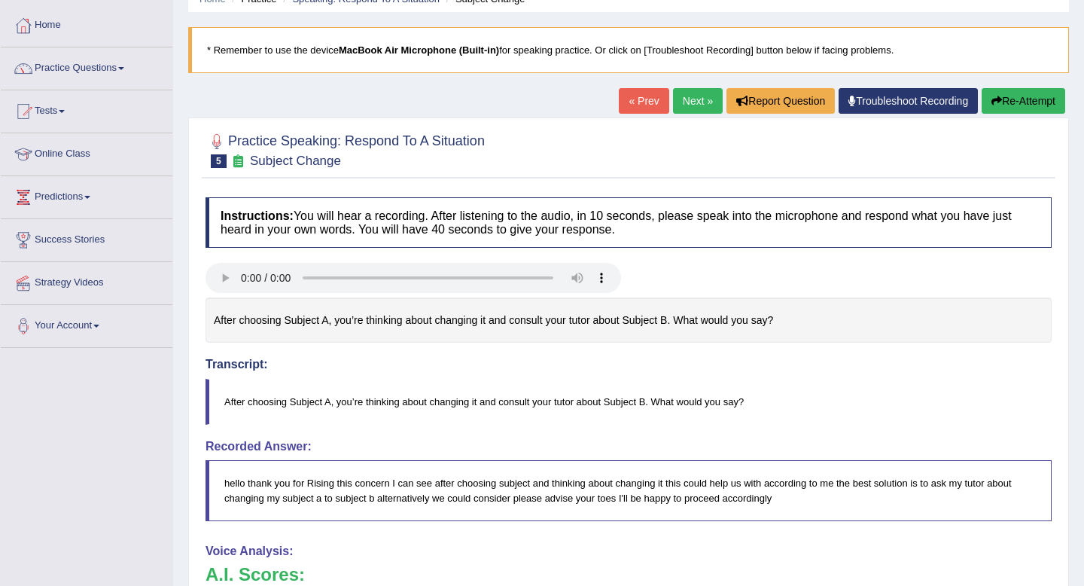
scroll to position [68, 0]
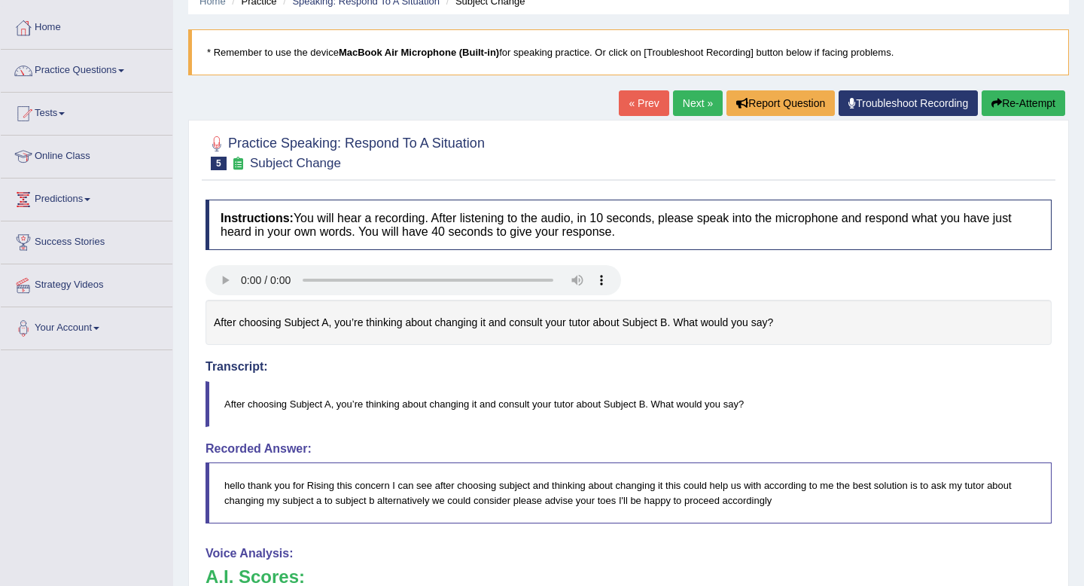
click at [1024, 102] on button "Re-Attempt" at bounding box center [1023, 103] width 84 height 26
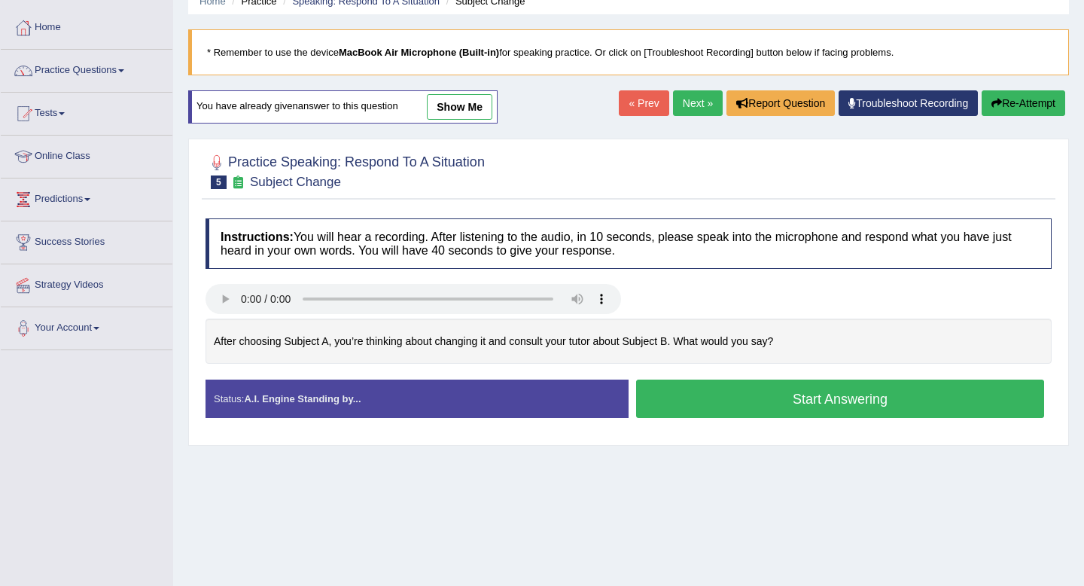
click at [731, 399] on button "Start Answering" at bounding box center [840, 398] width 408 height 38
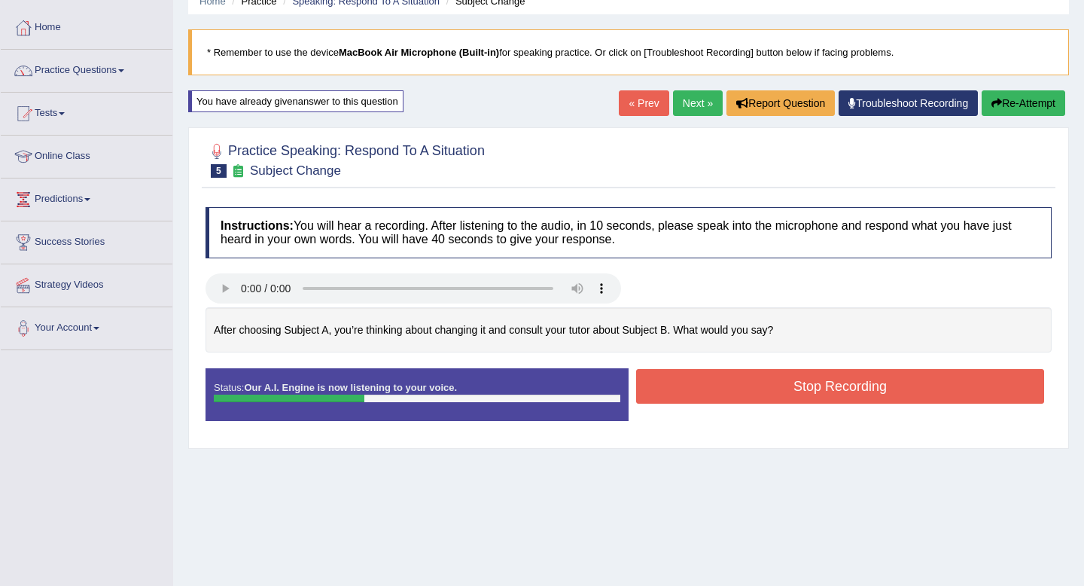
click at [705, 389] on button "Stop Recording" at bounding box center [840, 386] width 408 height 35
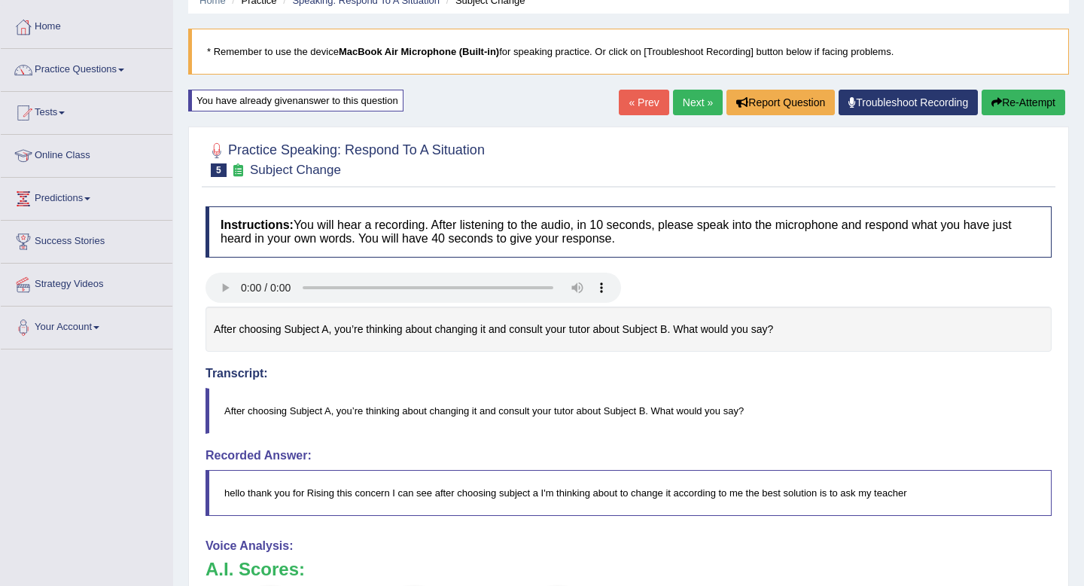
scroll to position [32, 0]
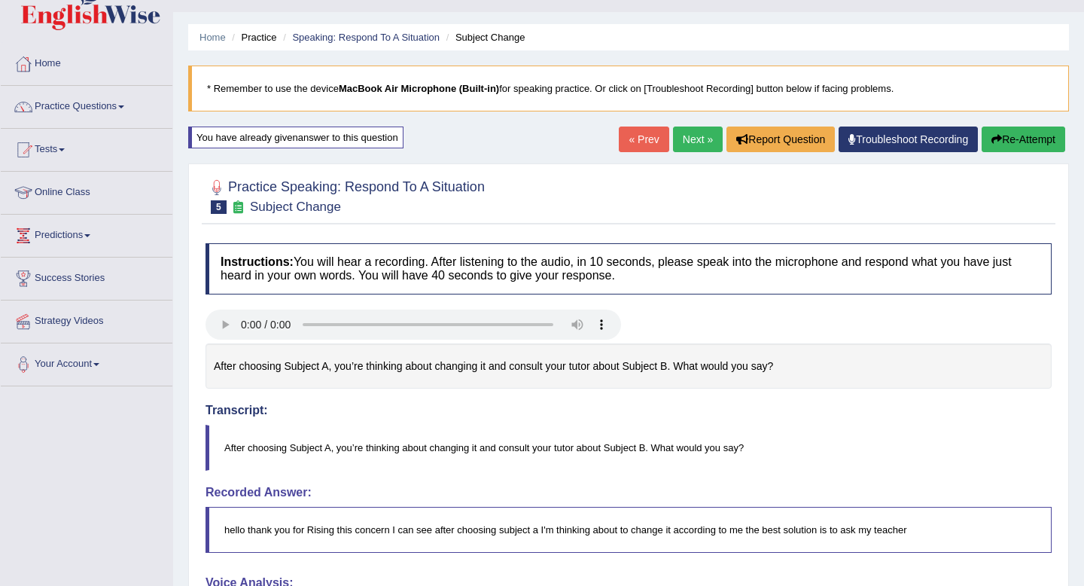
click at [1017, 134] on button "Re-Attempt" at bounding box center [1023, 139] width 84 height 26
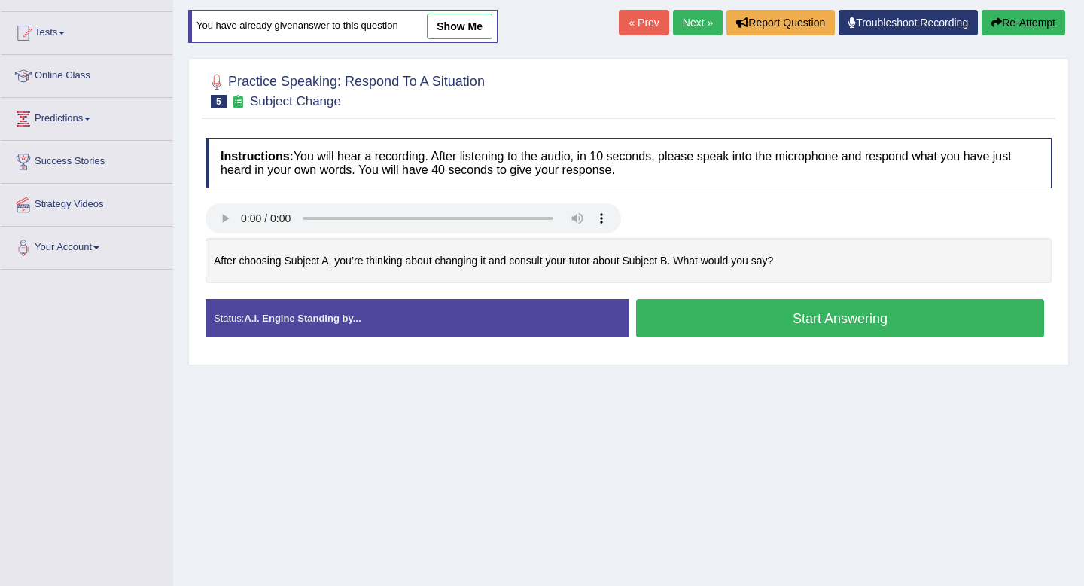
scroll to position [151, 0]
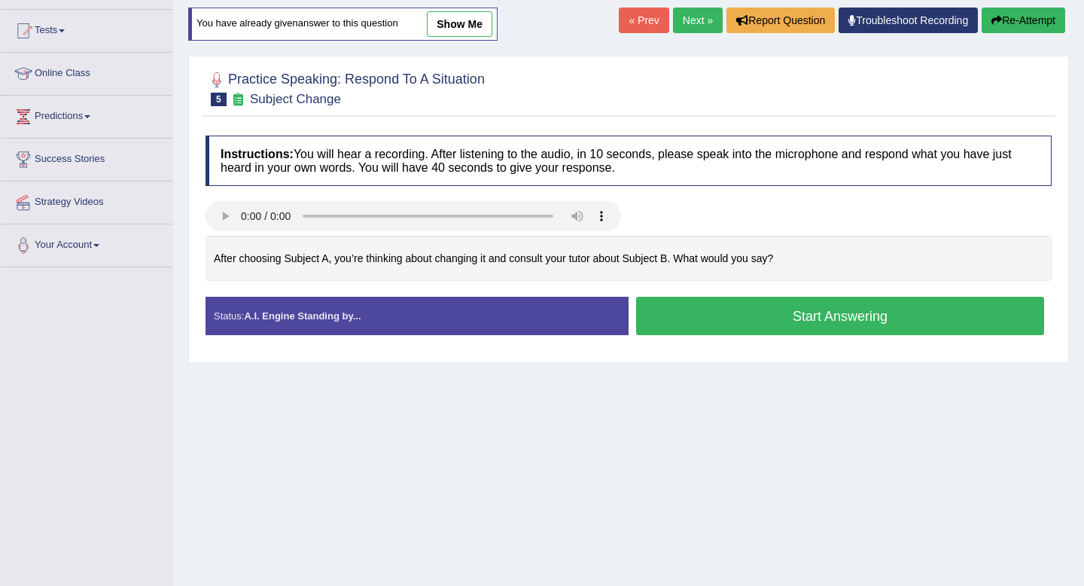
click at [744, 324] on button "Start Answering" at bounding box center [840, 316] width 408 height 38
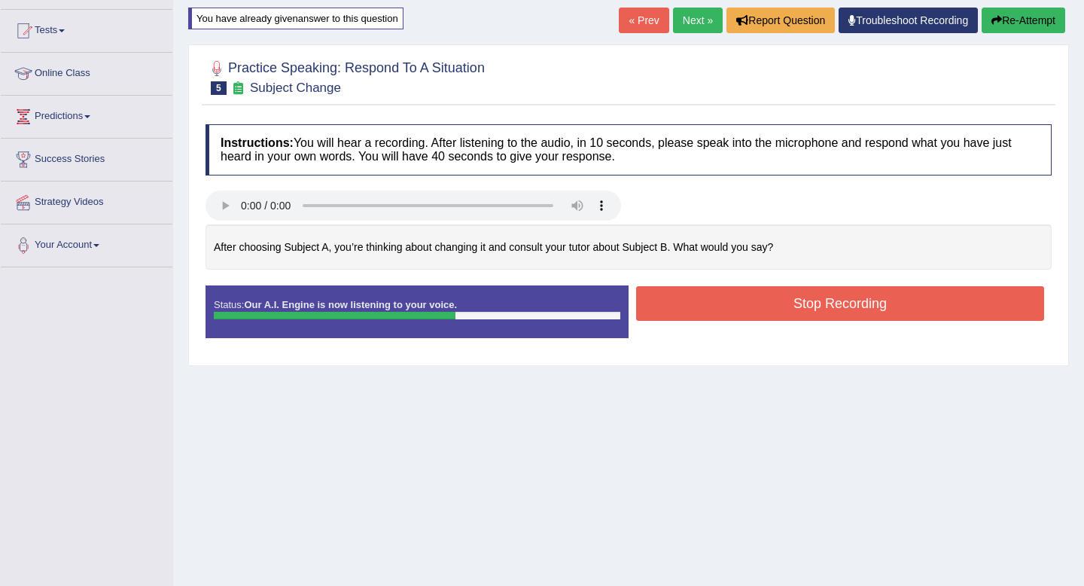
click at [796, 300] on button "Stop Recording" at bounding box center [840, 303] width 408 height 35
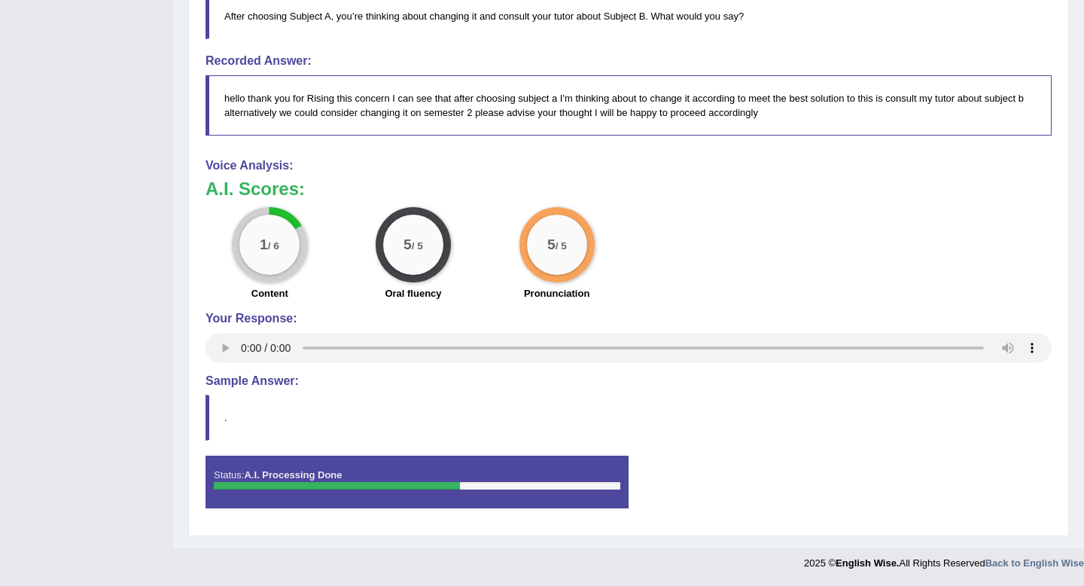
scroll to position [0, 0]
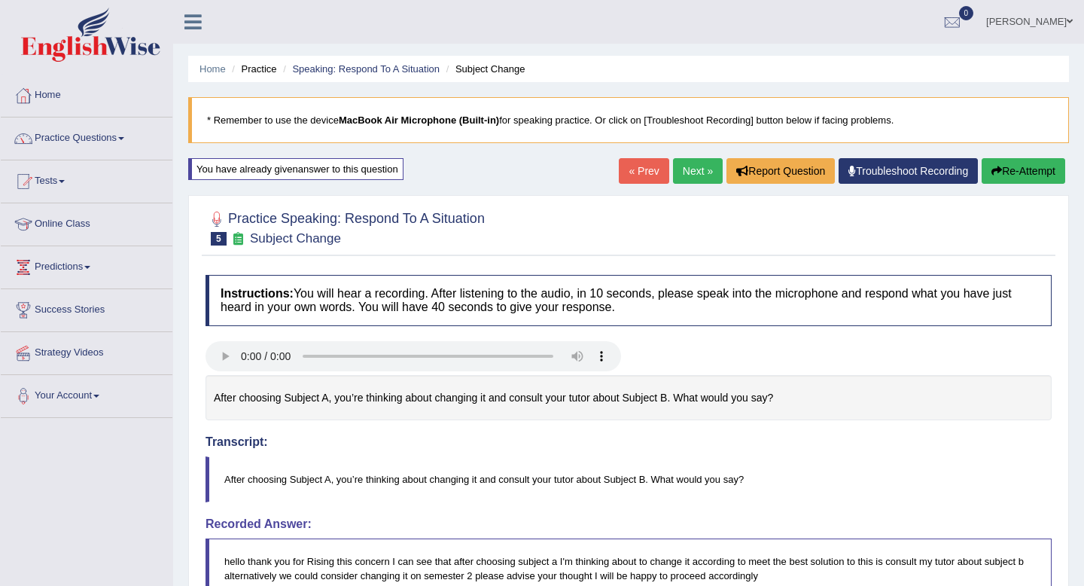
click at [686, 170] on link "Next »" at bounding box center [698, 171] width 50 height 26
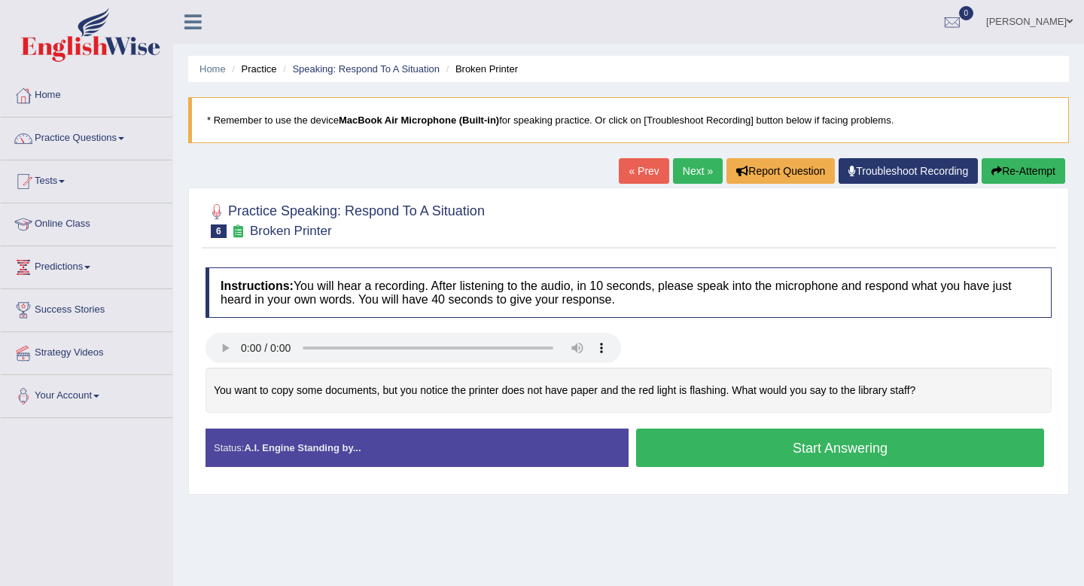
click at [721, 443] on button "Start Answering" at bounding box center [840, 447] width 408 height 38
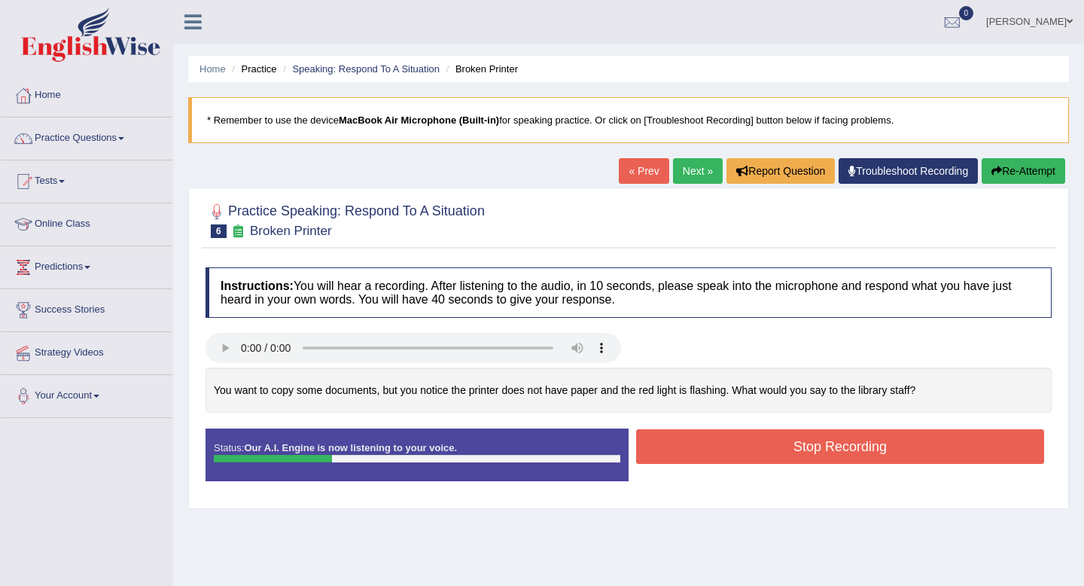
click at [1018, 172] on button "Re-Attempt" at bounding box center [1023, 171] width 84 height 26
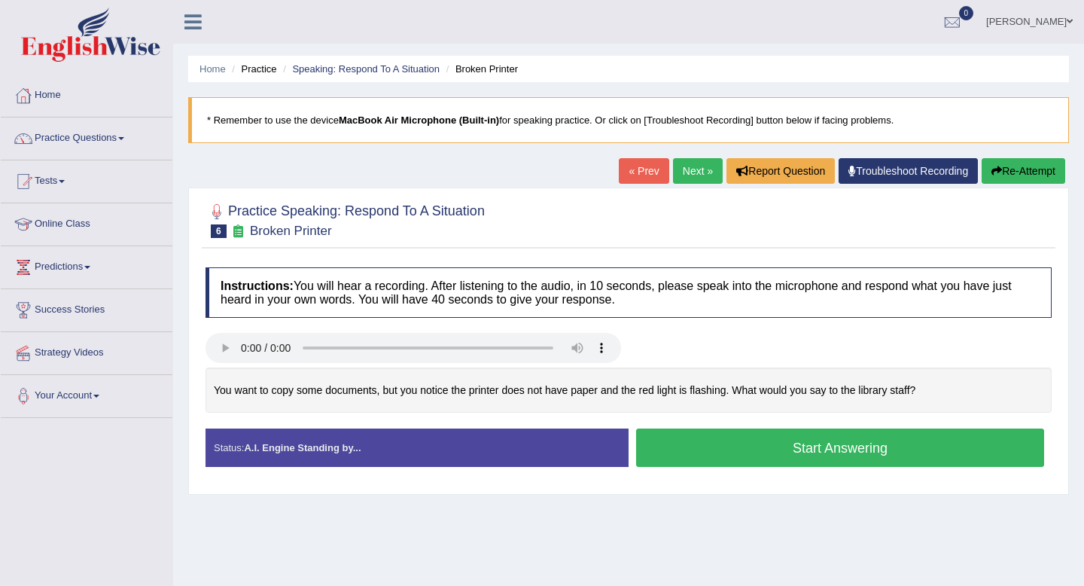
click at [710, 447] on button "Start Answering" at bounding box center [840, 447] width 408 height 38
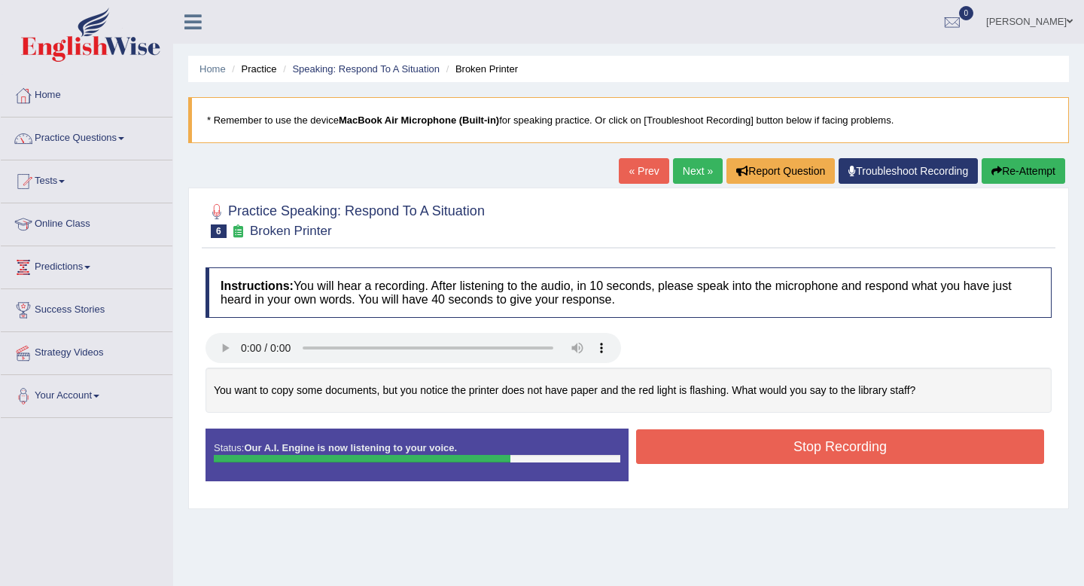
click at [805, 446] on button "Stop Recording" at bounding box center [840, 446] width 408 height 35
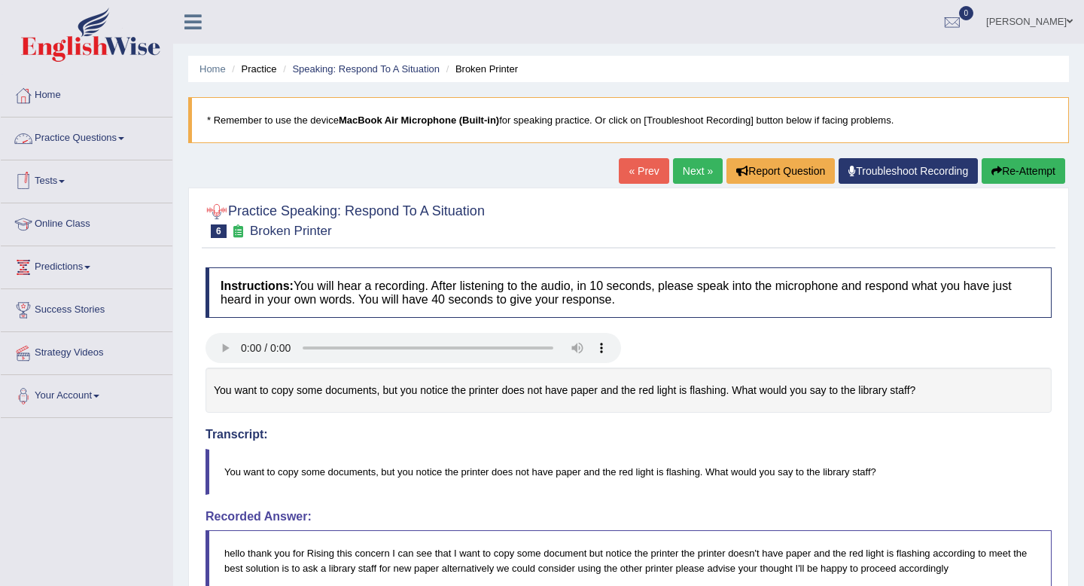
click at [124, 137] on span at bounding box center [121, 138] width 6 height 3
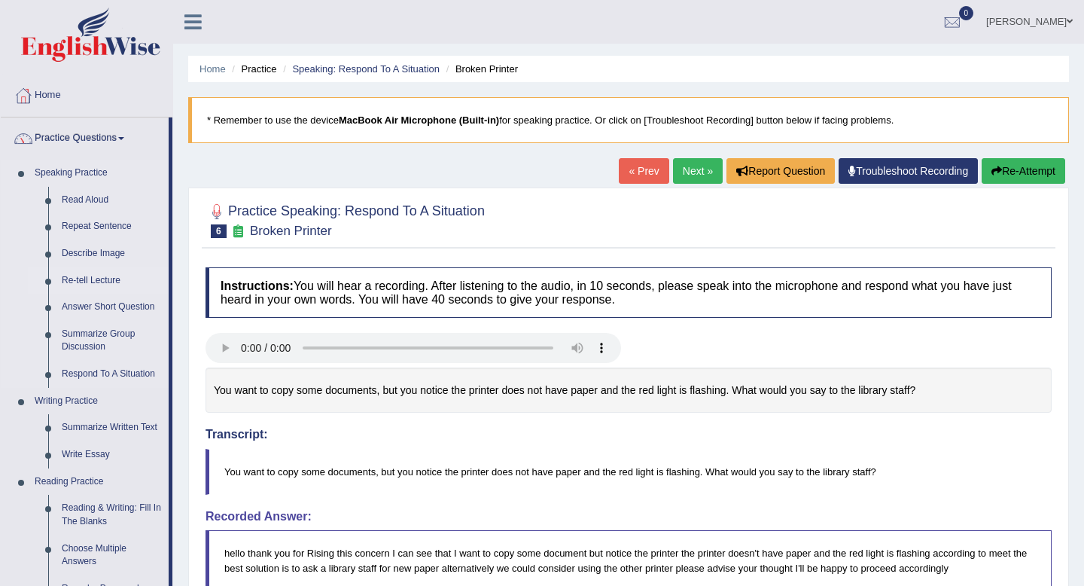
click at [97, 279] on link "Re-tell Lecture" at bounding box center [112, 280] width 114 height 27
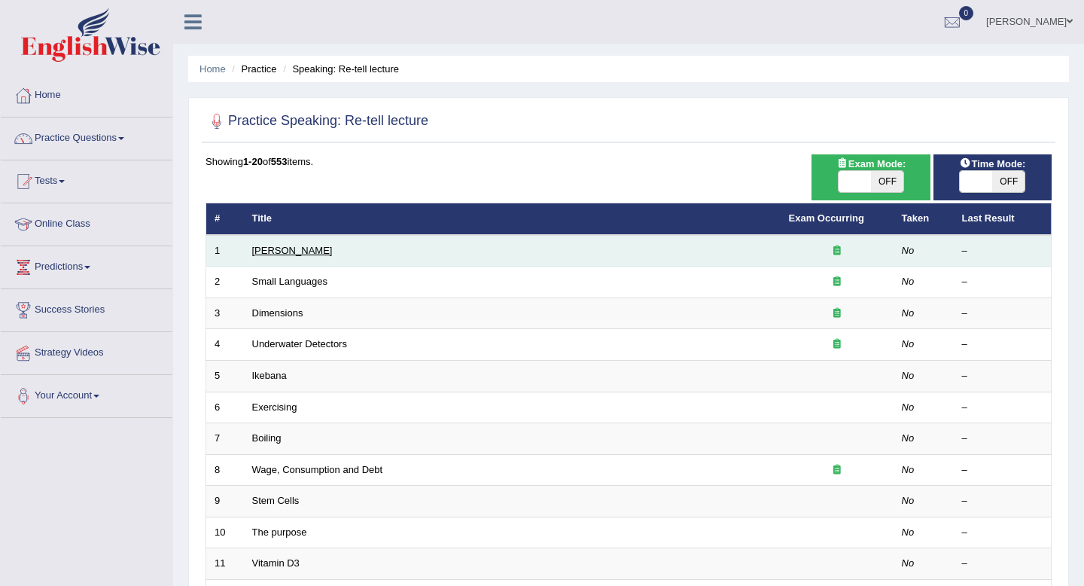
click at [282, 249] on link "Amory Lovins" at bounding box center [292, 250] width 81 height 11
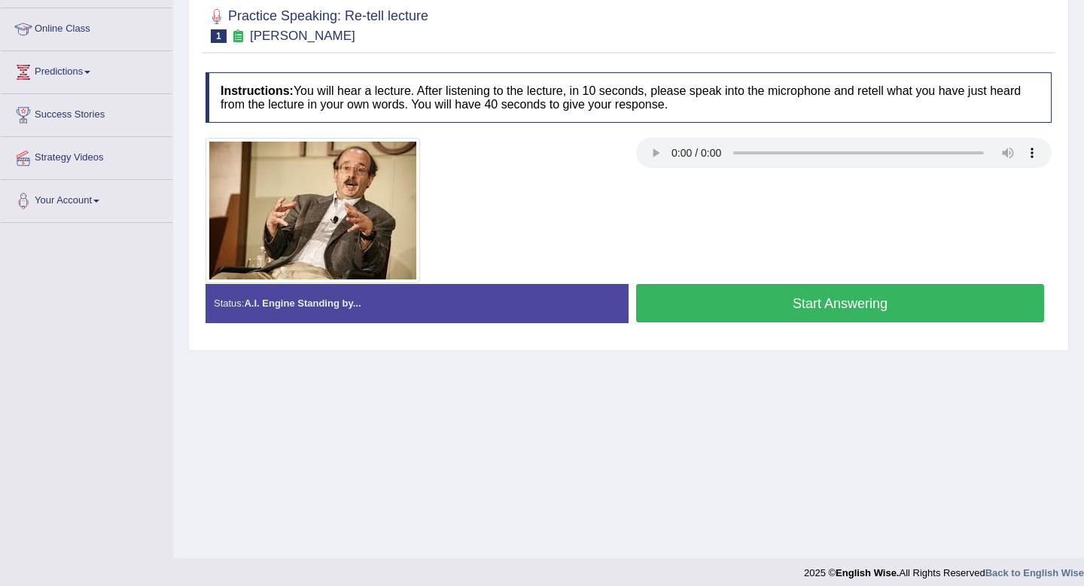
scroll to position [205, 0]
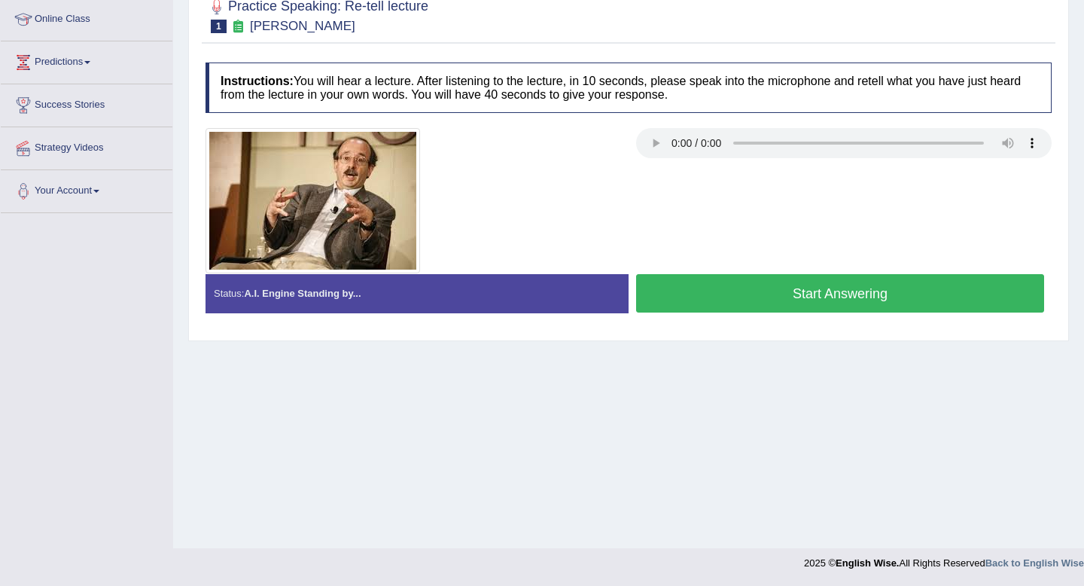
click at [814, 294] on button "Start Answering" at bounding box center [840, 293] width 408 height 38
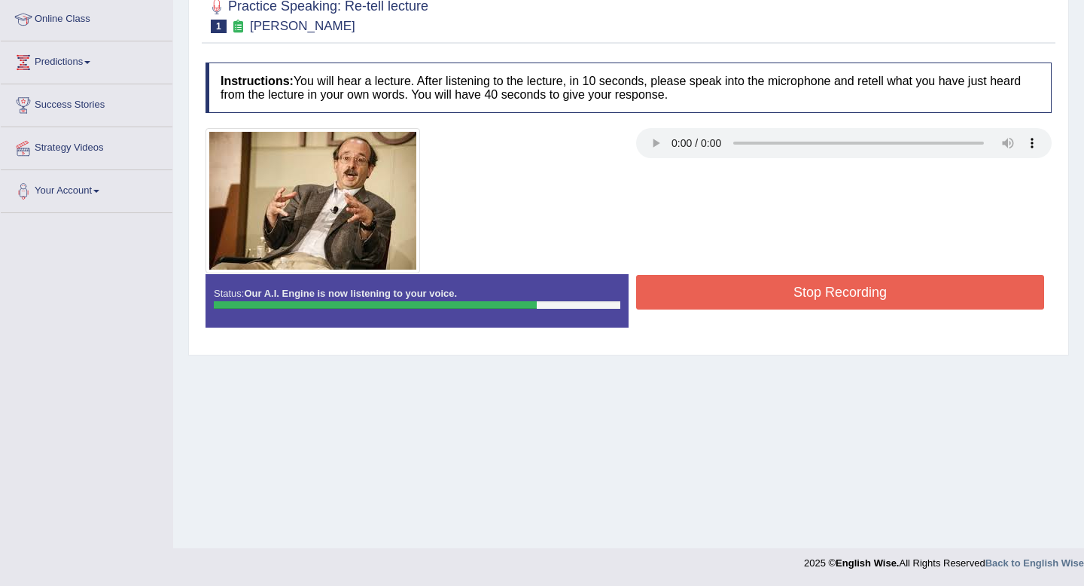
click at [851, 291] on button "Stop Recording" at bounding box center [840, 292] width 408 height 35
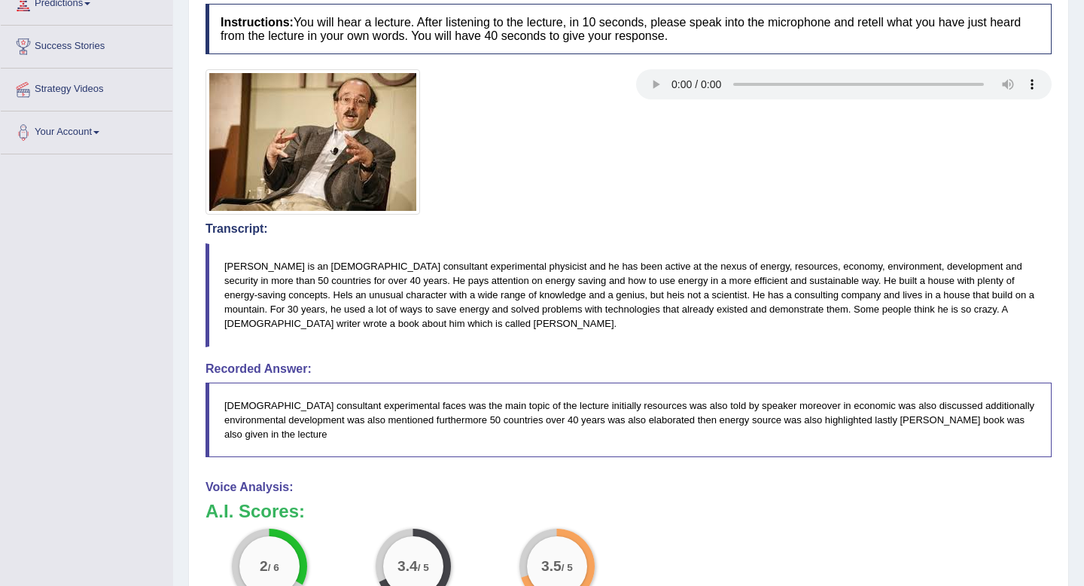
scroll to position [0, 0]
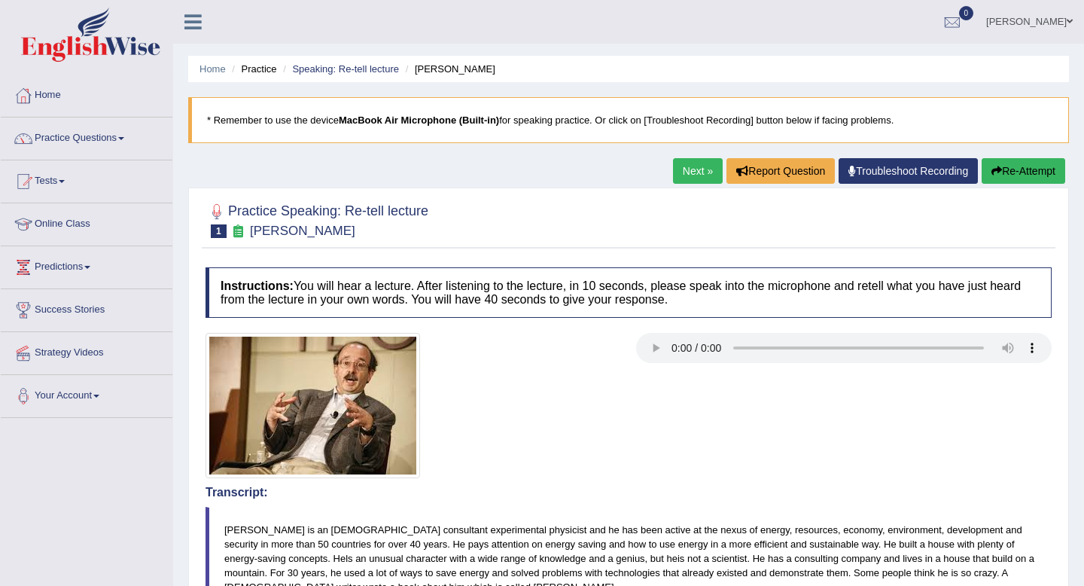
click at [1028, 170] on button "Re-Attempt" at bounding box center [1023, 171] width 84 height 26
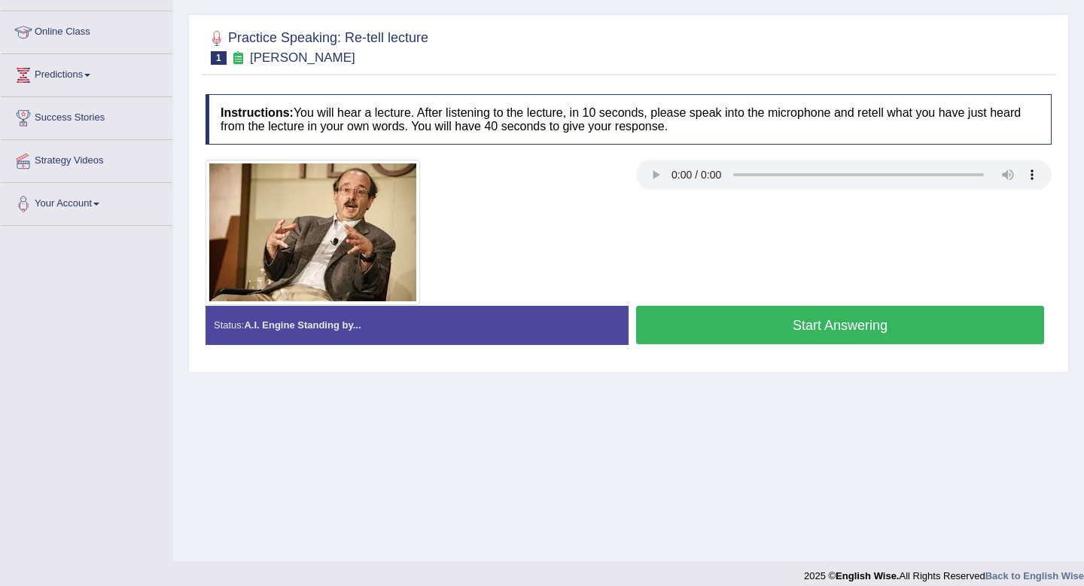
scroll to position [193, 0]
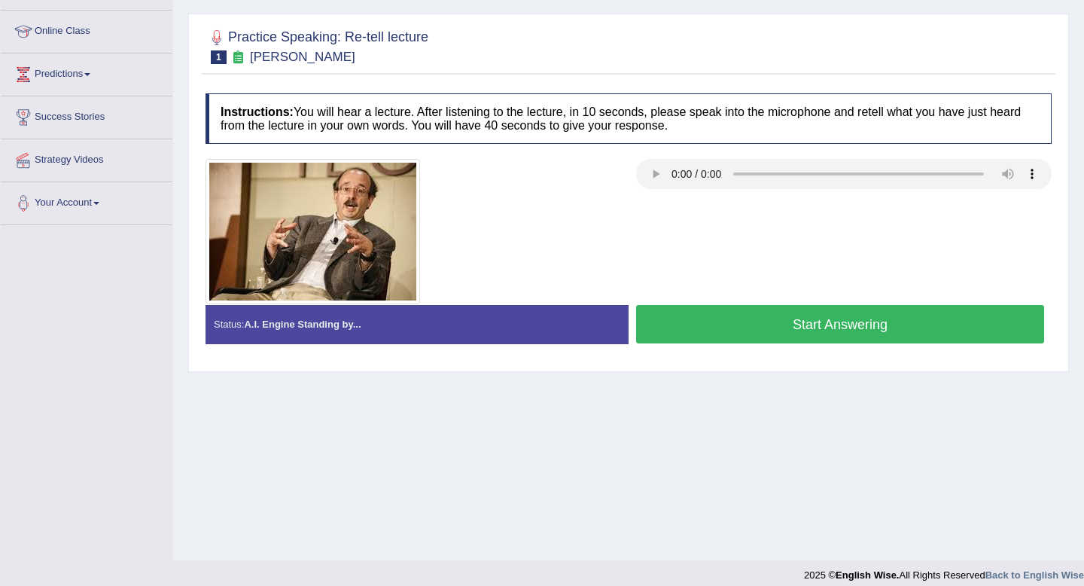
click at [796, 324] on button "Start Answering" at bounding box center [840, 324] width 408 height 38
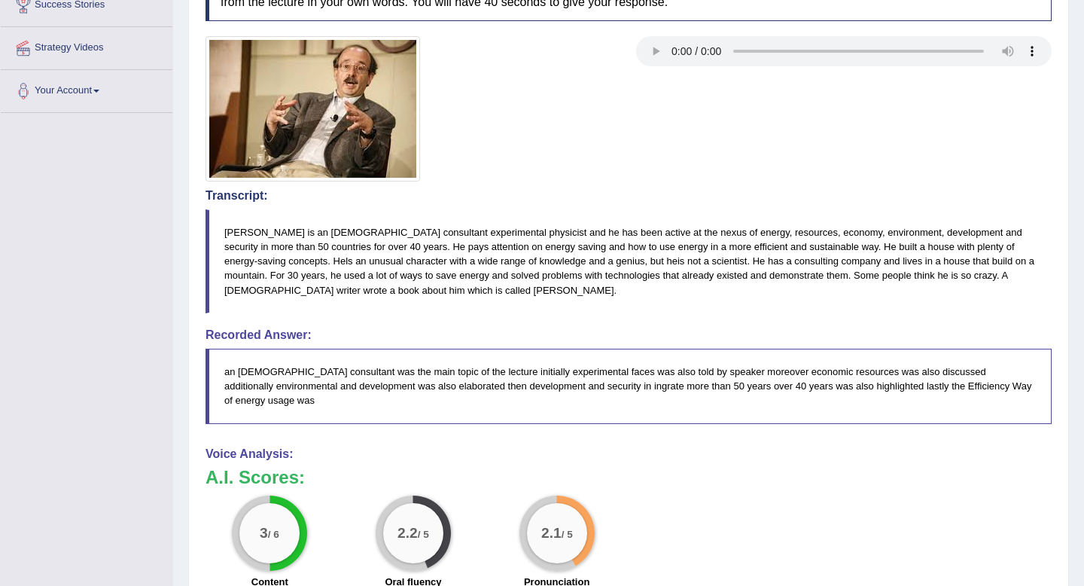
scroll to position [0, 0]
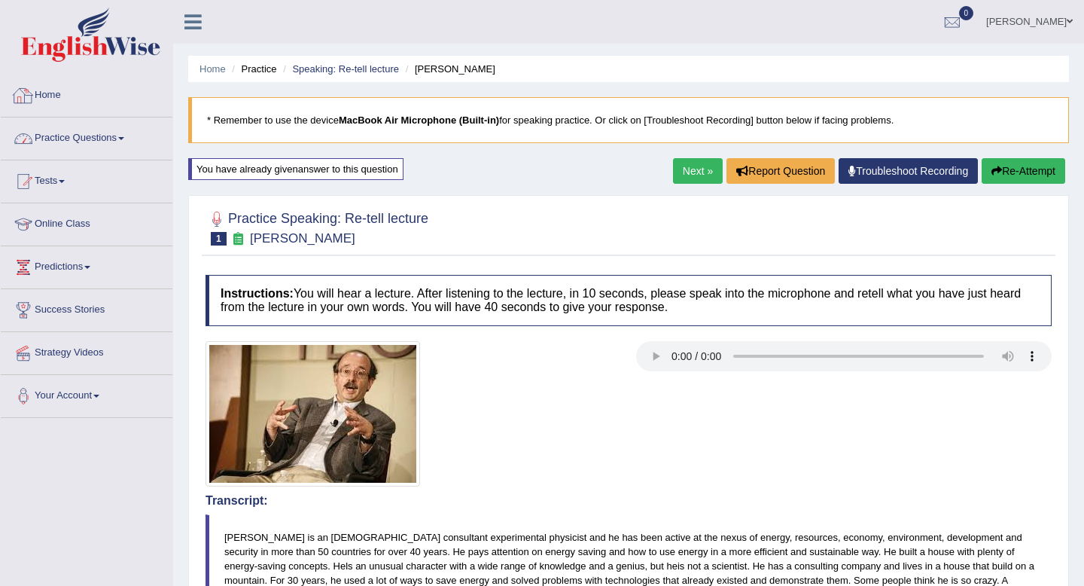
click at [120, 139] on link "Practice Questions" at bounding box center [87, 136] width 172 height 38
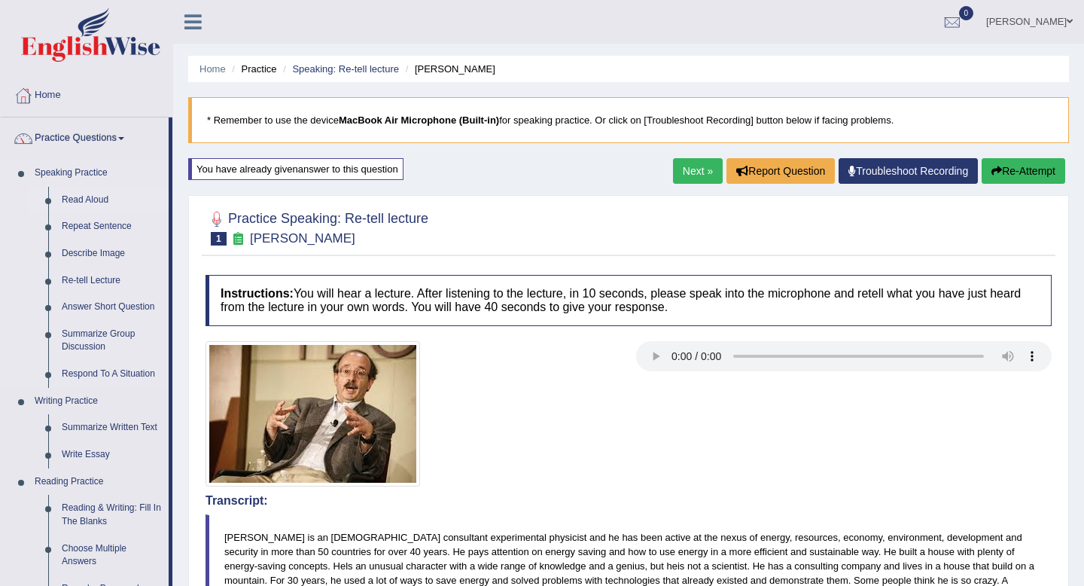
click at [99, 199] on link "Read Aloud" at bounding box center [112, 200] width 114 height 27
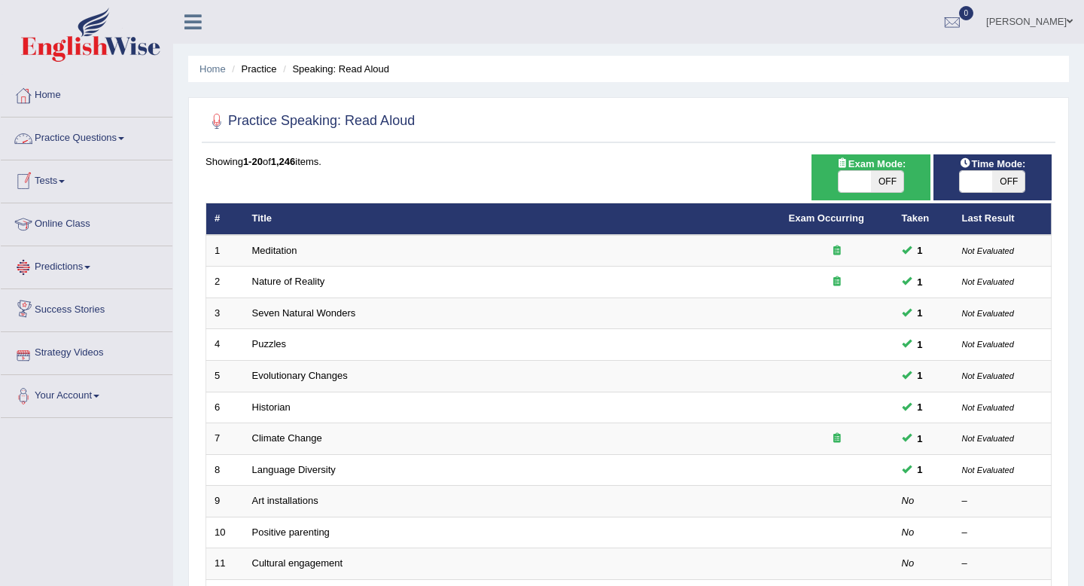
click link "Practice Questions"
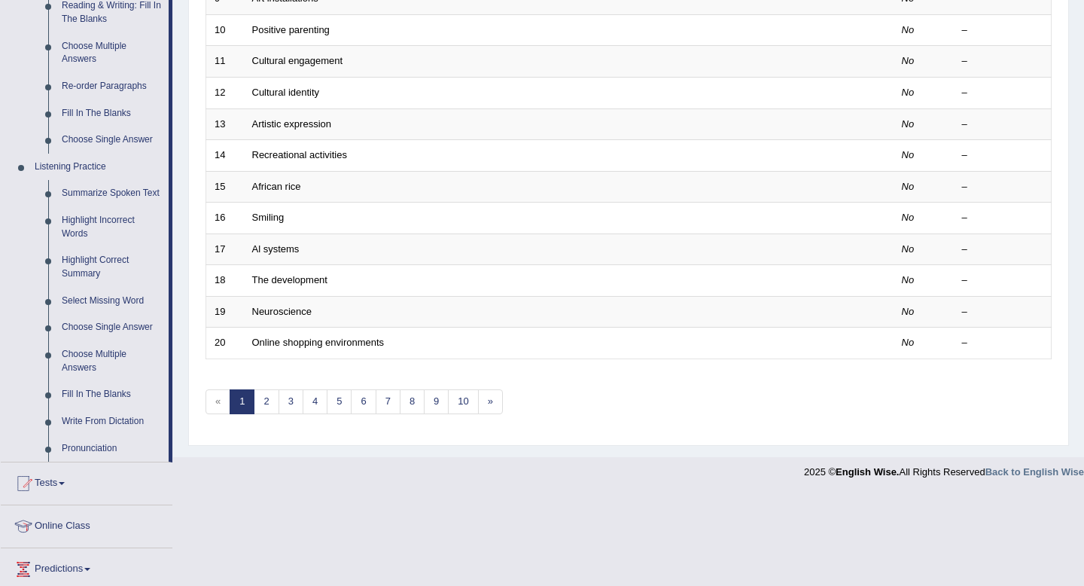
scroll to position [495, 0]
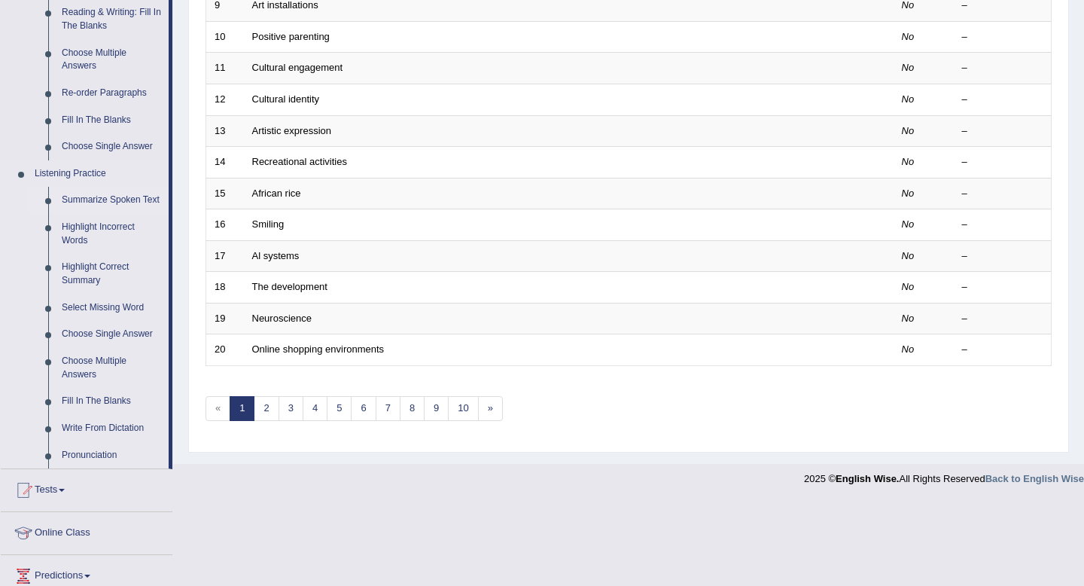
click link "Summarize Spoken Text"
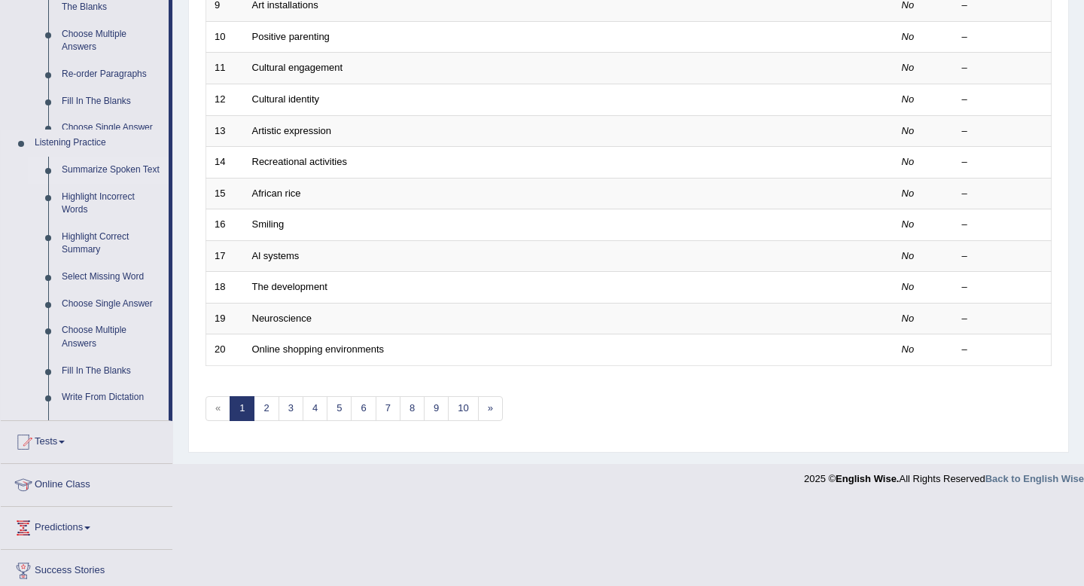
scroll to position [411, 0]
